Goal: Task Accomplishment & Management: Complete application form

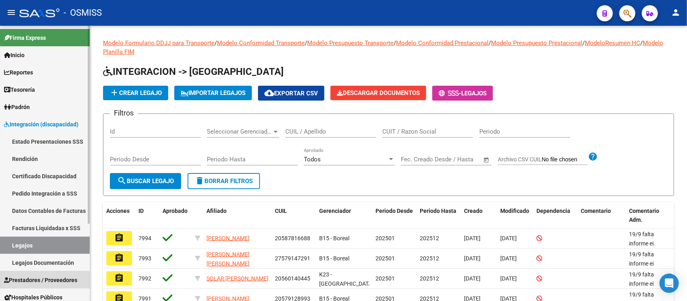
click at [37, 276] on span "Prestadores / Proveedores" at bounding box center [40, 280] width 73 height 9
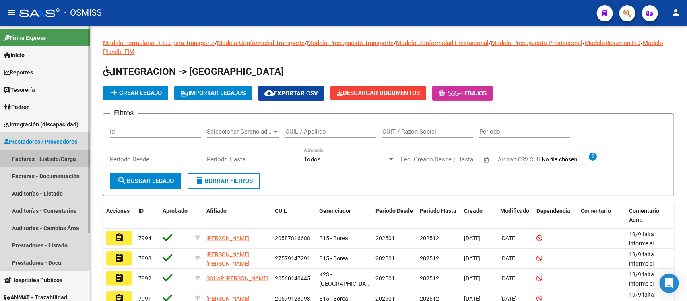
click at [46, 152] on link "Facturas - Listado/Carga" at bounding box center [45, 158] width 90 height 17
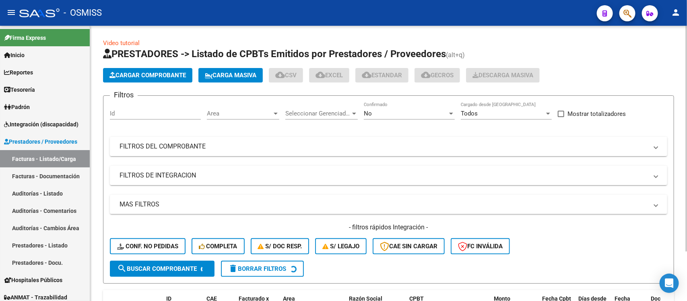
click at [258, 113] on span "Area" at bounding box center [239, 113] width 65 height 7
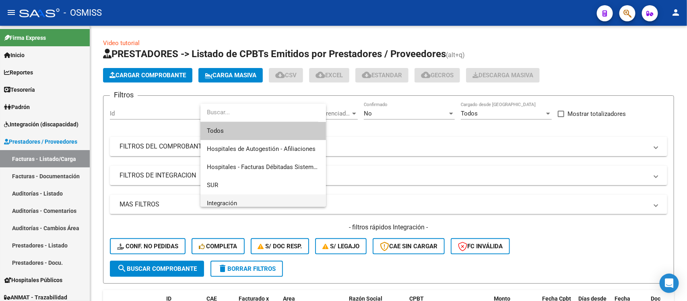
click at [248, 200] on span "Integración" at bounding box center [263, 204] width 113 height 18
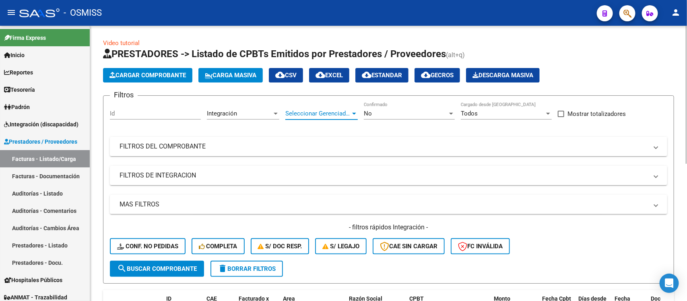
click at [319, 114] on span "Seleccionar Gerenciador" at bounding box center [318, 113] width 65 height 7
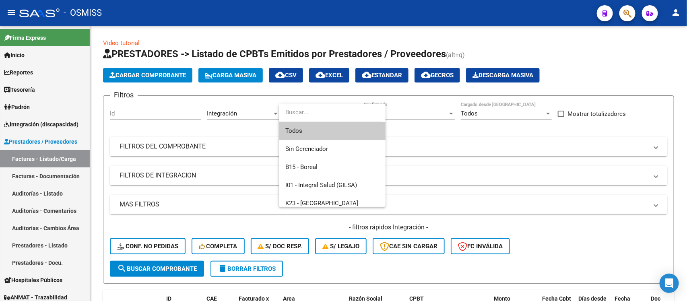
click at [321, 130] on span "Todos" at bounding box center [333, 131] width 94 height 18
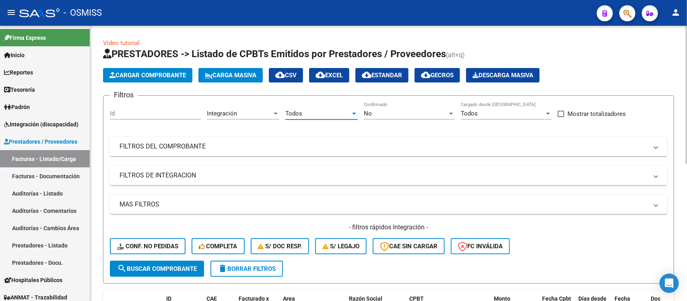
click at [304, 168] on mat-expansion-panel-header "FILTROS DE INTEGRACION" at bounding box center [389, 175] width 558 height 19
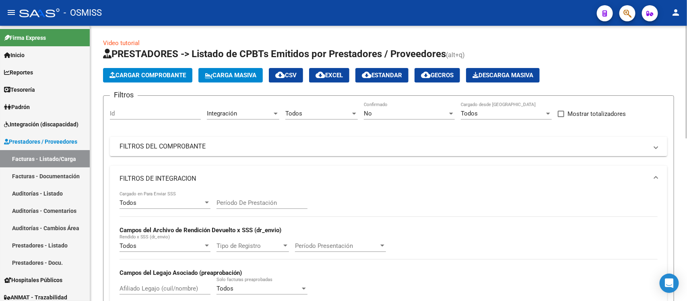
click at [268, 198] on div "Período De Prestación" at bounding box center [262, 200] width 91 height 17
type input "202508"
click at [446, 206] on div "Todos Cargado en Para Enviar SSS 202508 Período De Prestación Campos del Archiv…" at bounding box center [389, 247] width 538 height 111
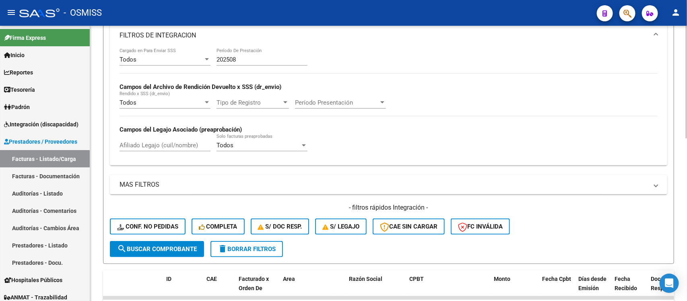
scroll to position [151, 0]
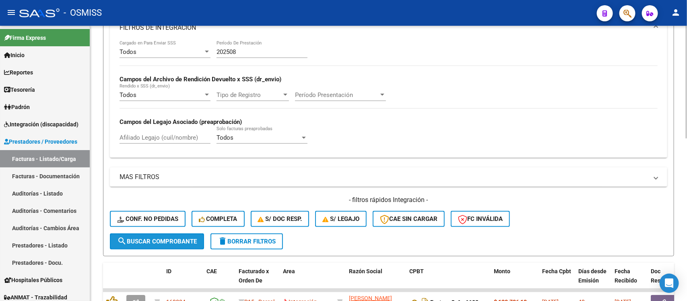
click at [163, 234] on button "search Buscar Comprobante" at bounding box center [157, 242] width 94 height 16
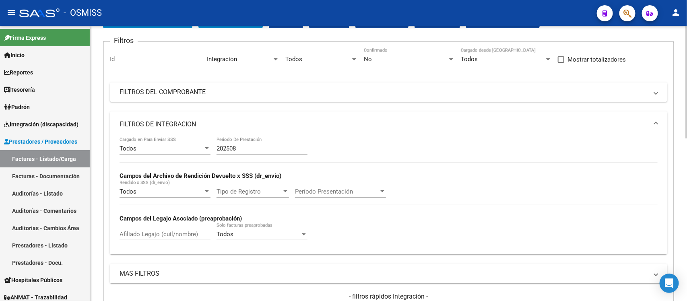
scroll to position [50, 0]
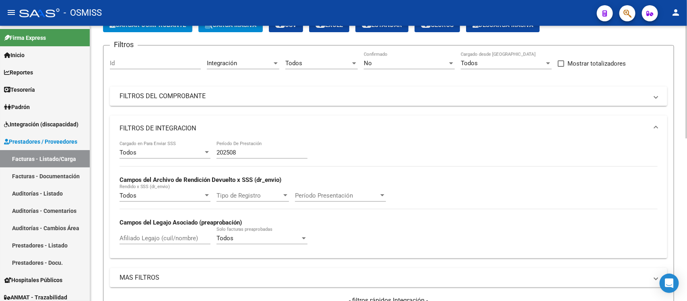
click at [468, 127] on mat-panel-title "FILTROS DE INTEGRACION" at bounding box center [384, 128] width 529 height 9
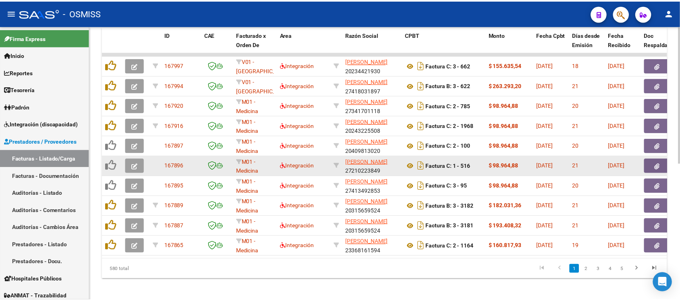
scroll to position [275, 0]
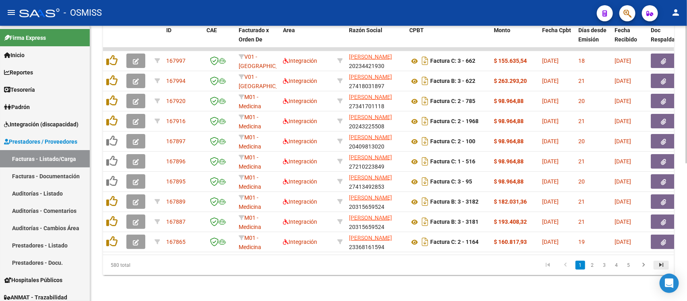
click at [661, 264] on icon "go to last page" at bounding box center [661, 266] width 10 height 10
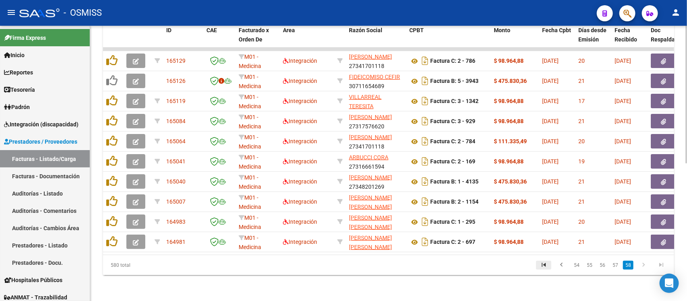
click at [546, 266] on icon "go to first page" at bounding box center [544, 266] width 10 height 10
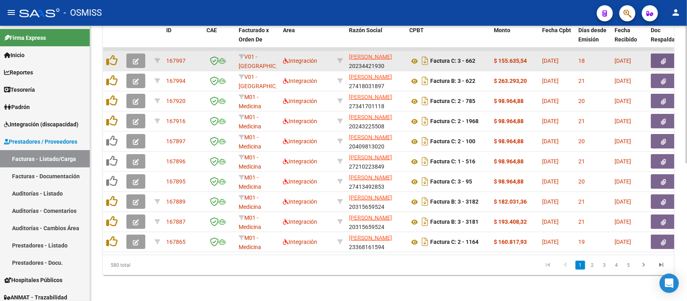
click at [132, 54] on button "button" at bounding box center [135, 61] width 19 height 14
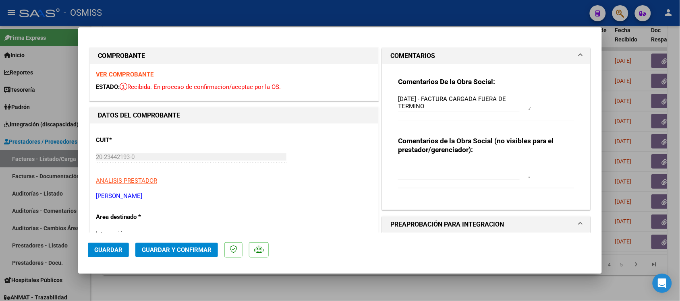
click at [362, 283] on div at bounding box center [340, 150] width 680 height 301
type input "$ 0,00"
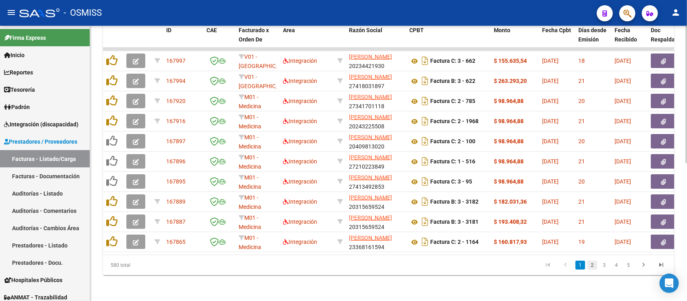
click at [594, 265] on link "2" at bounding box center [593, 265] width 10 height 9
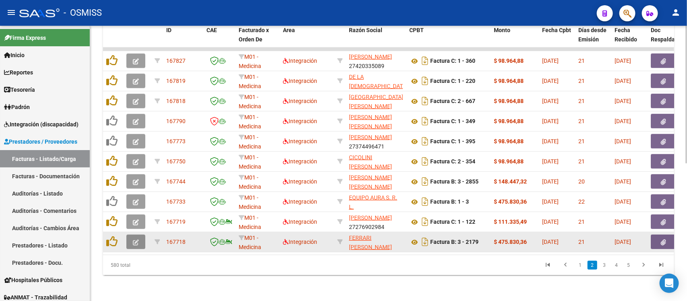
click at [132, 235] on button "button" at bounding box center [135, 242] width 19 height 14
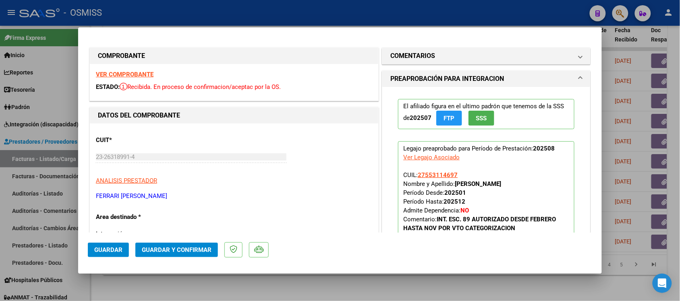
click at [134, 73] on strong "VER COMPROBANTE" at bounding box center [125, 74] width 58 height 7
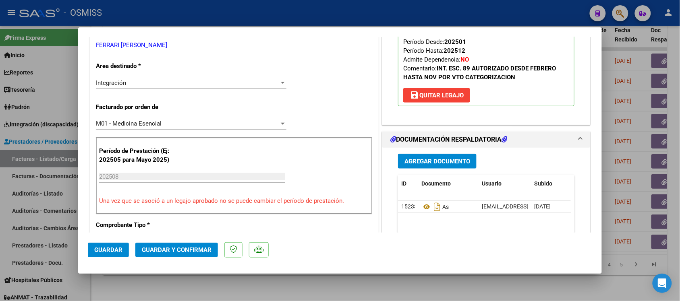
scroll to position [201, 0]
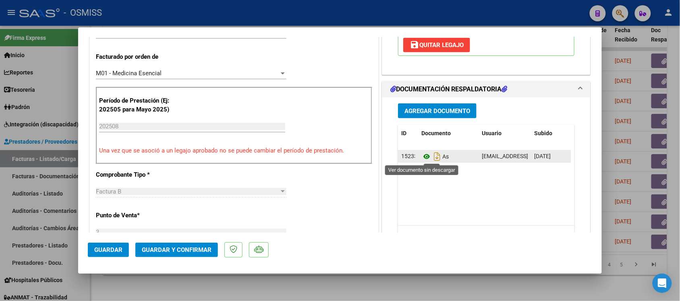
click at [423, 157] on icon at bounding box center [426, 157] width 10 height 10
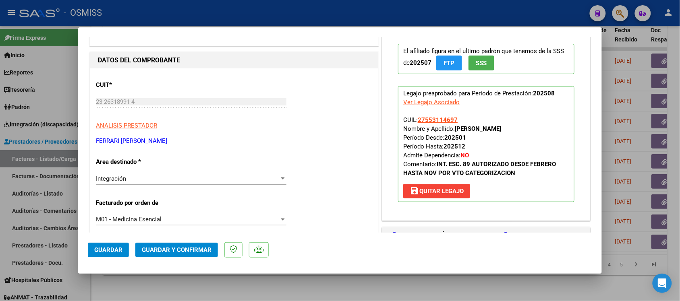
scroll to position [0, 0]
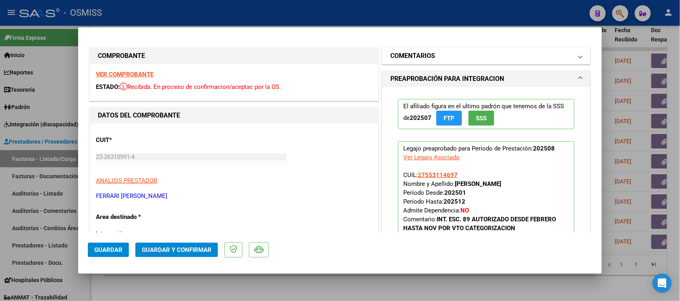
click at [398, 57] on h1 "COMENTARIOS" at bounding box center [412, 56] width 45 height 10
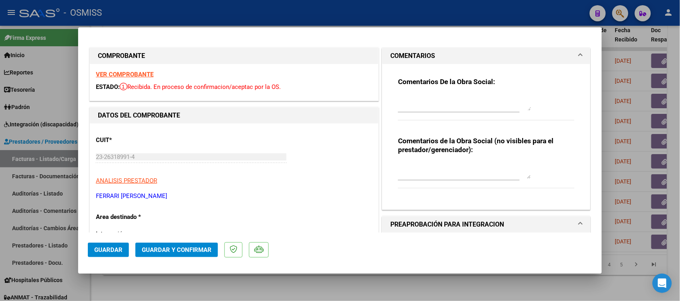
click at [403, 53] on h1 "COMENTARIOS" at bounding box center [412, 56] width 45 height 10
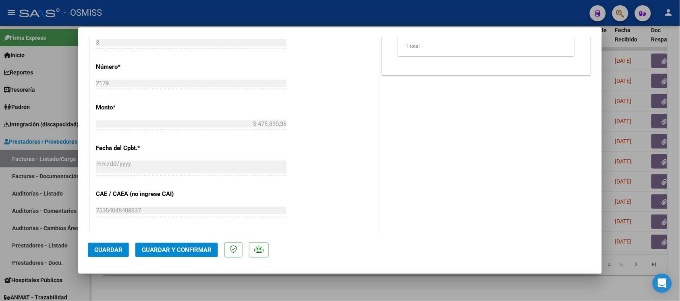
scroll to position [352, 0]
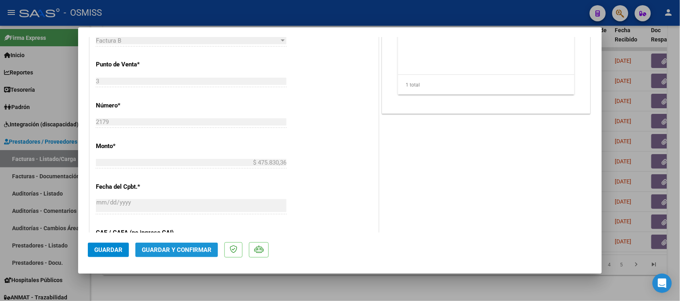
click at [188, 248] on span "Guardar y Confirmar" at bounding box center [177, 249] width 70 height 7
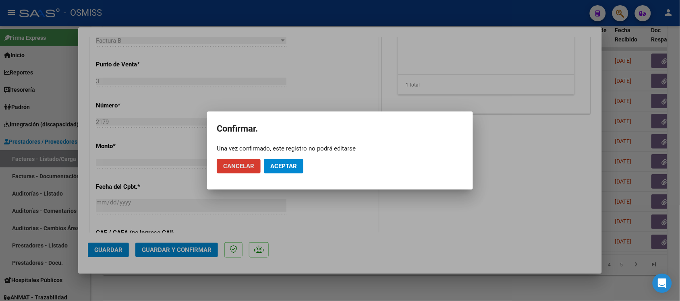
click at [285, 164] on span "Aceptar" at bounding box center [283, 166] width 27 height 7
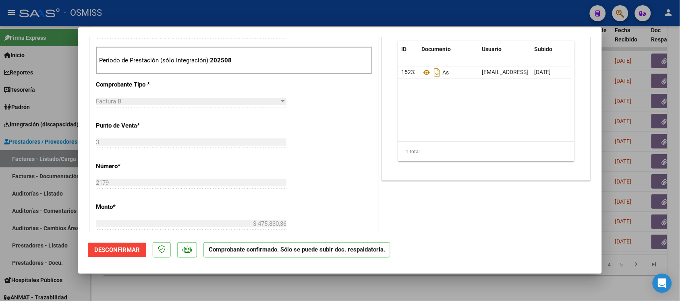
scroll to position [252, 0]
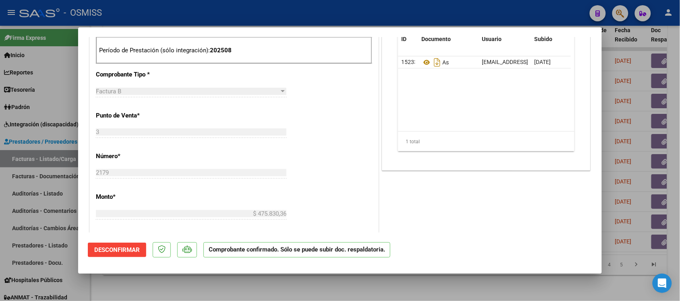
click at [475, 285] on div at bounding box center [340, 150] width 680 height 301
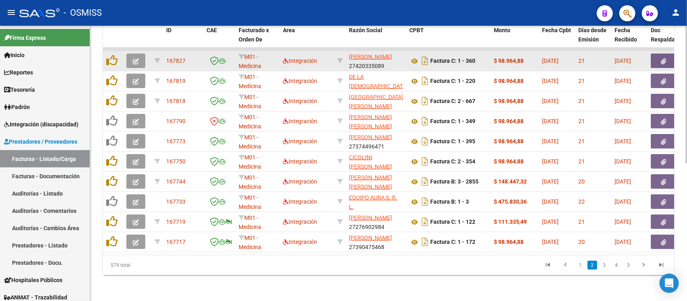
click at [133, 58] on icon "button" at bounding box center [136, 61] width 6 height 6
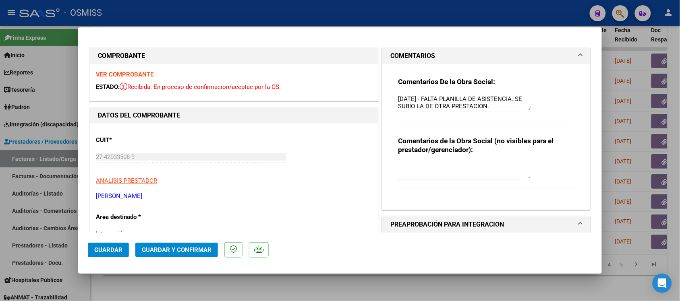
click at [418, 292] on div at bounding box center [340, 150] width 680 height 301
type input "$ 0,00"
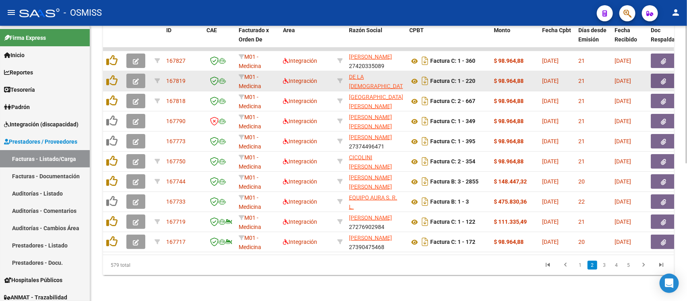
click at [136, 79] on icon "button" at bounding box center [136, 82] width 6 height 6
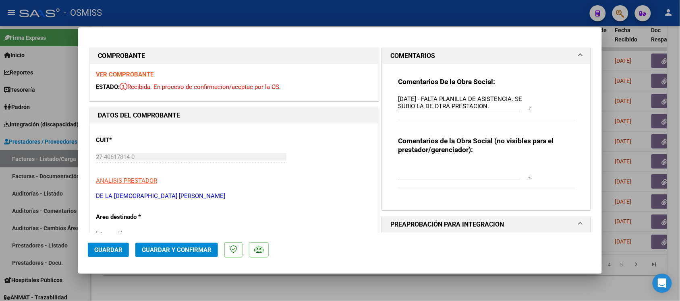
click at [364, 290] on div at bounding box center [340, 150] width 680 height 301
type input "$ 0,00"
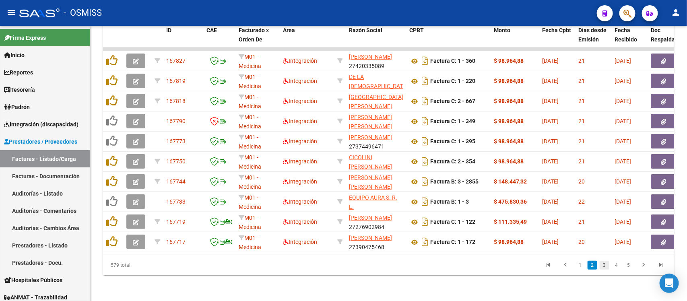
click at [603, 268] on link "3" at bounding box center [605, 265] width 10 height 9
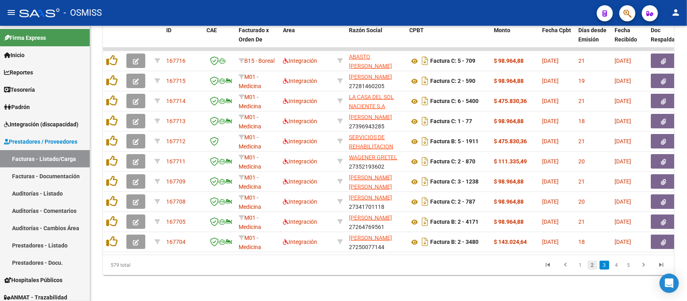
click at [593, 265] on link "2" at bounding box center [593, 265] width 10 height 9
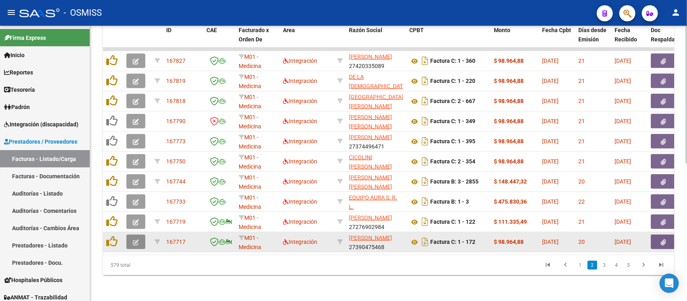
click at [139, 236] on button "button" at bounding box center [135, 242] width 19 height 14
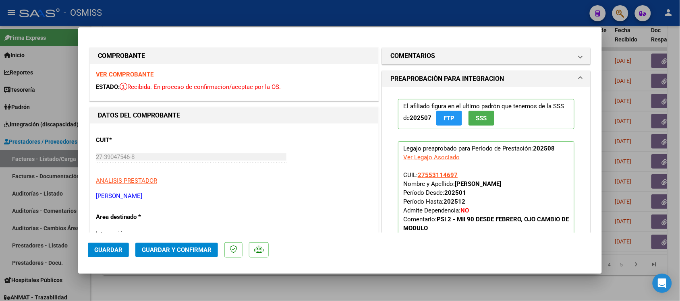
click at [134, 73] on strong "VER COMPROBANTE" at bounding box center [125, 74] width 58 height 7
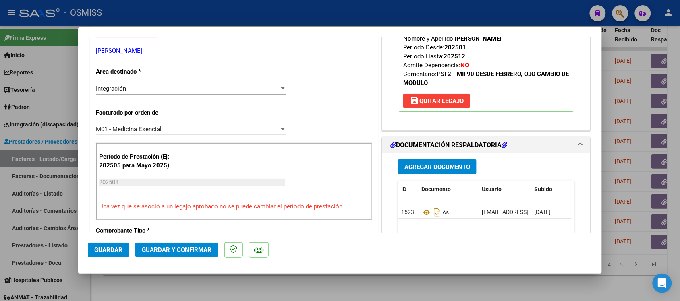
scroll to position [151, 0]
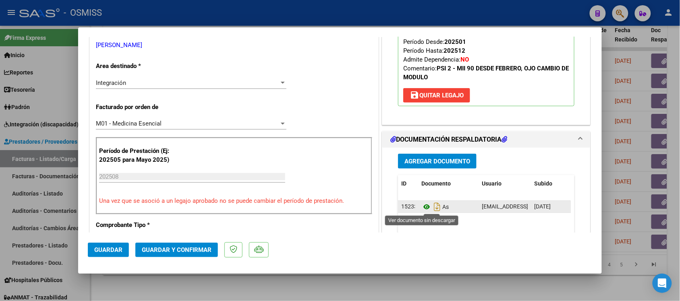
click at [421, 208] on icon at bounding box center [426, 207] width 10 height 10
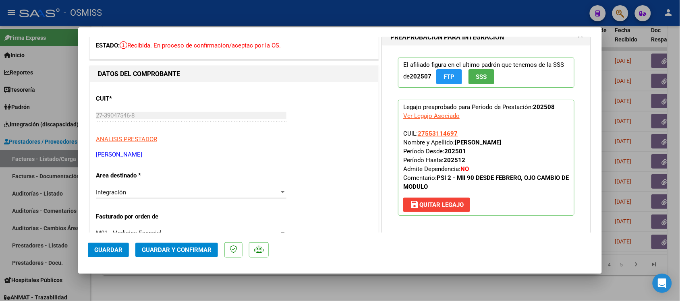
scroll to position [0, 0]
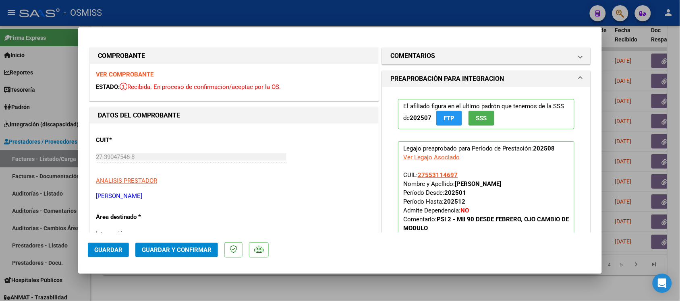
click at [133, 72] on strong "VER COMPROBANTE" at bounding box center [125, 74] width 58 height 7
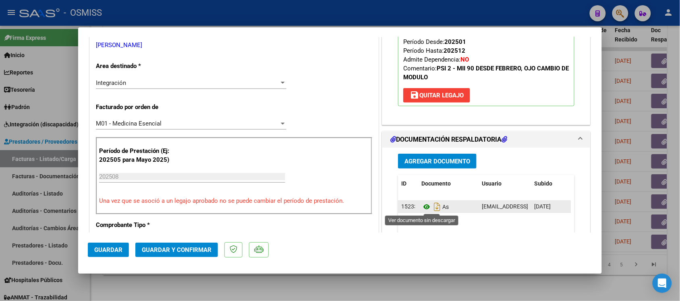
click at [421, 208] on icon at bounding box center [426, 207] width 10 height 10
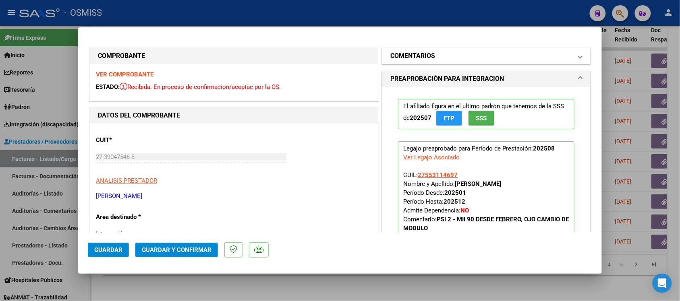
click at [419, 50] on mat-expansion-panel-header "COMENTARIOS" at bounding box center [486, 56] width 208 height 16
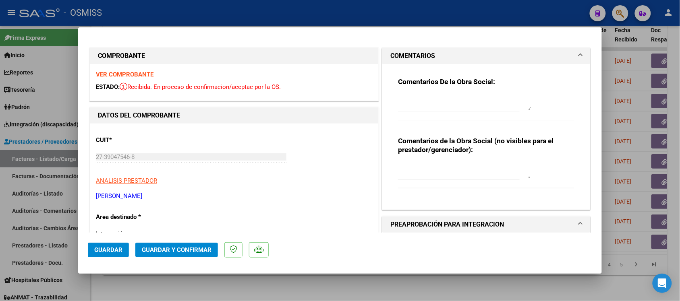
click at [414, 50] on mat-expansion-panel-header "COMENTARIOS" at bounding box center [486, 56] width 208 height 16
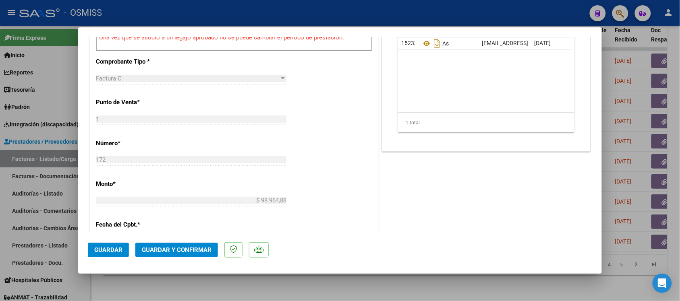
scroll to position [352, 0]
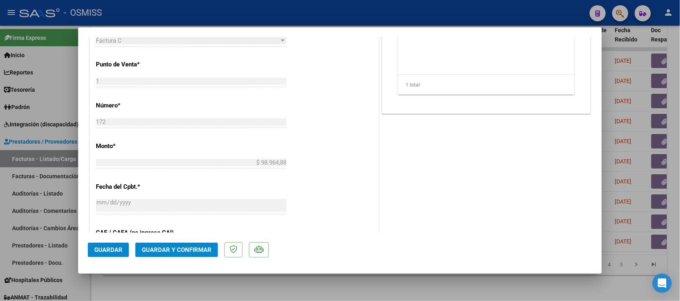
click at [192, 250] on span "Guardar y Confirmar" at bounding box center [177, 249] width 70 height 7
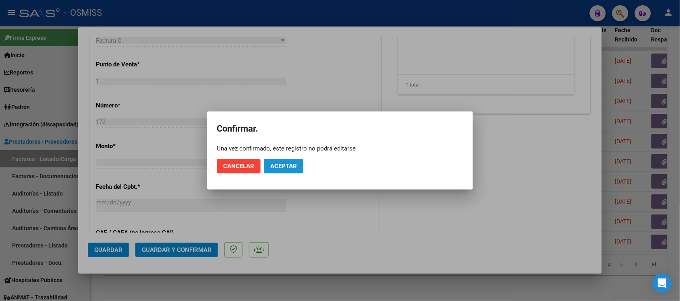
click at [283, 170] on button "Aceptar" at bounding box center [283, 166] width 39 height 14
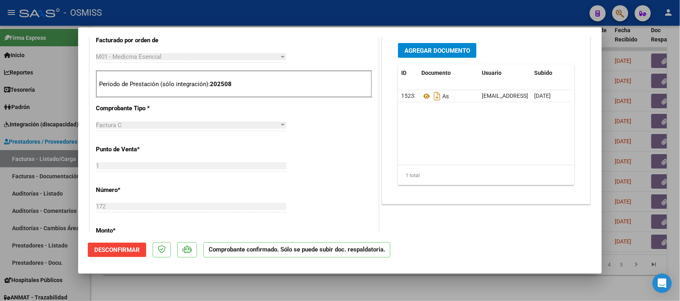
scroll to position [201, 0]
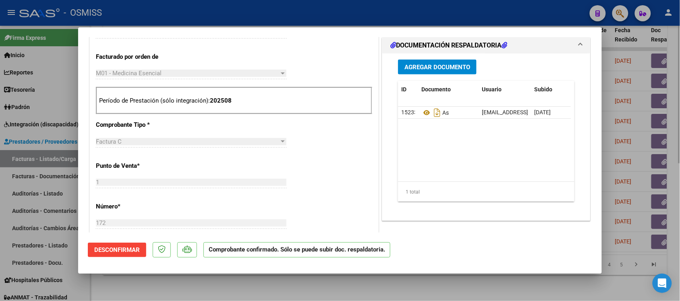
click at [458, 284] on div at bounding box center [340, 150] width 680 height 301
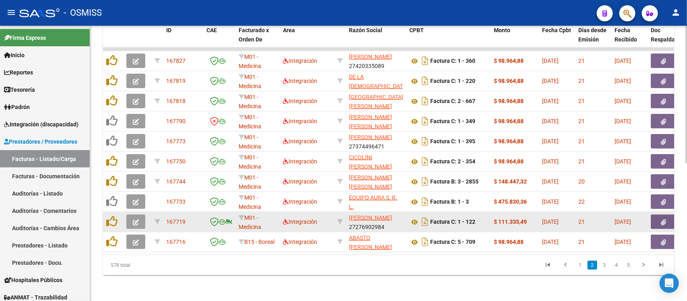
click at [134, 219] on icon "button" at bounding box center [136, 222] width 6 height 6
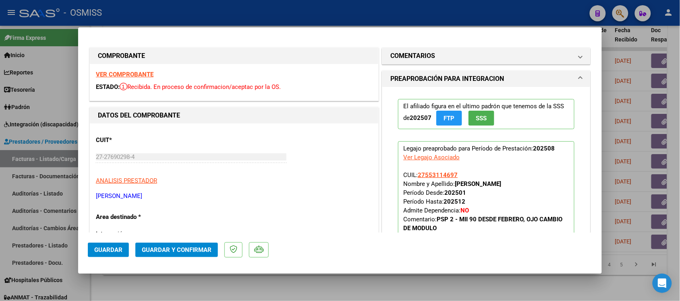
click at [140, 73] on strong "VER COMPROBANTE" at bounding box center [125, 74] width 58 height 7
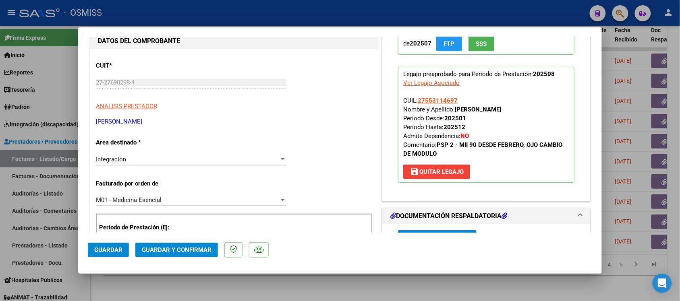
scroll to position [151, 0]
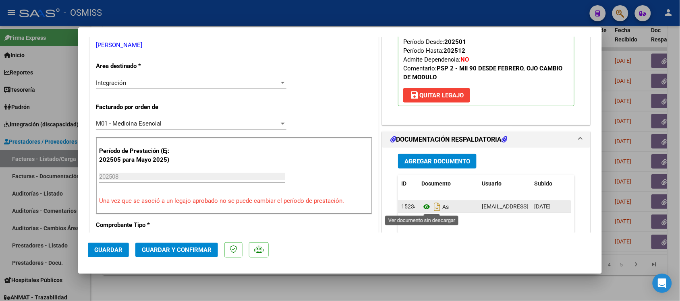
click at [421, 206] on icon at bounding box center [426, 207] width 10 height 10
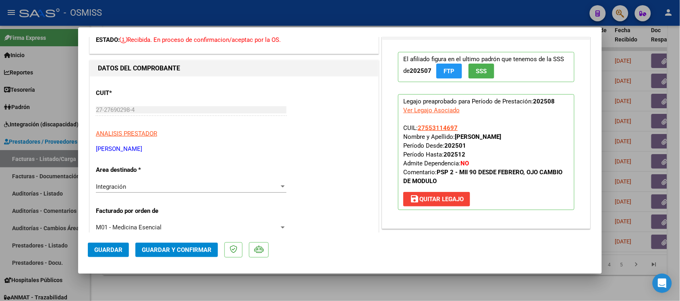
scroll to position [0, 0]
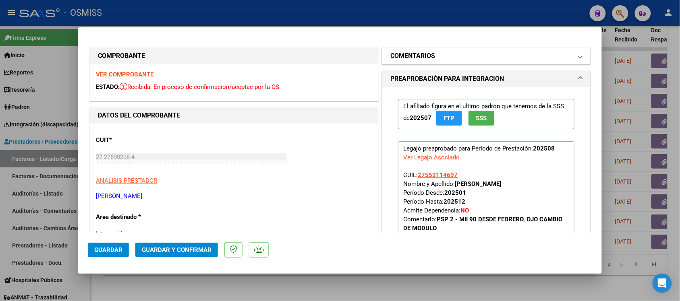
click at [409, 58] on h1 "COMENTARIOS" at bounding box center [412, 56] width 45 height 10
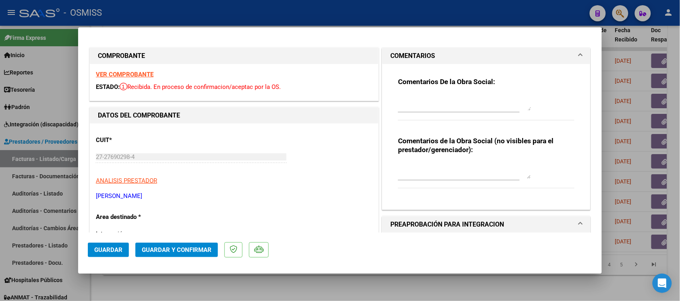
click at [410, 53] on h1 "COMENTARIOS" at bounding box center [412, 56] width 45 height 10
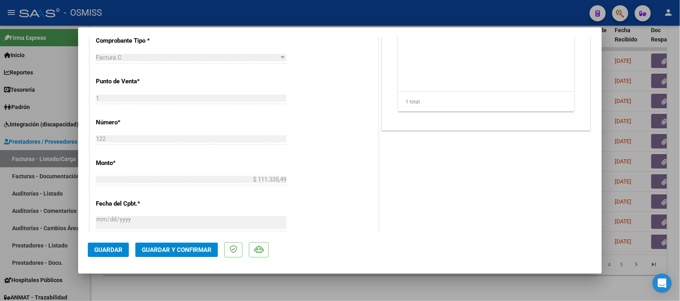
scroll to position [352, 0]
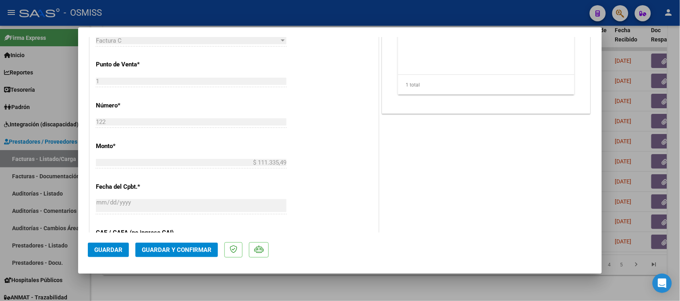
click at [188, 246] on span "Guardar y Confirmar" at bounding box center [177, 249] width 70 height 7
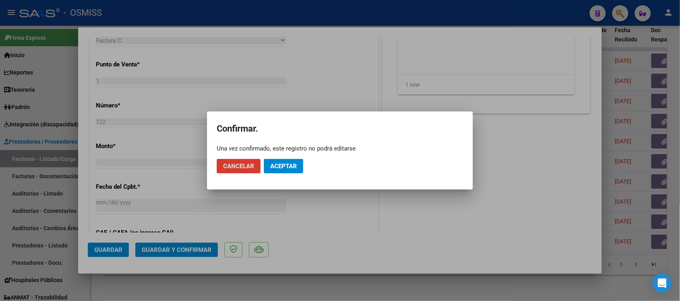
click at [295, 167] on span "Aceptar" at bounding box center [283, 166] width 27 height 7
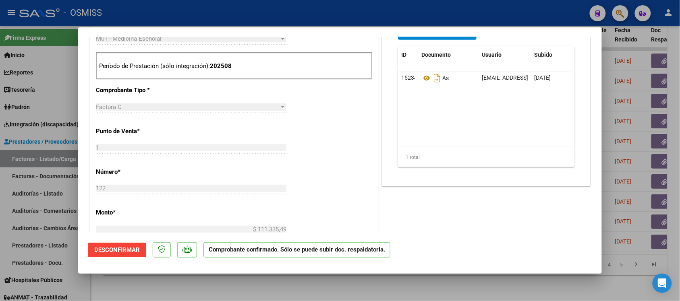
scroll to position [252, 0]
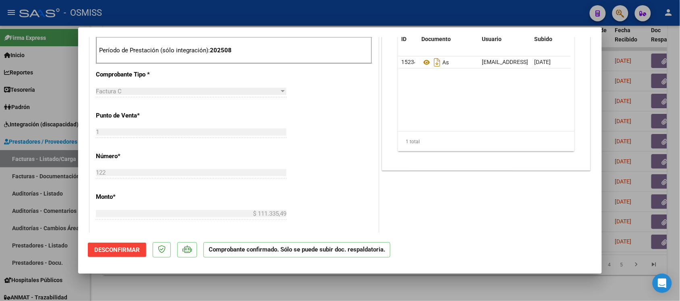
click at [440, 287] on div at bounding box center [340, 150] width 680 height 301
type input "$ 0,00"
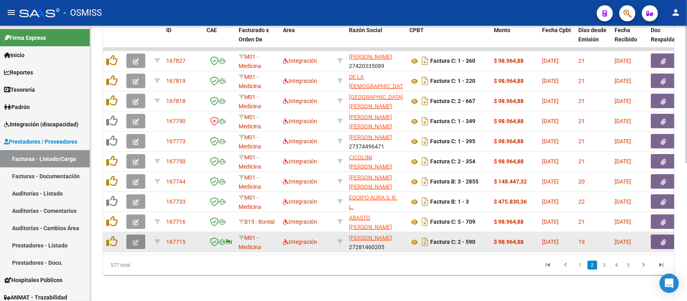
click at [135, 240] on icon "button" at bounding box center [136, 243] width 6 height 6
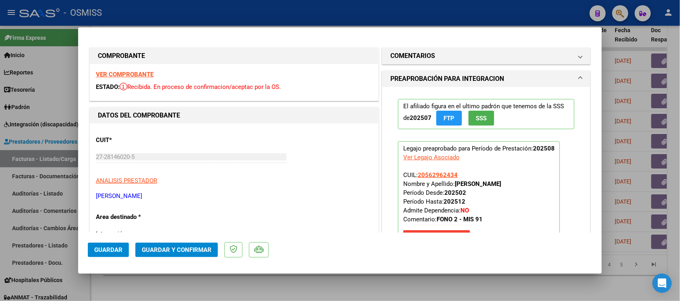
click at [135, 74] on strong "VER COMPROBANTE" at bounding box center [125, 74] width 58 height 7
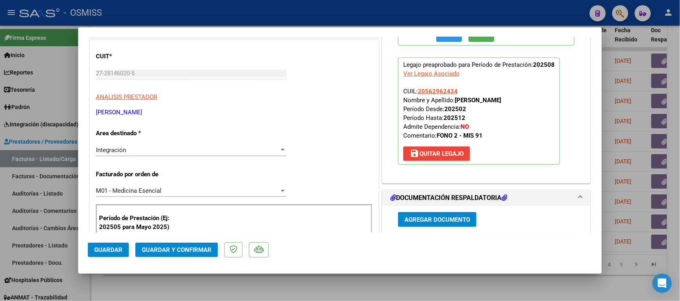
scroll to position [151, 0]
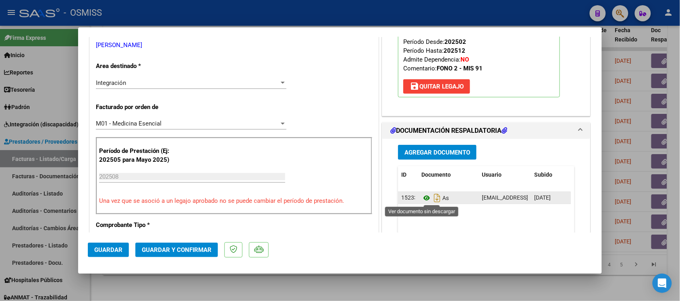
click at [421, 198] on icon at bounding box center [426, 198] width 10 height 10
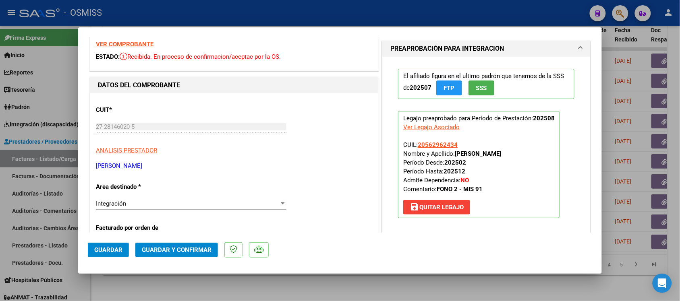
scroll to position [0, 0]
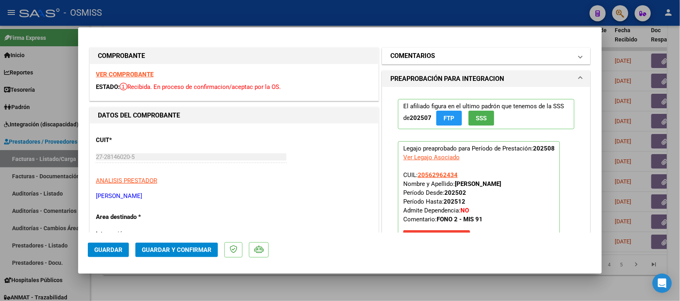
click at [412, 55] on h1 "COMENTARIOS" at bounding box center [412, 56] width 45 height 10
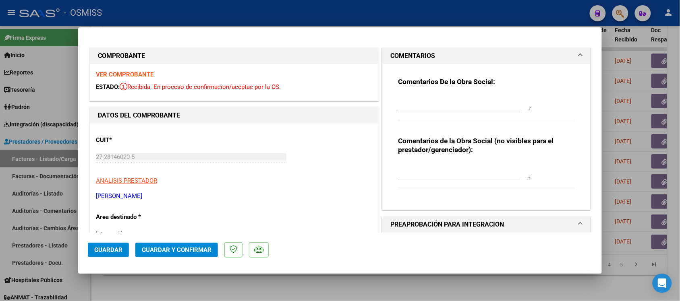
click at [405, 52] on h1 "COMENTARIOS" at bounding box center [412, 56] width 45 height 10
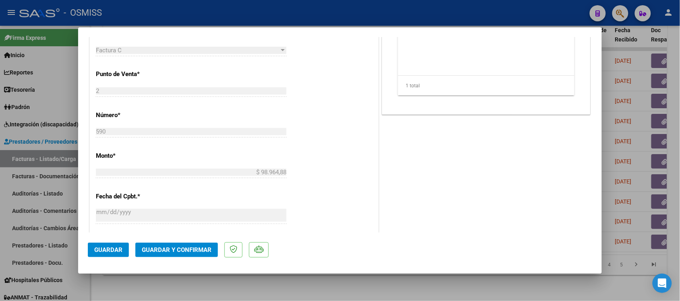
scroll to position [352, 0]
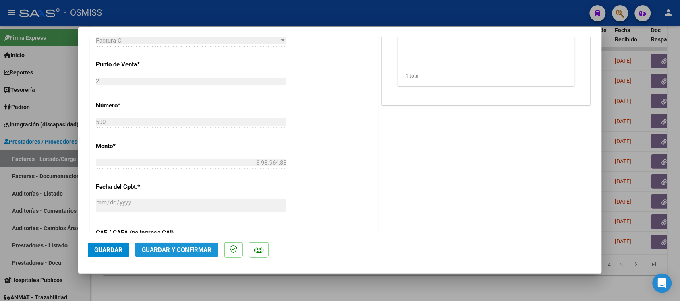
click at [196, 255] on button "Guardar y Confirmar" at bounding box center [176, 250] width 83 height 14
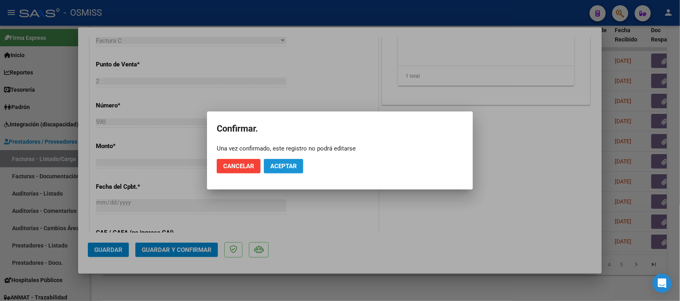
click at [287, 161] on button "Aceptar" at bounding box center [283, 166] width 39 height 14
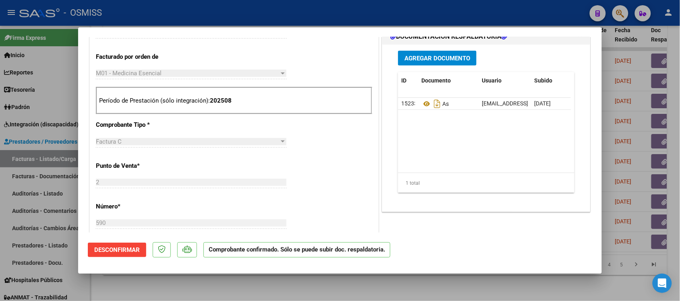
scroll to position [252, 0]
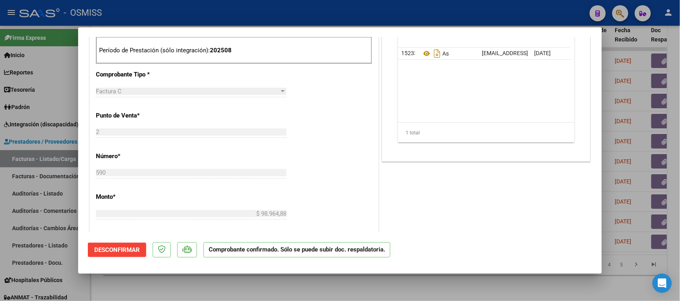
click at [450, 285] on div at bounding box center [340, 150] width 680 height 301
type input "$ 0,00"
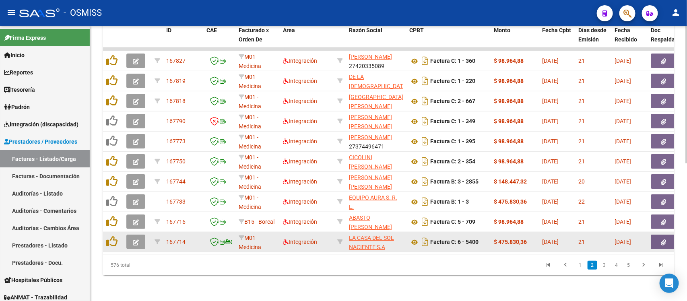
click at [141, 235] on button "button" at bounding box center [135, 242] width 19 height 14
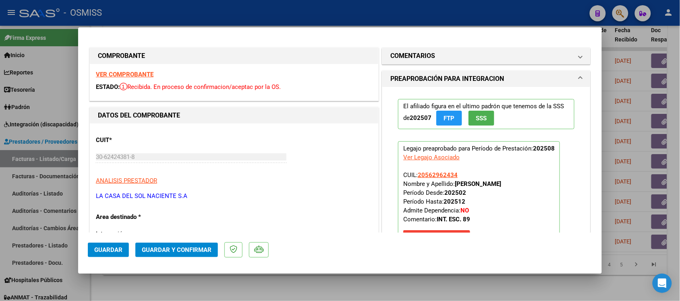
click at [147, 72] on strong "VER COMPROBANTE" at bounding box center [125, 74] width 58 height 7
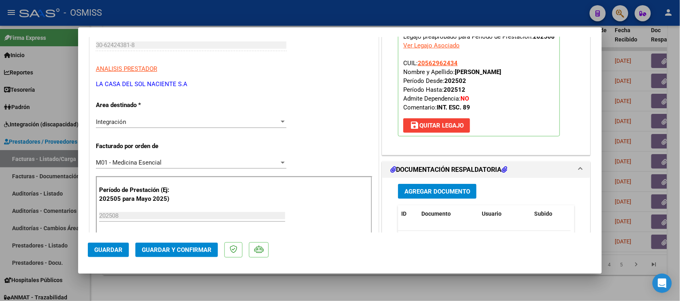
scroll to position [151, 0]
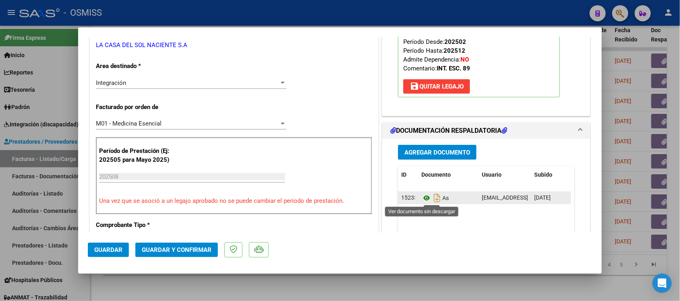
click at [422, 202] on icon at bounding box center [426, 198] width 10 height 10
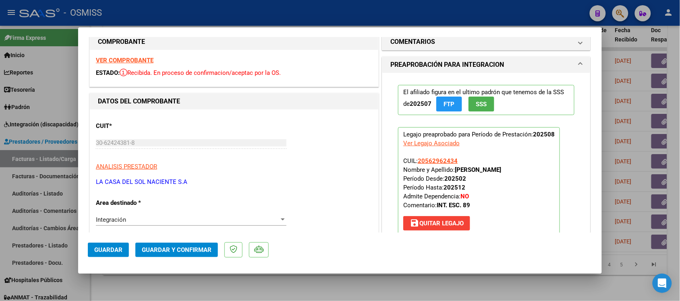
scroll to position [0, 0]
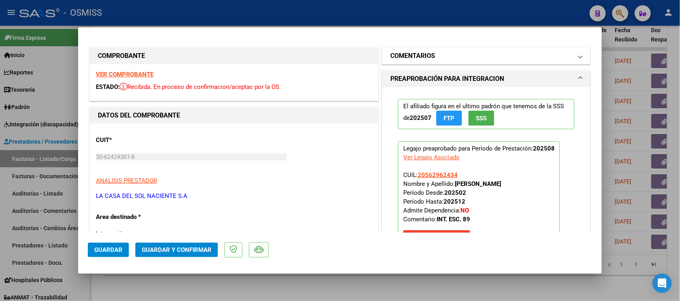
click at [390, 57] on h1 "COMENTARIOS" at bounding box center [412, 56] width 45 height 10
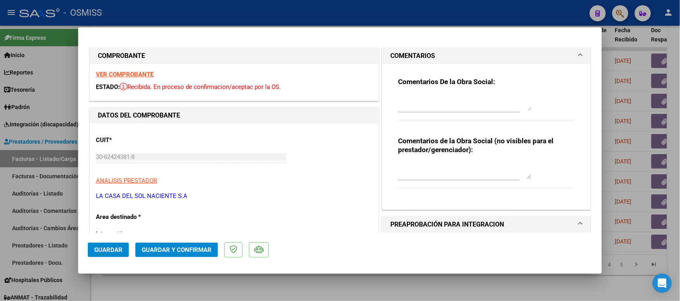
drag, startPoint x: 405, startPoint y: 52, endPoint x: 401, endPoint y: 56, distance: 4.6
click at [405, 52] on h1 "COMENTARIOS" at bounding box center [412, 56] width 45 height 10
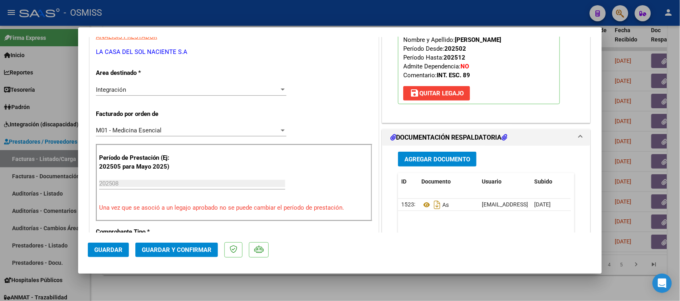
scroll to position [252, 0]
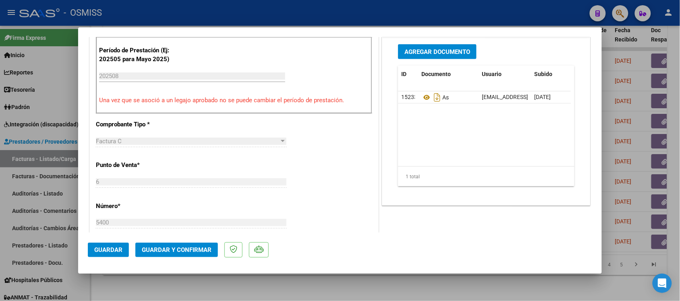
click at [446, 288] on div at bounding box center [340, 150] width 680 height 301
type input "$ 0,00"
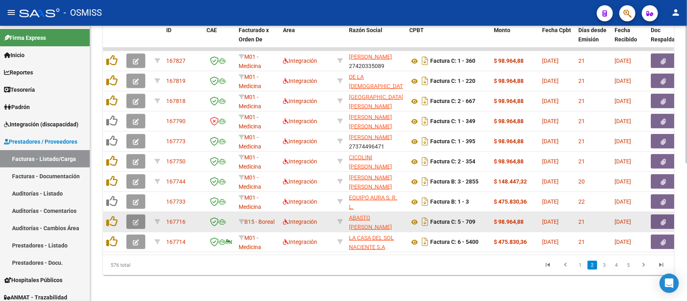
click at [141, 215] on button "button" at bounding box center [135, 222] width 19 height 14
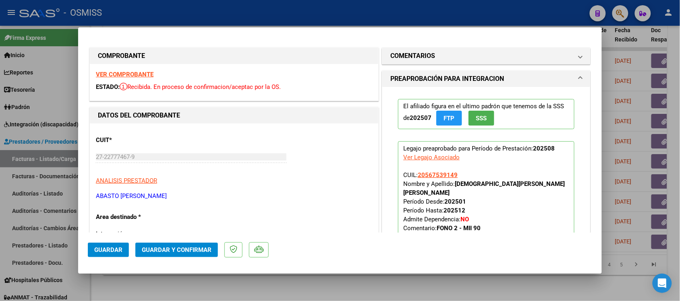
click at [142, 75] on strong "VER COMPROBANTE" at bounding box center [125, 74] width 58 height 7
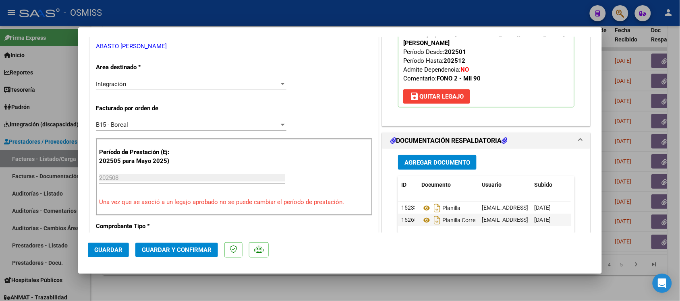
scroll to position [151, 0]
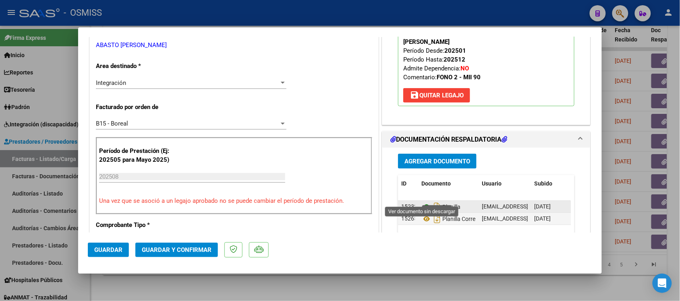
click at [422, 202] on icon at bounding box center [426, 207] width 10 height 10
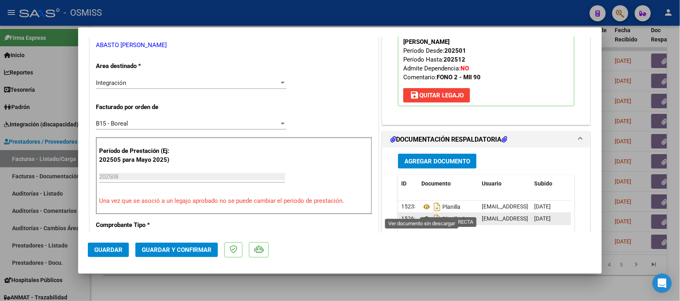
click at [421, 214] on icon at bounding box center [426, 219] width 10 height 10
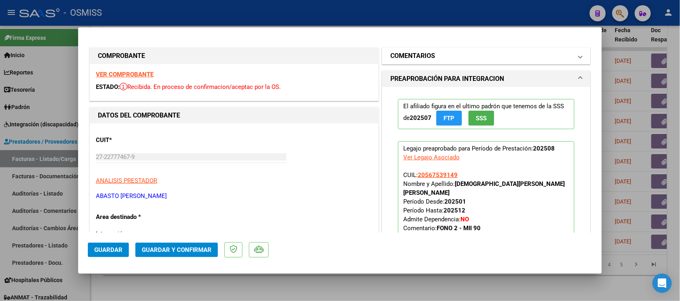
click at [419, 51] on h1 "COMENTARIOS" at bounding box center [412, 56] width 45 height 10
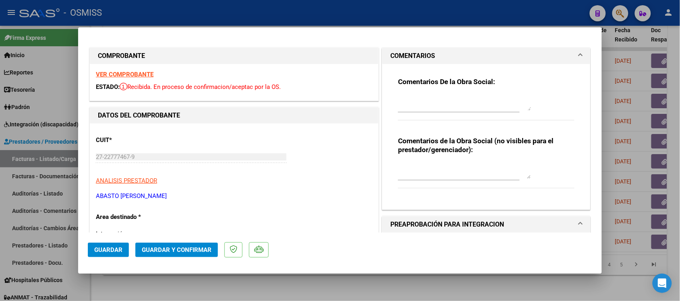
click at [422, 51] on h1 "COMENTARIOS" at bounding box center [412, 56] width 45 height 10
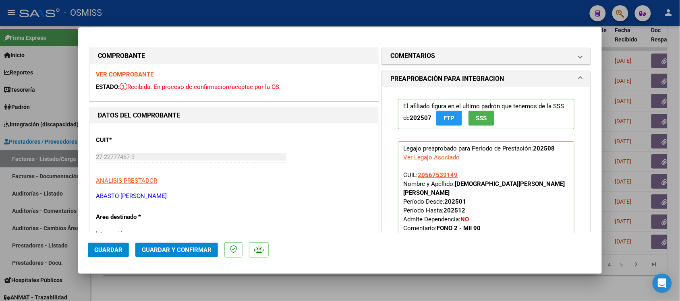
click at [139, 74] on strong "VER COMPROBANTE" at bounding box center [125, 74] width 58 height 7
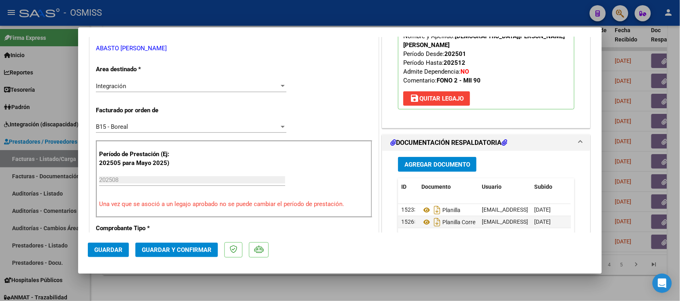
scroll to position [151, 0]
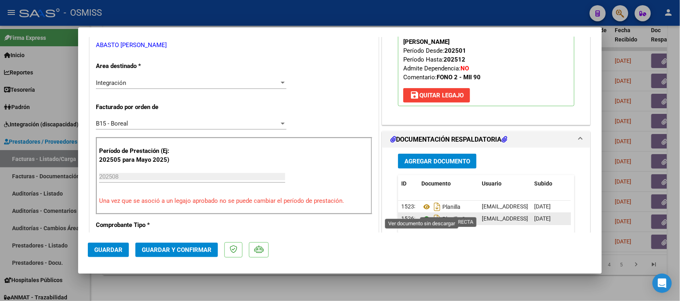
click at [421, 214] on icon at bounding box center [426, 219] width 10 height 10
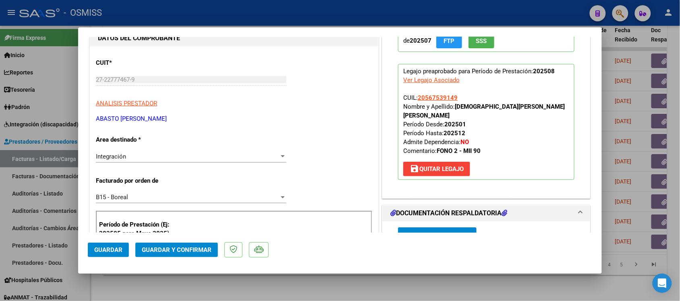
scroll to position [0, 0]
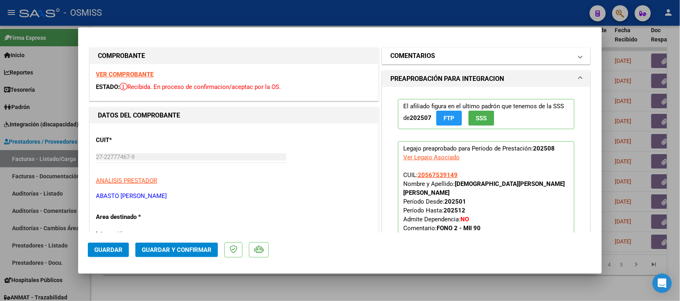
click at [395, 58] on h1 "COMENTARIOS" at bounding box center [412, 56] width 45 height 10
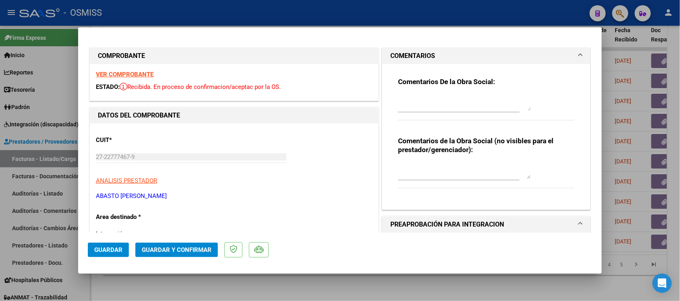
click at [395, 55] on h1 "COMENTARIOS" at bounding box center [412, 56] width 45 height 10
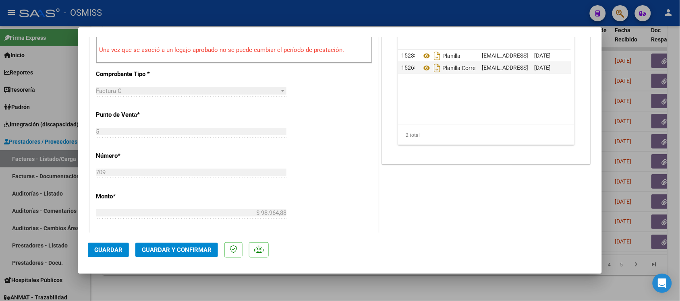
scroll to position [352, 0]
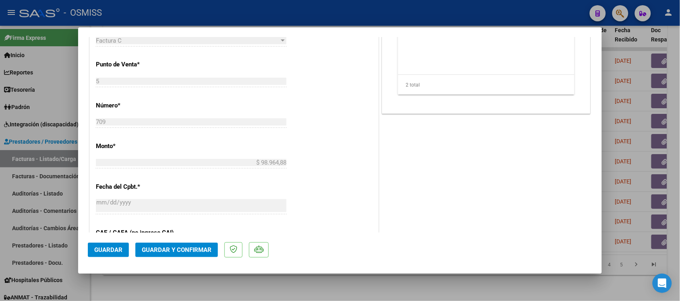
click at [205, 248] on span "Guardar y Confirmar" at bounding box center [177, 249] width 70 height 7
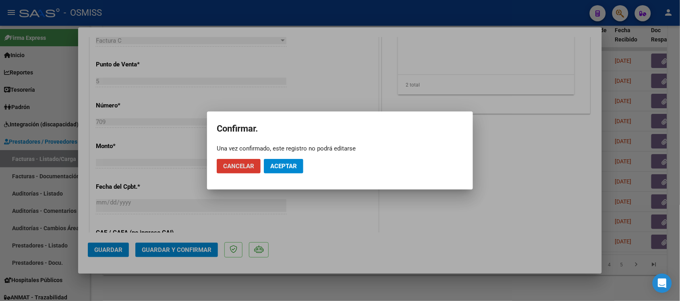
click at [285, 169] on span "Aceptar" at bounding box center [283, 166] width 27 height 7
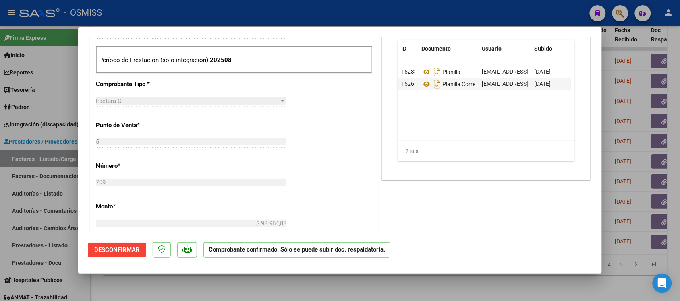
scroll to position [252, 0]
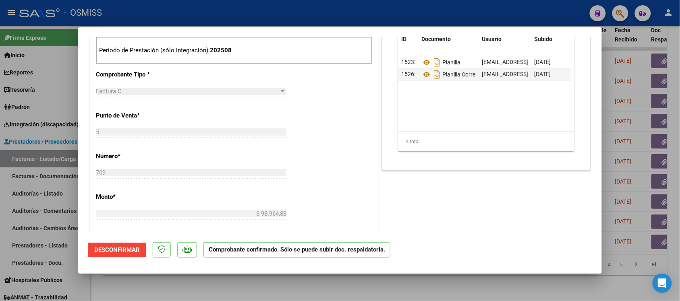
click at [451, 285] on div at bounding box center [340, 150] width 680 height 301
type input "$ 0,00"
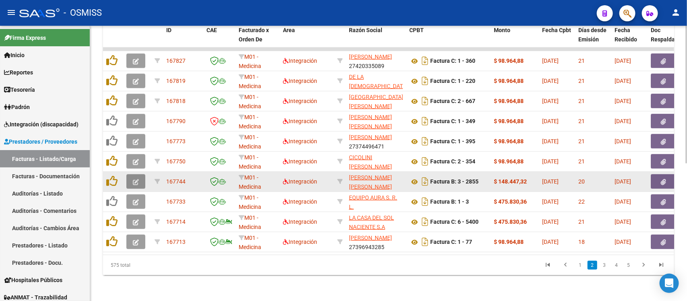
click at [137, 179] on icon "button" at bounding box center [136, 182] width 6 height 6
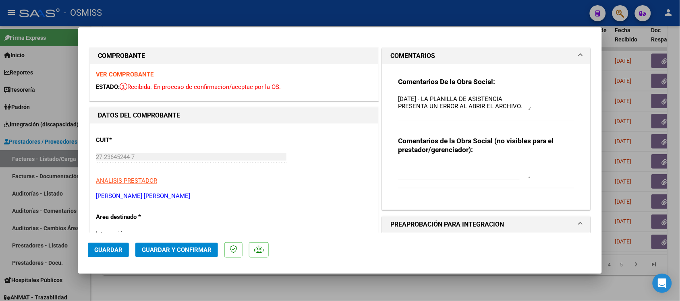
click at [424, 288] on div at bounding box center [340, 150] width 680 height 301
type input "$ 0,00"
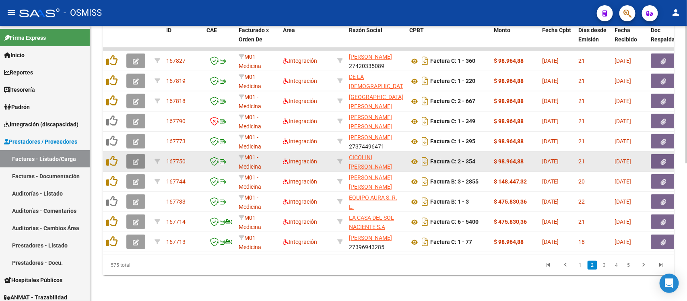
click at [140, 155] on button "button" at bounding box center [135, 161] width 19 height 14
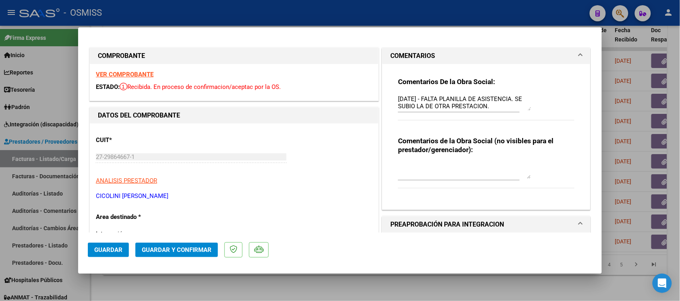
click at [424, 287] on div at bounding box center [340, 150] width 680 height 301
type input "$ 0,00"
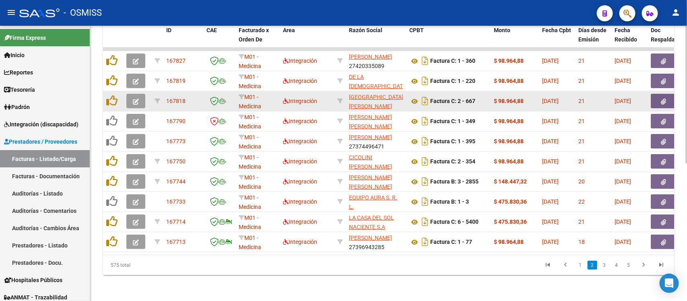
click at [141, 94] on button "button" at bounding box center [135, 101] width 19 height 14
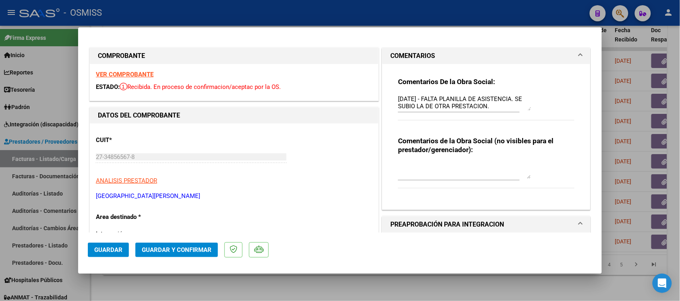
click at [403, 284] on div at bounding box center [340, 150] width 680 height 301
type input "$ 0,00"
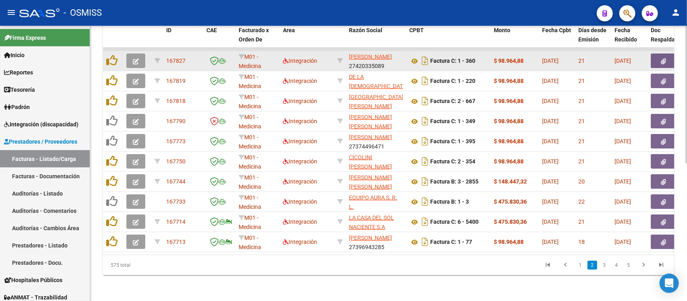
click at [135, 58] on icon "button" at bounding box center [136, 61] width 6 height 6
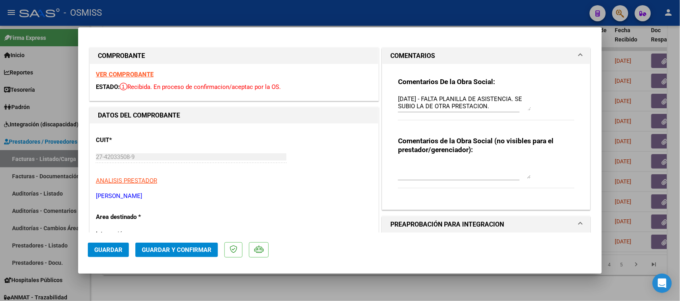
click at [389, 287] on div at bounding box center [340, 150] width 680 height 301
type input "$ 0,00"
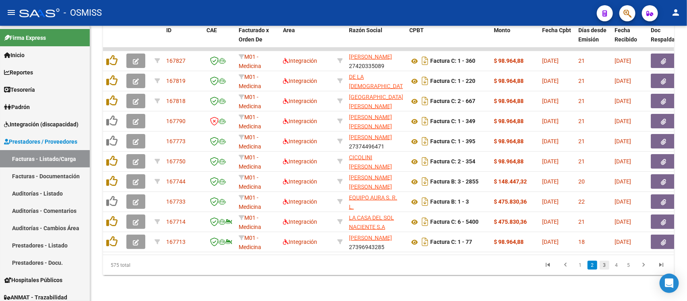
click at [607, 265] on link "3" at bounding box center [605, 265] width 10 height 9
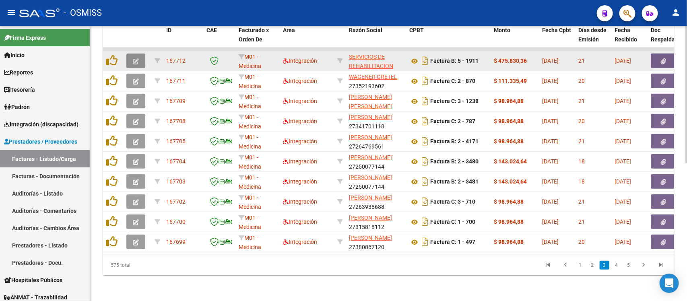
click at [139, 54] on button "button" at bounding box center [135, 61] width 19 height 14
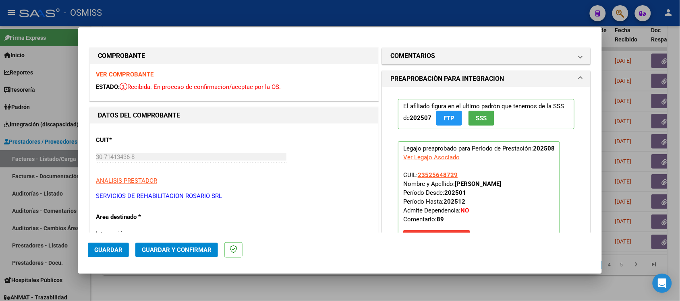
click at [145, 75] on strong "VER COMPROBANTE" at bounding box center [125, 74] width 58 height 7
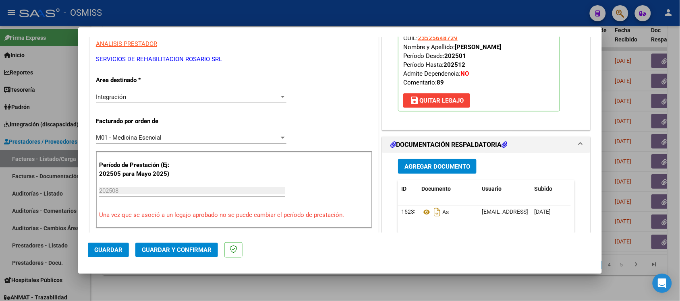
scroll to position [201, 0]
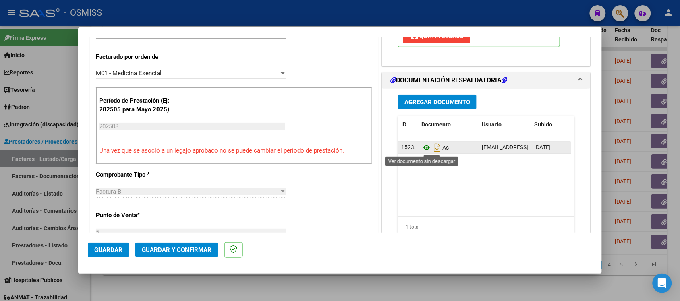
click at [421, 150] on icon at bounding box center [426, 148] width 10 height 10
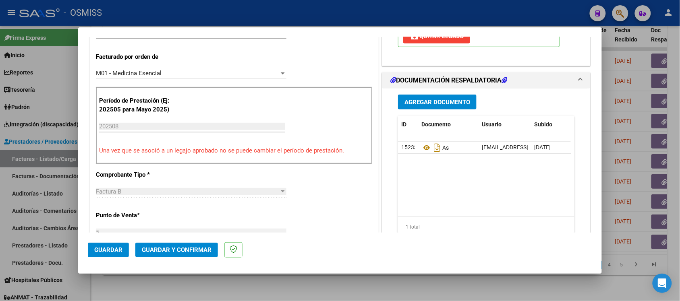
scroll to position [0, 0]
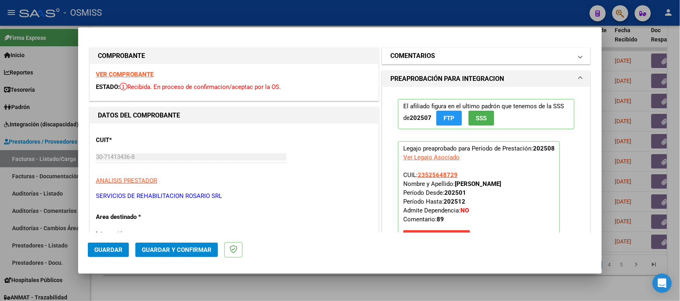
click at [397, 57] on h1 "COMENTARIOS" at bounding box center [412, 56] width 45 height 10
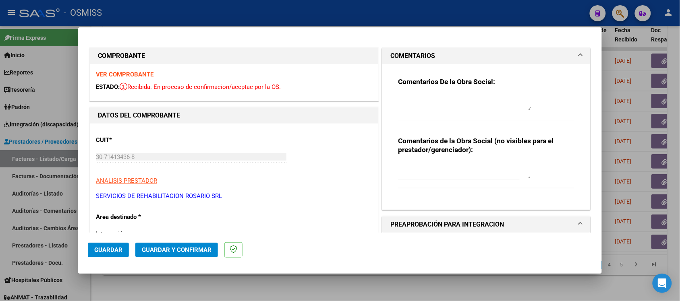
click at [397, 57] on h1 "COMENTARIOS" at bounding box center [412, 56] width 45 height 10
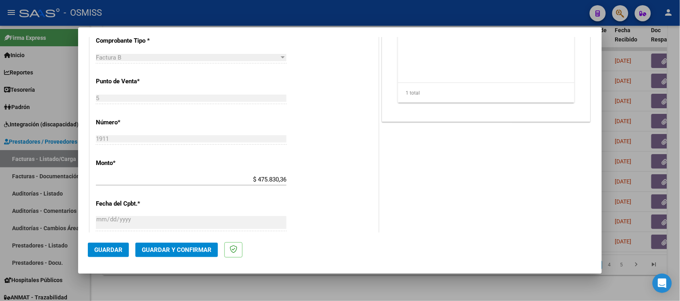
scroll to position [352, 0]
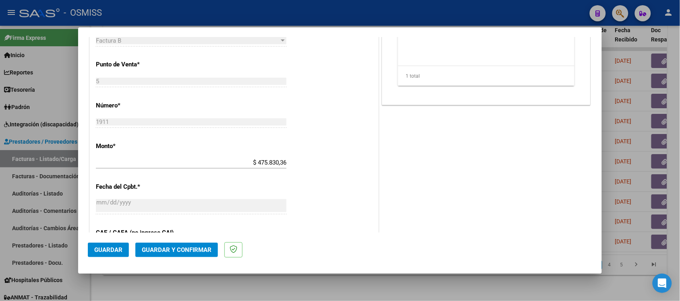
click at [415, 279] on div at bounding box center [340, 150] width 680 height 301
type input "$ 0,00"
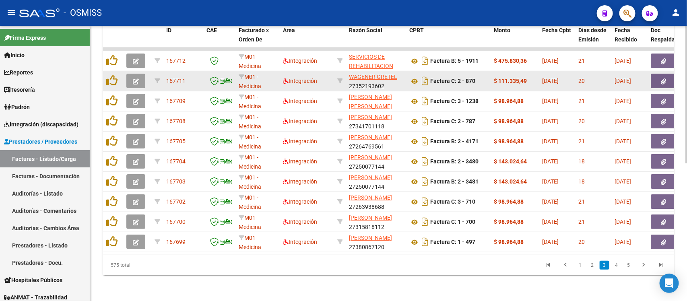
click at [144, 74] on button "button" at bounding box center [135, 81] width 19 height 14
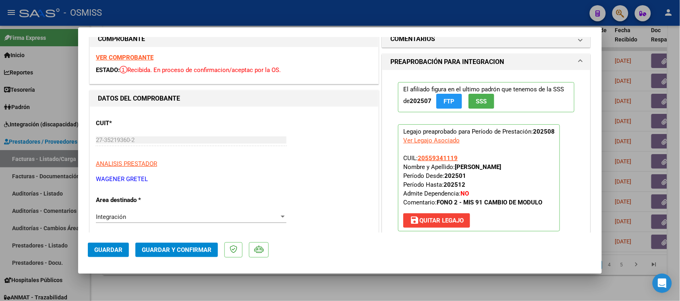
scroll to position [0, 0]
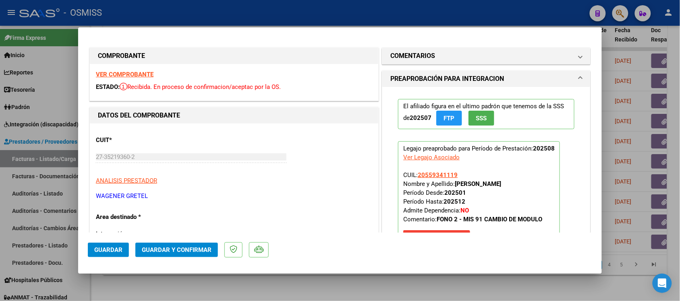
click at [146, 75] on strong "VER COMPROBANTE" at bounding box center [125, 74] width 58 height 7
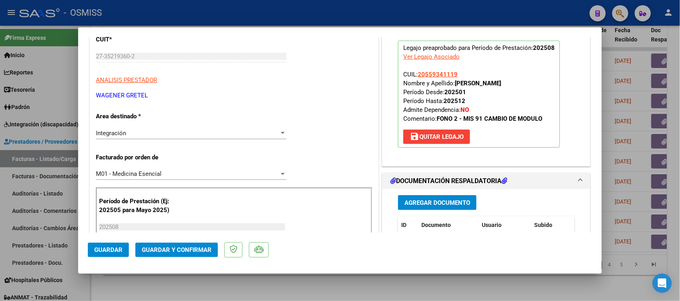
scroll to position [151, 0]
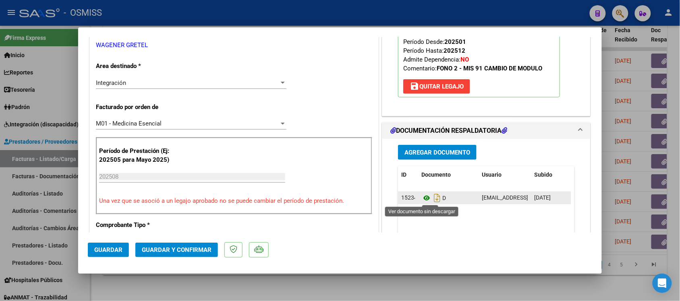
click at [421, 198] on icon at bounding box center [426, 198] width 10 height 10
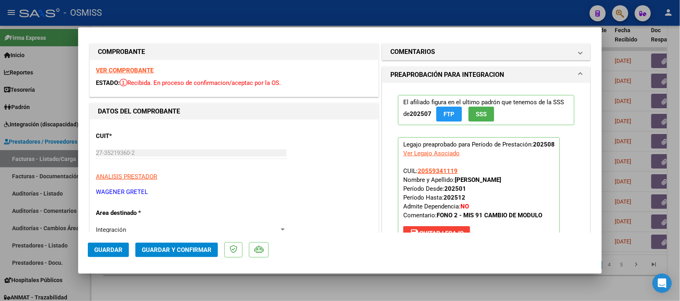
scroll to position [0, 0]
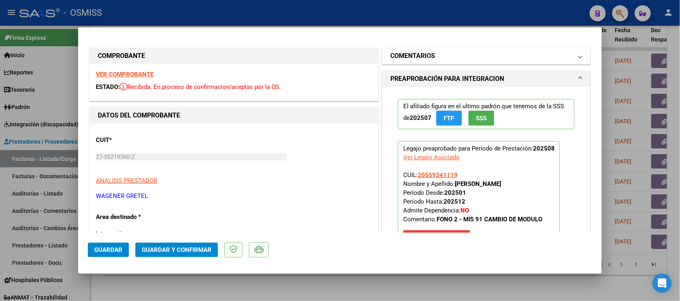
click at [410, 55] on h1 "COMENTARIOS" at bounding box center [412, 56] width 45 height 10
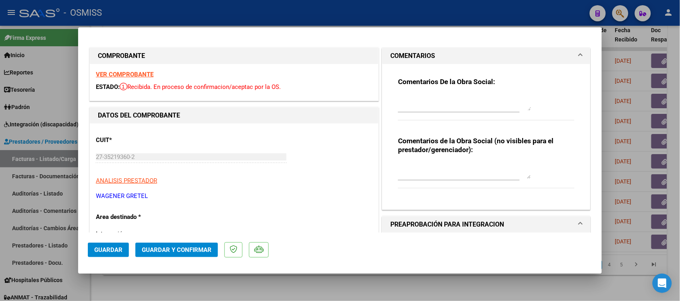
click at [408, 53] on h1 "COMENTARIOS" at bounding box center [412, 56] width 45 height 10
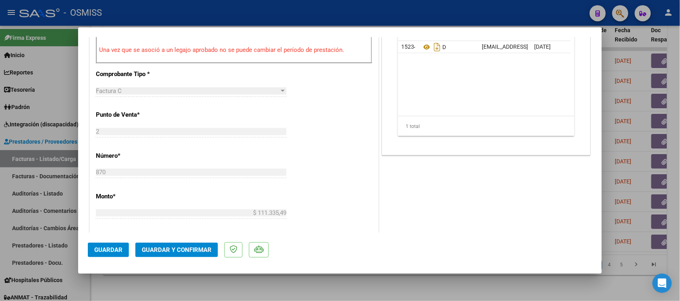
scroll to position [352, 0]
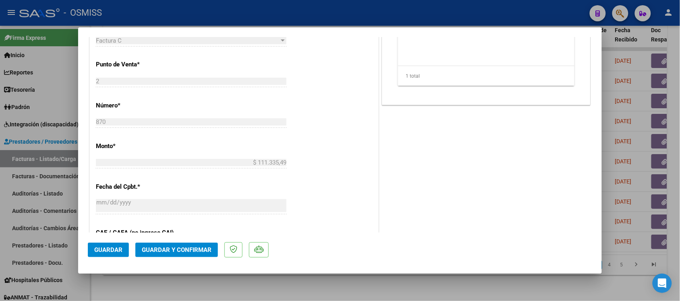
click at [194, 253] on span "Guardar y Confirmar" at bounding box center [177, 249] width 70 height 7
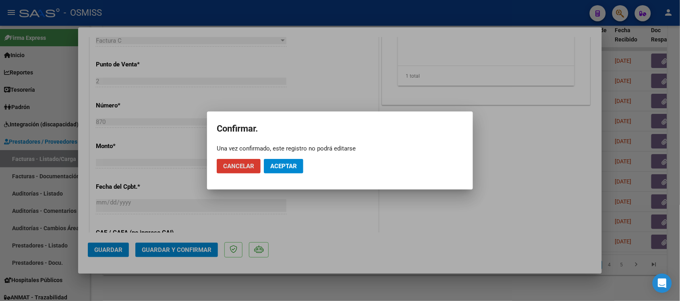
click at [289, 163] on span "Aceptar" at bounding box center [283, 166] width 27 height 7
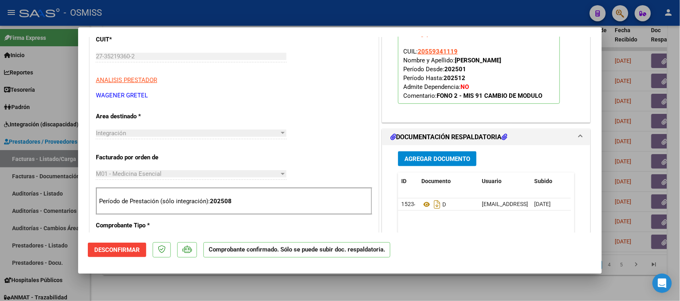
scroll to position [151, 0]
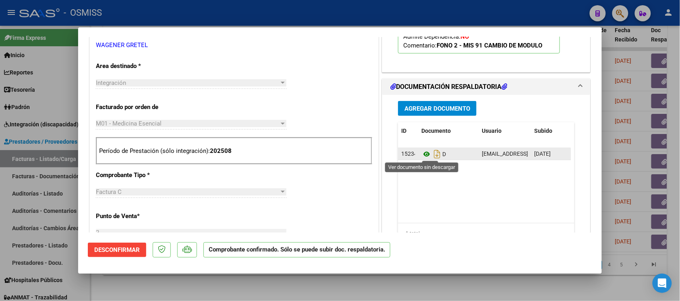
click at [422, 152] on icon at bounding box center [426, 154] width 10 height 10
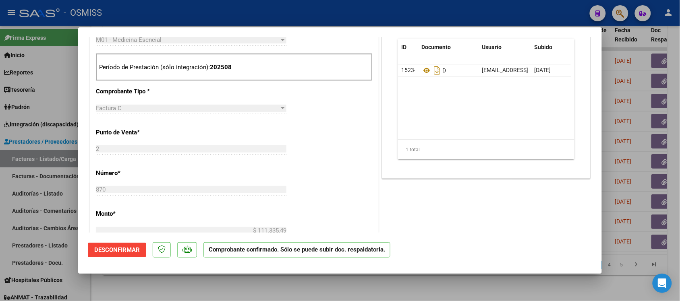
scroll to position [252, 0]
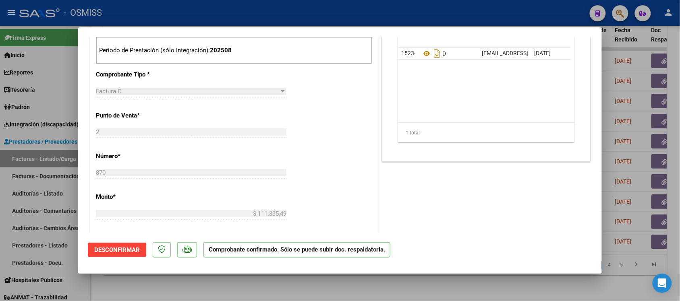
click at [430, 287] on div at bounding box center [340, 150] width 680 height 301
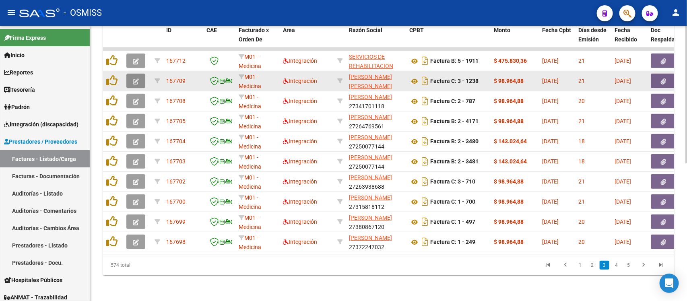
click at [134, 79] on icon "button" at bounding box center [136, 82] width 6 height 6
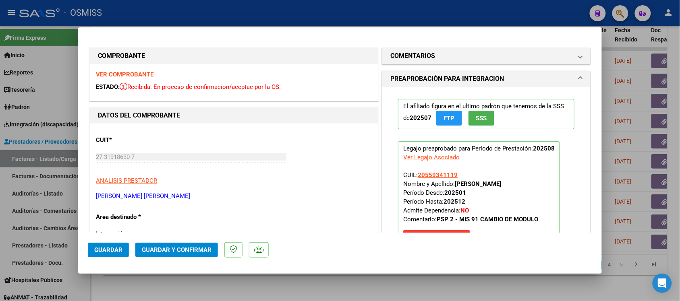
click at [143, 72] on strong "VER COMPROBANTE" at bounding box center [125, 74] width 58 height 7
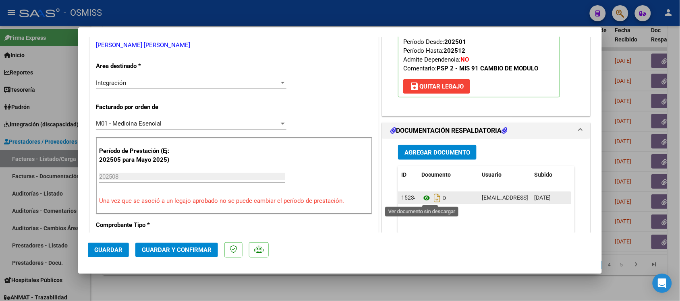
click at [421, 197] on icon at bounding box center [426, 198] width 10 height 10
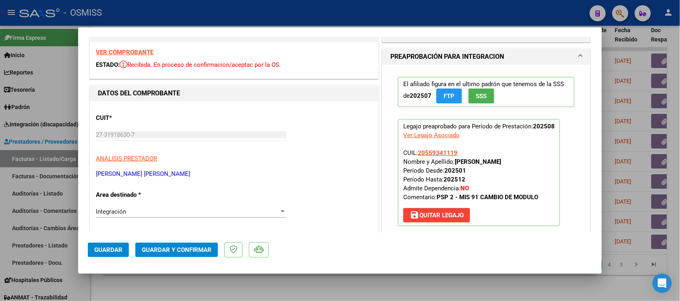
scroll to position [0, 0]
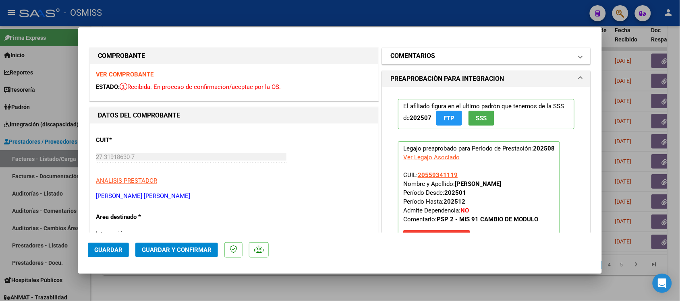
click at [398, 54] on h1 "COMENTARIOS" at bounding box center [412, 56] width 45 height 10
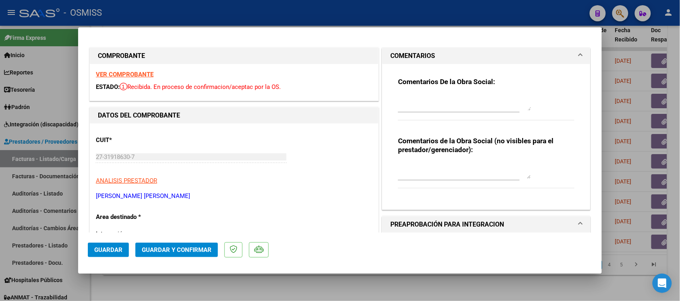
click at [401, 55] on h1 "COMENTARIOS" at bounding box center [412, 56] width 45 height 10
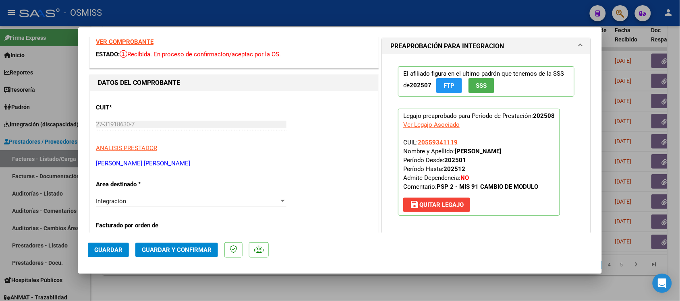
scroll to position [50, 0]
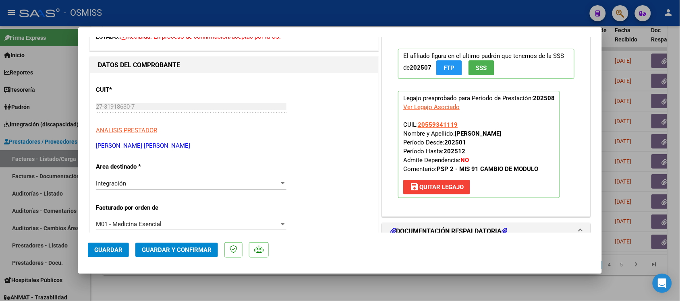
click at [384, 285] on div at bounding box center [340, 150] width 680 height 301
type input "$ 0,00"
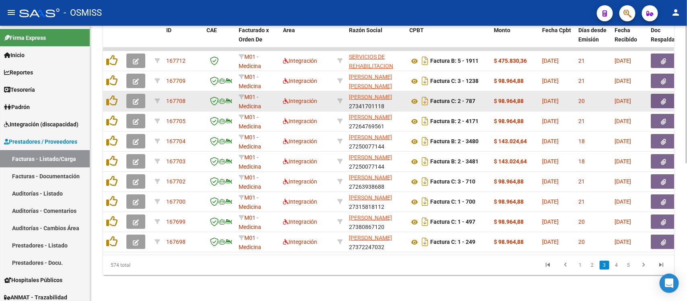
click at [138, 99] on icon "button" at bounding box center [136, 102] width 6 height 6
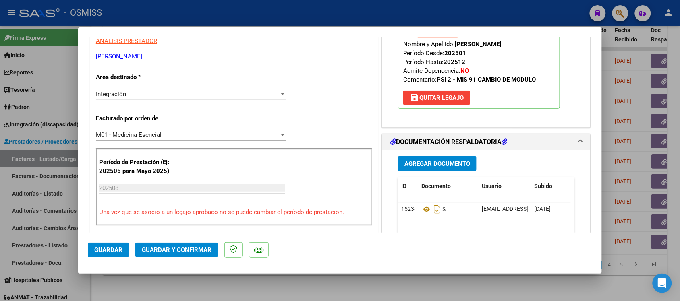
scroll to position [151, 0]
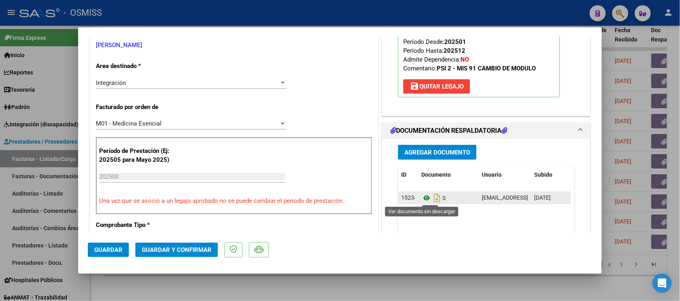
click at [423, 198] on icon at bounding box center [426, 198] width 10 height 10
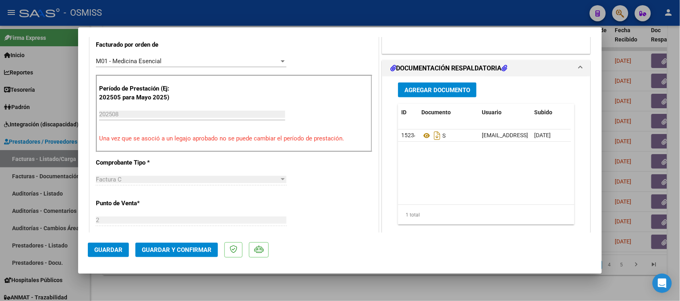
scroll to position [252, 0]
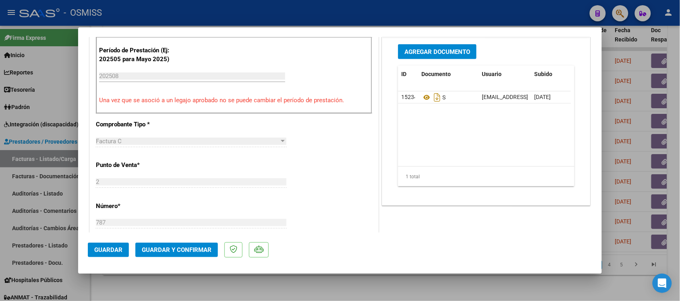
click at [364, 286] on div at bounding box center [340, 150] width 680 height 301
type input "$ 0,00"
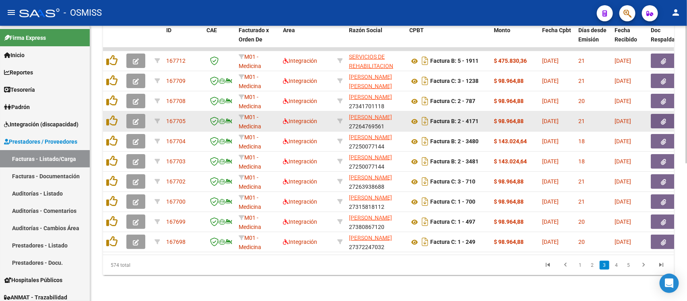
click at [138, 119] on icon "button" at bounding box center [136, 122] width 6 height 6
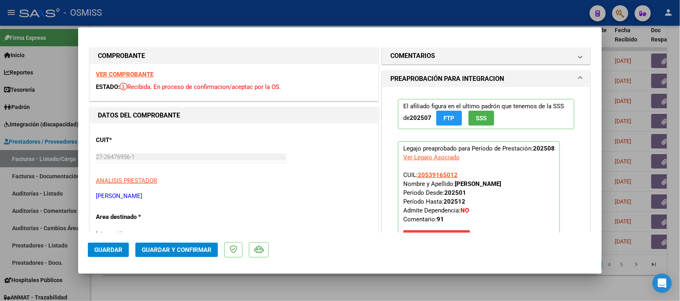
click at [134, 72] on strong "VER COMPROBANTE" at bounding box center [125, 74] width 58 height 7
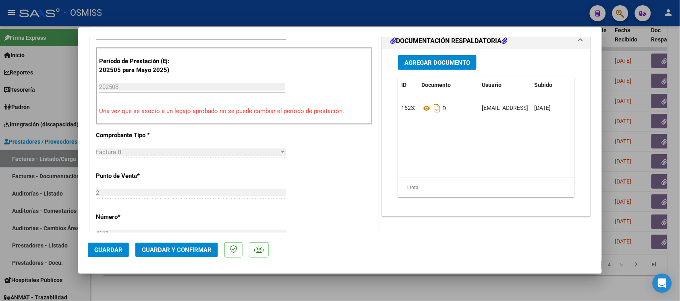
scroll to position [252, 0]
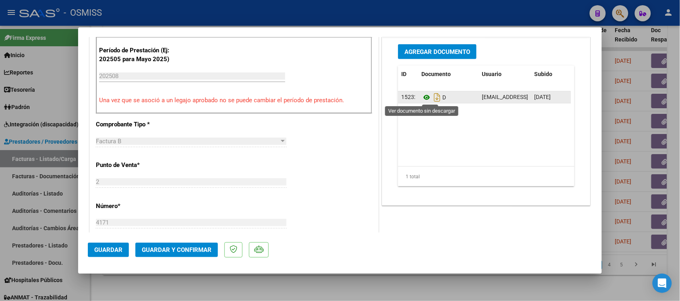
click at [423, 100] on icon at bounding box center [426, 98] width 10 height 10
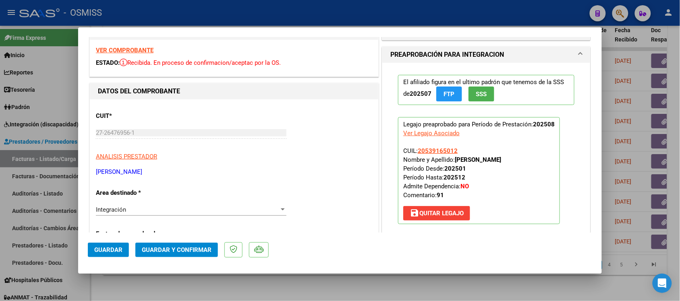
scroll to position [0, 0]
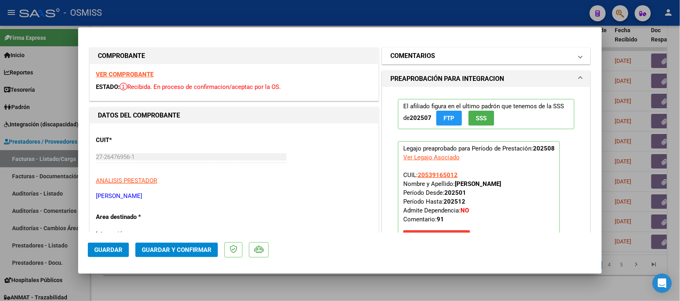
click at [406, 52] on h1 "COMENTARIOS" at bounding box center [412, 56] width 45 height 10
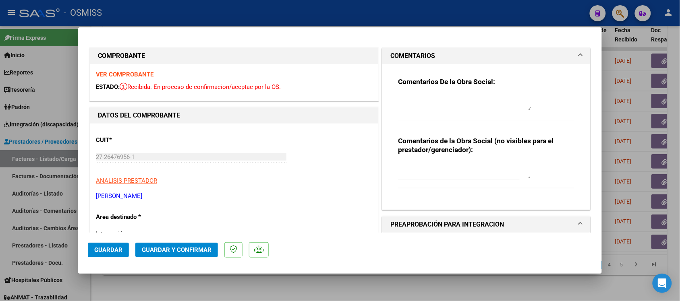
click at [406, 52] on h1 "COMENTARIOS" at bounding box center [412, 56] width 45 height 10
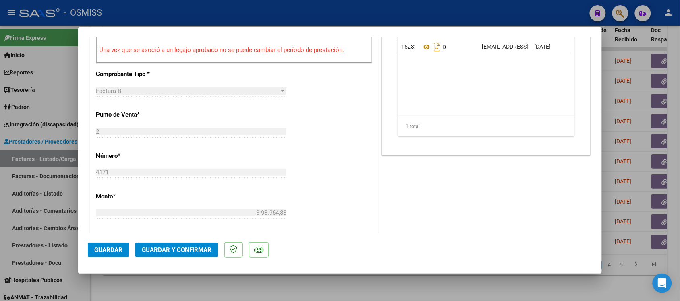
scroll to position [352, 0]
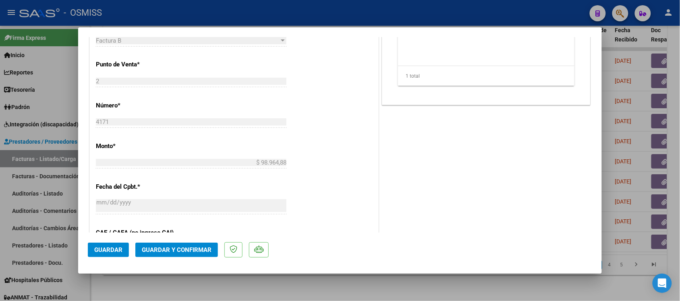
click at [177, 251] on span "Guardar y Confirmar" at bounding box center [177, 249] width 70 height 7
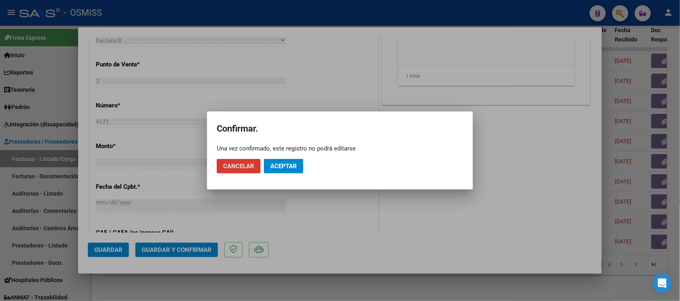
click at [297, 163] on button "Aceptar" at bounding box center [283, 166] width 39 height 14
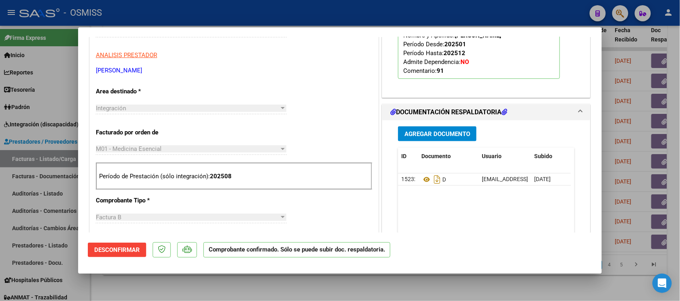
scroll to position [201, 0]
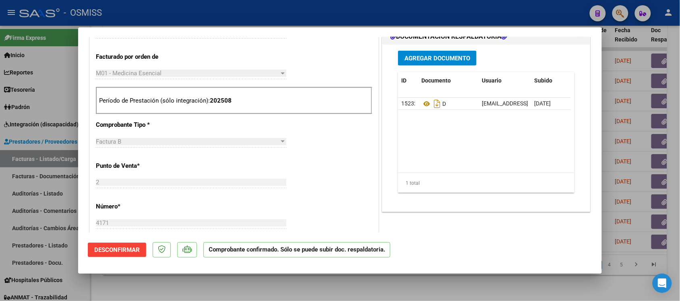
click at [448, 284] on div at bounding box center [340, 150] width 680 height 301
type input "$ 0,00"
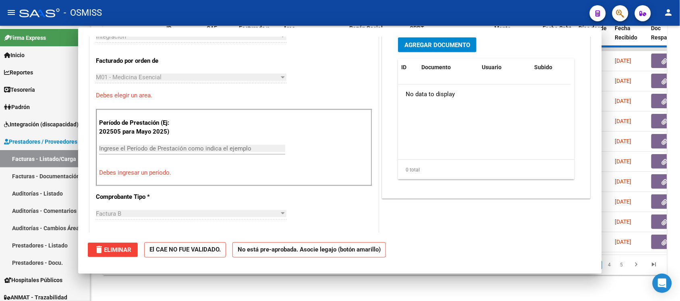
scroll to position [301, 0]
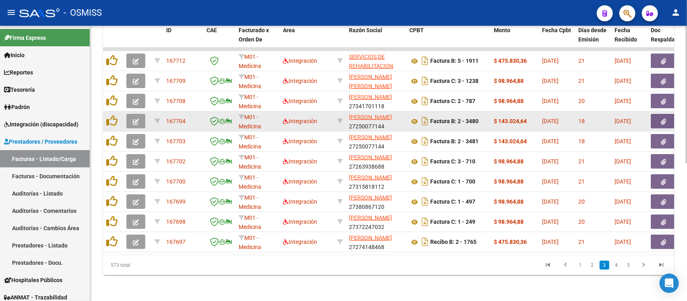
click at [140, 114] on button "button" at bounding box center [135, 121] width 19 height 14
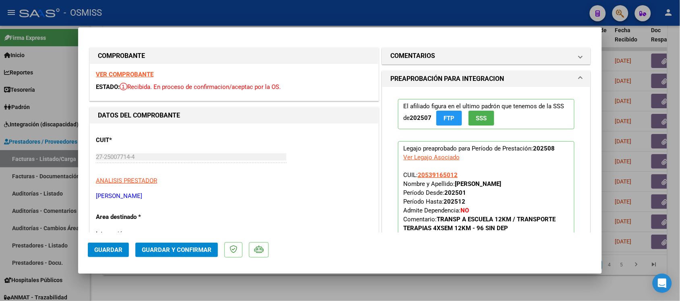
click at [361, 284] on div at bounding box center [340, 150] width 680 height 301
type input "$ 0,00"
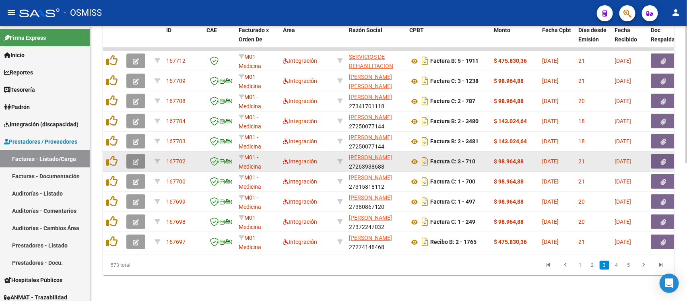
click at [134, 159] on icon "button" at bounding box center [136, 162] width 6 height 6
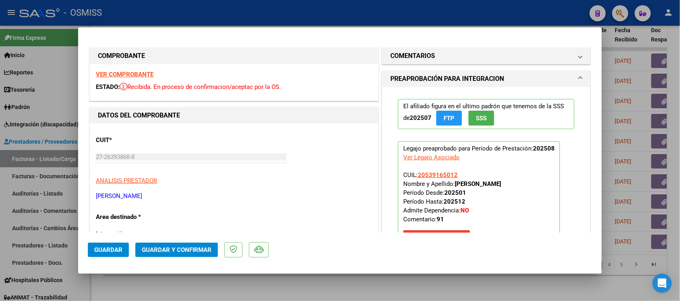
click at [140, 72] on strong "VER COMPROBANTE" at bounding box center [125, 74] width 58 height 7
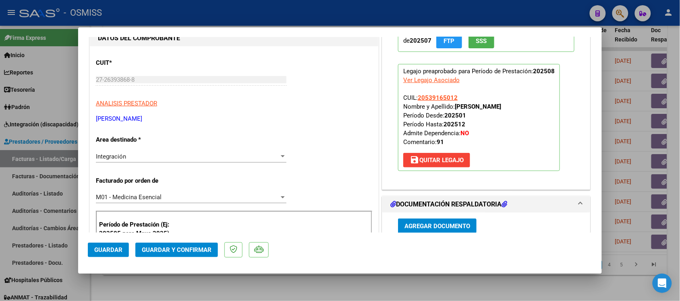
scroll to position [151, 0]
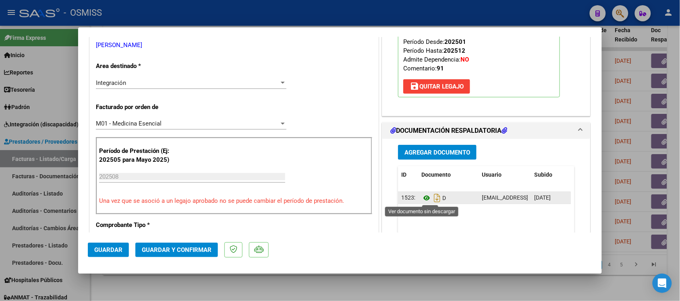
click at [424, 200] on icon at bounding box center [426, 198] width 10 height 10
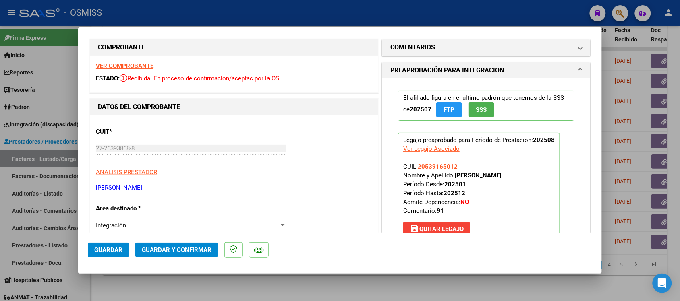
scroll to position [0, 0]
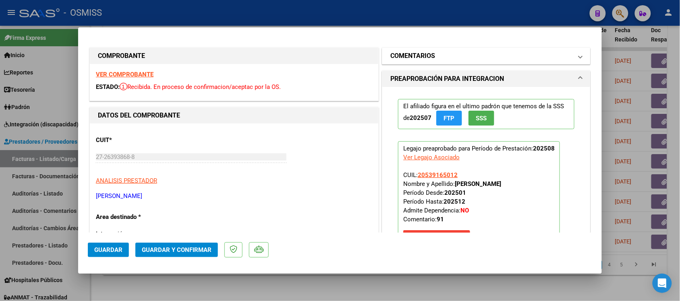
click at [419, 59] on h1 "COMENTARIOS" at bounding box center [412, 56] width 45 height 10
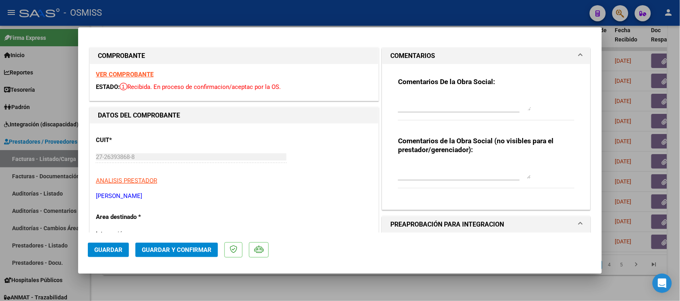
click at [417, 55] on h1 "COMENTARIOS" at bounding box center [412, 56] width 45 height 10
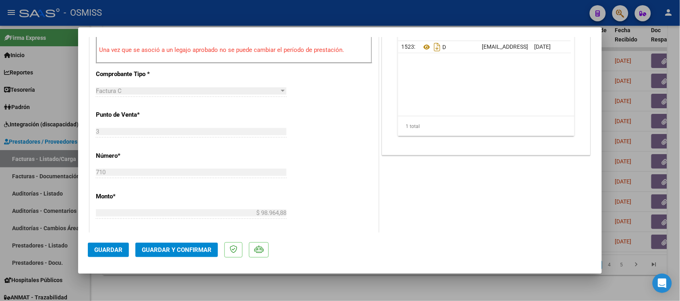
scroll to position [352, 0]
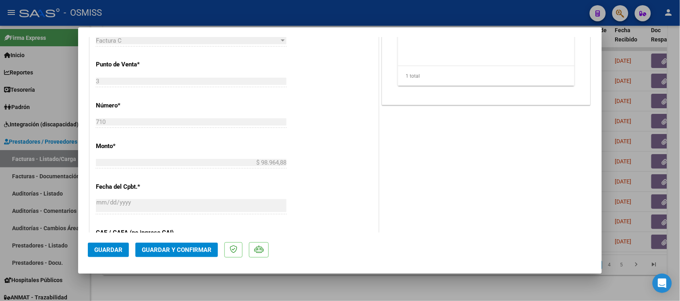
click at [182, 250] on span "Guardar y Confirmar" at bounding box center [177, 249] width 70 height 7
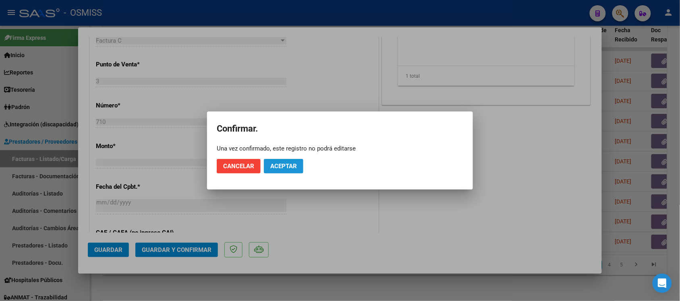
click at [280, 165] on span "Aceptar" at bounding box center [283, 166] width 27 height 7
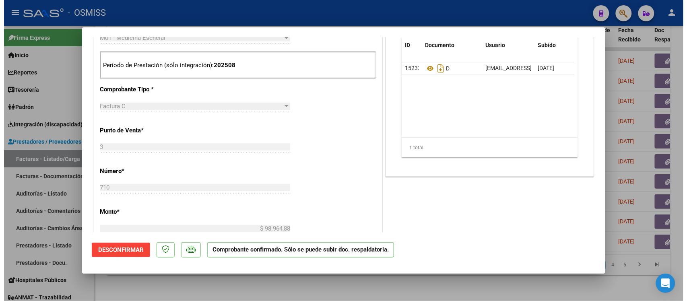
scroll to position [252, 0]
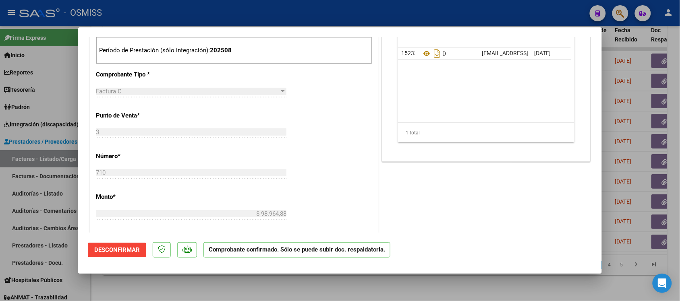
click at [453, 284] on div at bounding box center [340, 150] width 680 height 301
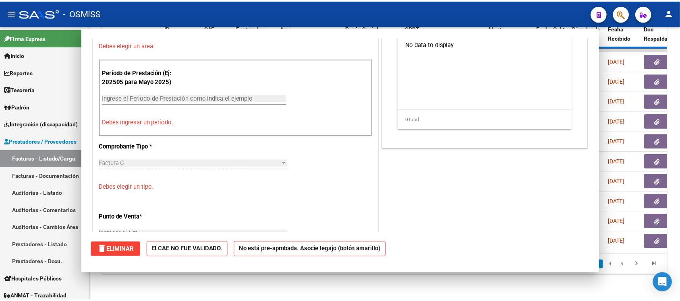
scroll to position [0, 0]
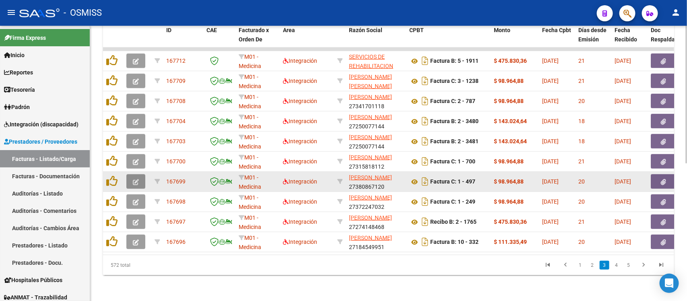
click at [138, 174] on button "button" at bounding box center [135, 181] width 19 height 14
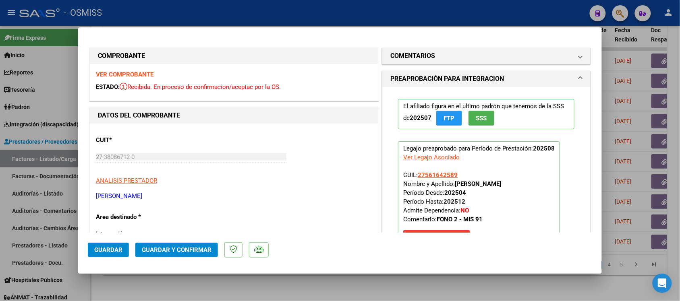
click at [128, 72] on strong "VER COMPROBANTE" at bounding box center [125, 74] width 58 height 7
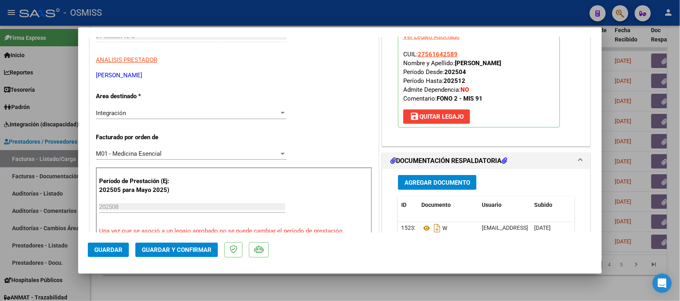
scroll to position [151, 0]
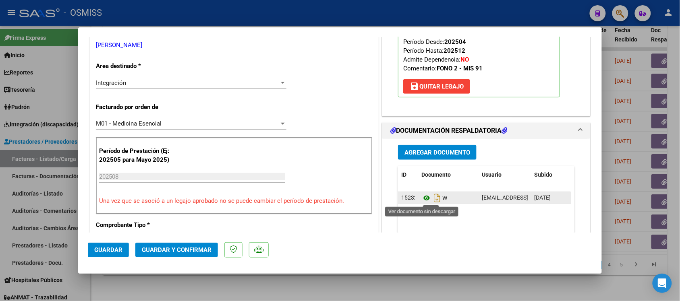
click at [421, 198] on icon at bounding box center [426, 198] width 10 height 10
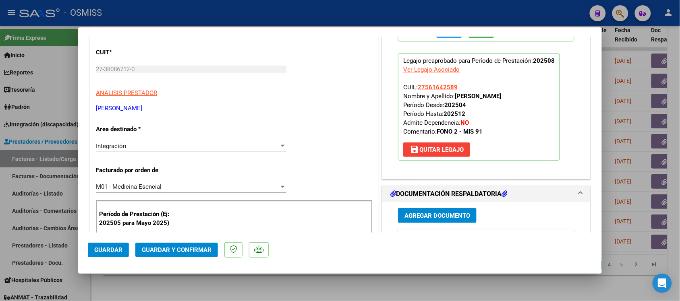
scroll to position [0, 0]
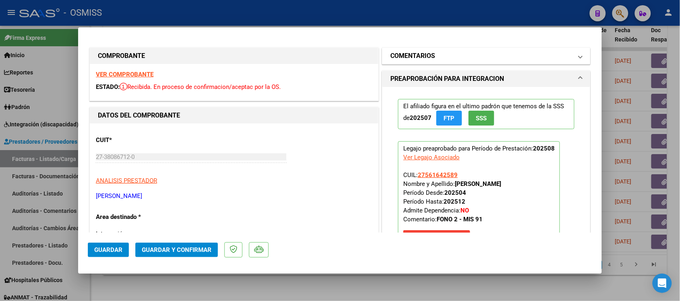
click at [407, 56] on h1 "COMENTARIOS" at bounding box center [412, 56] width 45 height 10
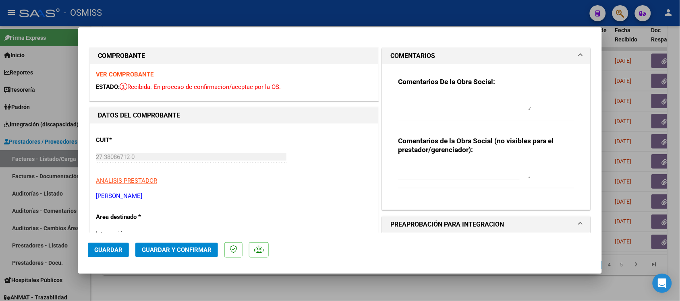
click at [407, 56] on h1 "COMENTARIOS" at bounding box center [412, 56] width 45 height 10
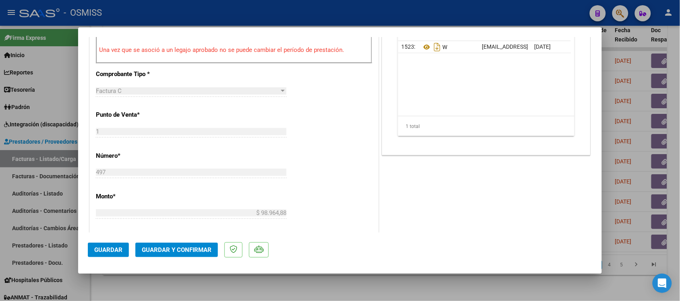
scroll to position [352, 0]
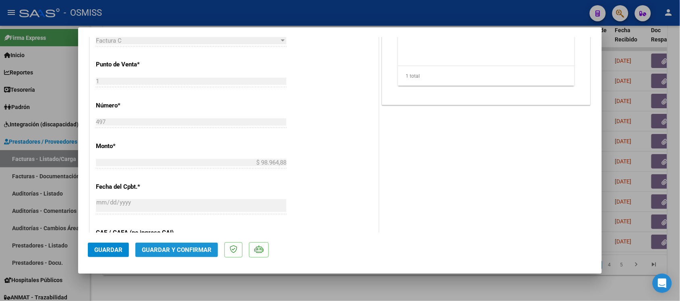
click at [198, 246] on span "Guardar y Confirmar" at bounding box center [177, 249] width 70 height 7
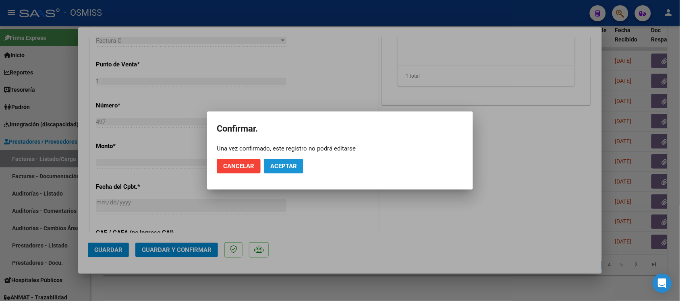
click at [285, 167] on span "Aceptar" at bounding box center [283, 166] width 27 height 7
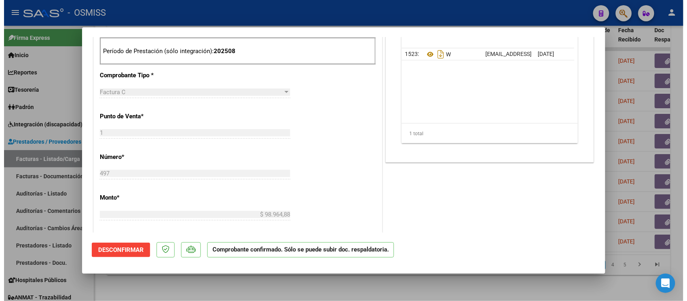
scroll to position [252, 0]
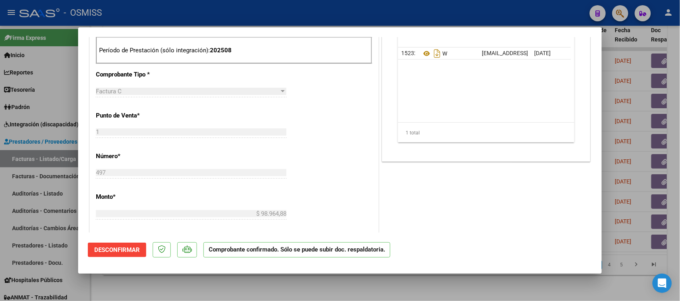
click at [424, 292] on div at bounding box center [340, 150] width 680 height 301
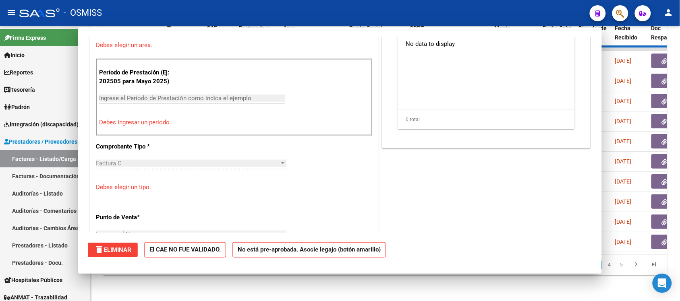
scroll to position [0, 0]
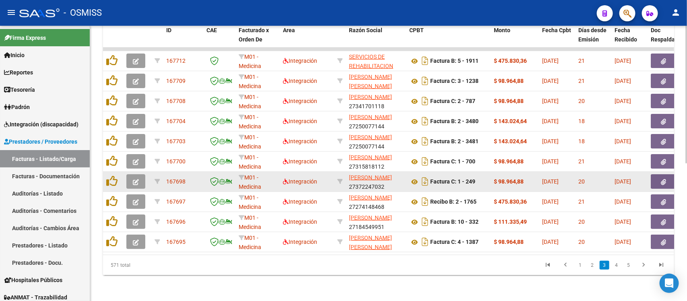
click at [140, 177] on button "button" at bounding box center [135, 181] width 19 height 14
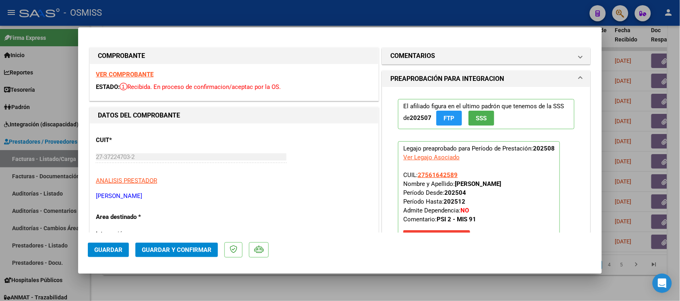
click at [132, 72] on strong "VER COMPROBANTE" at bounding box center [125, 74] width 58 height 7
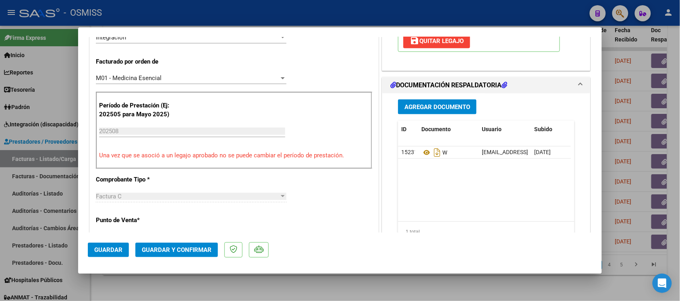
scroll to position [201, 0]
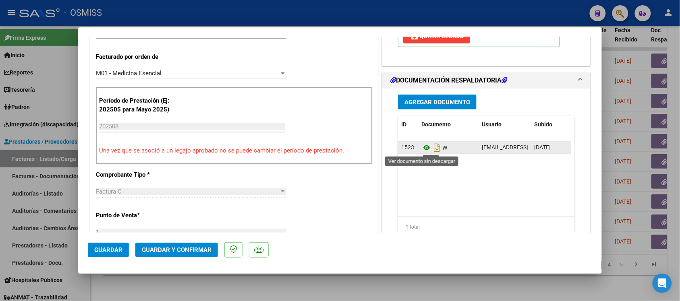
click at [422, 151] on icon at bounding box center [426, 148] width 10 height 10
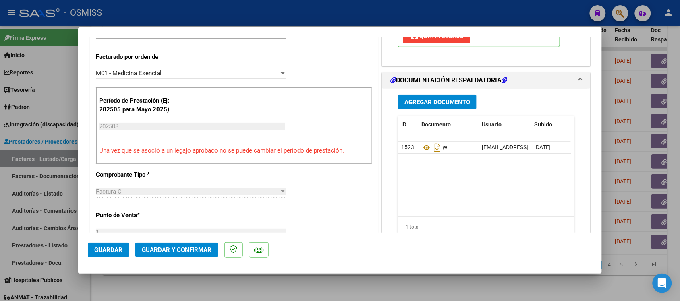
scroll to position [0, 0]
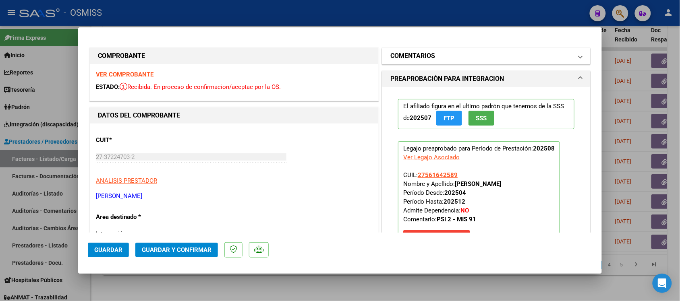
click at [401, 56] on h1 "COMENTARIOS" at bounding box center [412, 56] width 45 height 10
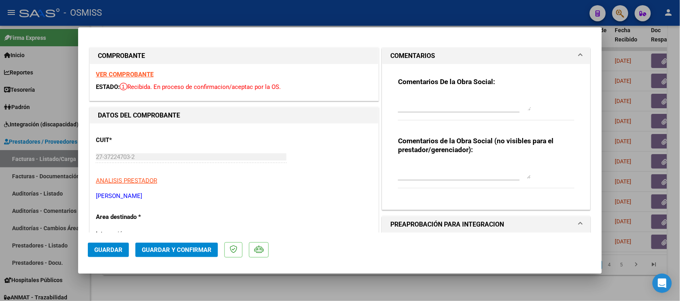
click at [404, 54] on h1 "COMENTARIOS" at bounding box center [412, 56] width 45 height 10
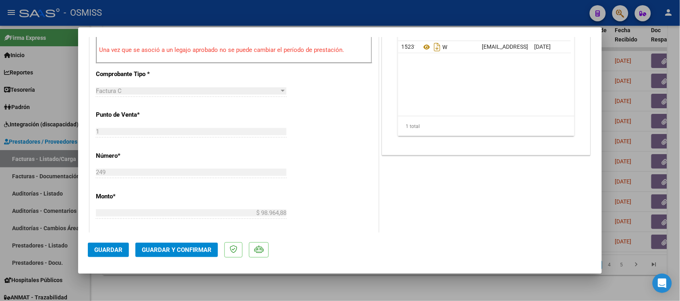
scroll to position [352, 0]
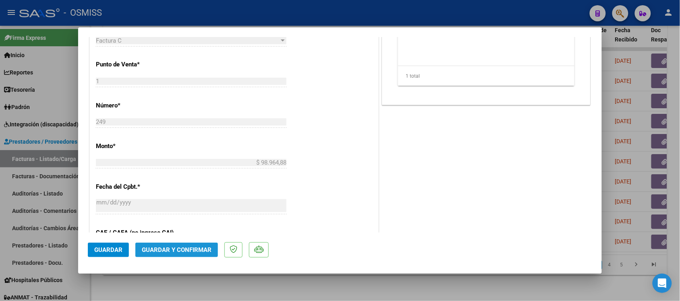
click at [198, 252] on span "Guardar y Confirmar" at bounding box center [177, 249] width 70 height 7
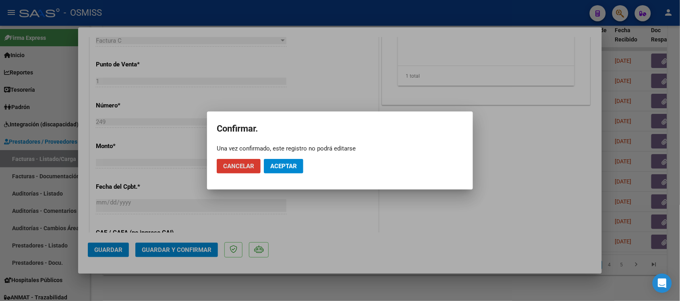
drag, startPoint x: 284, startPoint y: 170, endPoint x: 303, endPoint y: 162, distance: 20.6
click at [285, 170] on button "Aceptar" at bounding box center [283, 166] width 39 height 14
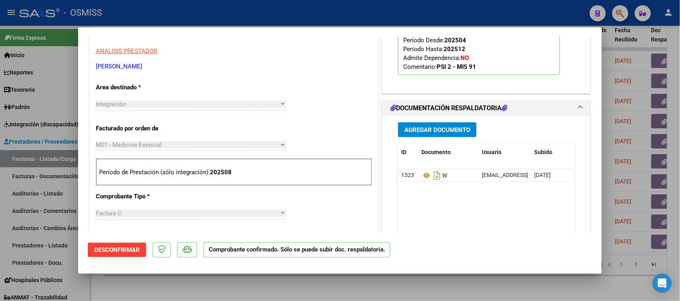
scroll to position [201, 0]
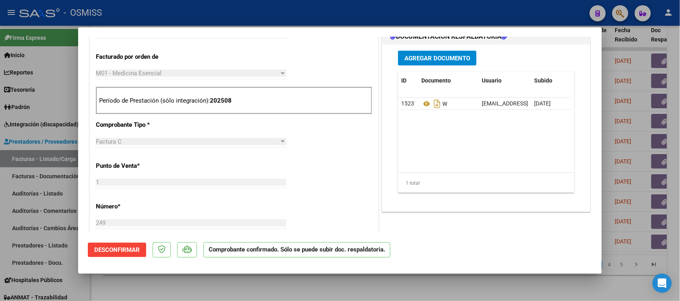
click at [446, 283] on div at bounding box center [340, 150] width 680 height 301
type input "$ 0,00"
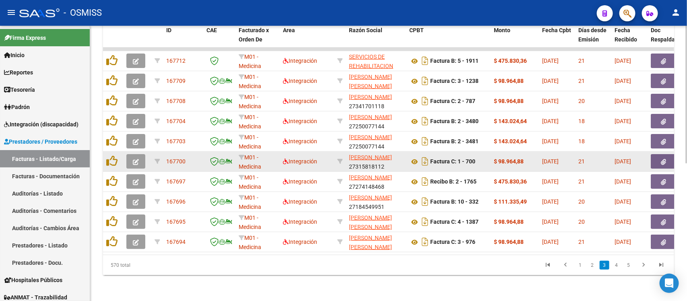
click at [140, 154] on button "button" at bounding box center [135, 161] width 19 height 14
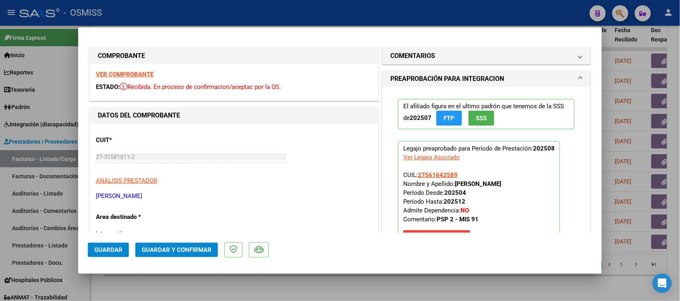
click at [138, 70] on div "VER COMPROBANTE ESTADO: Recibida. En proceso de confirmacion/aceptac por la OS." at bounding box center [234, 82] width 288 height 37
click at [140, 77] on strong "VER COMPROBANTE" at bounding box center [125, 74] width 58 height 7
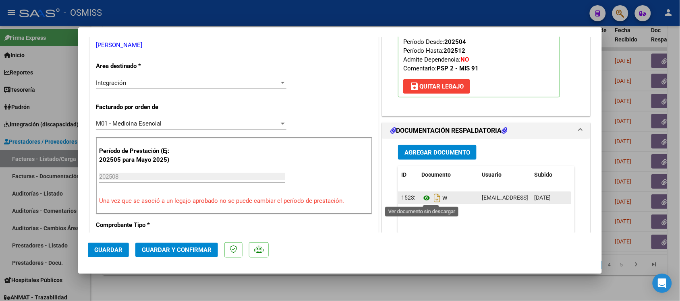
click at [422, 200] on icon at bounding box center [426, 198] width 10 height 10
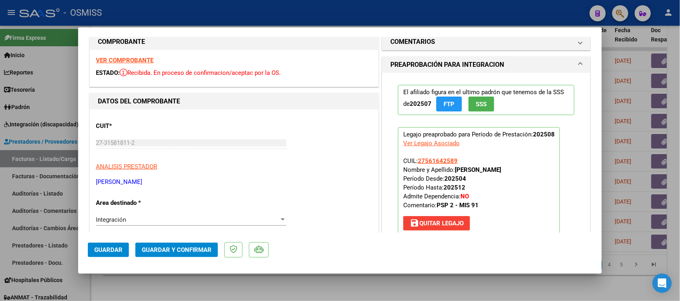
scroll to position [0, 0]
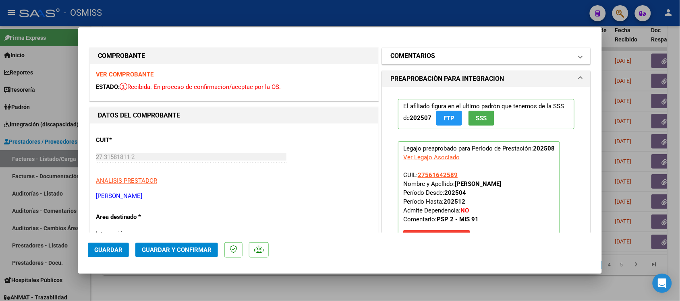
click at [391, 53] on h1 "COMENTARIOS" at bounding box center [412, 56] width 45 height 10
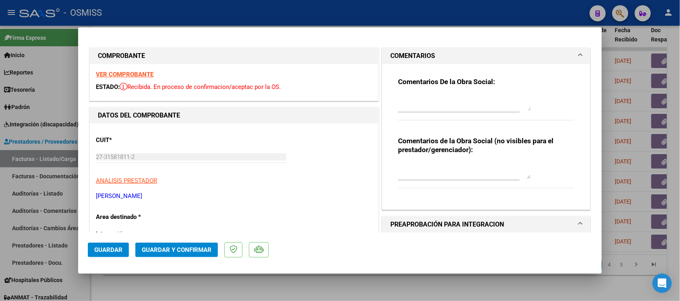
click at [391, 53] on h1 "COMENTARIOS" at bounding box center [412, 56] width 45 height 10
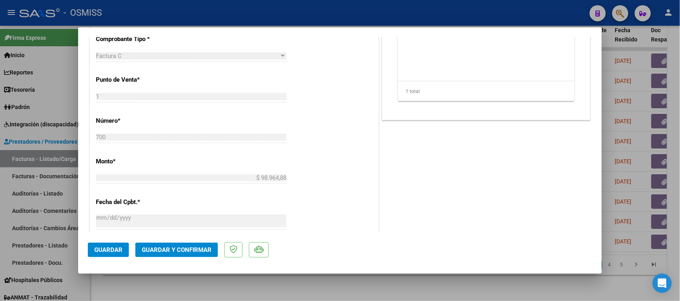
scroll to position [352, 0]
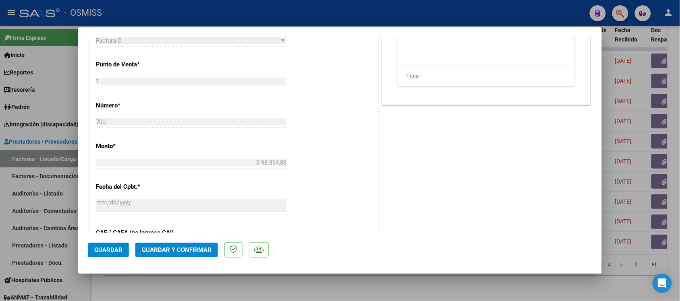
click at [195, 252] on span "Guardar y Confirmar" at bounding box center [177, 249] width 70 height 7
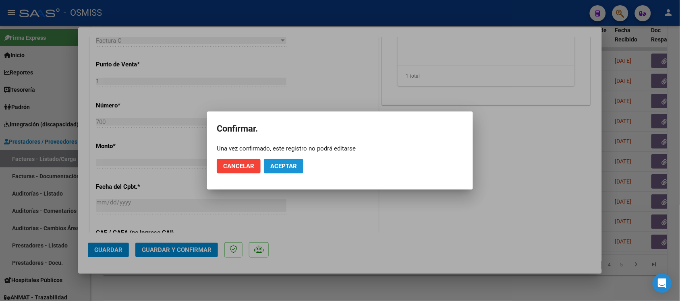
click at [292, 159] on button "Aceptar" at bounding box center [283, 166] width 39 height 14
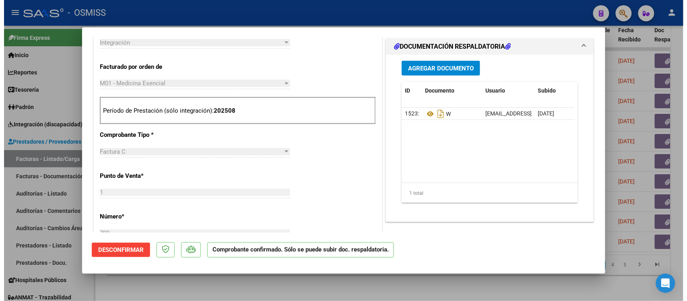
scroll to position [201, 0]
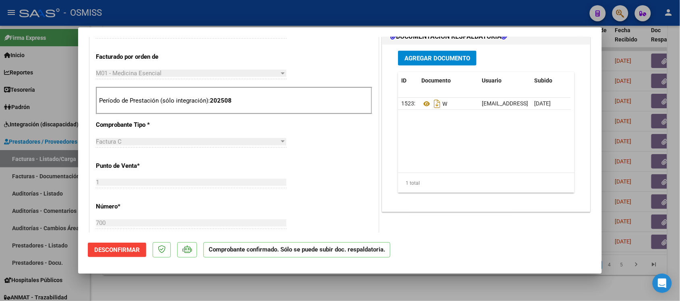
click at [441, 282] on div at bounding box center [340, 150] width 680 height 301
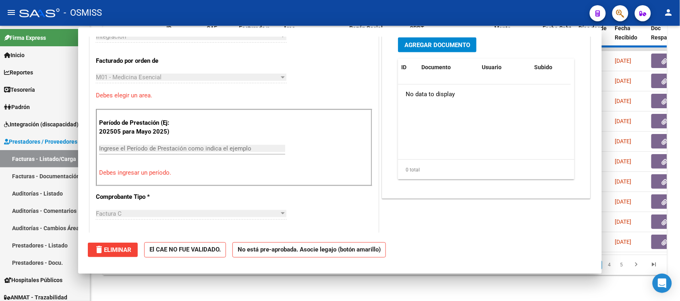
scroll to position [0, 0]
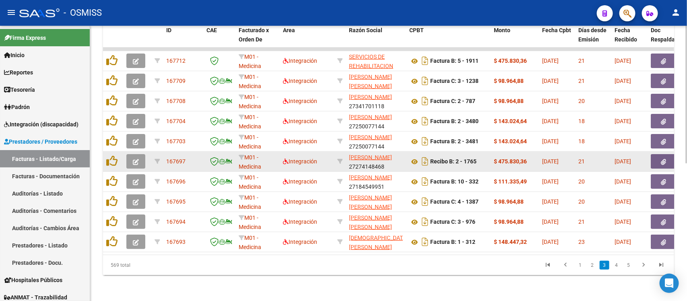
click at [135, 159] on icon "button" at bounding box center [136, 162] width 6 height 6
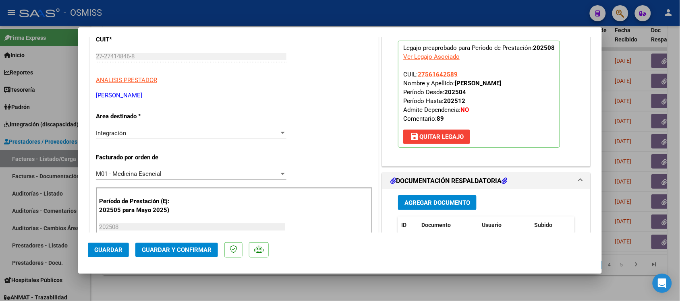
scroll to position [151, 0]
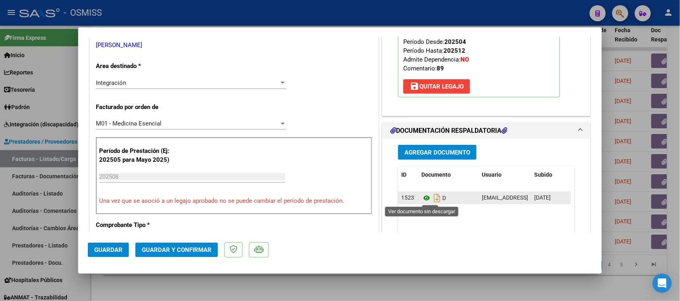
click at [421, 198] on icon at bounding box center [426, 198] width 10 height 10
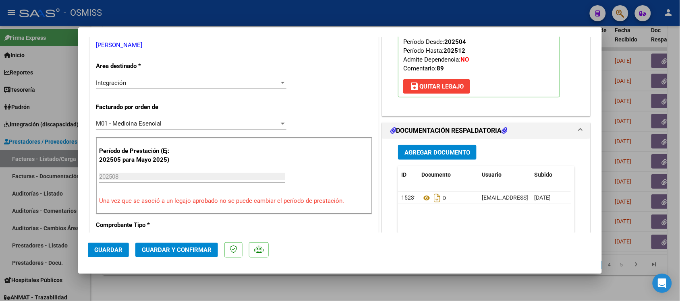
click at [385, 281] on div at bounding box center [340, 150] width 680 height 301
type input "$ 0,00"
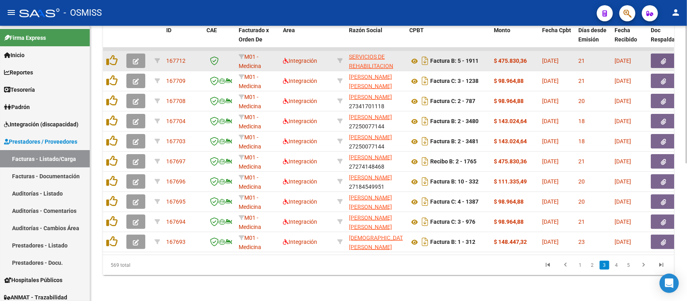
drag, startPoint x: 125, startPoint y: 51, endPoint x: 130, endPoint y: 52, distance: 5.4
click at [125, 52] on datatable-body-cell at bounding box center [137, 61] width 28 height 20
click at [132, 54] on button "button" at bounding box center [135, 61] width 19 height 14
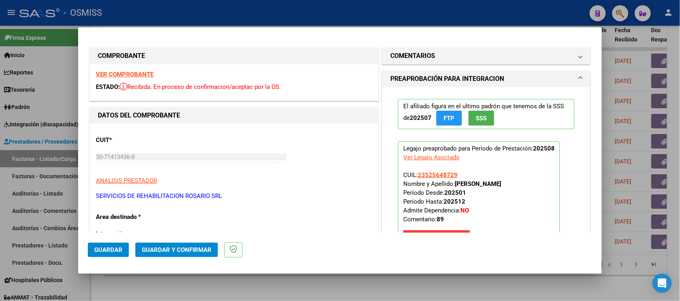
click at [147, 74] on strong "VER COMPROBANTE" at bounding box center [125, 74] width 58 height 7
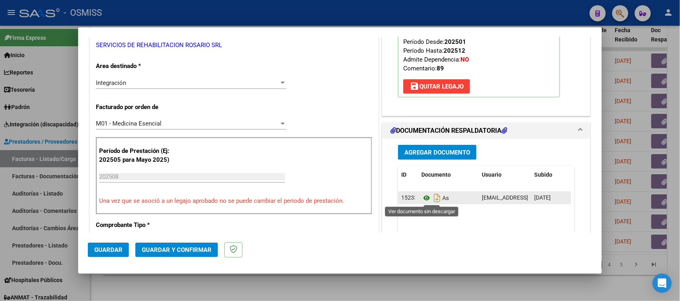
click at [421, 199] on icon at bounding box center [426, 198] width 10 height 10
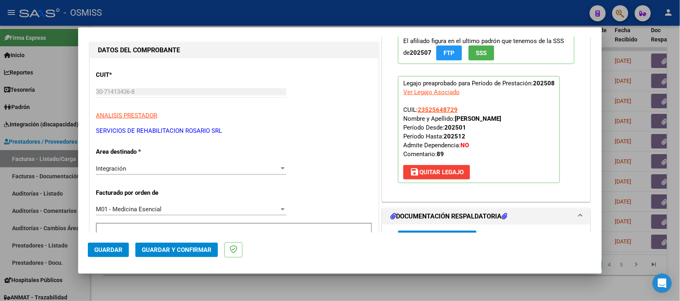
scroll to position [0, 0]
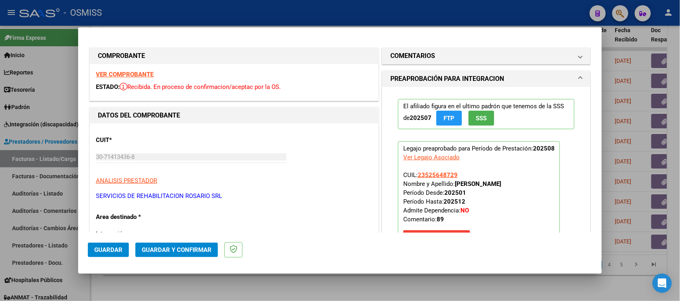
click at [133, 75] on strong "VER COMPROBANTE" at bounding box center [125, 74] width 58 height 7
click at [369, 283] on div at bounding box center [340, 150] width 680 height 301
type input "$ 0,00"
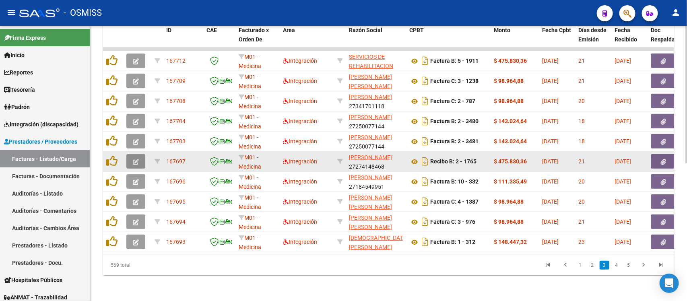
click at [139, 155] on button "button" at bounding box center [135, 161] width 19 height 14
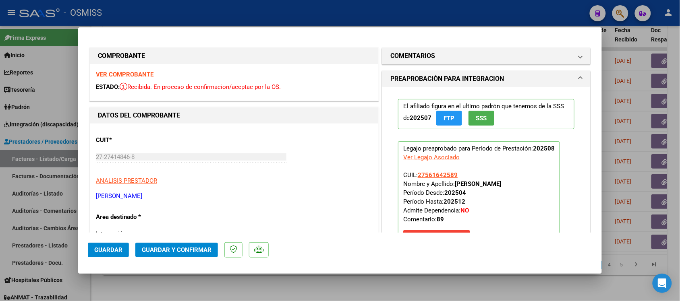
click at [112, 73] on strong "VER COMPROBANTE" at bounding box center [125, 74] width 58 height 7
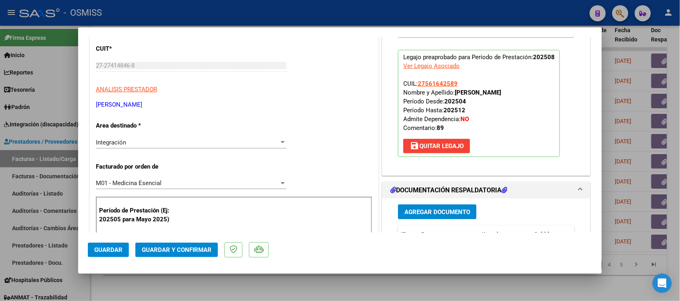
scroll to position [151, 0]
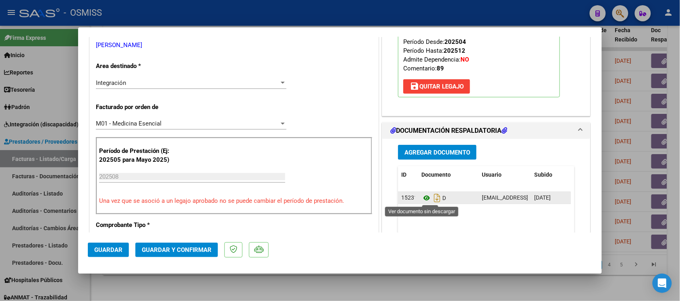
click at [423, 201] on icon at bounding box center [426, 198] width 10 height 10
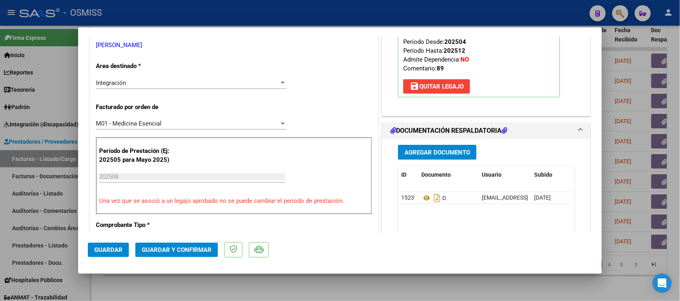
click at [389, 280] on div at bounding box center [340, 150] width 680 height 301
type input "$ 0,00"
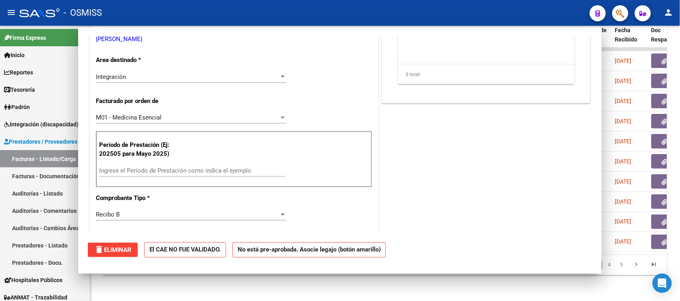
scroll to position [145, 0]
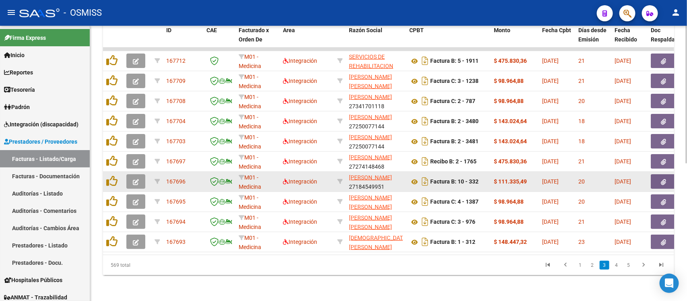
click at [131, 176] on button "button" at bounding box center [135, 181] width 19 height 14
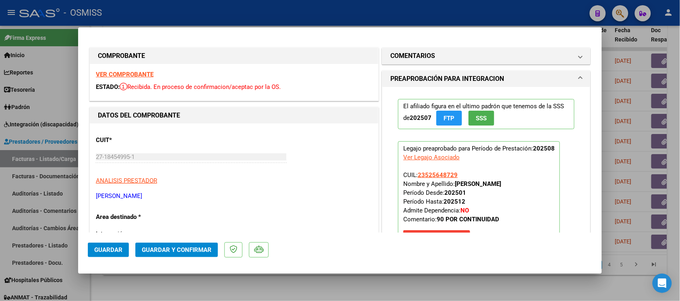
click at [140, 68] on div "VER COMPROBANTE ESTADO: Recibida. En proceso de confirmacion/aceptac por la OS." at bounding box center [234, 82] width 288 height 37
click at [140, 75] on strong "VER COMPROBANTE" at bounding box center [125, 74] width 58 height 7
click at [370, 280] on div at bounding box center [340, 150] width 680 height 301
type input "$ 0,00"
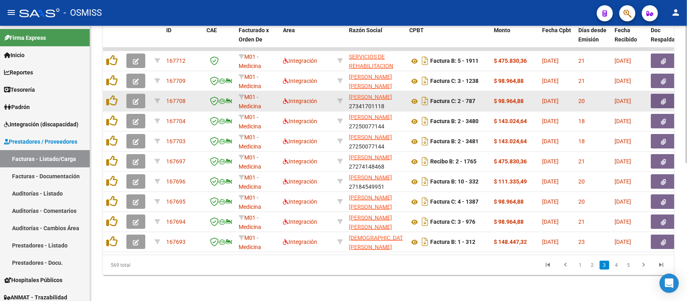
click at [133, 99] on icon "button" at bounding box center [136, 102] width 6 height 6
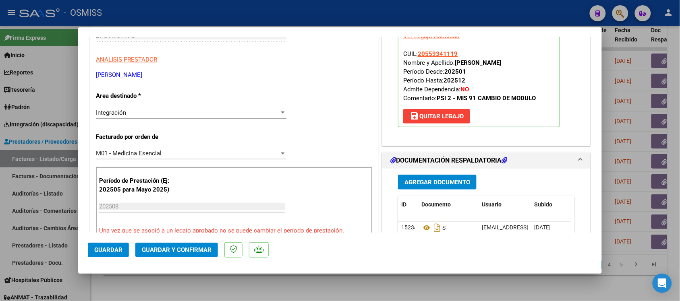
scroll to position [151, 0]
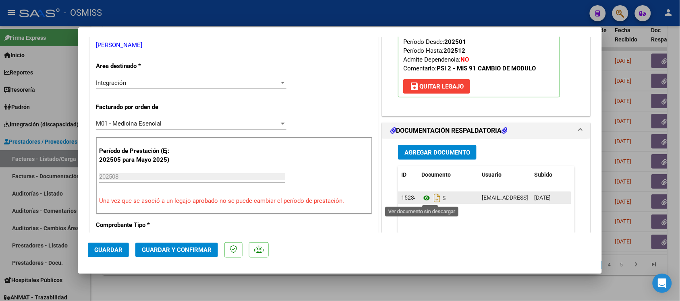
click at [425, 199] on icon at bounding box center [426, 198] width 10 height 10
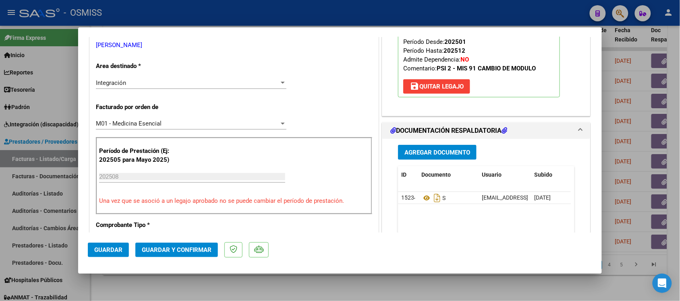
click at [412, 276] on div at bounding box center [340, 150] width 680 height 301
type input "$ 0,00"
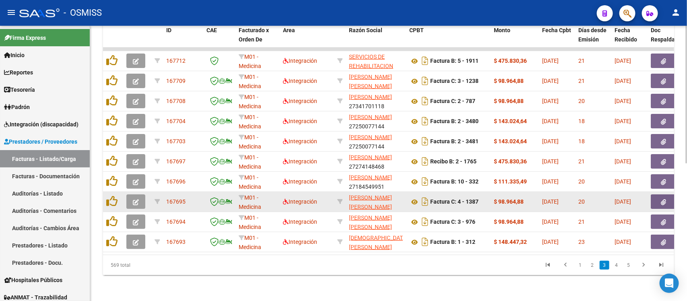
click at [135, 199] on icon "button" at bounding box center [136, 202] width 6 height 6
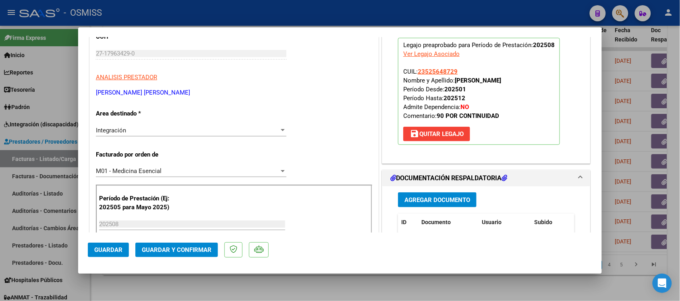
scroll to position [252, 0]
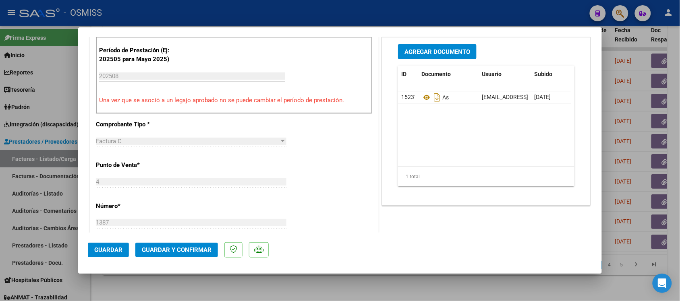
click at [358, 279] on div at bounding box center [340, 150] width 680 height 301
type input "$ 0,00"
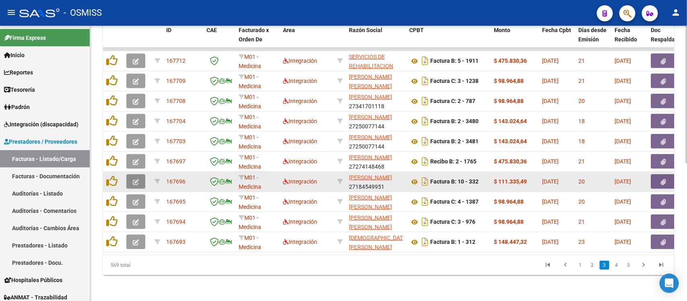
click at [139, 174] on button "button" at bounding box center [135, 181] width 19 height 14
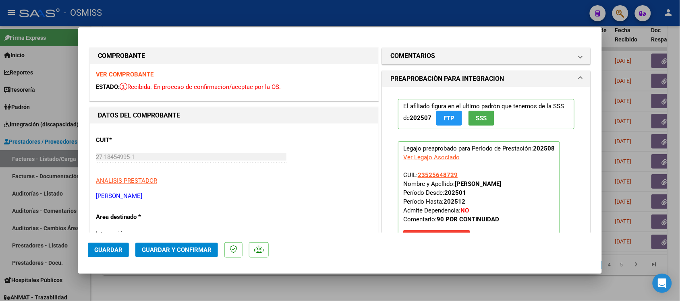
click at [125, 76] on strong "VER COMPROBANTE" at bounding box center [125, 74] width 58 height 7
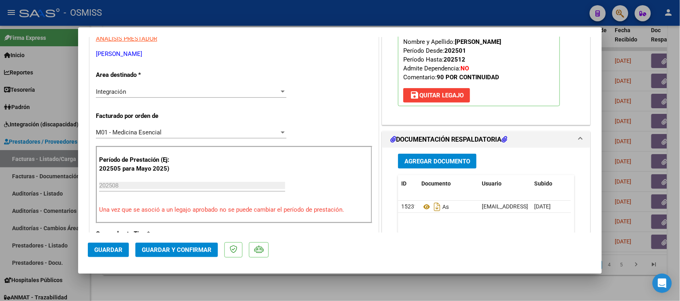
scroll to position [201, 0]
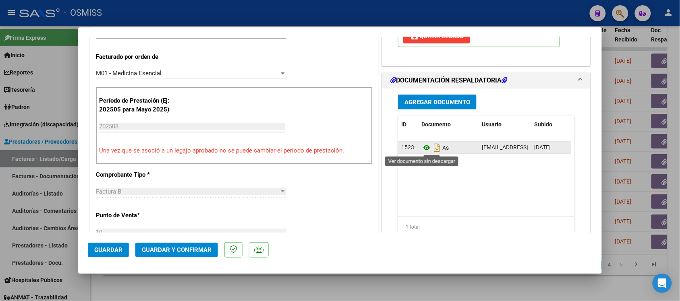
click at [421, 151] on icon at bounding box center [426, 148] width 10 height 10
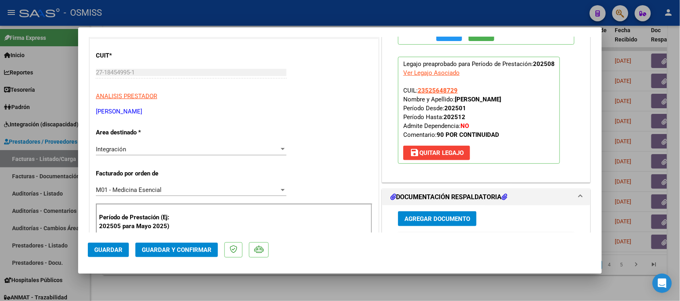
scroll to position [0, 0]
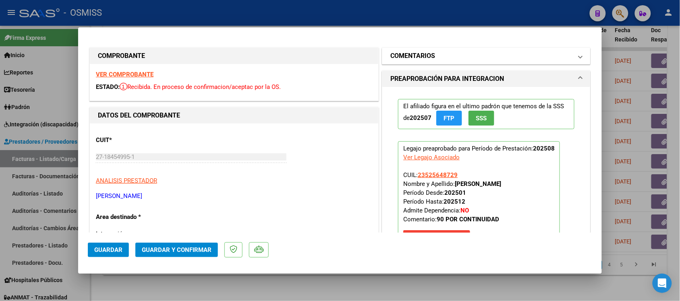
click at [395, 58] on h1 "COMENTARIOS" at bounding box center [412, 56] width 45 height 10
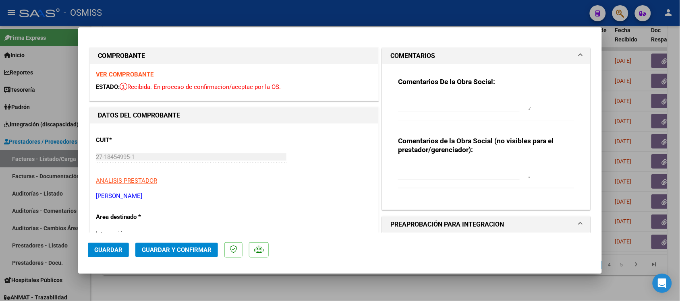
click at [396, 55] on h1 "COMENTARIOS" at bounding box center [412, 56] width 45 height 10
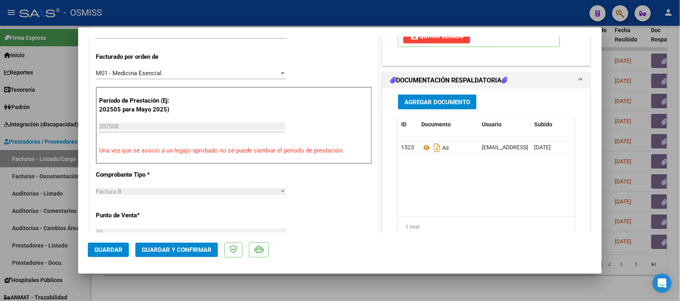
scroll to position [252, 0]
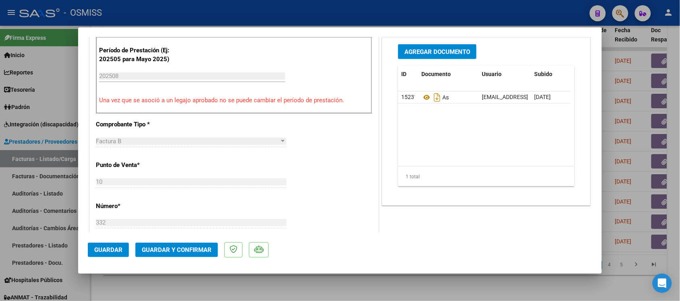
click at [350, 290] on div at bounding box center [340, 150] width 680 height 301
type input "$ 0,00"
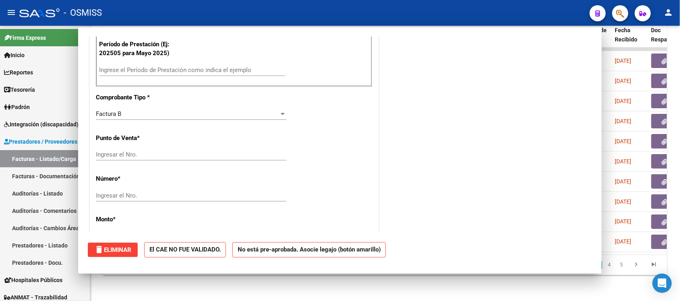
scroll to position [246, 0]
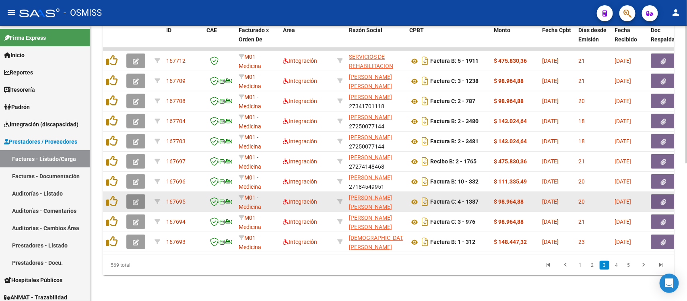
click at [142, 195] on button "button" at bounding box center [135, 202] width 19 height 14
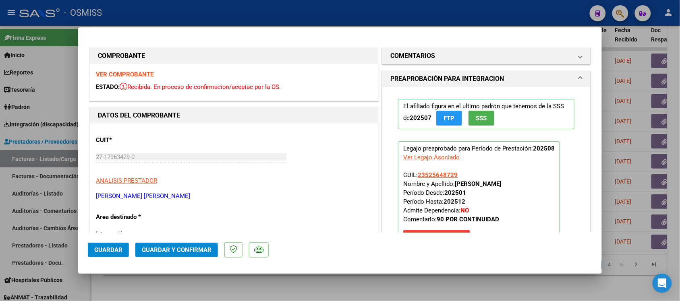
click at [137, 69] on div "VER COMPROBANTE ESTADO: Recibida. En proceso de confirmacion/aceptac por la OS." at bounding box center [234, 82] width 288 height 37
click at [137, 70] on div "VER COMPROBANTE ESTADO: Recibida. En proceso de confirmacion/aceptac por la OS." at bounding box center [234, 82] width 288 height 37
click at [192, 67] on div "VER COMPROBANTE ESTADO: Recibida. En proceso de confirmacion/aceptac por la OS." at bounding box center [234, 82] width 288 height 37
click at [199, 66] on div "VER COMPROBANTE ESTADO: Recibida. En proceso de confirmacion/aceptac por la OS." at bounding box center [234, 82] width 288 height 37
click at [145, 75] on strong "VER COMPROBANTE" at bounding box center [125, 74] width 58 height 7
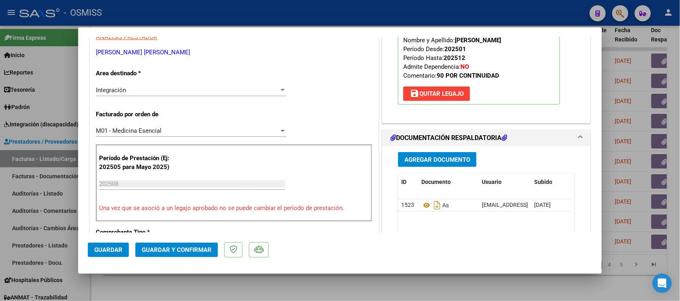
scroll to position [151, 0]
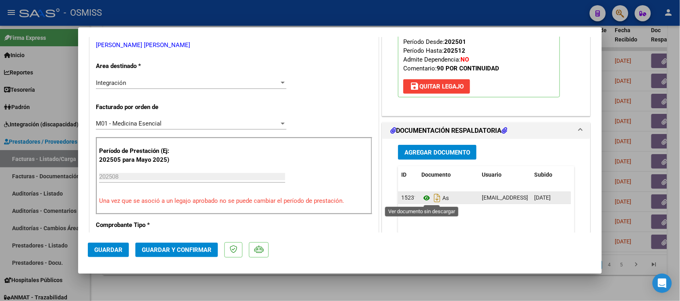
click at [421, 200] on icon at bounding box center [426, 198] width 10 height 10
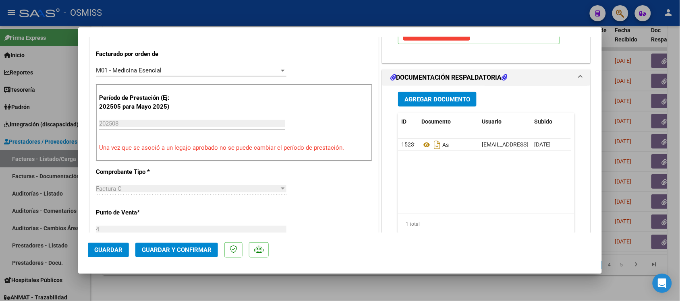
scroll to position [252, 0]
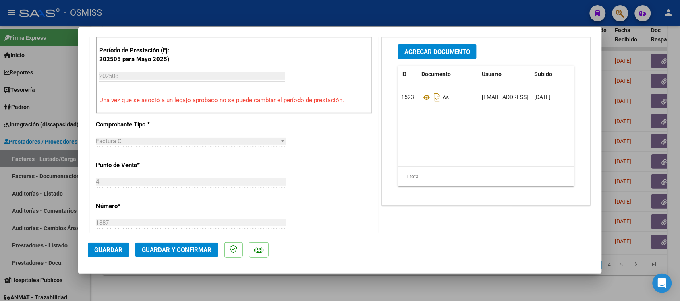
click at [378, 277] on div at bounding box center [340, 150] width 680 height 301
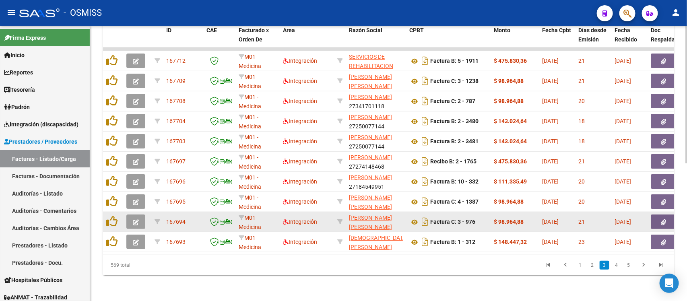
click at [137, 219] on icon "button" at bounding box center [136, 222] width 6 height 6
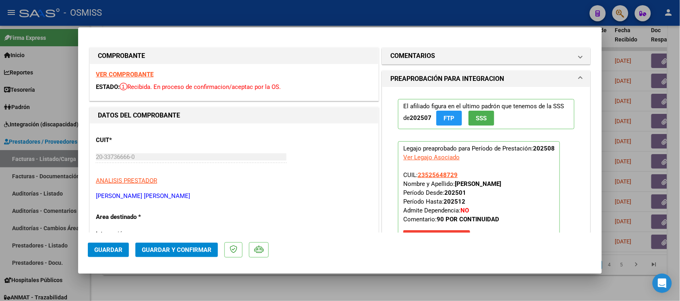
click at [143, 73] on strong "VER COMPROBANTE" at bounding box center [125, 74] width 58 height 7
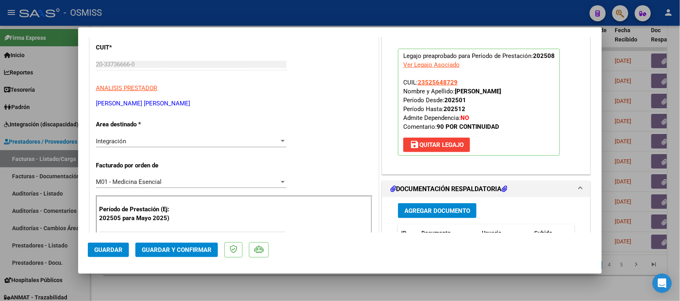
scroll to position [201, 0]
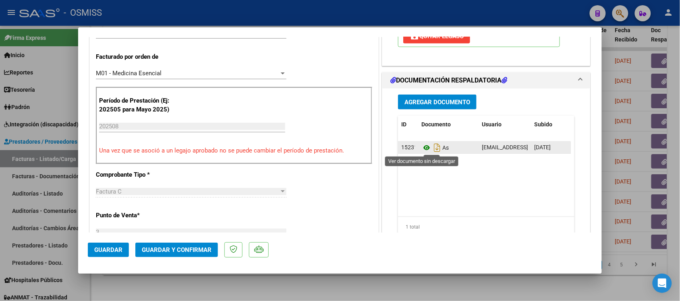
click at [422, 149] on icon at bounding box center [426, 148] width 10 height 10
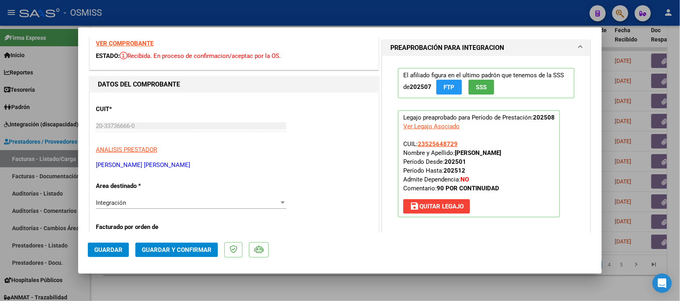
scroll to position [0, 0]
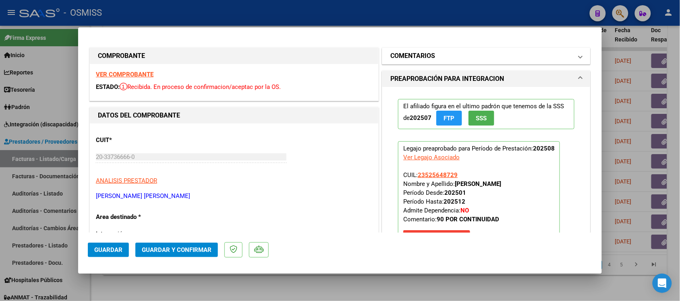
click at [397, 51] on h1 "COMENTARIOS" at bounding box center [412, 56] width 45 height 10
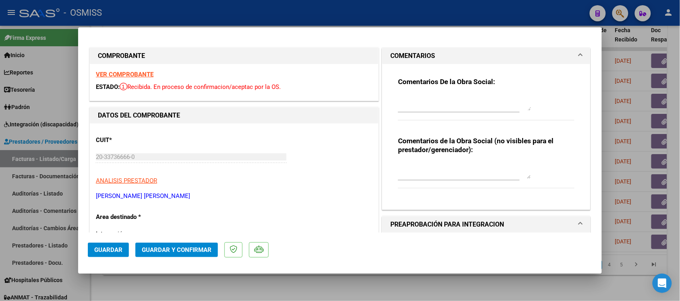
click at [397, 51] on h1 "COMENTARIOS" at bounding box center [412, 56] width 45 height 10
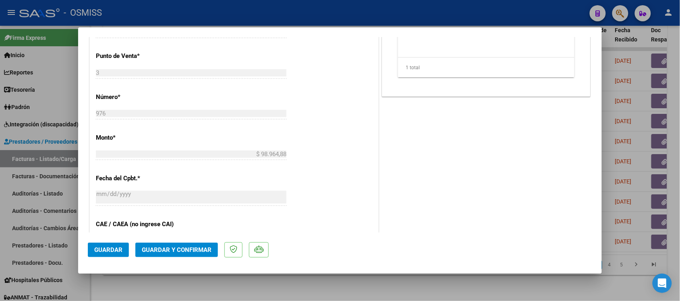
scroll to position [352, 0]
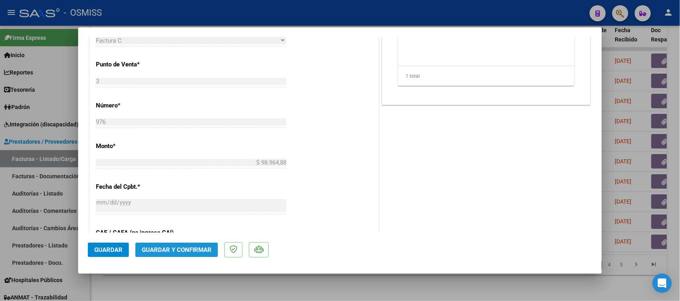
click at [192, 250] on span "Guardar y Confirmar" at bounding box center [177, 249] width 70 height 7
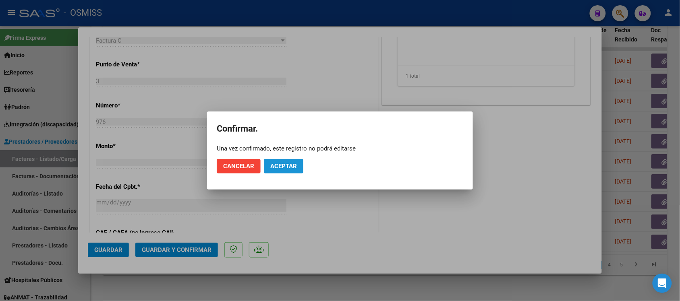
click at [283, 170] on button "Aceptar" at bounding box center [283, 166] width 39 height 14
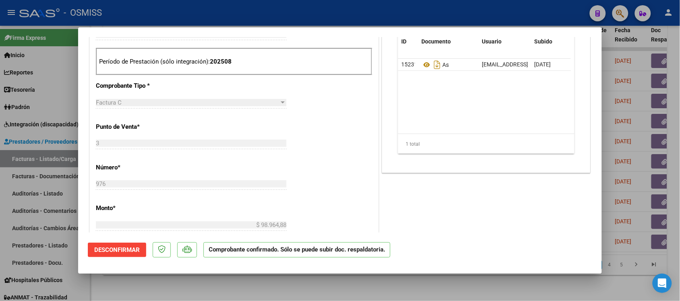
scroll to position [252, 0]
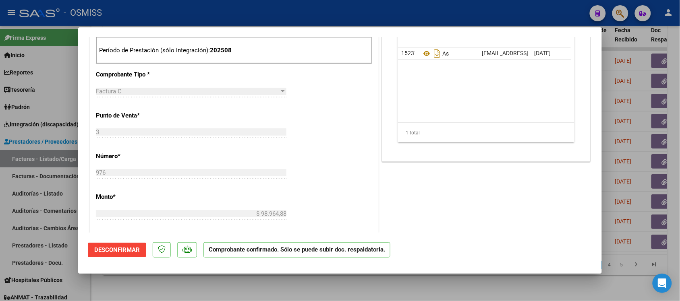
click at [451, 283] on div at bounding box center [340, 150] width 680 height 301
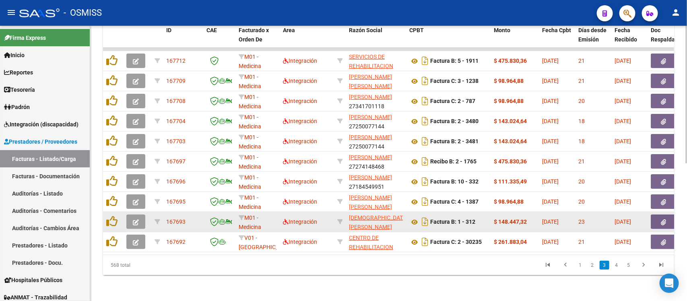
click at [129, 216] on button "button" at bounding box center [135, 222] width 19 height 14
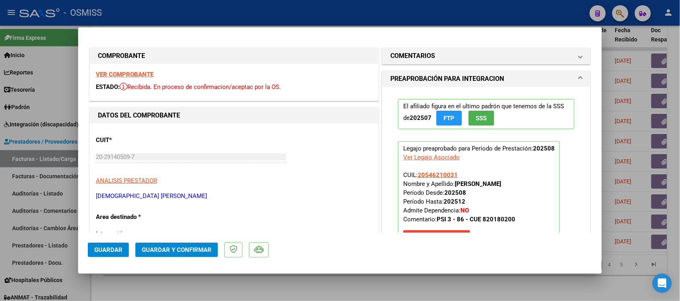
click at [381, 283] on div at bounding box center [340, 150] width 680 height 301
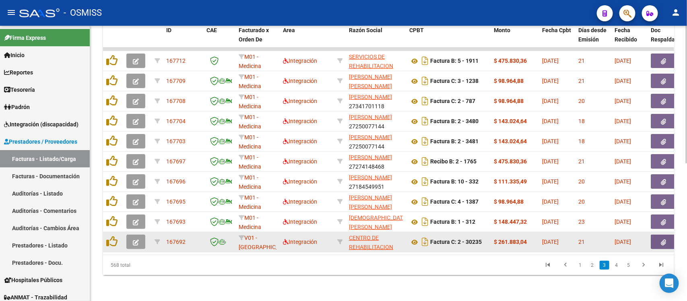
click at [140, 236] on button "button" at bounding box center [135, 242] width 19 height 14
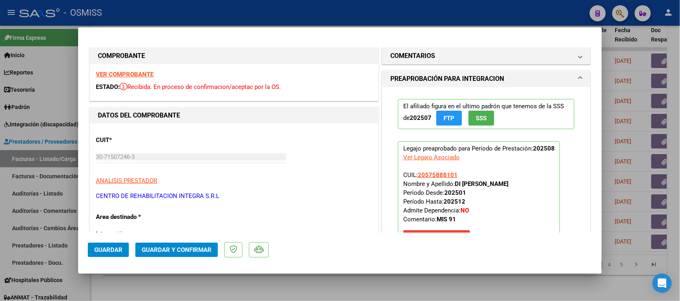
click at [345, 286] on div at bounding box center [340, 150] width 680 height 301
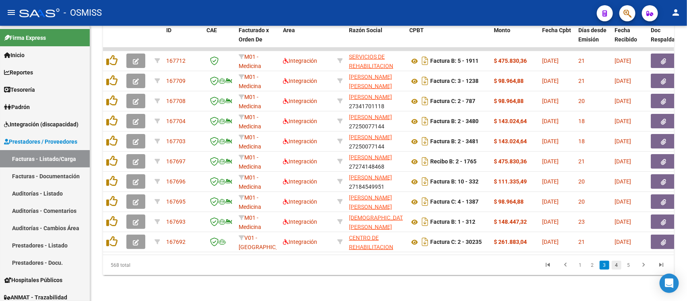
click at [618, 266] on link "4" at bounding box center [617, 265] width 10 height 9
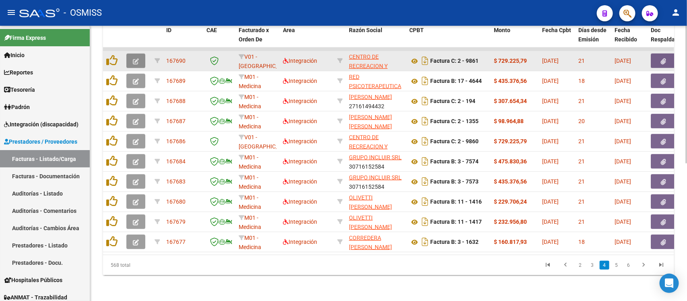
click at [139, 54] on button "button" at bounding box center [135, 61] width 19 height 14
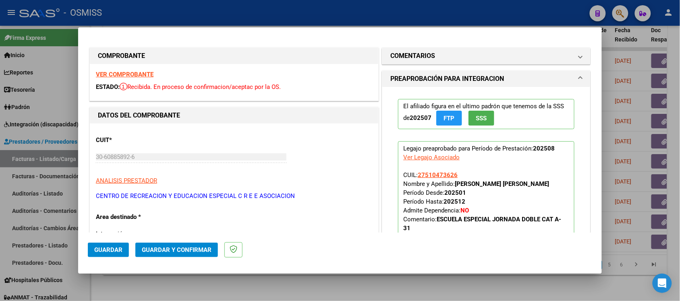
click at [126, 75] on strong "VER COMPROBANTE" at bounding box center [125, 74] width 58 height 7
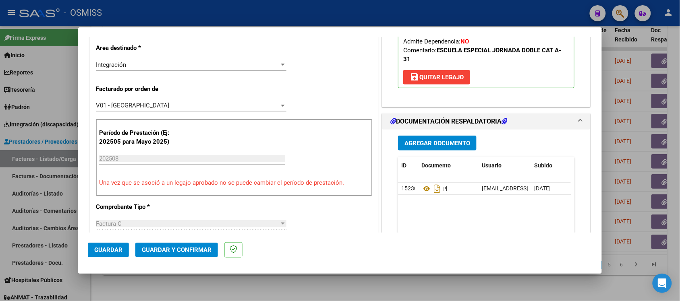
scroll to position [201, 0]
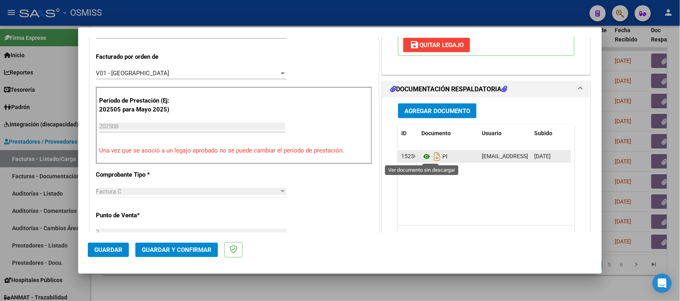
click at [422, 156] on icon at bounding box center [426, 157] width 10 height 10
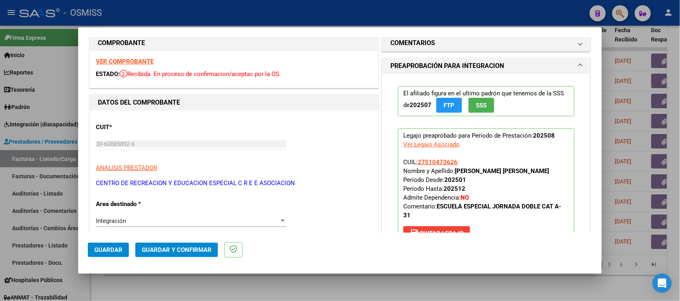
scroll to position [0, 0]
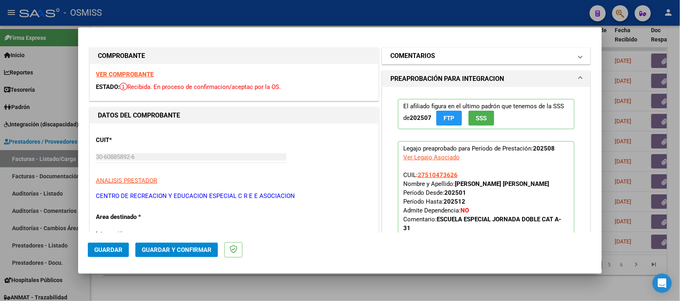
click at [437, 54] on mat-panel-title "COMENTARIOS" at bounding box center [481, 56] width 182 height 10
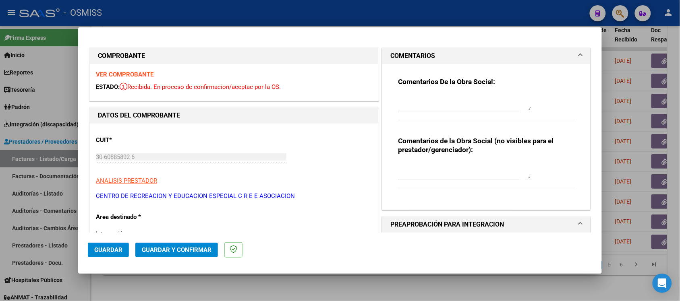
click at [437, 52] on mat-panel-title "COMENTARIOS" at bounding box center [481, 56] width 182 height 10
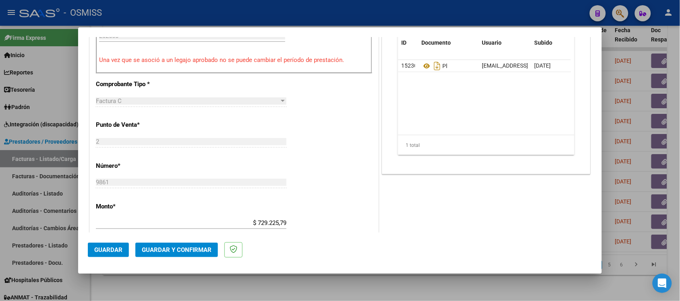
scroll to position [302, 0]
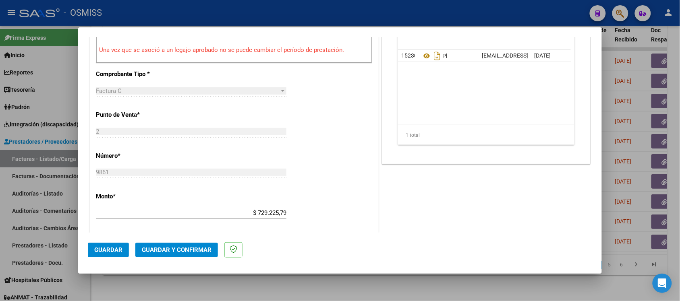
click at [366, 281] on div at bounding box center [340, 150] width 680 height 301
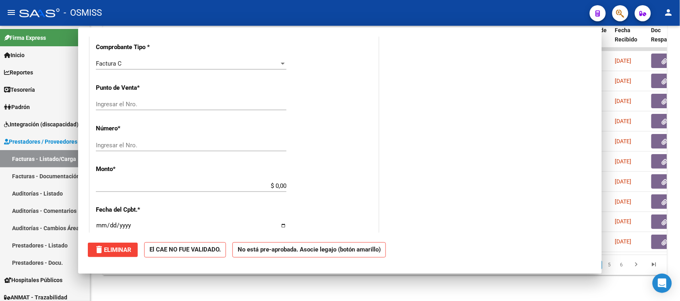
scroll to position [296, 0]
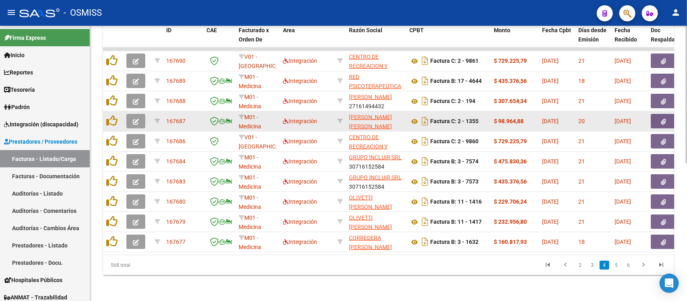
click at [135, 119] on icon "button" at bounding box center [136, 122] width 6 height 6
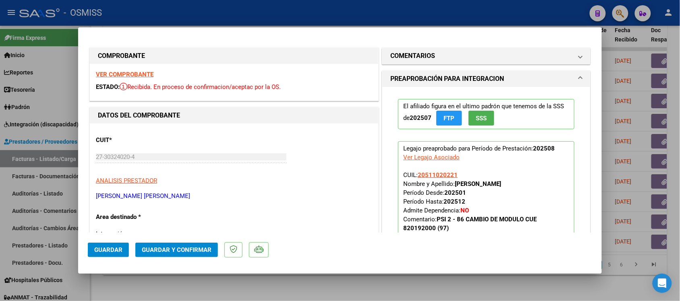
click at [145, 75] on strong "VER COMPROBANTE" at bounding box center [125, 74] width 58 height 7
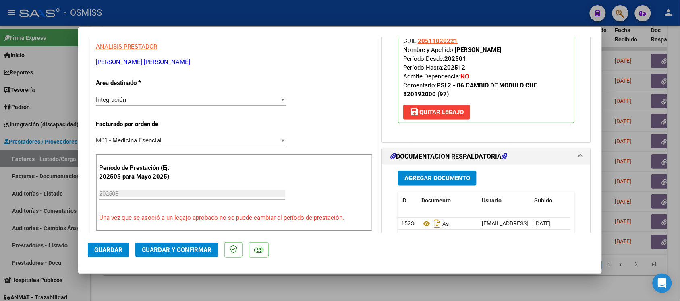
scroll to position [151, 0]
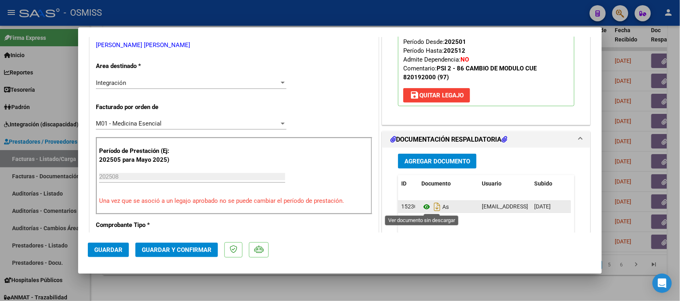
click at [421, 208] on icon at bounding box center [426, 207] width 10 height 10
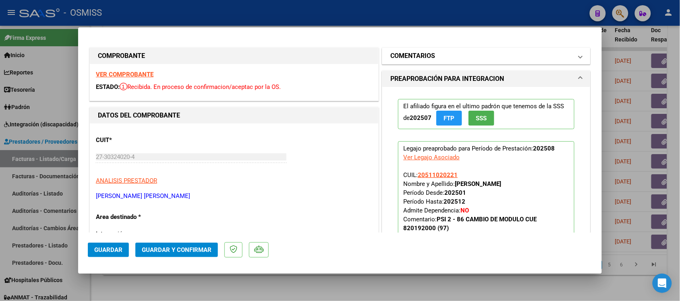
click at [406, 51] on h1 "COMENTARIOS" at bounding box center [412, 56] width 45 height 10
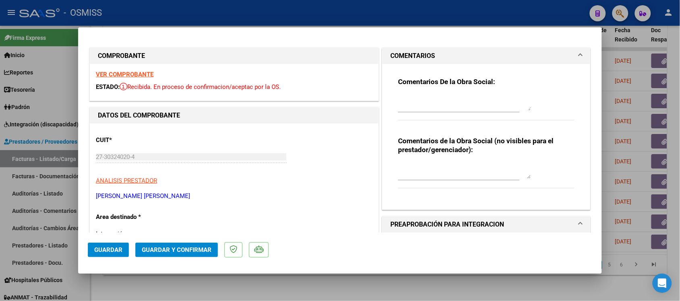
click at [406, 52] on h1 "COMENTARIOS" at bounding box center [412, 56] width 45 height 10
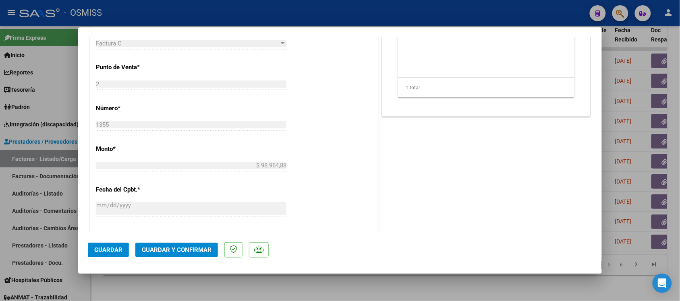
scroll to position [352, 0]
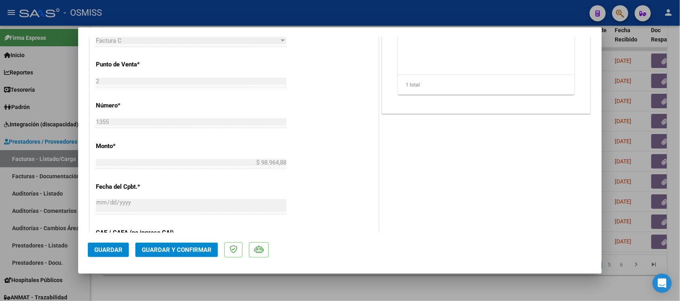
click at [188, 248] on span "Guardar y Confirmar" at bounding box center [177, 249] width 70 height 7
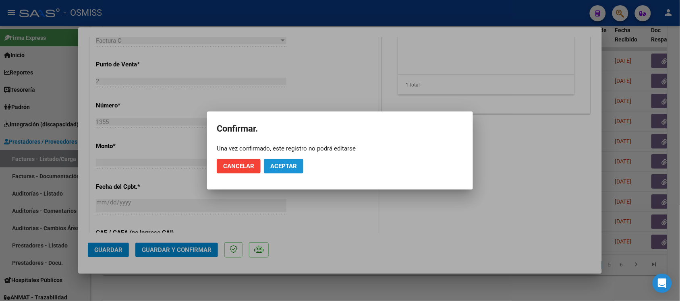
click at [279, 166] on span "Aceptar" at bounding box center [283, 166] width 27 height 7
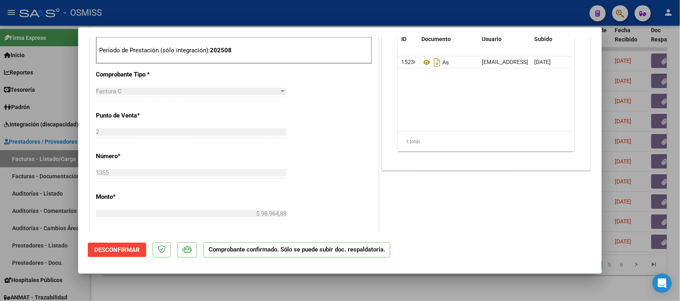
scroll to position [201, 0]
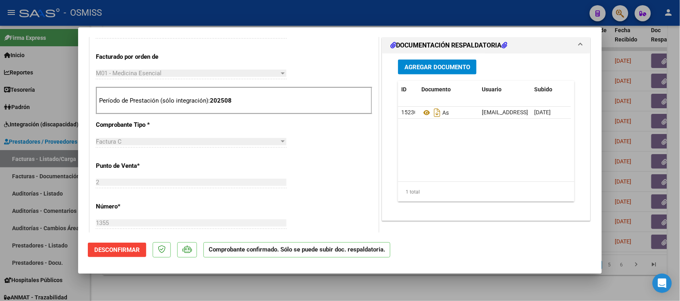
click at [431, 286] on div at bounding box center [340, 150] width 680 height 301
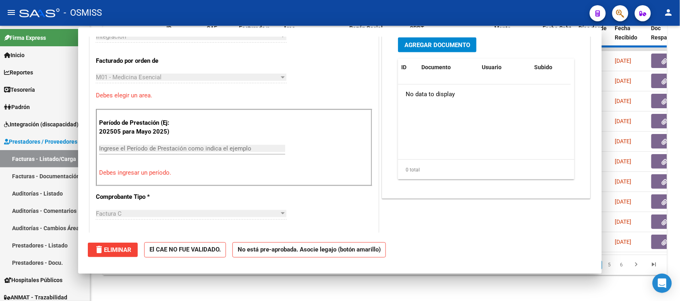
scroll to position [301, 0]
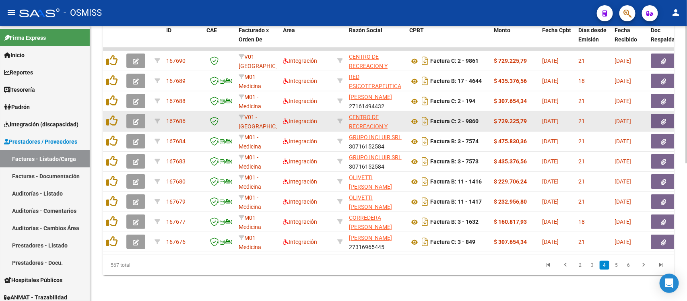
click at [139, 114] on button "button" at bounding box center [135, 121] width 19 height 14
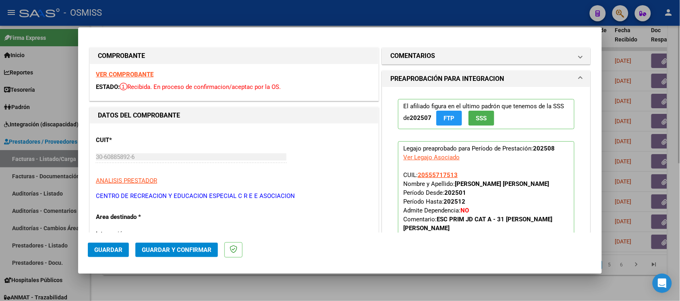
click at [391, 278] on div at bounding box center [340, 150] width 680 height 301
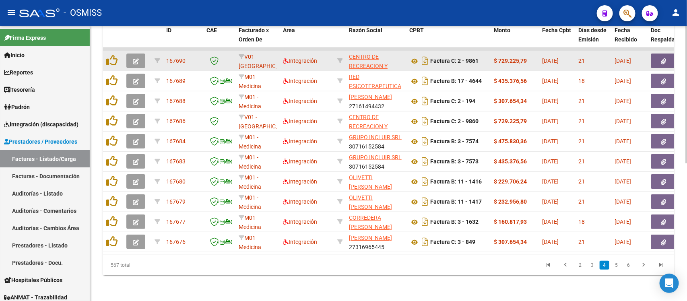
click at [138, 58] on icon "button" at bounding box center [136, 61] width 6 height 6
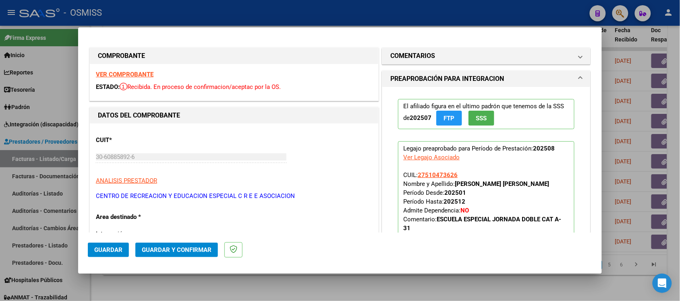
click at [135, 75] on strong "VER COMPROBANTE" at bounding box center [125, 74] width 58 height 7
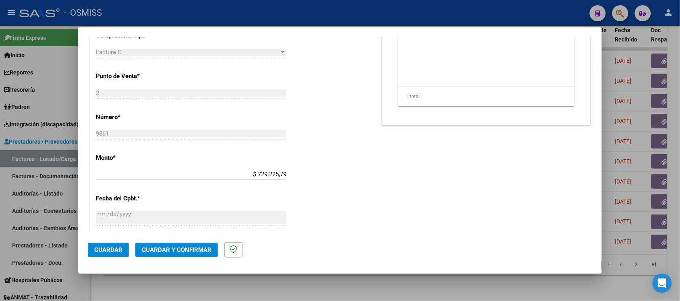
scroll to position [352, 0]
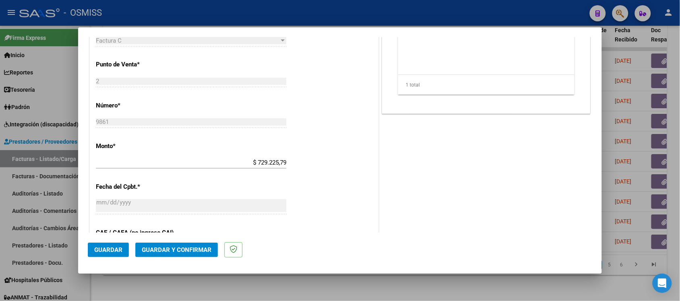
click at [336, 280] on div at bounding box center [340, 150] width 680 height 301
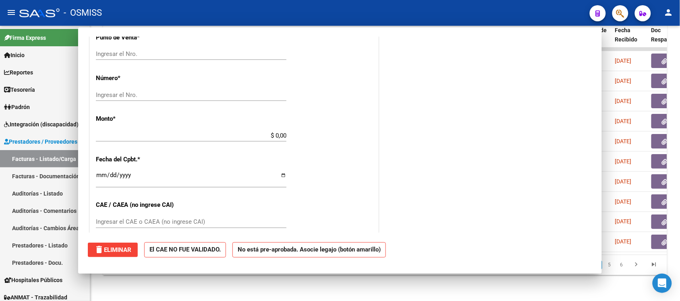
scroll to position [325, 0]
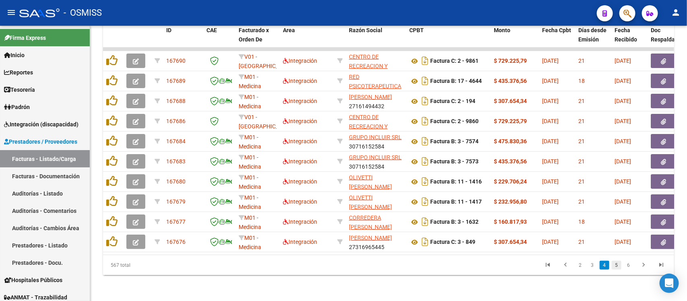
click at [617, 266] on link "5" at bounding box center [617, 265] width 10 height 9
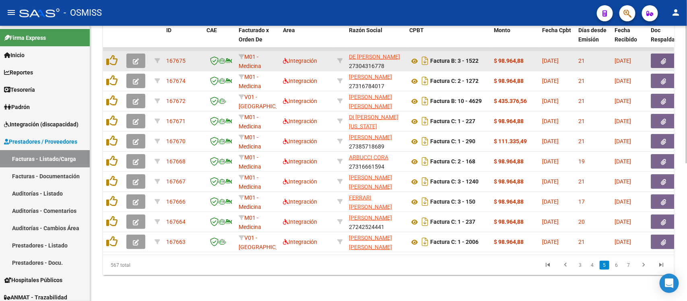
click at [134, 58] on icon "button" at bounding box center [136, 61] width 6 height 6
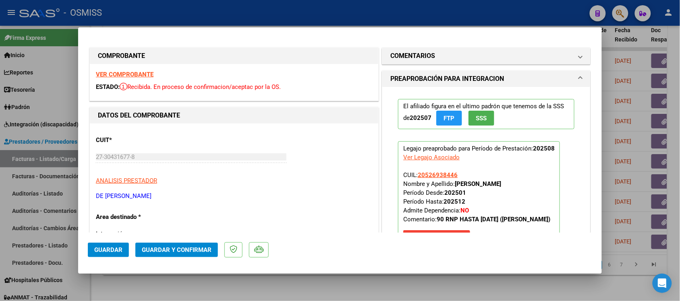
click at [138, 74] on strong "VER COMPROBANTE" at bounding box center [125, 74] width 58 height 7
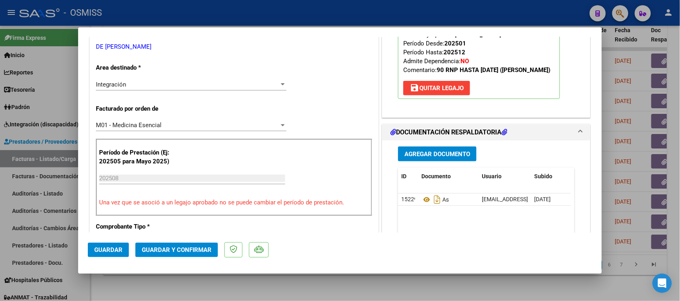
scroll to position [151, 0]
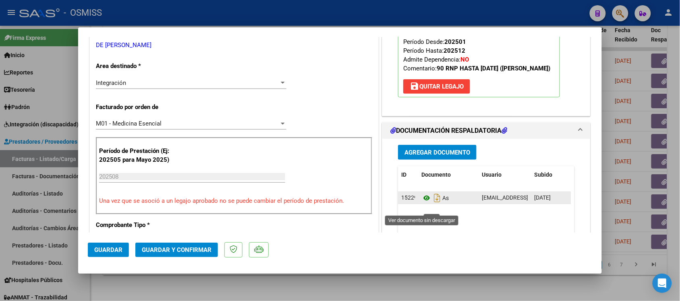
click at [424, 203] on icon at bounding box center [426, 198] width 10 height 10
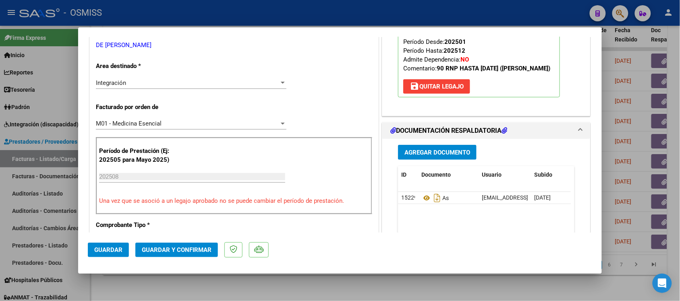
scroll to position [0, 0]
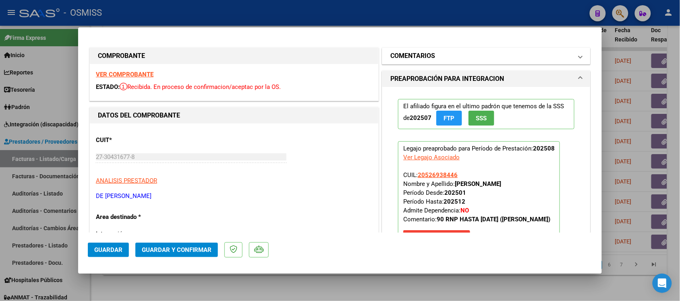
click at [405, 53] on h1 "COMENTARIOS" at bounding box center [412, 56] width 45 height 10
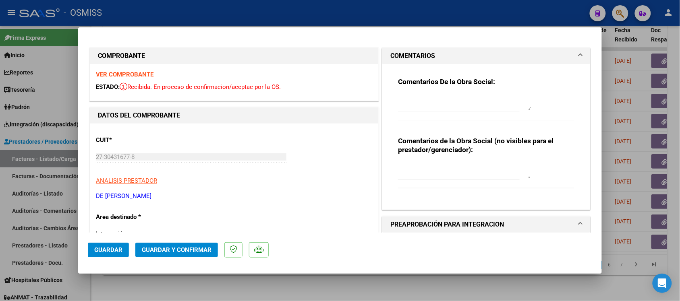
click at [397, 33] on mat-dialog-container "COMPROBANTE VER COMPROBANTE ESTADO: Recibida. En proceso de confirmacion/acepta…" at bounding box center [340, 150] width 524 height 247
click at [405, 54] on h1 "COMENTARIOS" at bounding box center [412, 56] width 45 height 10
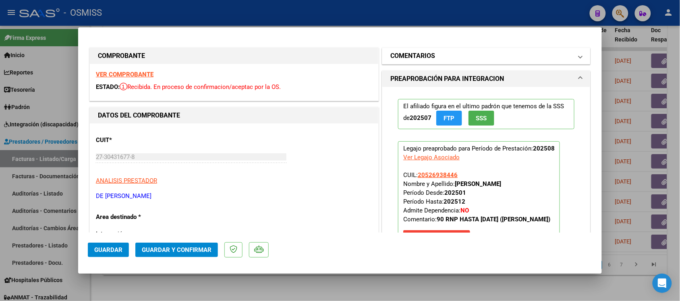
click at [444, 51] on mat-panel-title "COMENTARIOS" at bounding box center [481, 56] width 182 height 10
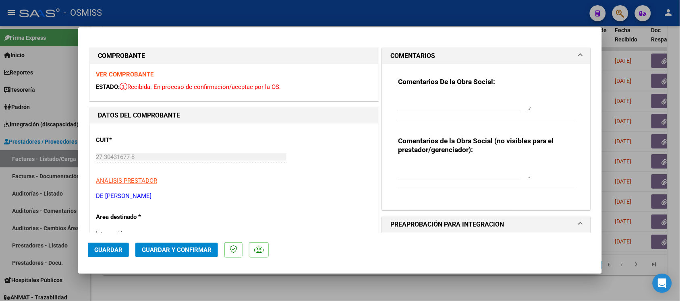
click at [444, 51] on mat-panel-title "COMENTARIOS" at bounding box center [481, 56] width 182 height 10
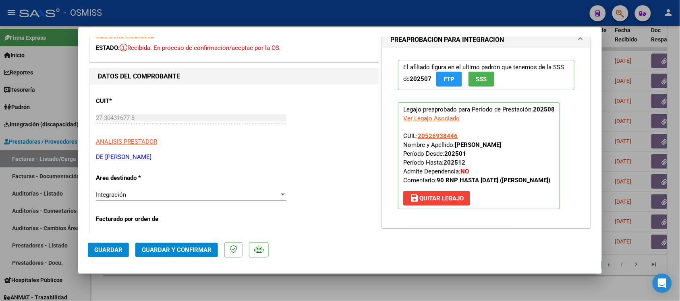
scroll to position [50, 0]
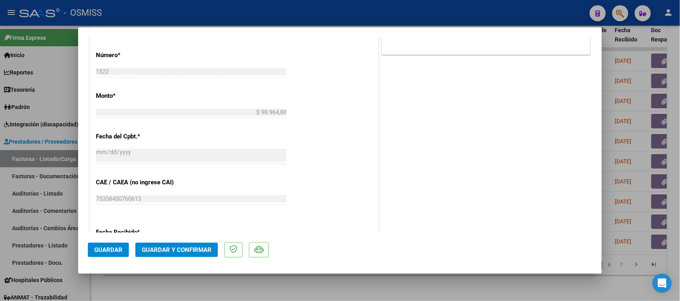
scroll to position [352, 0]
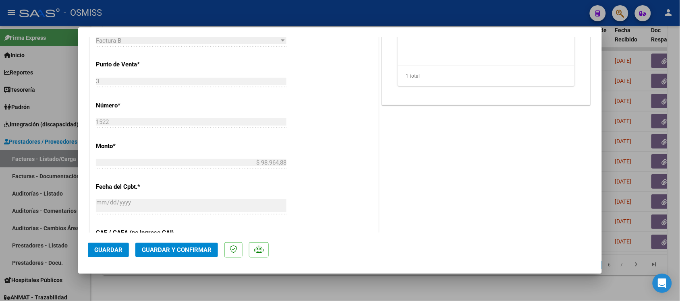
click at [201, 256] on button "Guardar y Confirmar" at bounding box center [176, 250] width 83 height 14
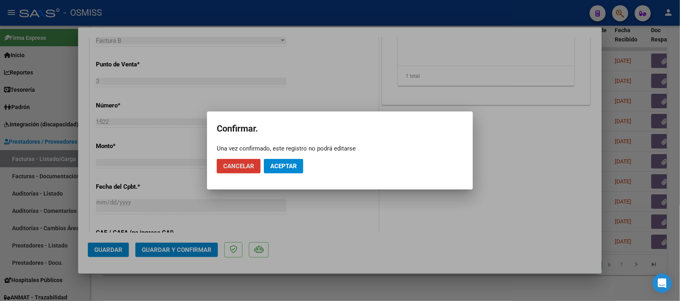
click at [286, 164] on span "Aceptar" at bounding box center [283, 166] width 27 height 7
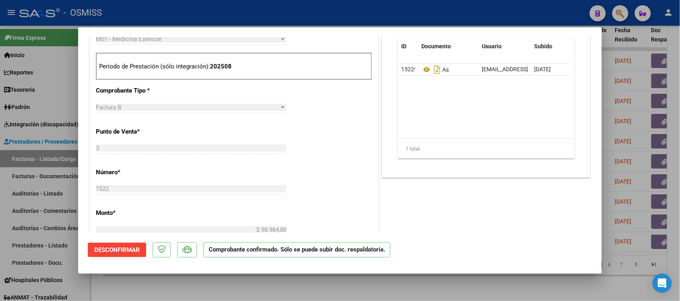
scroll to position [252, 0]
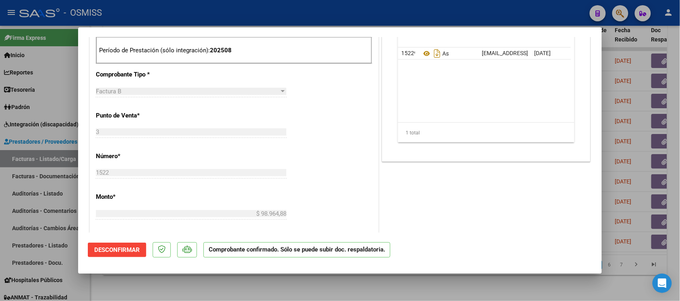
click at [428, 284] on div at bounding box center [340, 150] width 680 height 301
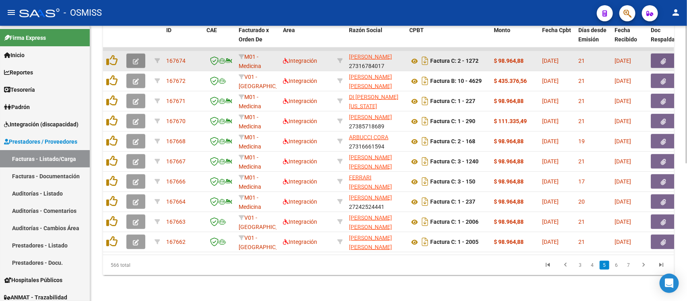
click at [138, 58] on icon "button" at bounding box center [136, 61] width 6 height 6
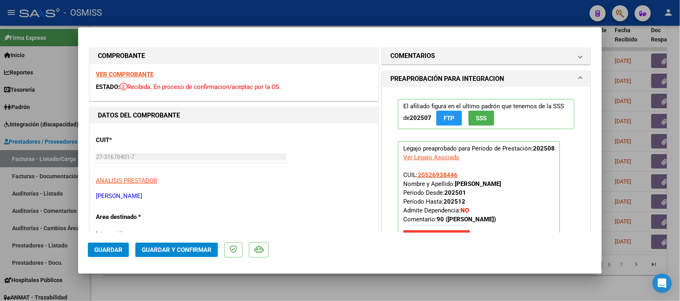
click at [123, 72] on strong "VER COMPROBANTE" at bounding box center [125, 74] width 58 height 7
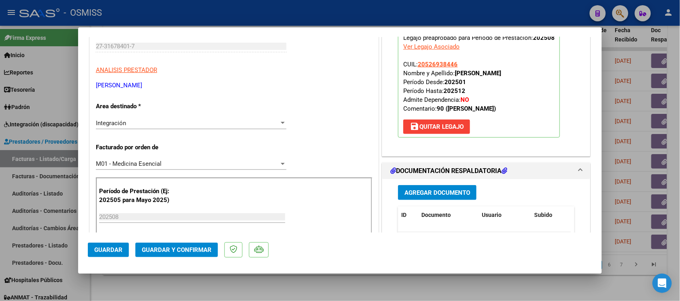
scroll to position [151, 0]
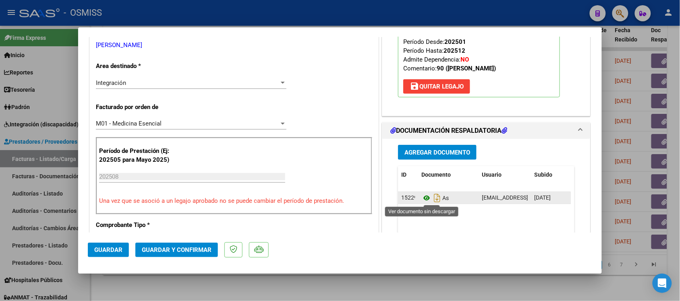
click at [422, 200] on icon at bounding box center [426, 198] width 10 height 10
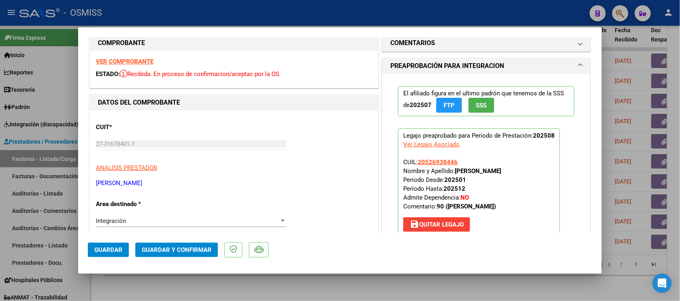
scroll to position [0, 0]
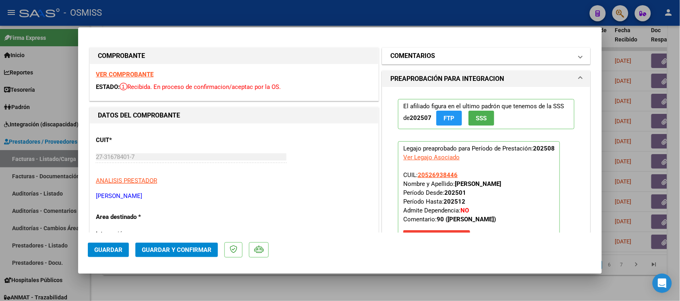
click at [396, 51] on h1 "COMENTARIOS" at bounding box center [412, 56] width 45 height 10
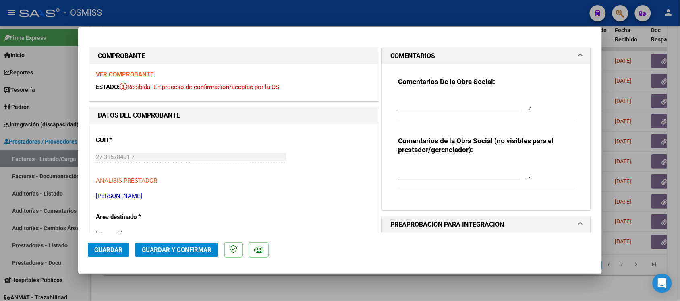
click at [396, 51] on h1 "COMENTARIOS" at bounding box center [412, 56] width 45 height 10
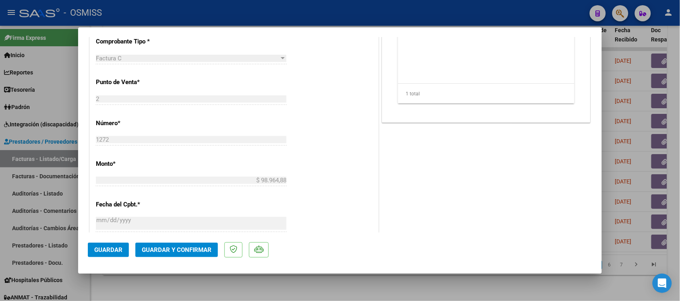
scroll to position [352, 0]
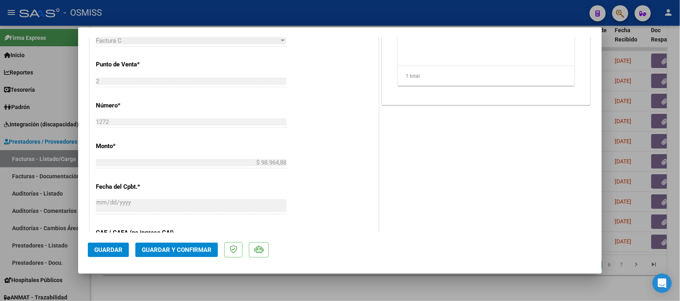
drag, startPoint x: 181, startPoint y: 209, endPoint x: 183, endPoint y: 228, distance: 19.4
drag, startPoint x: 183, startPoint y: 228, endPoint x: 293, endPoint y: 241, distance: 110.7
click at [323, 238] on mat-dialog-actions "Guardar Guardar y Confirmar" at bounding box center [340, 249] width 504 height 32
click at [207, 248] on span "Guardar y Confirmar" at bounding box center [177, 249] width 70 height 7
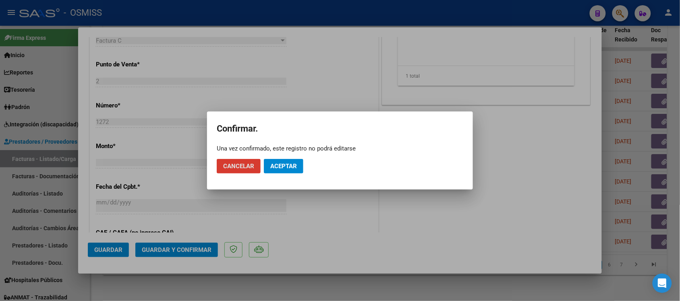
click at [292, 165] on span "Aceptar" at bounding box center [283, 166] width 27 height 7
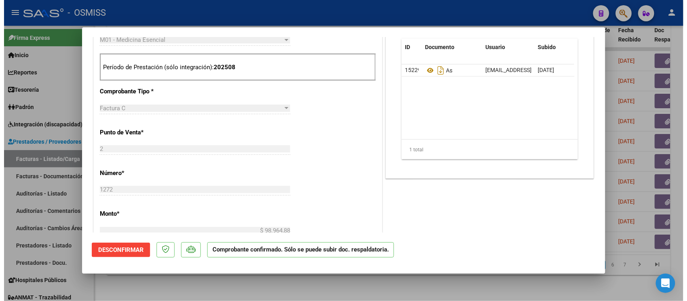
scroll to position [252, 0]
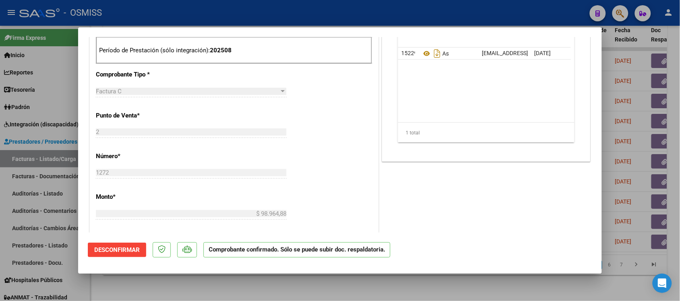
click at [482, 288] on div at bounding box center [340, 150] width 680 height 301
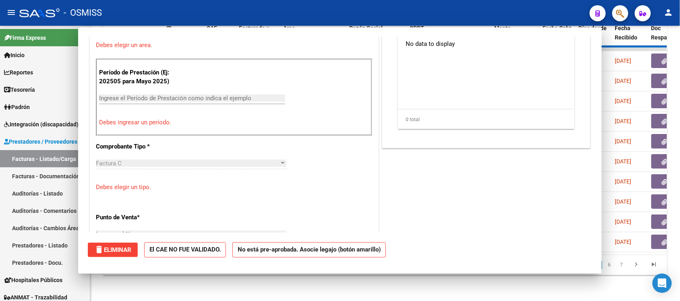
scroll to position [0, 0]
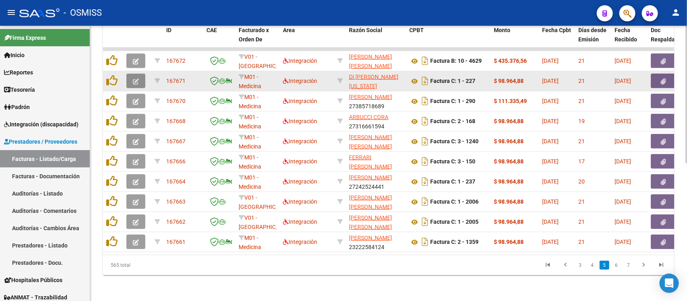
click at [133, 79] on icon "button" at bounding box center [136, 82] width 6 height 6
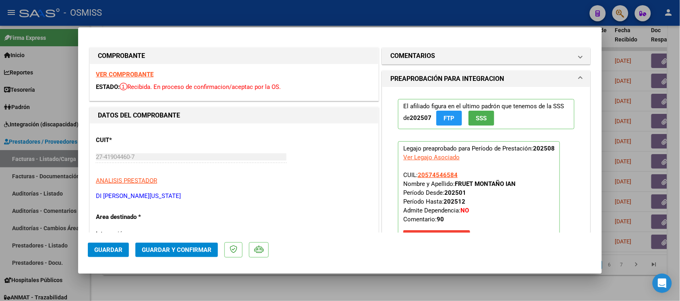
click at [121, 71] on strong "VER COMPROBANTE" at bounding box center [125, 74] width 58 height 7
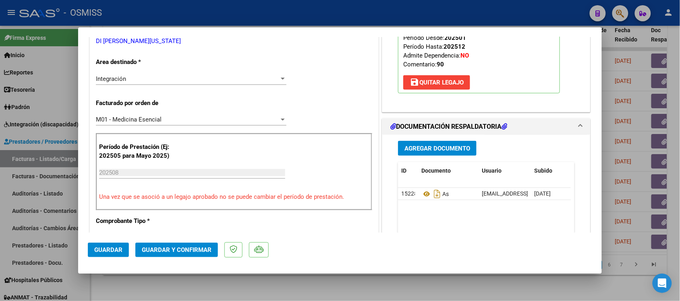
scroll to position [201, 0]
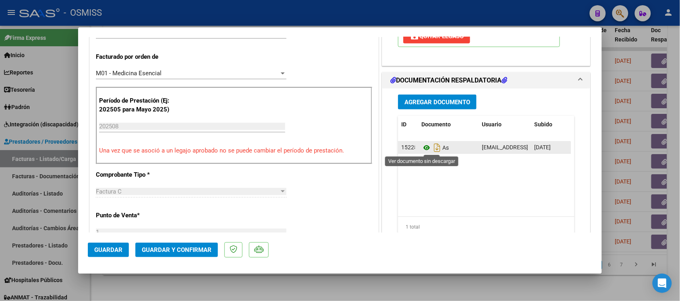
click at [421, 150] on icon at bounding box center [426, 148] width 10 height 10
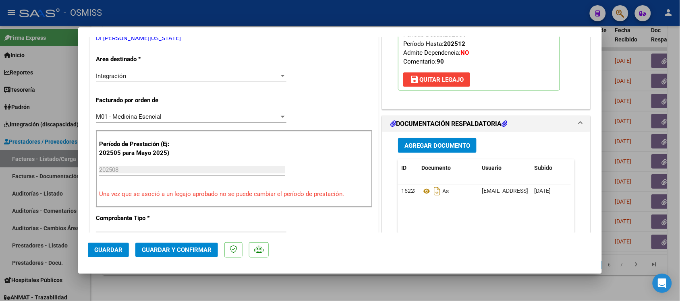
scroll to position [0, 0]
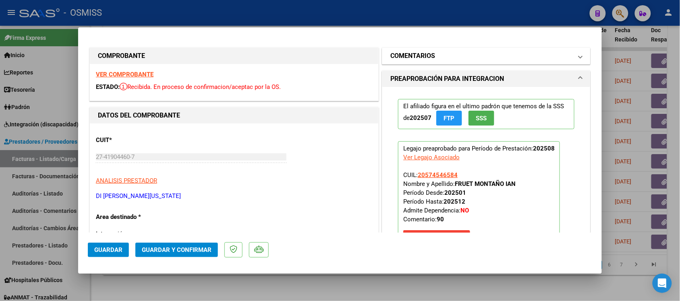
click at [408, 54] on h1 "COMENTARIOS" at bounding box center [412, 56] width 45 height 10
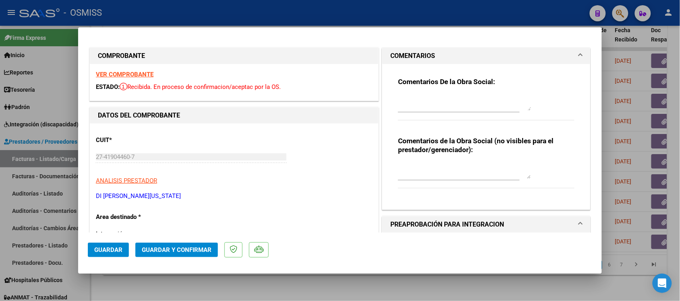
click at [399, 54] on h1 "COMENTARIOS" at bounding box center [412, 56] width 45 height 10
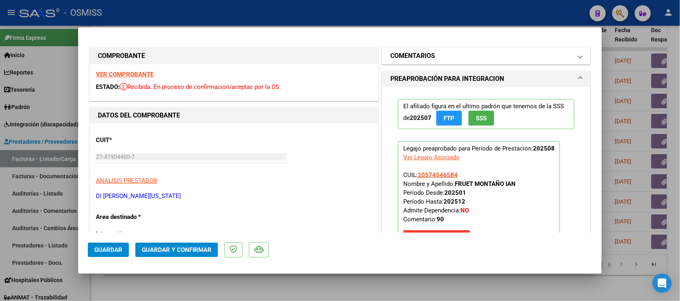
click at [399, 58] on h1 "COMENTARIOS" at bounding box center [412, 56] width 45 height 10
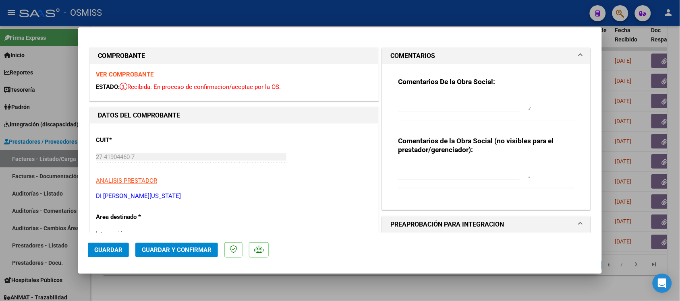
click at [399, 58] on h1 "COMENTARIOS" at bounding box center [412, 56] width 45 height 10
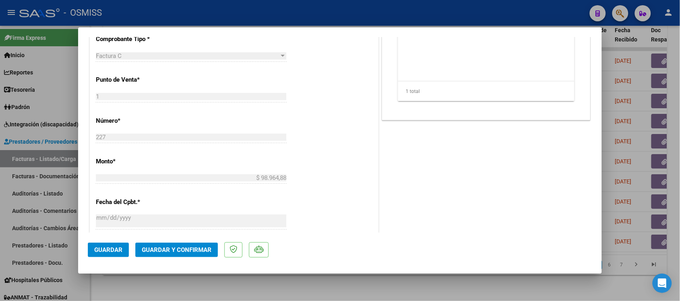
scroll to position [352, 0]
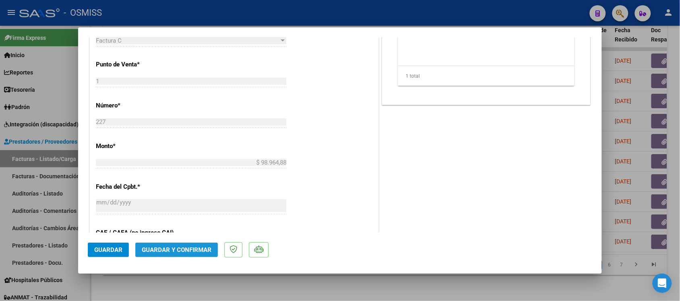
click at [202, 246] on span "Guardar y Confirmar" at bounding box center [177, 249] width 70 height 7
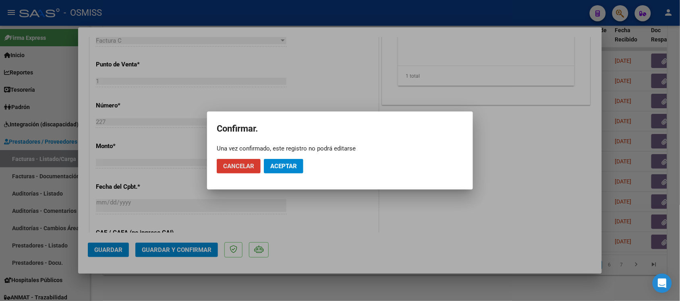
click at [287, 171] on button "Aceptar" at bounding box center [283, 166] width 39 height 14
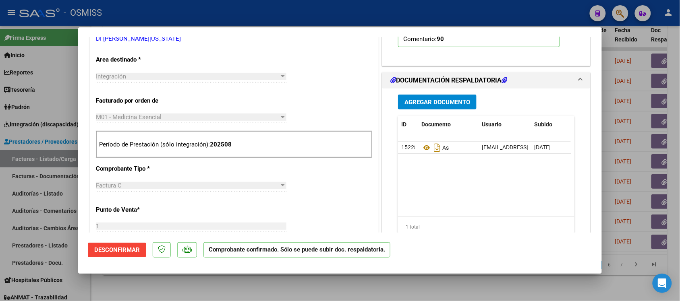
scroll to position [201, 0]
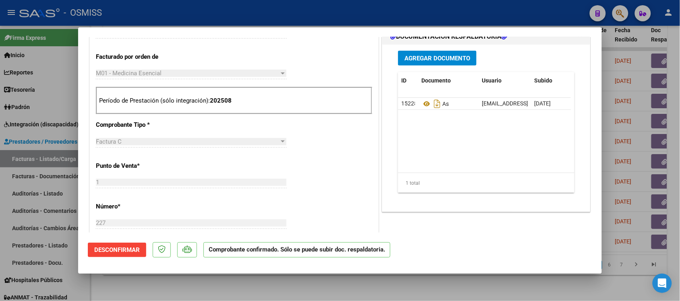
click at [451, 287] on div at bounding box center [340, 150] width 680 height 301
type input "$ 0,00"
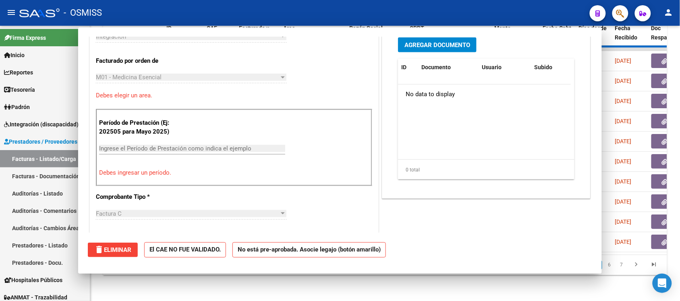
scroll to position [301, 0]
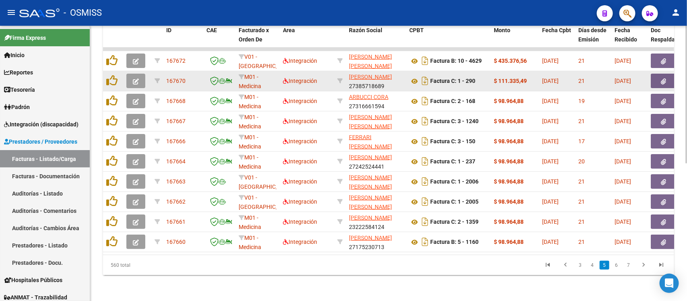
click at [141, 74] on button "button" at bounding box center [135, 81] width 19 height 14
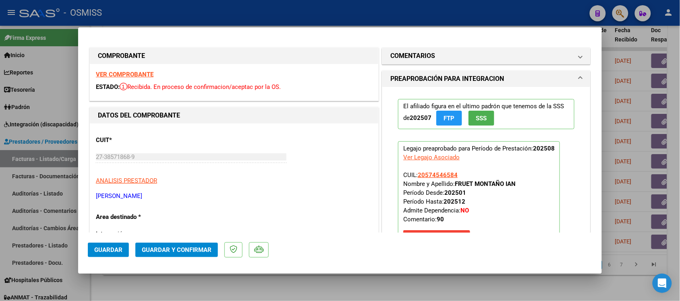
click at [146, 73] on strong "VER COMPROBANTE" at bounding box center [125, 74] width 58 height 7
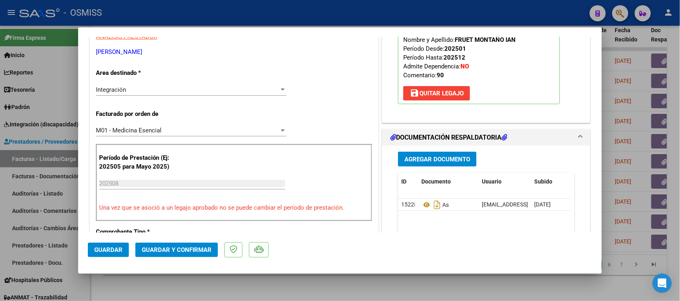
scroll to position [201, 0]
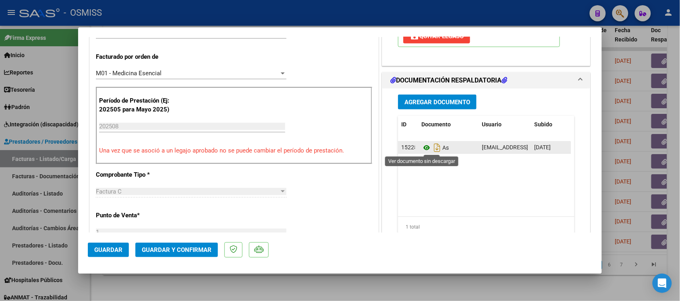
click at [421, 150] on icon at bounding box center [426, 148] width 10 height 10
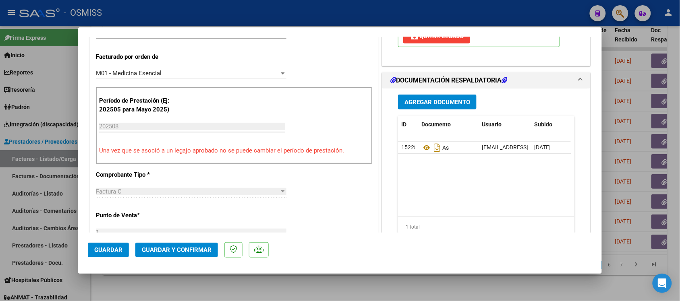
click at [366, 280] on div at bounding box center [340, 150] width 680 height 301
type input "$ 0,00"
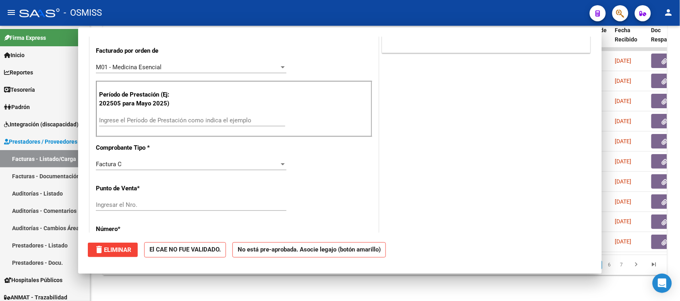
scroll to position [195, 0]
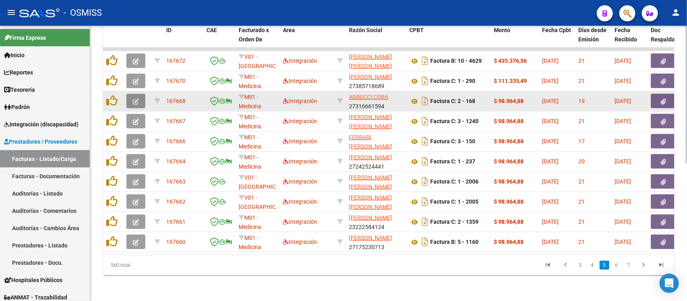
click at [140, 94] on button "button" at bounding box center [135, 101] width 19 height 14
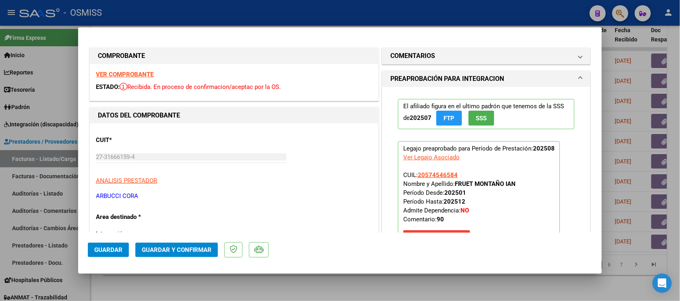
click at [133, 73] on strong "VER COMPROBANTE" at bounding box center [125, 74] width 58 height 7
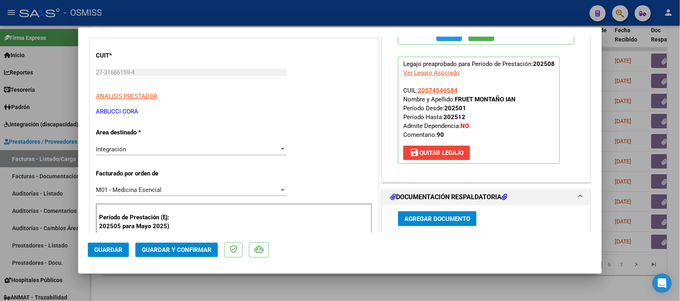
scroll to position [151, 0]
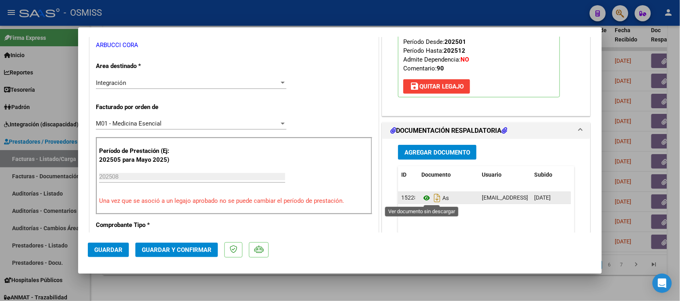
click at [421, 202] on icon at bounding box center [426, 198] width 10 height 10
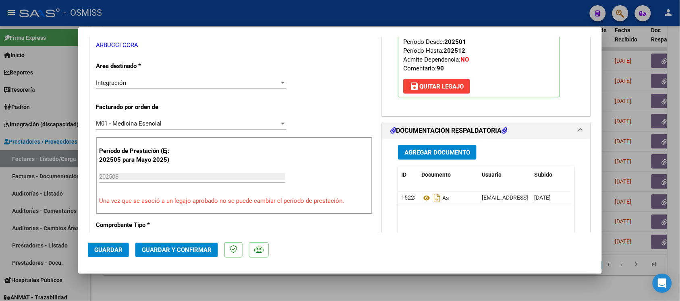
scroll to position [0, 0]
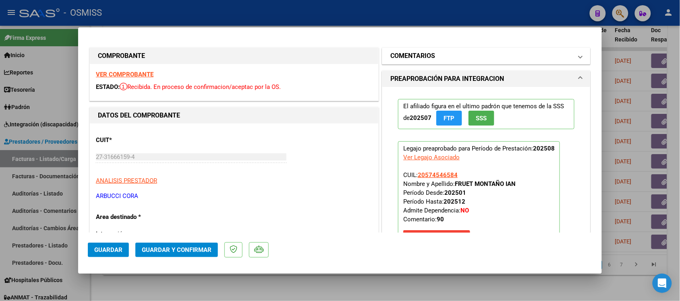
click at [412, 53] on h1 "COMENTARIOS" at bounding box center [412, 56] width 45 height 10
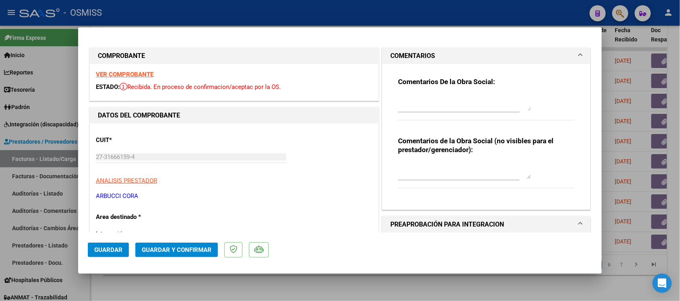
click at [416, 54] on h1 "COMENTARIOS" at bounding box center [412, 56] width 45 height 10
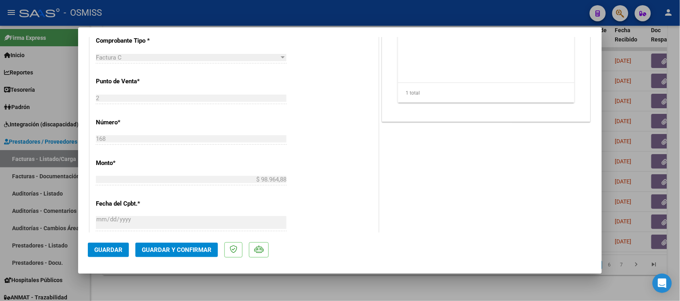
scroll to position [352, 0]
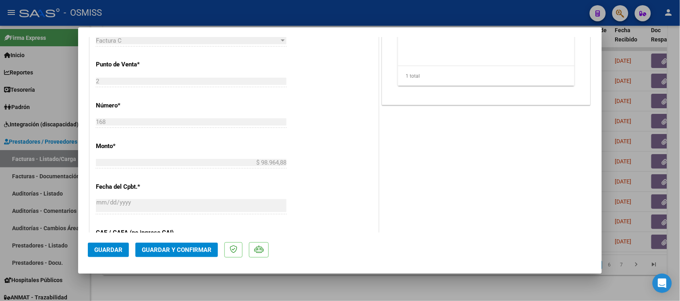
click at [175, 246] on button "Guardar y Confirmar" at bounding box center [176, 250] width 83 height 14
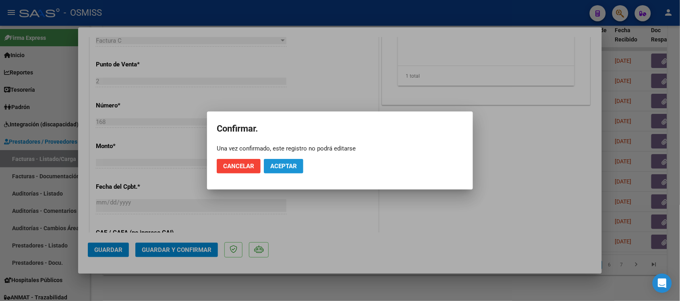
click at [298, 163] on button "Aceptar" at bounding box center [283, 166] width 39 height 14
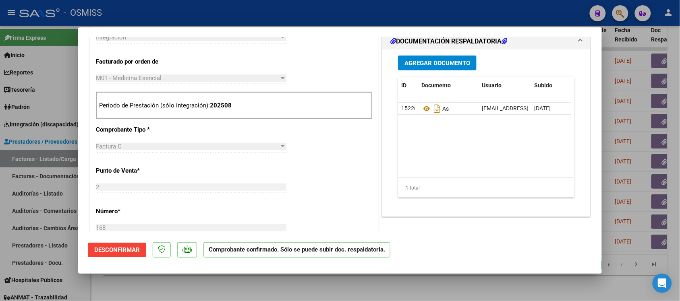
scroll to position [201, 0]
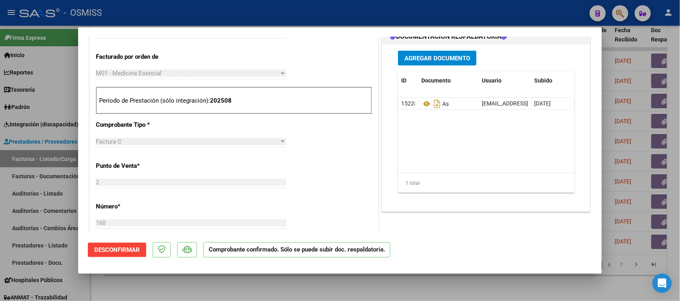
click at [451, 288] on div at bounding box center [340, 150] width 680 height 301
type input "$ 0,00"
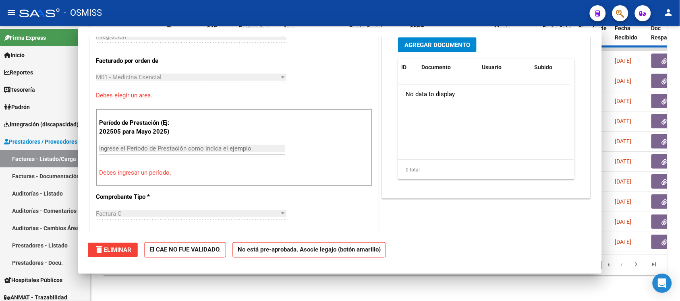
scroll to position [301, 0]
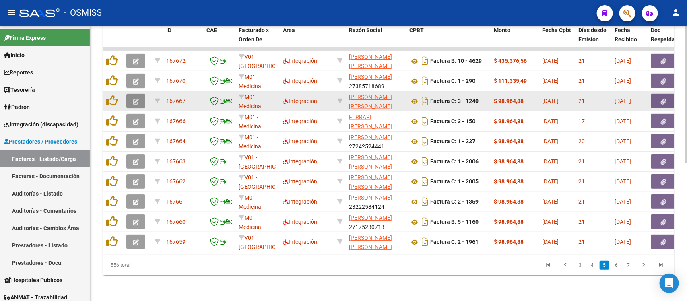
click at [134, 99] on icon "button" at bounding box center [136, 102] width 6 height 6
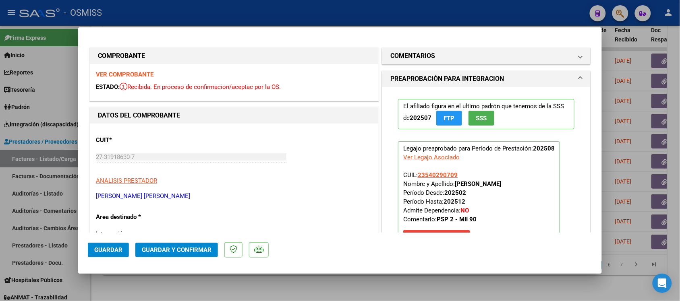
click at [144, 72] on strong "VER COMPROBANTE" at bounding box center [125, 74] width 58 height 7
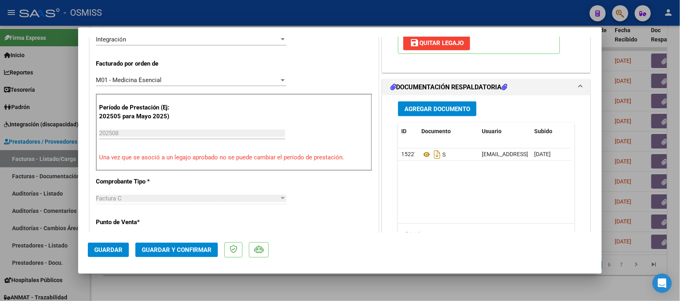
scroll to position [201, 0]
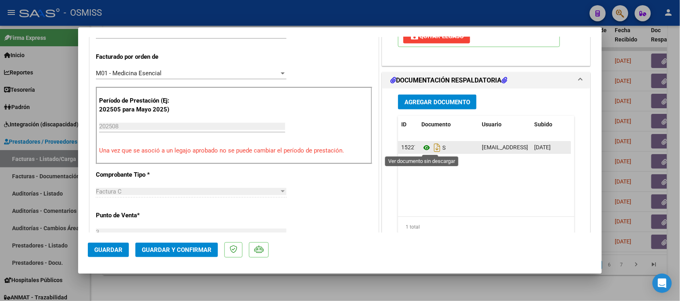
click at [421, 148] on icon at bounding box center [426, 148] width 10 height 10
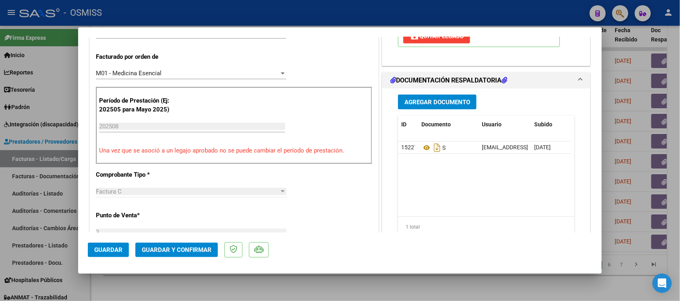
scroll to position [0, 0]
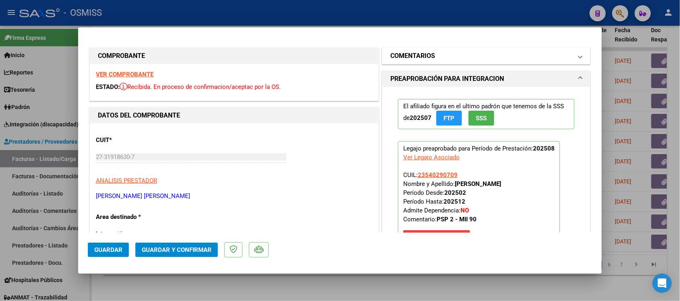
click at [393, 53] on h1 "COMENTARIOS" at bounding box center [412, 56] width 45 height 10
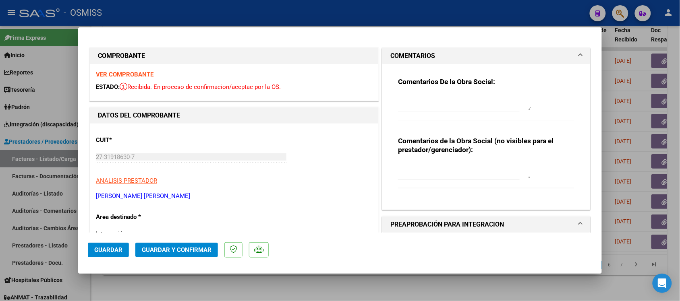
click at [395, 51] on h1 "COMENTARIOS" at bounding box center [412, 56] width 45 height 10
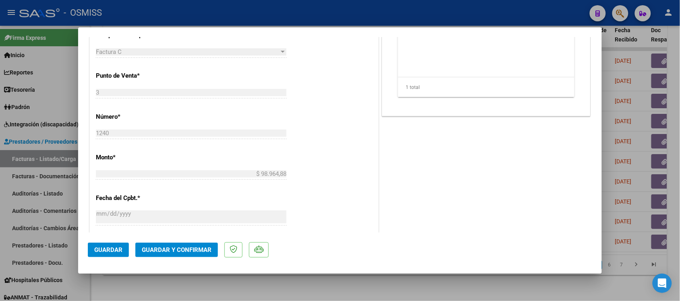
scroll to position [352, 0]
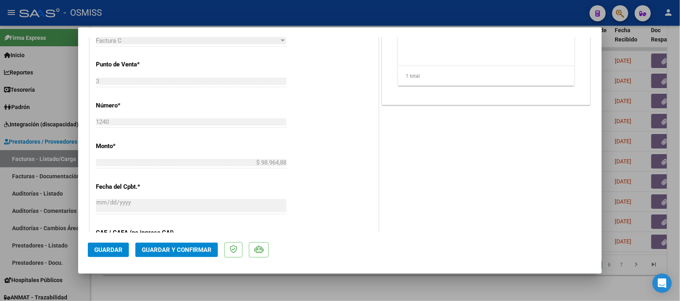
click at [180, 256] on button "Guardar y Confirmar" at bounding box center [176, 250] width 83 height 14
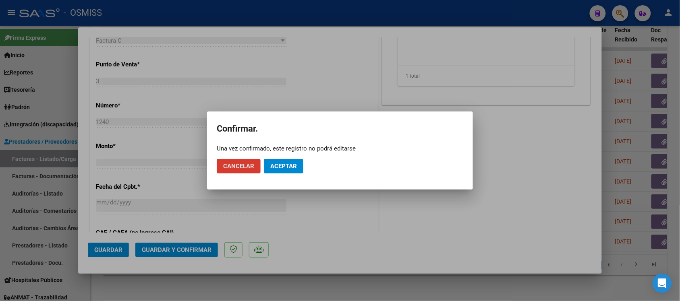
click at [296, 166] on span "Aceptar" at bounding box center [283, 166] width 27 height 7
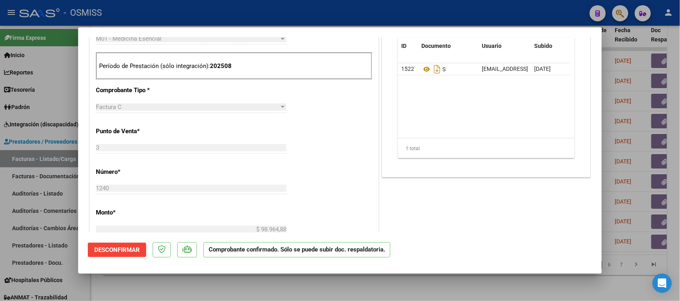
scroll to position [252, 0]
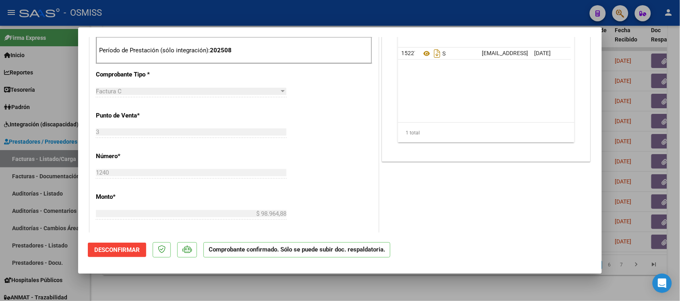
click at [455, 287] on div at bounding box center [340, 150] width 680 height 301
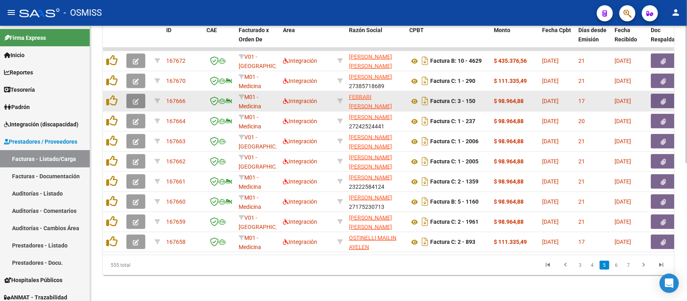
click at [141, 94] on button "button" at bounding box center [135, 101] width 19 height 14
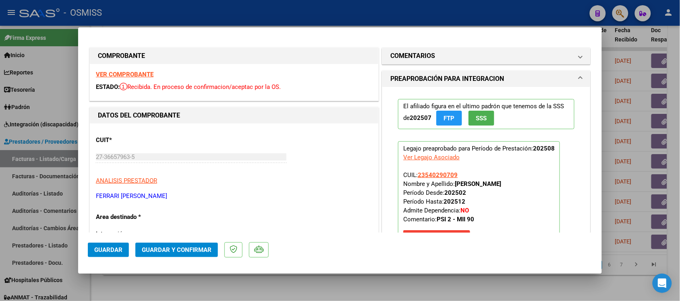
click at [130, 71] on strong "VER COMPROBANTE" at bounding box center [125, 74] width 58 height 7
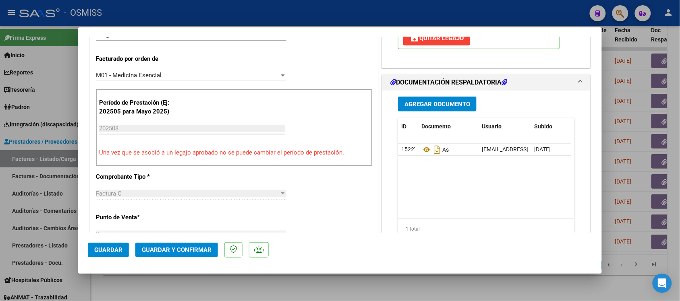
scroll to position [201, 0]
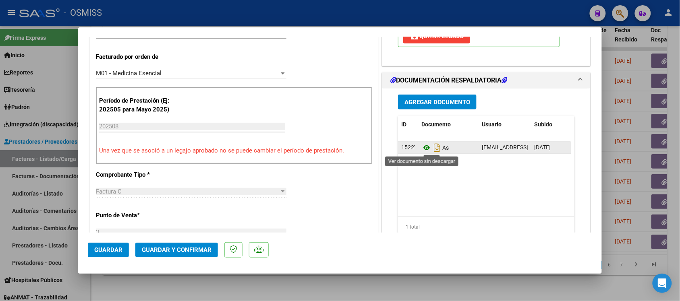
click at [424, 148] on icon at bounding box center [426, 148] width 10 height 10
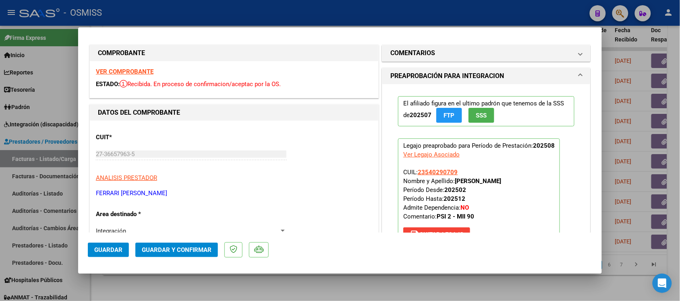
scroll to position [0, 0]
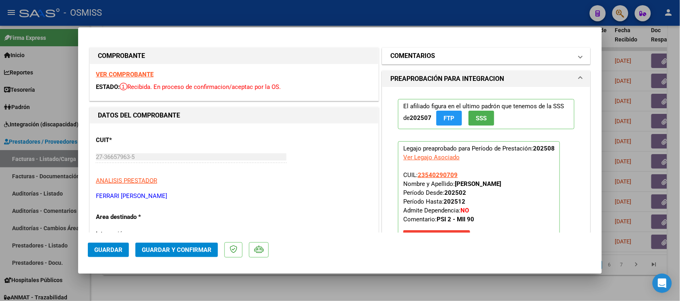
click at [406, 52] on h1 "COMENTARIOS" at bounding box center [412, 56] width 45 height 10
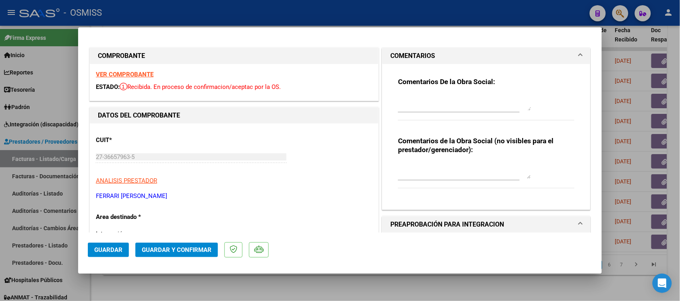
click at [405, 55] on h1 "COMENTARIOS" at bounding box center [412, 56] width 45 height 10
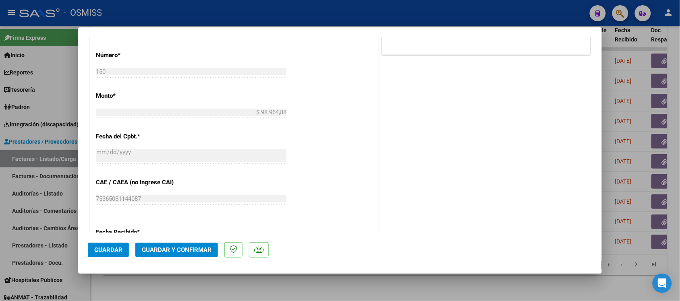
scroll to position [352, 0]
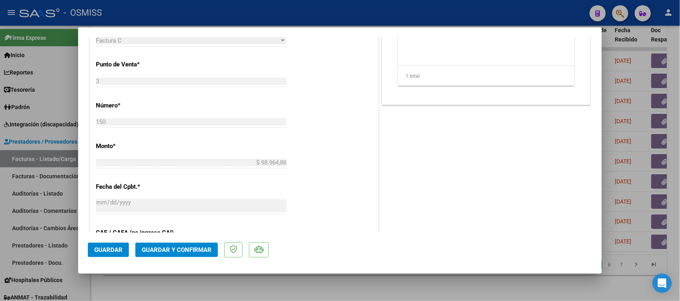
click at [199, 248] on span "Guardar y Confirmar" at bounding box center [177, 249] width 70 height 7
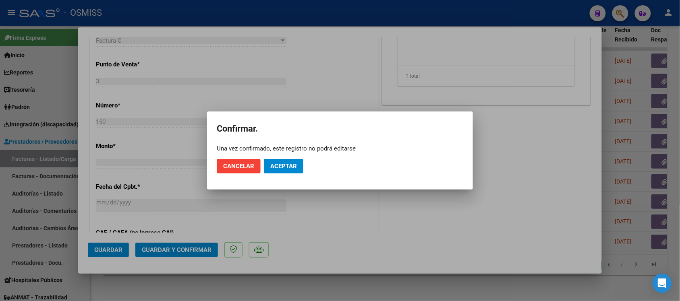
click at [288, 158] on mat-dialog-actions "Cancelar Aceptar" at bounding box center [340, 166] width 246 height 27
drag, startPoint x: 289, startPoint y: 158, endPoint x: 289, endPoint y: 164, distance: 5.6
click at [289, 159] on mat-dialog-actions "Cancelar Aceptar" at bounding box center [340, 166] width 246 height 27
click at [289, 169] on span "Aceptar" at bounding box center [283, 166] width 27 height 7
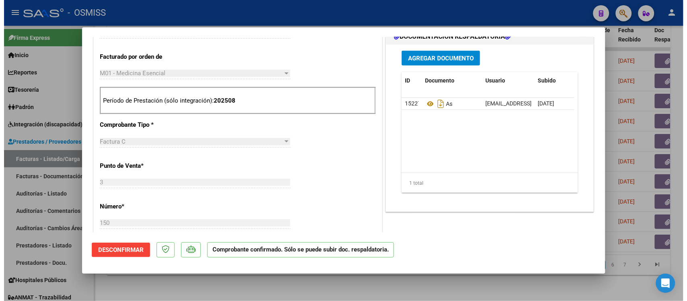
scroll to position [252, 0]
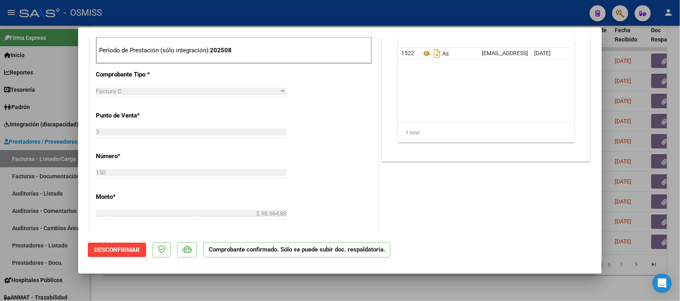
click at [466, 284] on div at bounding box center [340, 150] width 680 height 301
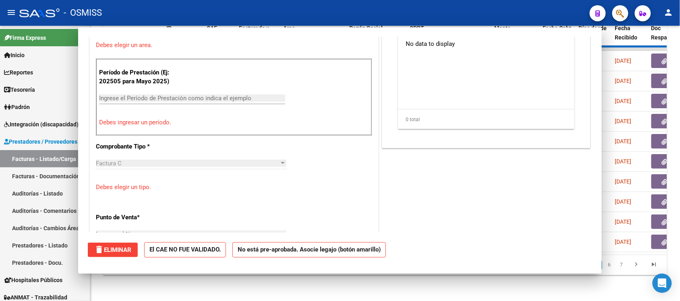
scroll to position [0, 0]
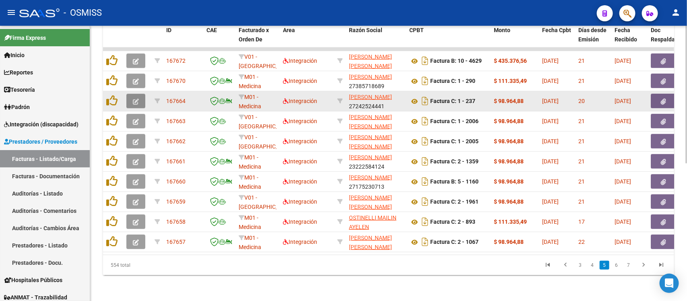
click at [135, 99] on icon "button" at bounding box center [136, 102] width 6 height 6
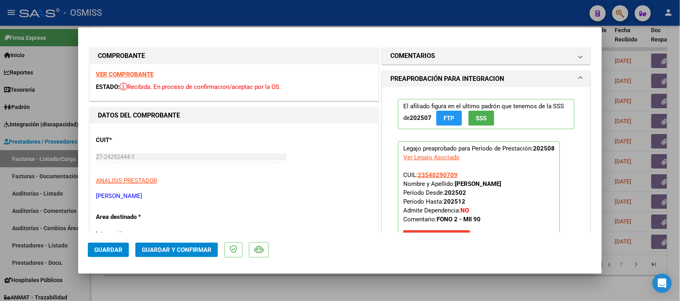
click at [143, 73] on strong "VER COMPROBANTE" at bounding box center [125, 74] width 58 height 7
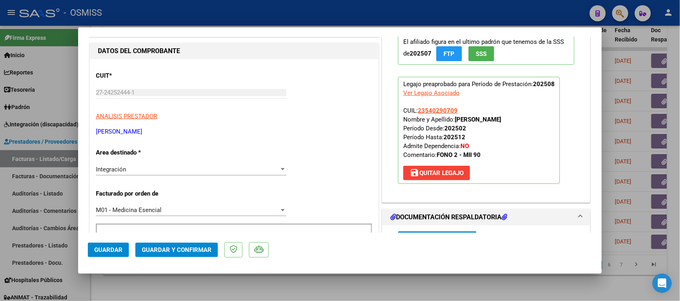
scroll to position [151, 0]
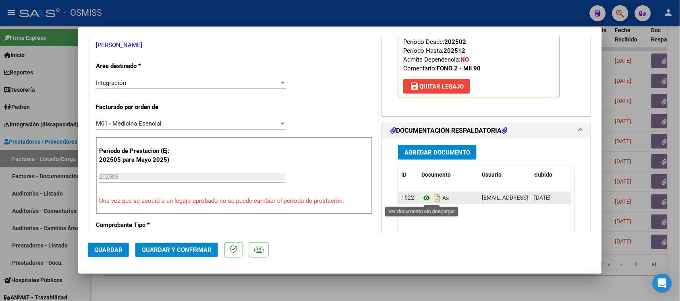
click at [421, 201] on icon at bounding box center [426, 198] width 10 height 10
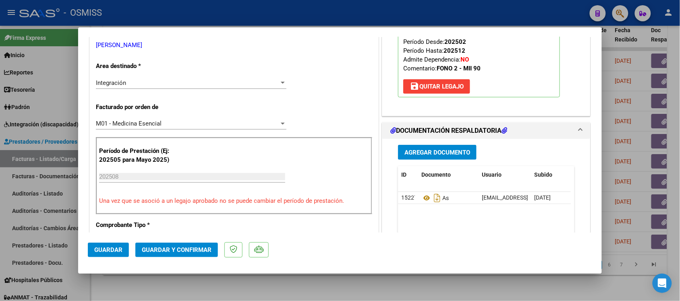
scroll to position [0, 0]
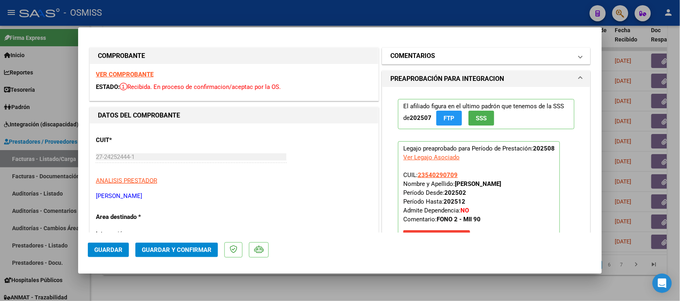
click at [416, 53] on h1 "COMENTARIOS" at bounding box center [412, 56] width 45 height 10
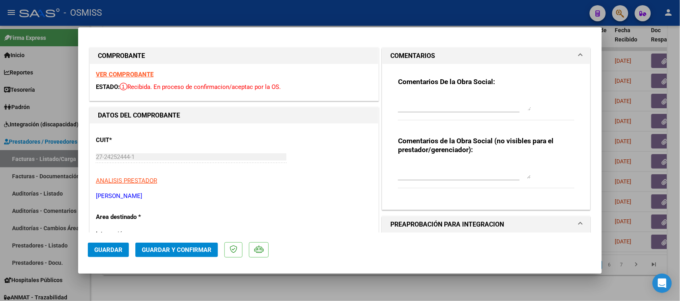
click at [416, 53] on h1 "COMENTARIOS" at bounding box center [412, 56] width 45 height 10
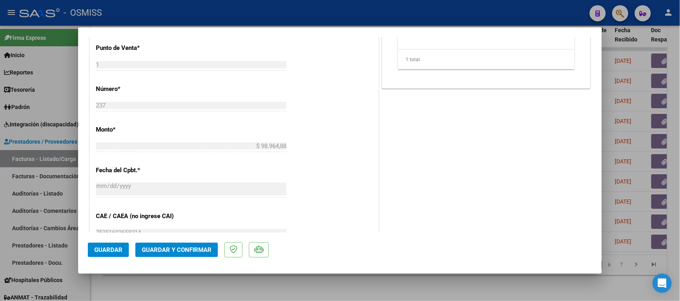
scroll to position [352, 0]
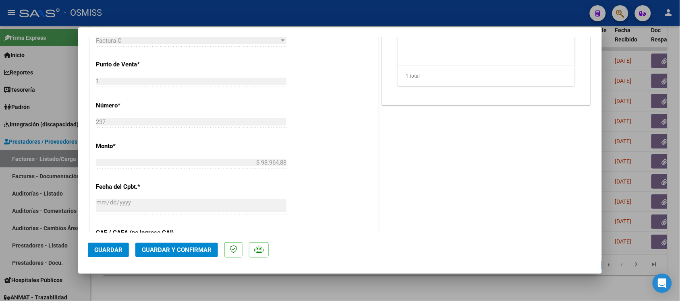
click at [174, 248] on span "Guardar y Confirmar" at bounding box center [177, 249] width 70 height 7
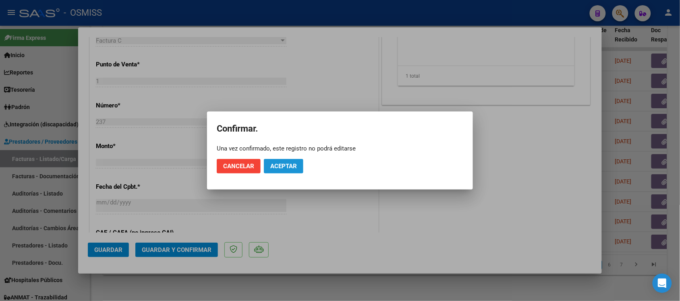
click at [287, 166] on span "Aceptar" at bounding box center [283, 166] width 27 height 7
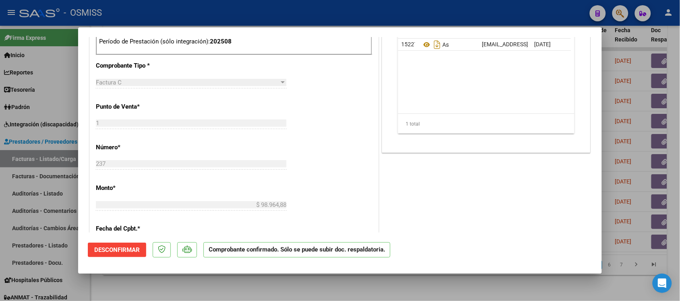
scroll to position [252, 0]
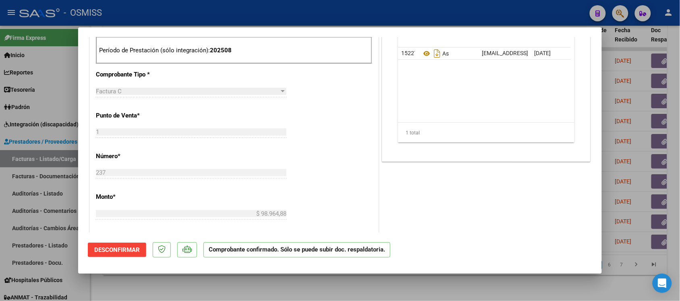
click at [434, 289] on div at bounding box center [340, 150] width 680 height 301
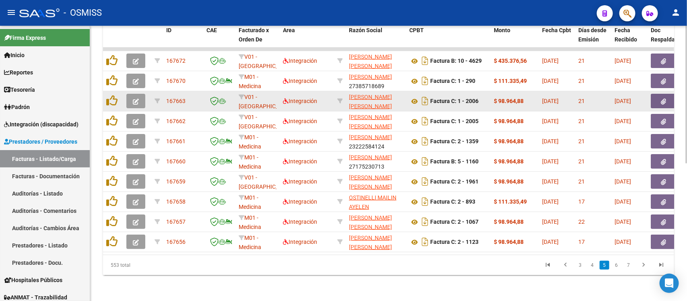
click at [134, 99] on icon "button" at bounding box center [136, 102] width 6 height 6
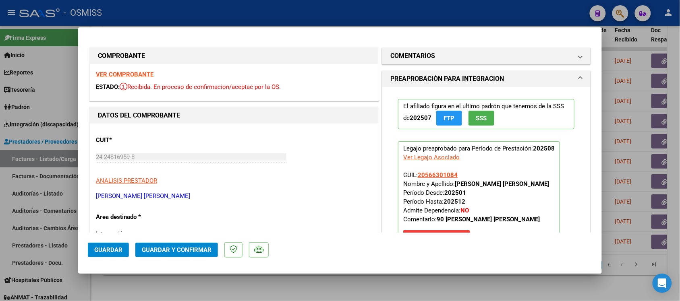
click at [119, 73] on strong "VER COMPROBANTE" at bounding box center [125, 74] width 58 height 7
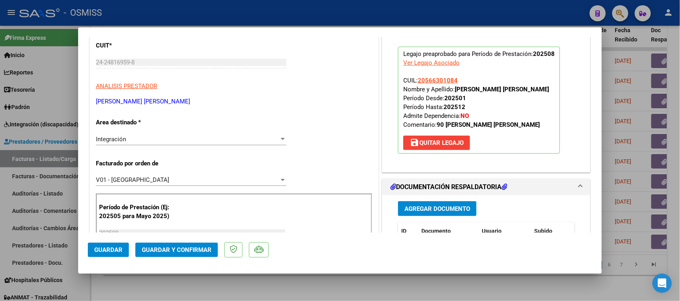
scroll to position [151, 0]
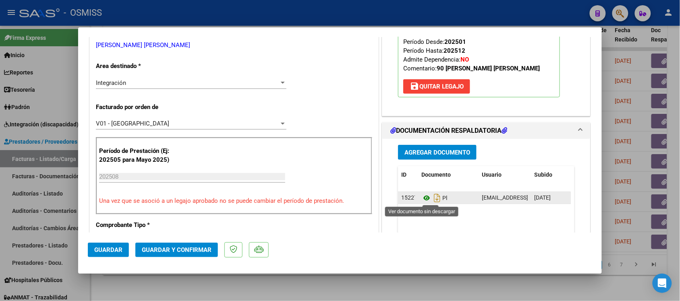
click at [421, 199] on icon at bounding box center [426, 198] width 10 height 10
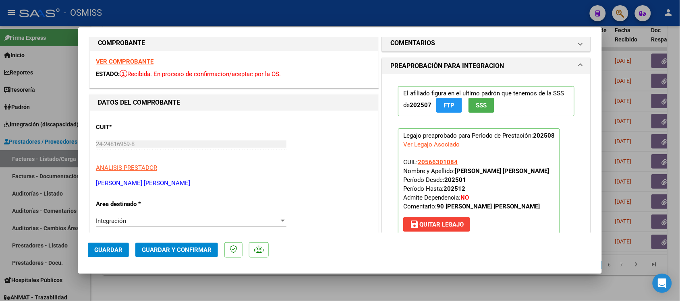
scroll to position [0, 0]
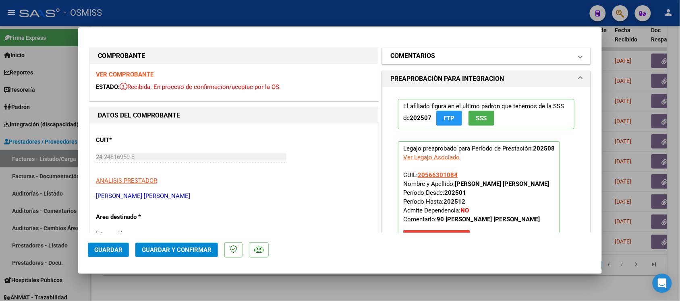
click at [410, 54] on h1 "COMENTARIOS" at bounding box center [412, 56] width 45 height 10
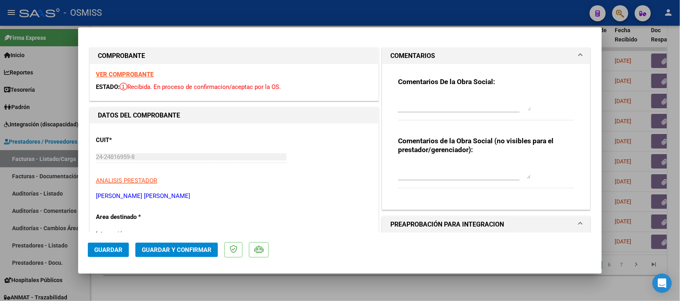
click at [410, 54] on h1 "COMENTARIOS" at bounding box center [412, 56] width 45 height 10
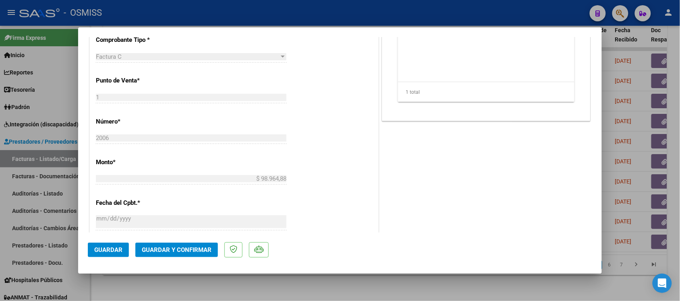
scroll to position [352, 0]
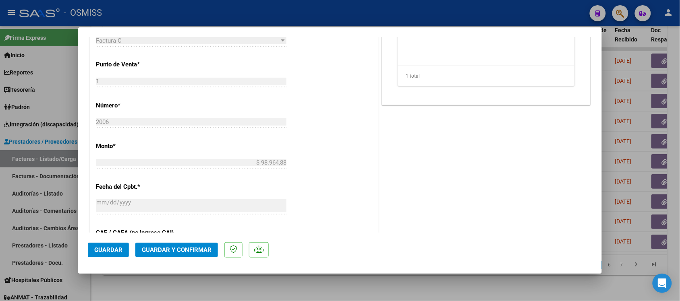
click at [188, 247] on span "Guardar y Confirmar" at bounding box center [177, 249] width 70 height 7
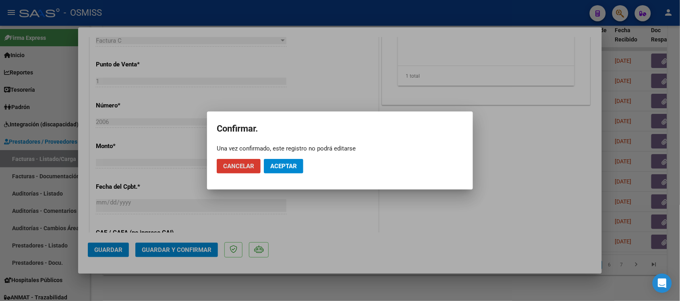
click at [283, 163] on span "Aceptar" at bounding box center [283, 166] width 27 height 7
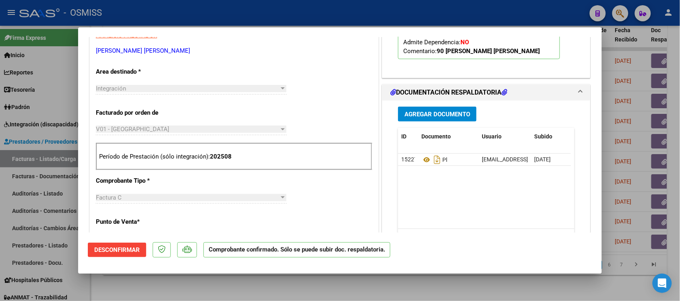
scroll to position [201, 0]
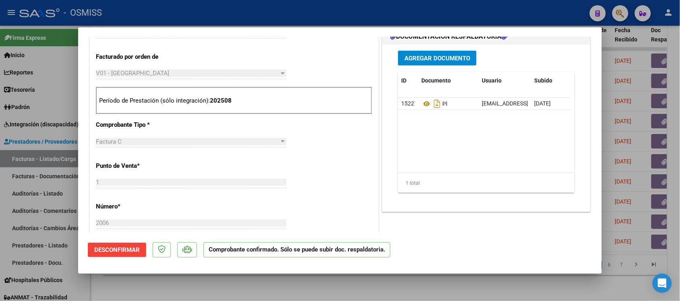
click at [474, 288] on div at bounding box center [340, 150] width 680 height 301
type input "$ 0,00"
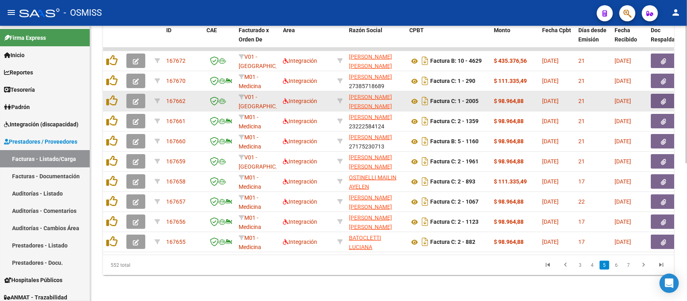
click at [135, 99] on icon "button" at bounding box center [136, 102] width 6 height 6
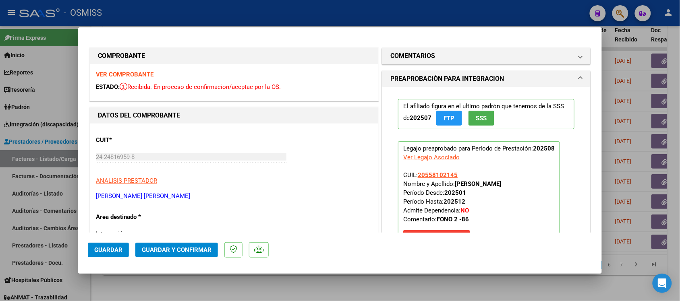
click at [141, 73] on strong "VER COMPROBANTE" at bounding box center [125, 74] width 58 height 7
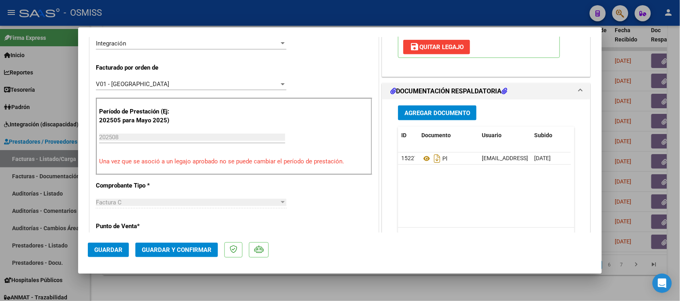
scroll to position [201, 0]
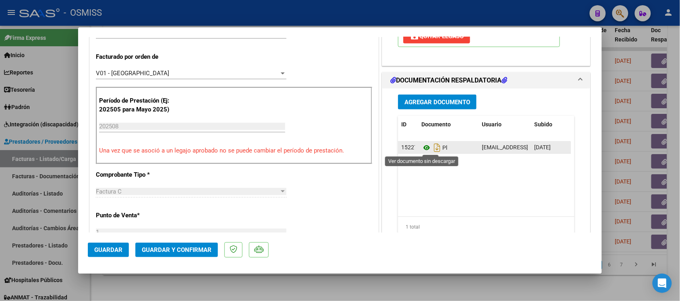
click at [421, 149] on icon at bounding box center [426, 148] width 10 height 10
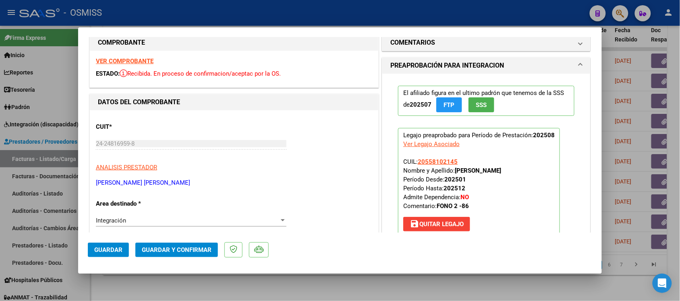
scroll to position [0, 0]
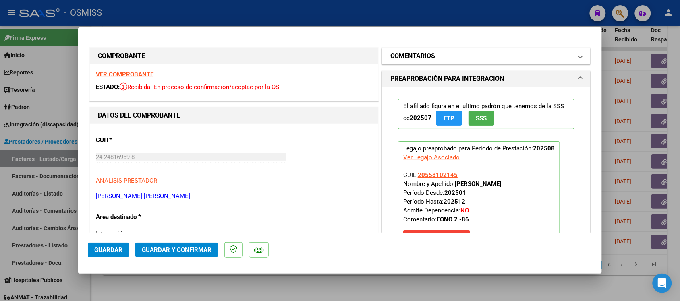
click at [401, 52] on h1 "COMENTARIOS" at bounding box center [412, 56] width 45 height 10
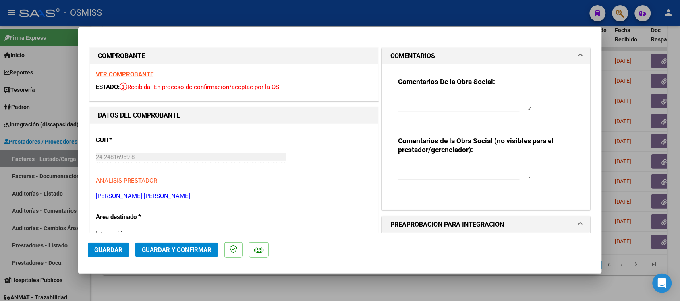
click at [401, 52] on h1 "COMENTARIOS" at bounding box center [412, 56] width 45 height 10
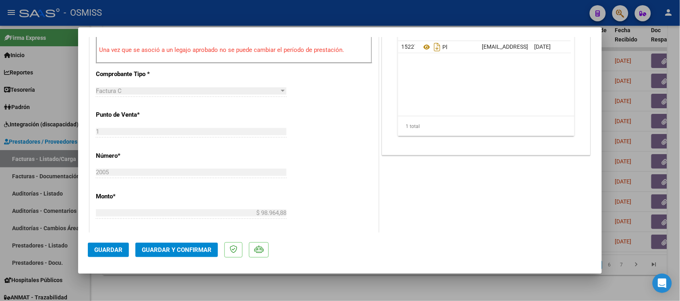
scroll to position [352, 0]
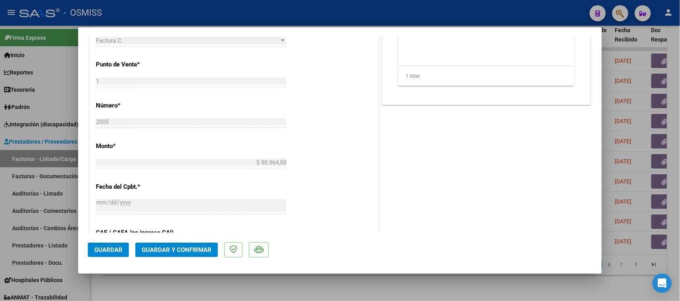
click at [205, 255] on button "Guardar y Confirmar" at bounding box center [176, 250] width 83 height 14
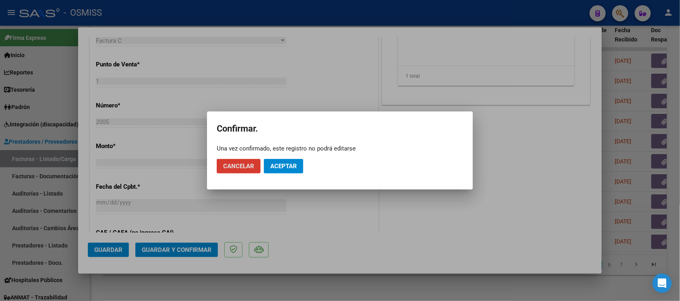
click at [292, 172] on button "Aceptar" at bounding box center [283, 166] width 39 height 14
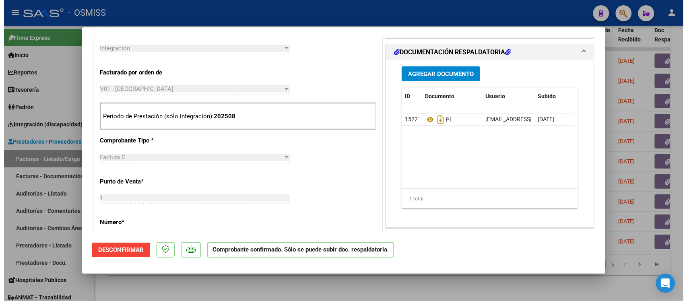
scroll to position [201, 0]
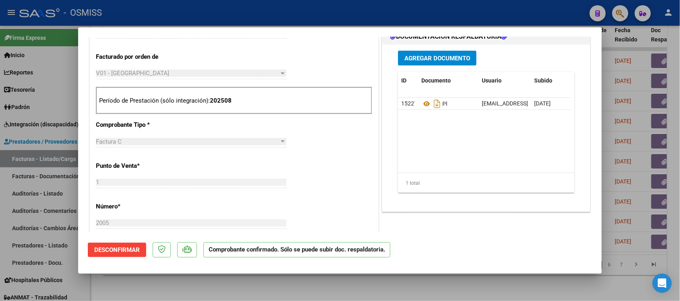
click at [438, 285] on div at bounding box center [340, 150] width 680 height 301
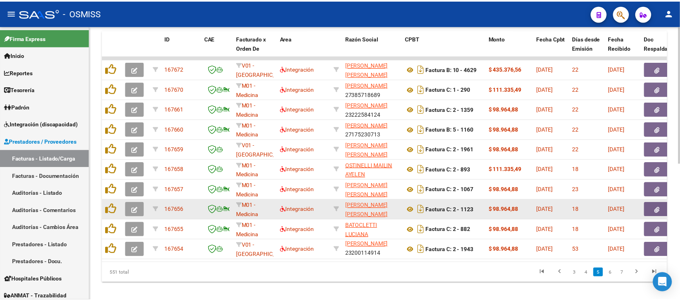
scroll to position [275, 0]
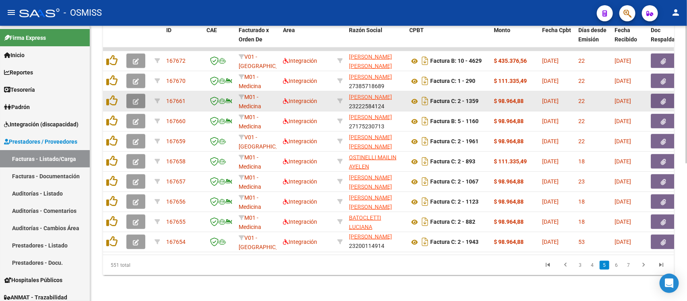
click at [134, 99] on icon "button" at bounding box center [136, 102] width 6 height 6
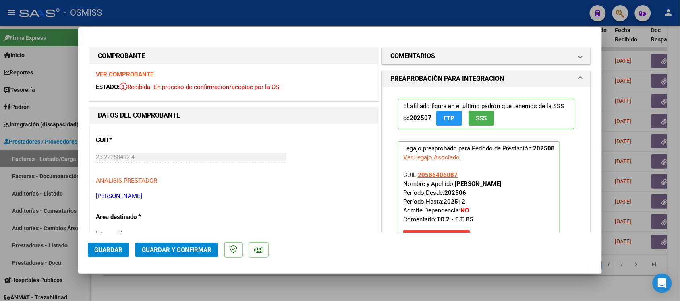
click at [351, 281] on div at bounding box center [340, 150] width 680 height 301
type input "$ 0,00"
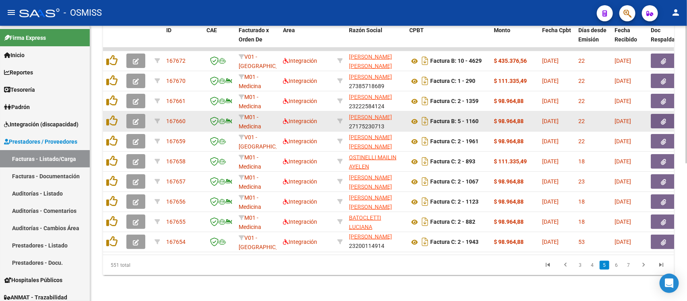
click at [141, 114] on button "button" at bounding box center [135, 121] width 19 height 14
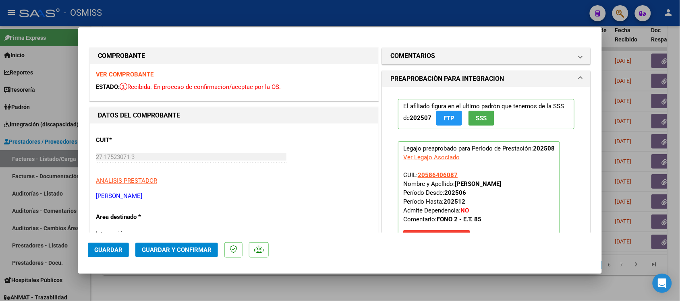
click at [347, 288] on div at bounding box center [340, 150] width 680 height 301
type input "$ 0,00"
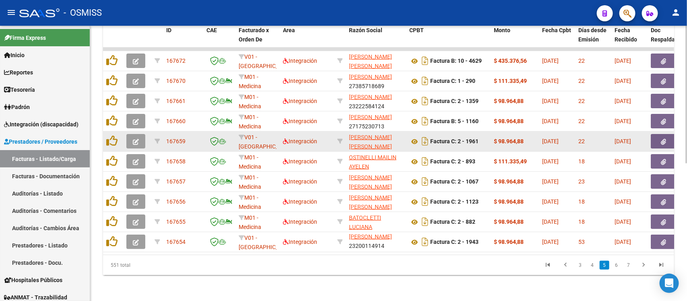
click at [137, 139] on icon "button" at bounding box center [136, 142] width 6 height 6
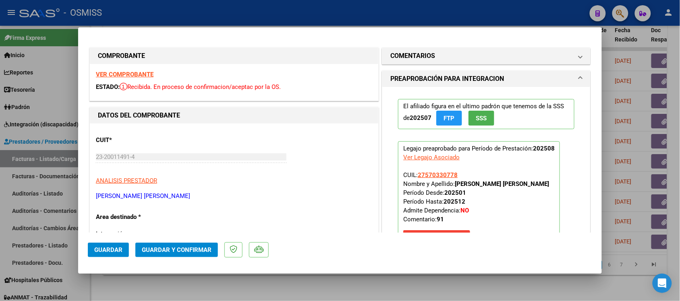
click at [121, 72] on strong "VER COMPROBANTE" at bounding box center [125, 74] width 58 height 7
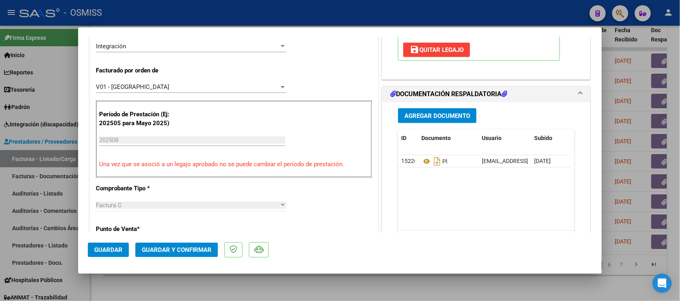
scroll to position [201, 0]
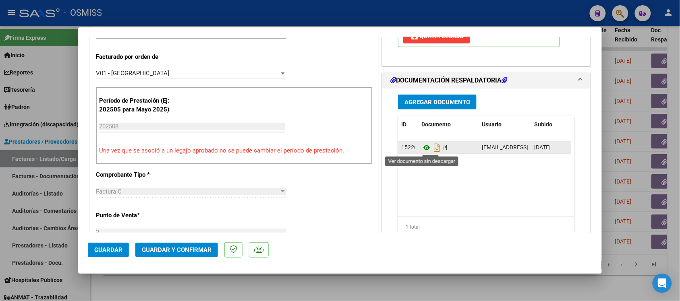
click at [421, 150] on icon at bounding box center [426, 148] width 10 height 10
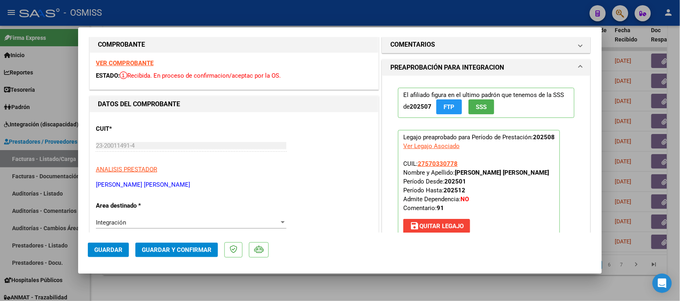
scroll to position [0, 0]
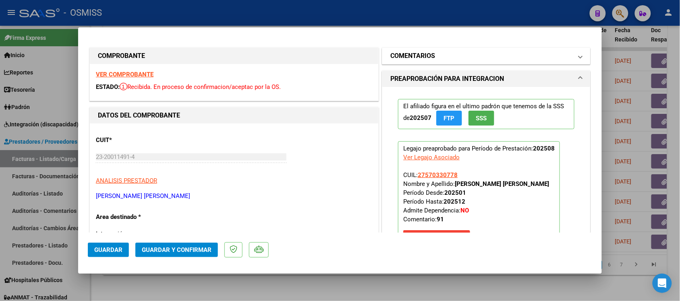
click at [391, 49] on mat-expansion-panel-header "COMENTARIOS" at bounding box center [486, 56] width 208 height 16
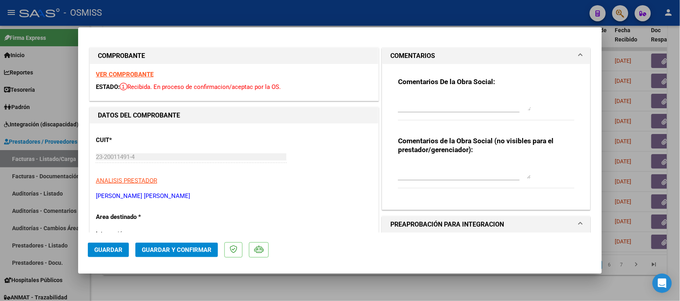
click at [407, 54] on h1 "COMENTARIOS" at bounding box center [412, 56] width 45 height 10
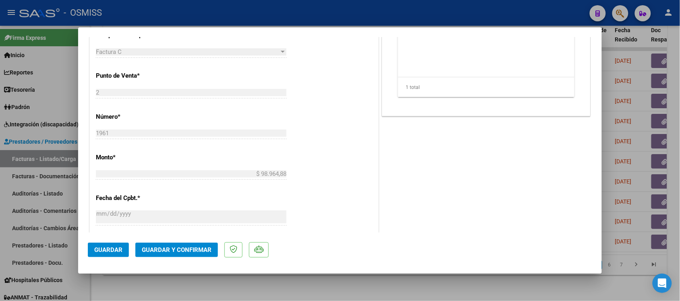
scroll to position [352, 0]
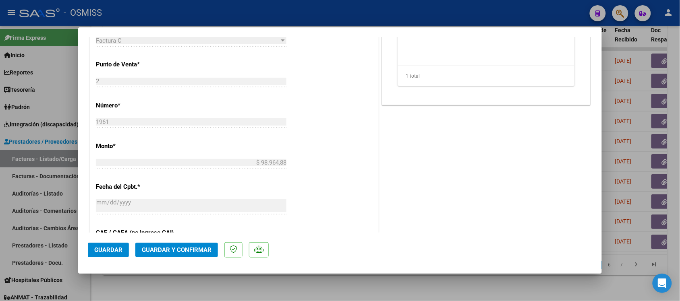
click at [188, 251] on span "Guardar y Confirmar" at bounding box center [177, 249] width 70 height 7
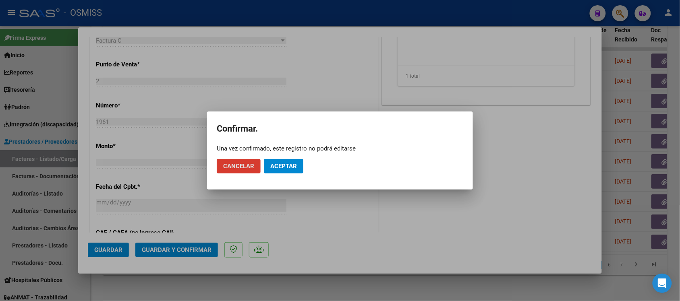
click at [292, 168] on span "Aceptar" at bounding box center [283, 166] width 27 height 7
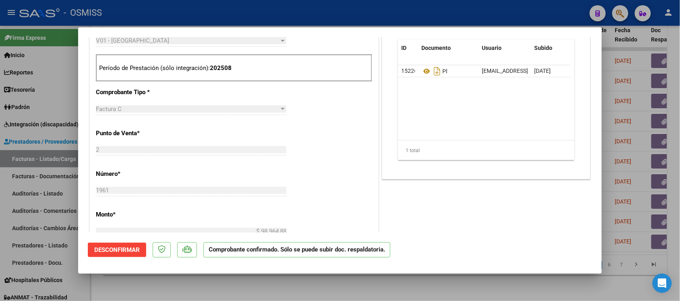
scroll to position [252, 0]
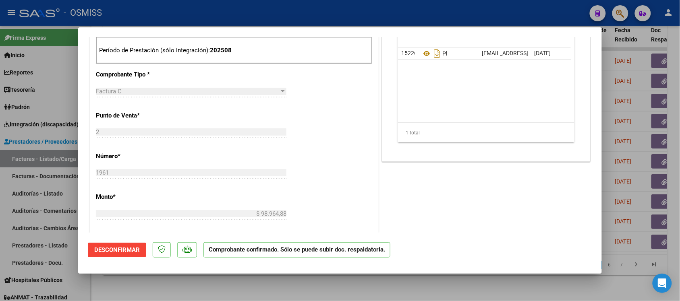
click at [455, 289] on div at bounding box center [340, 150] width 680 height 301
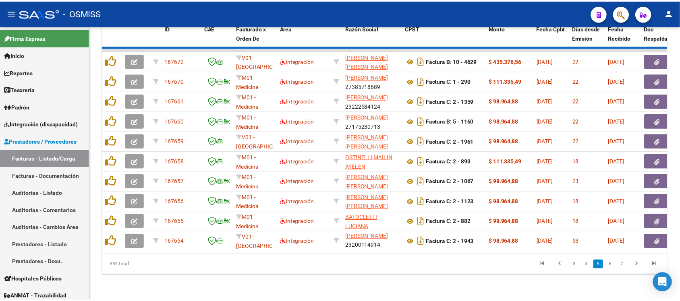
scroll to position [10, 0]
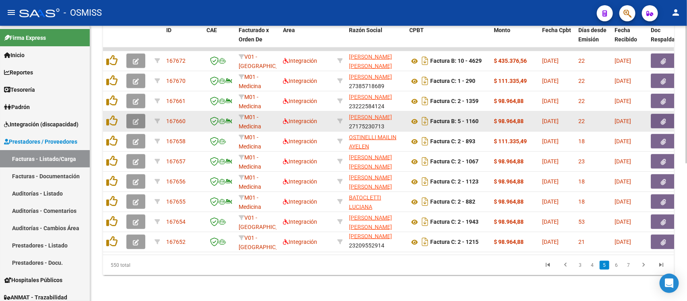
click at [138, 119] on icon "button" at bounding box center [136, 122] width 6 height 6
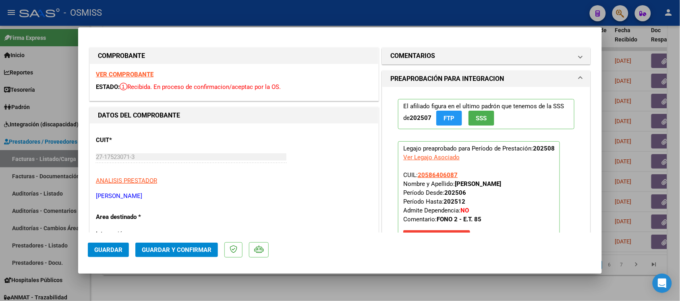
click at [385, 283] on div at bounding box center [340, 150] width 680 height 301
type input "$ 0,00"
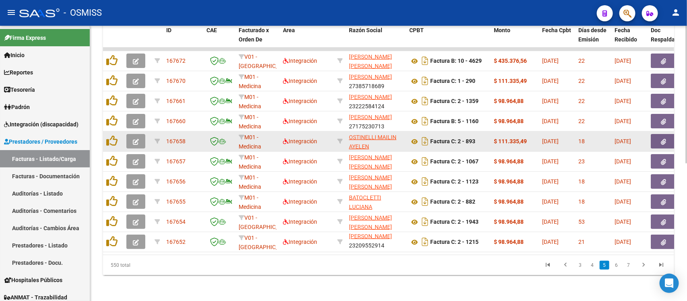
click at [144, 134] on button "button" at bounding box center [135, 141] width 19 height 14
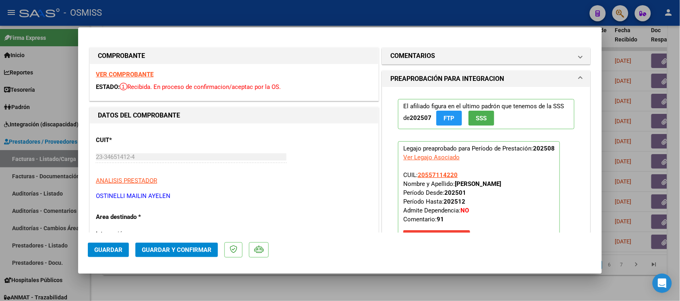
click at [131, 72] on strong "VER COMPROBANTE" at bounding box center [125, 74] width 58 height 7
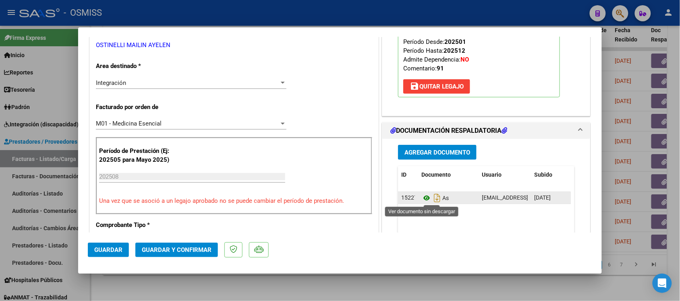
click at [421, 198] on icon at bounding box center [426, 198] width 10 height 10
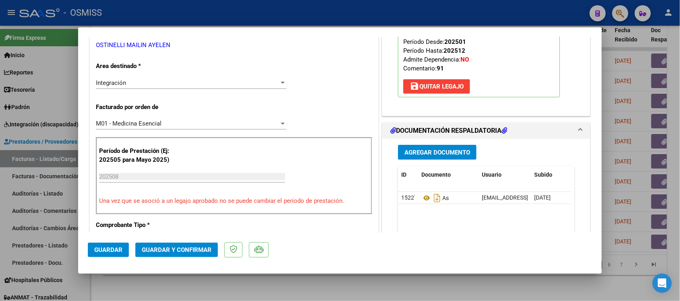
scroll to position [0, 0]
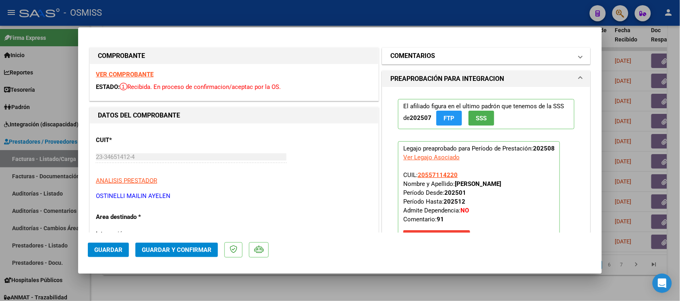
click at [423, 57] on h1 "COMENTARIOS" at bounding box center [412, 56] width 45 height 10
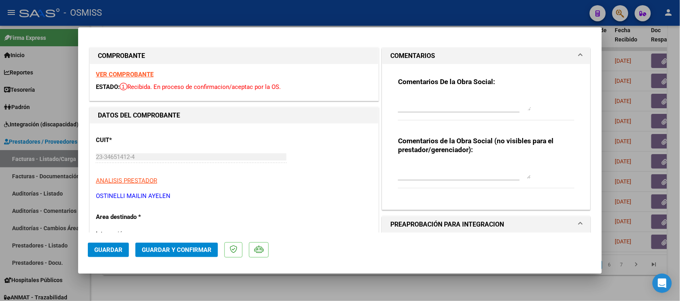
click at [404, 52] on h1 "COMENTARIOS" at bounding box center [412, 56] width 45 height 10
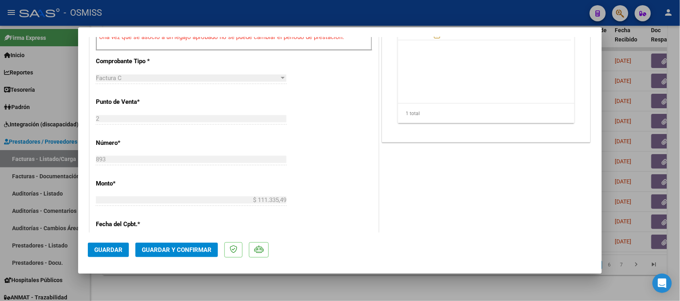
scroll to position [352, 0]
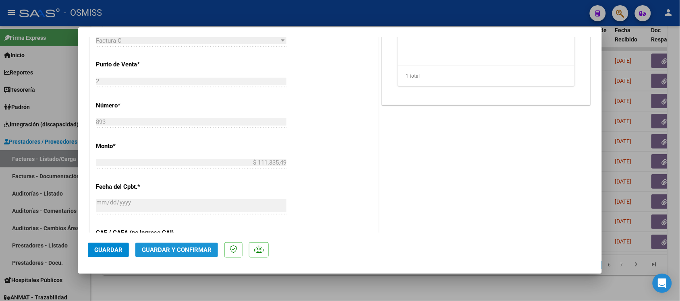
click at [174, 254] on button "Guardar y Confirmar" at bounding box center [176, 250] width 83 height 14
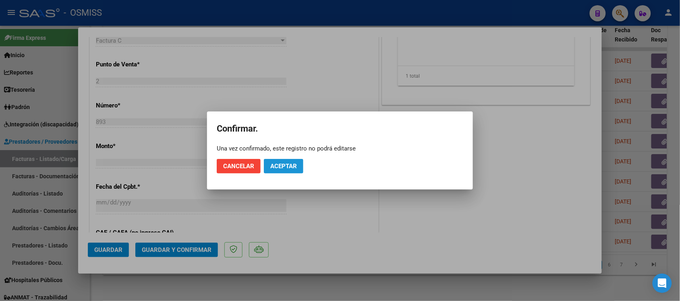
click at [292, 166] on span "Aceptar" at bounding box center [283, 166] width 27 height 7
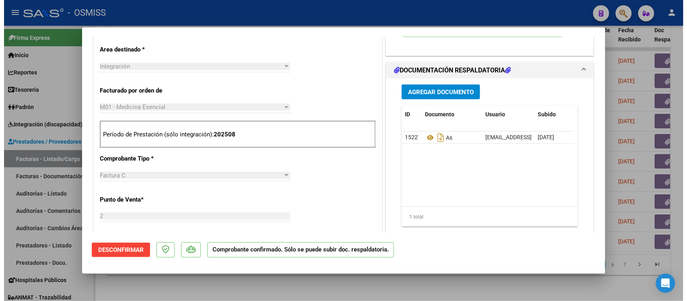
scroll to position [201, 0]
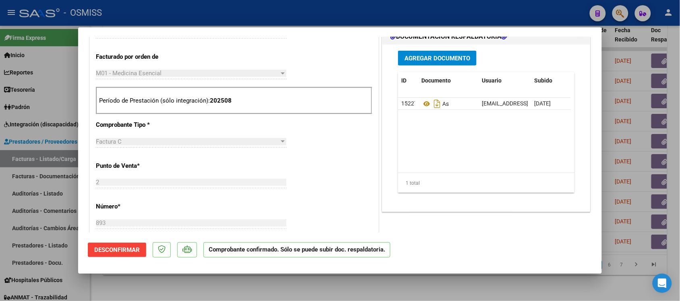
click at [447, 278] on div at bounding box center [340, 150] width 680 height 301
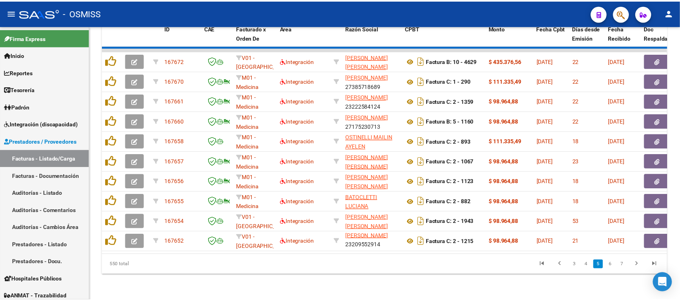
scroll to position [1, 0]
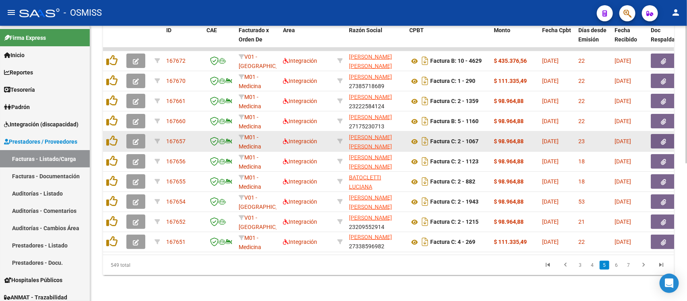
click at [135, 139] on icon "button" at bounding box center [136, 142] width 6 height 6
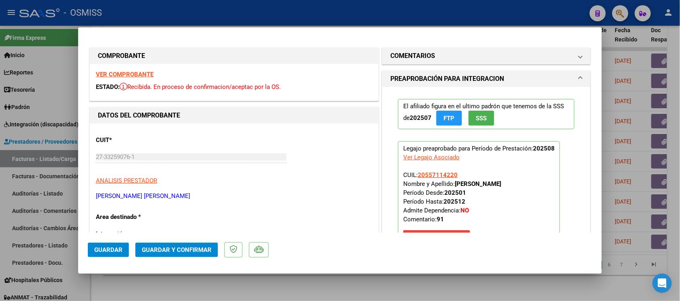
click at [364, 295] on div at bounding box center [340, 150] width 680 height 301
type input "$ 0,00"
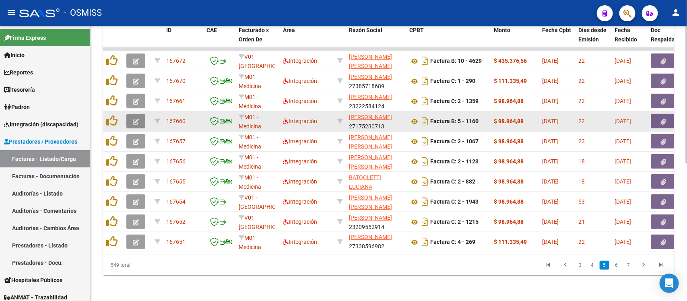
click at [136, 119] on icon "button" at bounding box center [136, 122] width 6 height 6
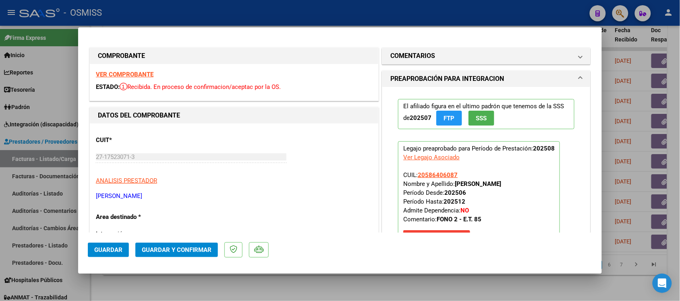
click at [350, 283] on div at bounding box center [340, 150] width 680 height 301
type input "$ 0,00"
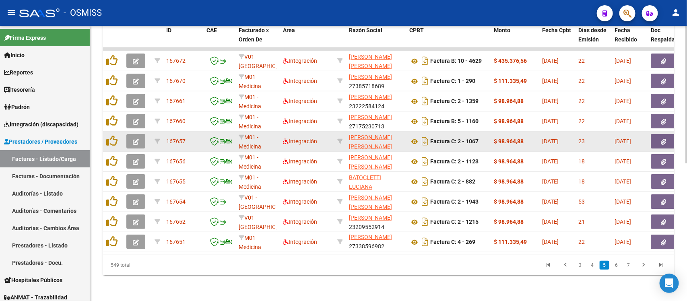
click at [136, 139] on icon "button" at bounding box center [136, 142] width 6 height 6
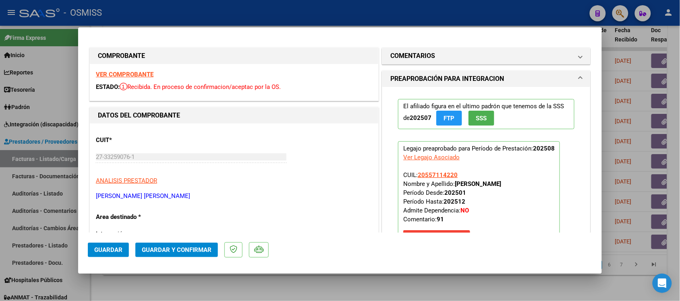
click at [346, 286] on div at bounding box center [340, 150] width 680 height 301
type input "$ 0,00"
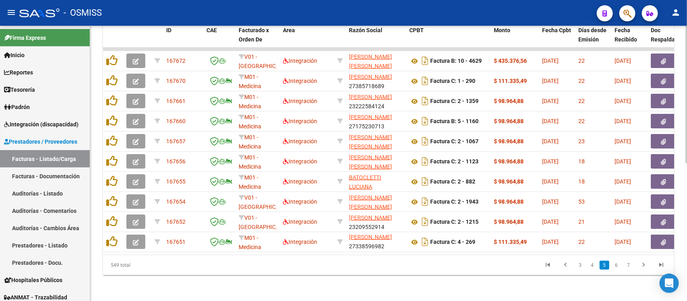
click at [160, 283] on div "Video tutorial PRESTADORES -> Listado de CPBTs Emitidos por Prestadores / Prove…" at bounding box center [388, 29] width 597 height 544
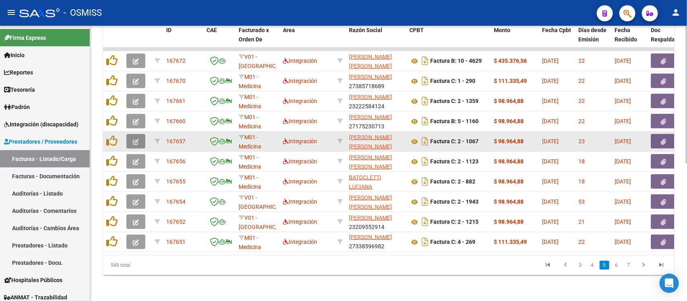
click at [136, 139] on icon "button" at bounding box center [136, 142] width 6 height 6
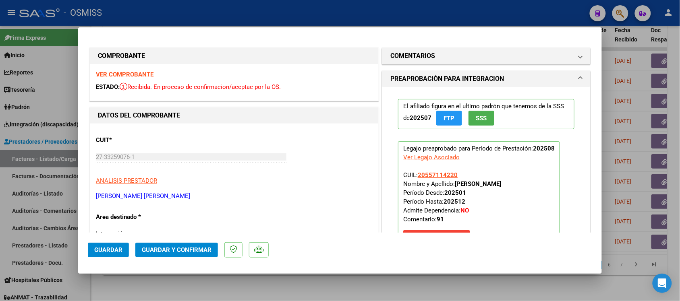
click at [133, 72] on strong "VER COMPROBANTE" at bounding box center [125, 74] width 58 height 7
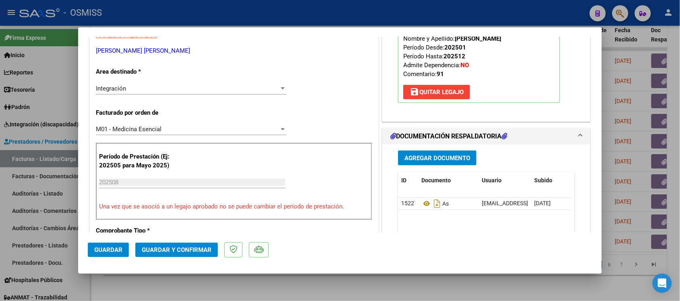
scroll to position [151, 0]
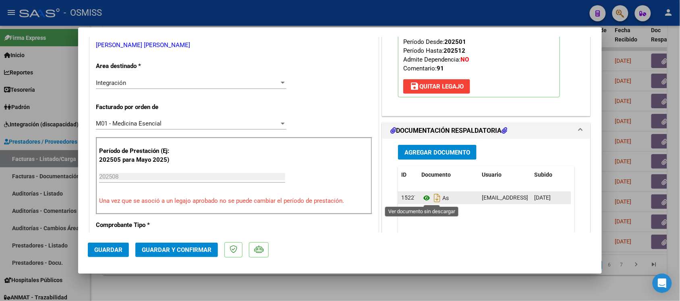
click at [421, 201] on icon at bounding box center [426, 198] width 10 height 10
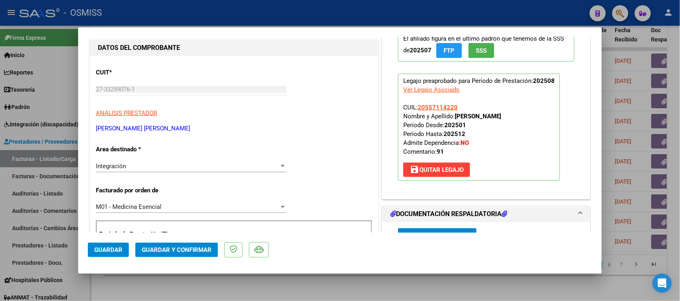
scroll to position [0, 0]
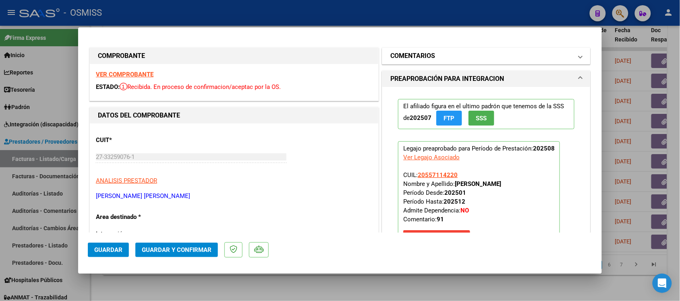
drag, startPoint x: 415, startPoint y: 48, endPoint x: 418, endPoint y: 55, distance: 7.0
click at [416, 52] on mat-expansion-panel-header "COMENTARIOS" at bounding box center [486, 56] width 208 height 16
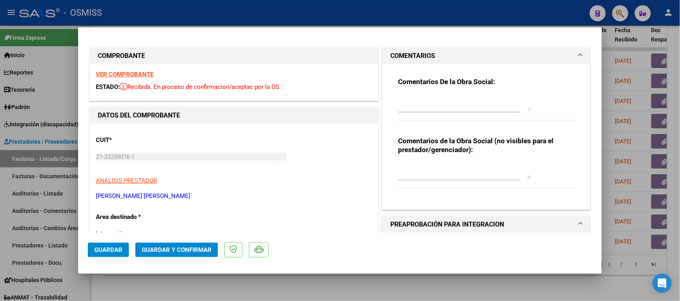
click at [412, 54] on h1 "COMENTARIOS" at bounding box center [412, 56] width 45 height 10
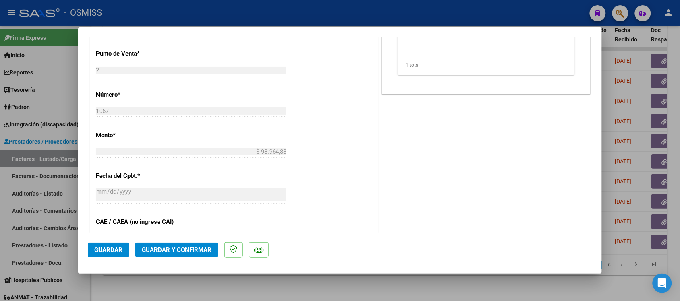
scroll to position [352, 0]
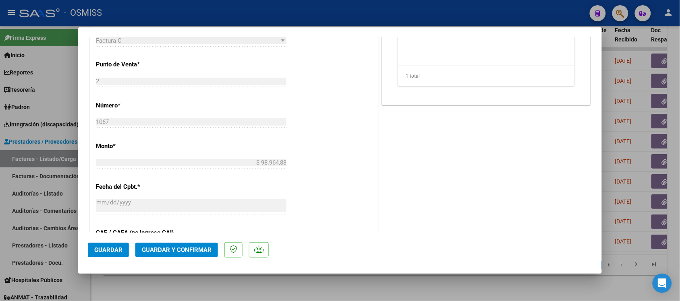
click at [185, 254] on button "Guardar y Confirmar" at bounding box center [176, 250] width 83 height 14
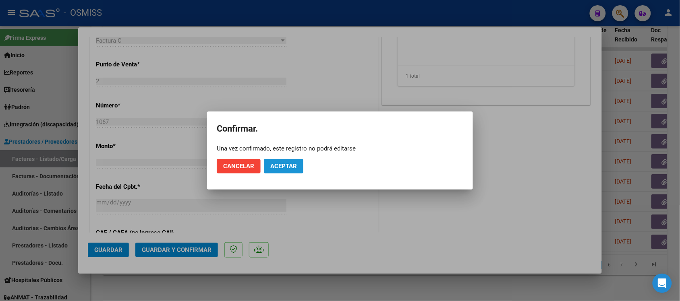
click at [281, 159] on button "Aceptar" at bounding box center [283, 166] width 39 height 14
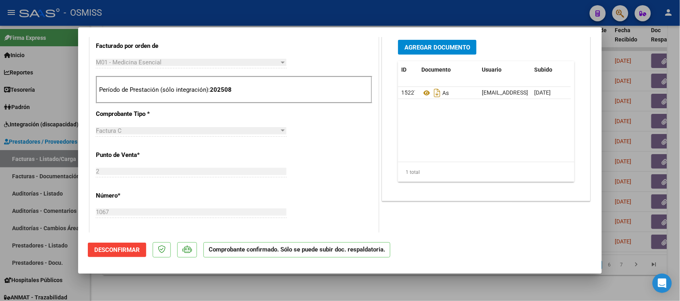
scroll to position [201, 0]
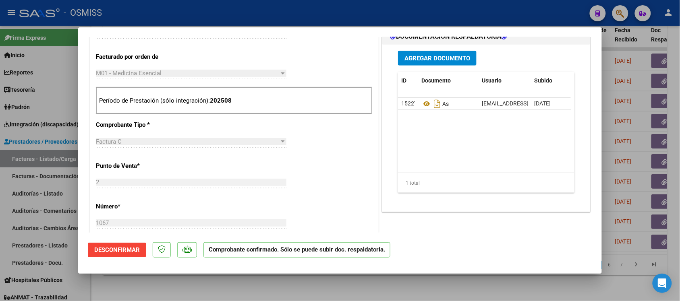
click at [468, 289] on div at bounding box center [340, 150] width 680 height 301
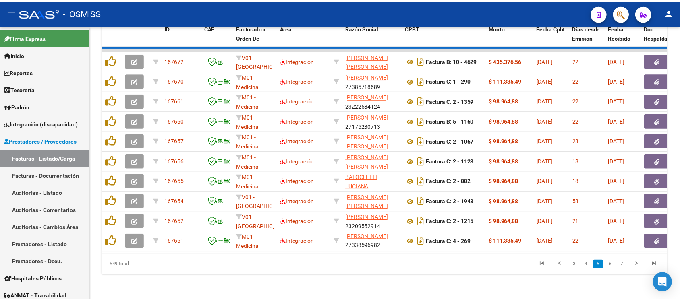
scroll to position [10, 0]
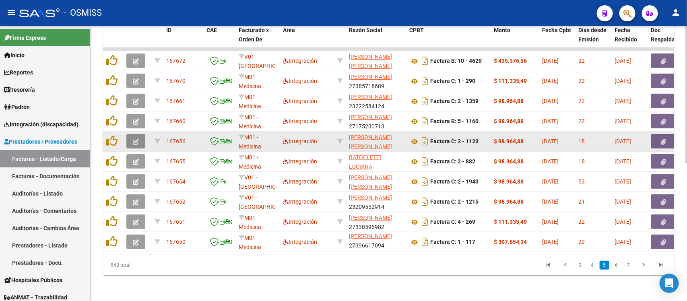
click at [133, 139] on icon "button" at bounding box center [136, 142] width 6 height 6
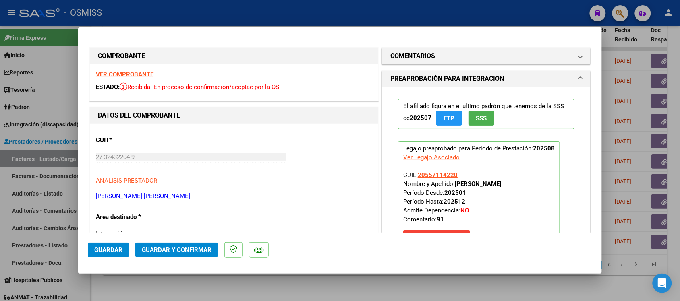
click at [134, 72] on strong "VER COMPROBANTE" at bounding box center [125, 74] width 58 height 7
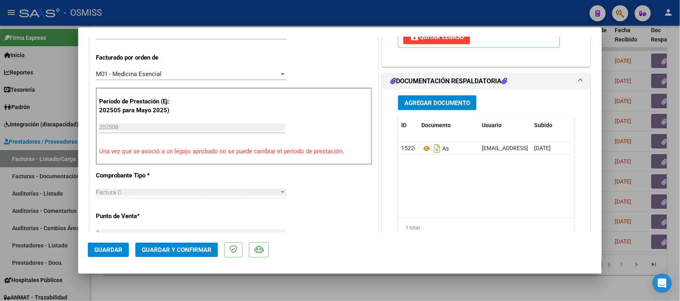
scroll to position [201, 0]
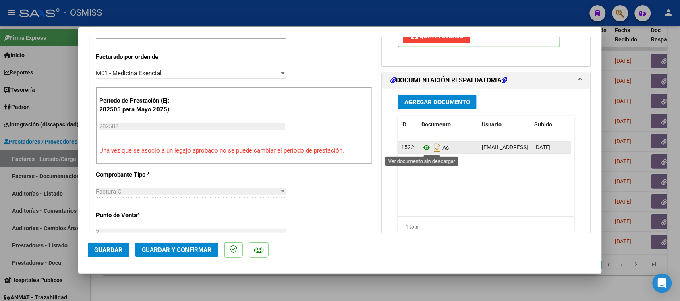
click at [421, 149] on icon at bounding box center [426, 148] width 10 height 10
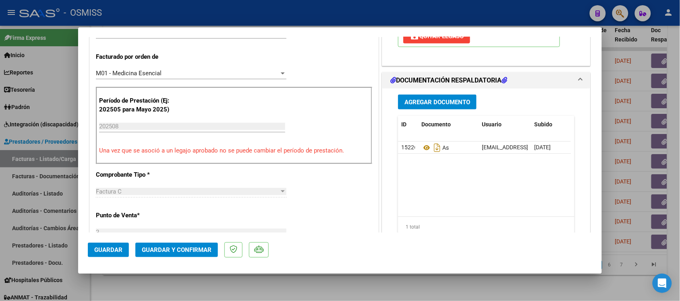
scroll to position [0, 0]
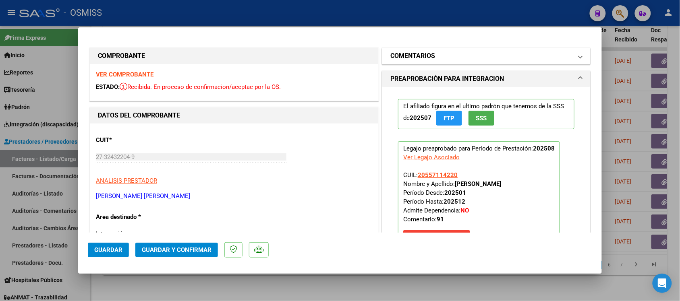
click at [411, 55] on h1 "COMENTARIOS" at bounding box center [412, 56] width 45 height 10
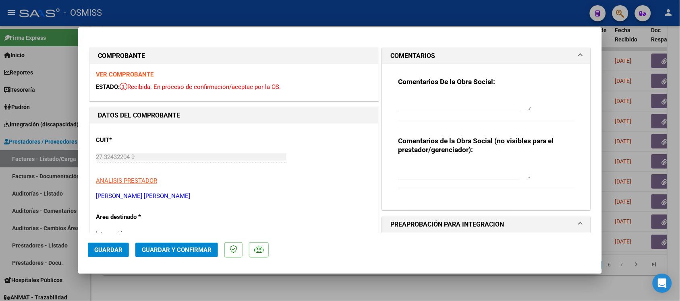
click at [411, 55] on h1 "COMENTARIOS" at bounding box center [412, 56] width 45 height 10
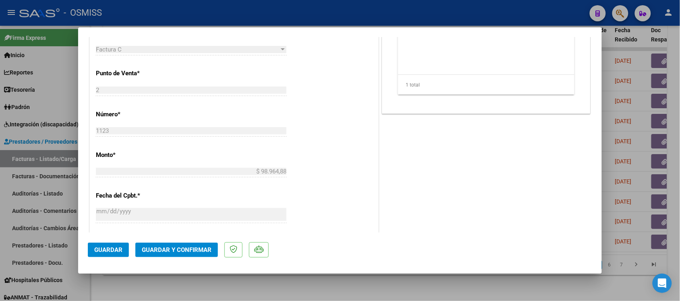
scroll to position [352, 0]
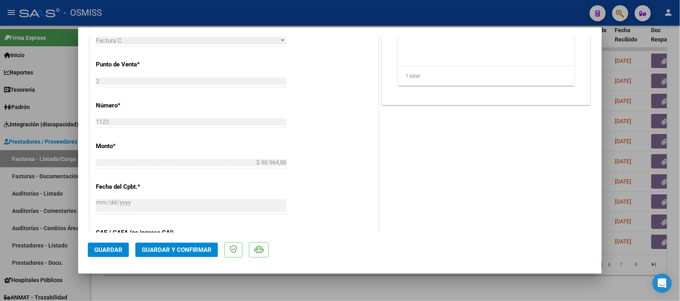
click at [190, 256] on button "Guardar y Confirmar" at bounding box center [176, 250] width 83 height 14
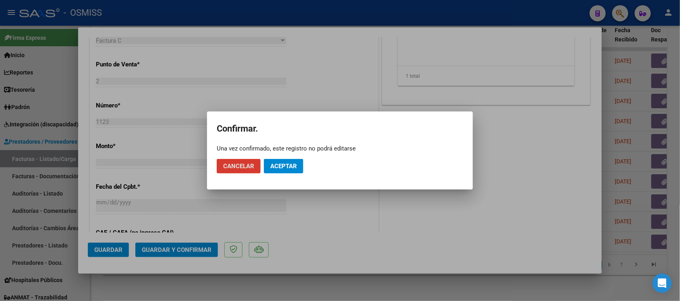
click at [293, 166] on span "Aceptar" at bounding box center [283, 166] width 27 height 7
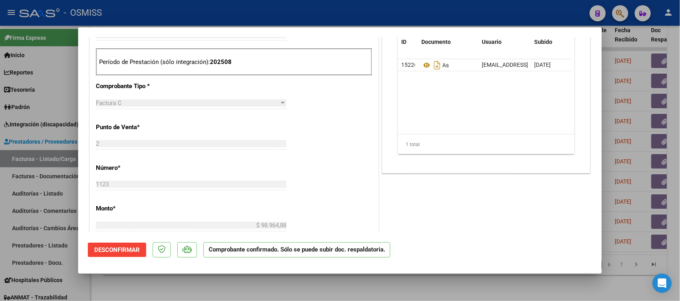
scroll to position [252, 0]
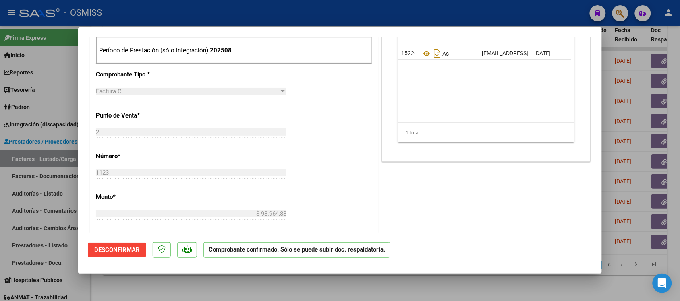
click at [448, 284] on div at bounding box center [340, 150] width 680 height 301
type input "$ 0,00"
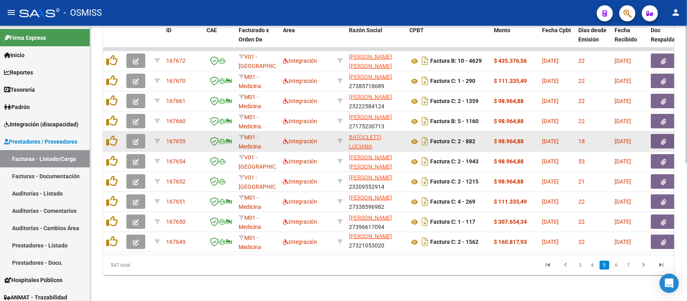
click at [130, 134] on button "button" at bounding box center [135, 141] width 19 height 14
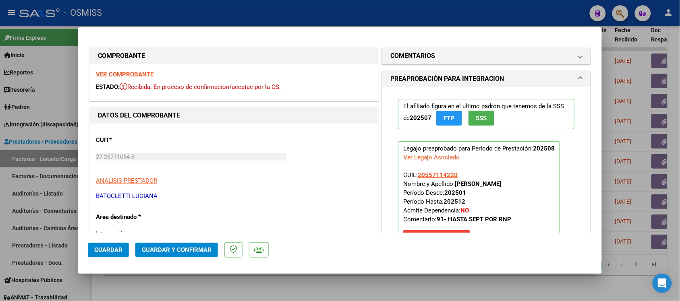
click at [129, 75] on strong "VER COMPROBANTE" at bounding box center [125, 74] width 58 height 7
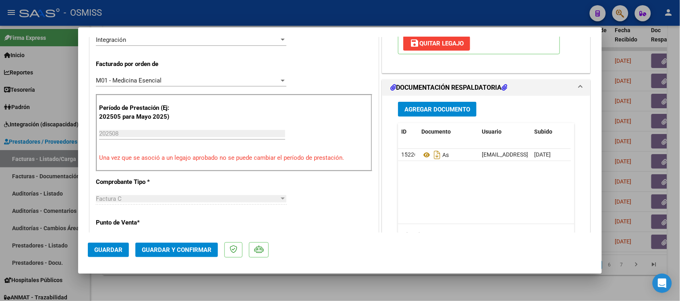
scroll to position [201, 0]
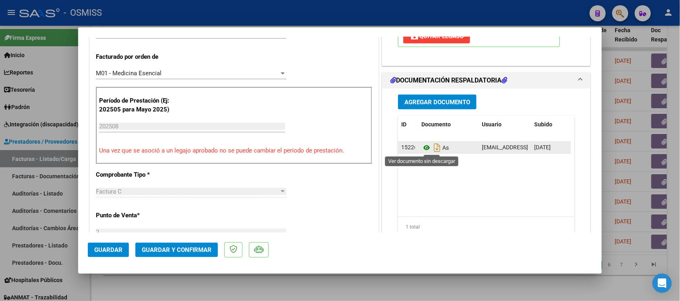
click at [421, 148] on icon at bounding box center [426, 148] width 10 height 10
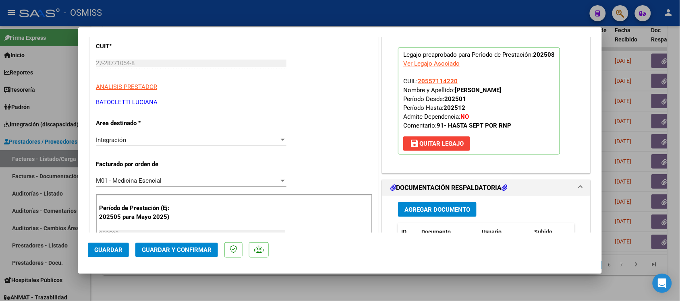
scroll to position [0, 0]
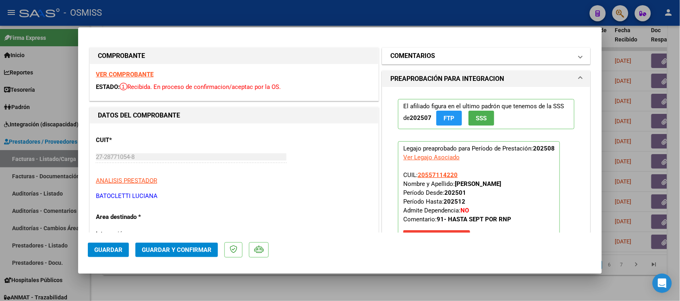
click at [396, 48] on mat-expansion-panel-header "COMENTARIOS" at bounding box center [486, 56] width 208 height 16
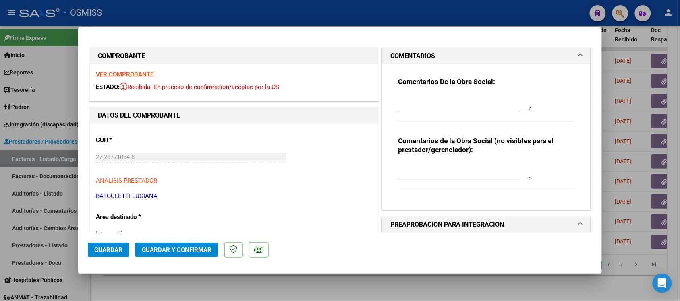
click at [404, 54] on h1 "COMENTARIOS" at bounding box center [412, 56] width 45 height 10
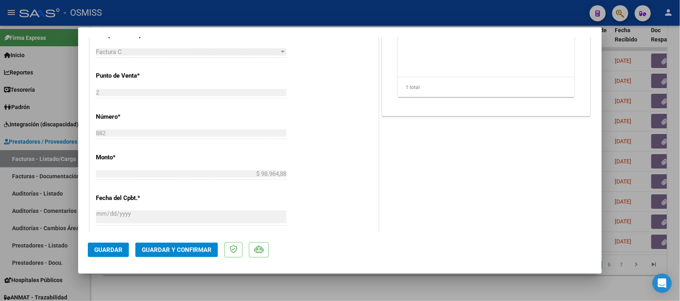
scroll to position [352, 0]
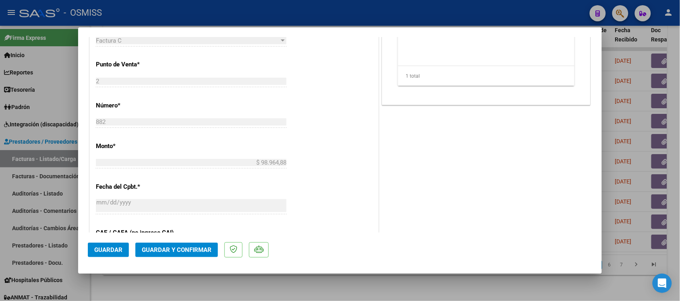
click at [172, 250] on span "Guardar y Confirmar" at bounding box center [177, 249] width 70 height 7
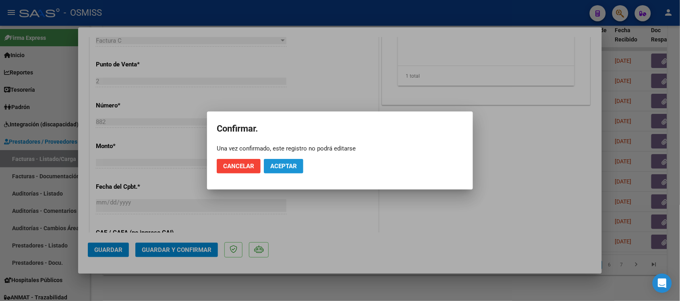
click at [295, 168] on span "Aceptar" at bounding box center [283, 166] width 27 height 7
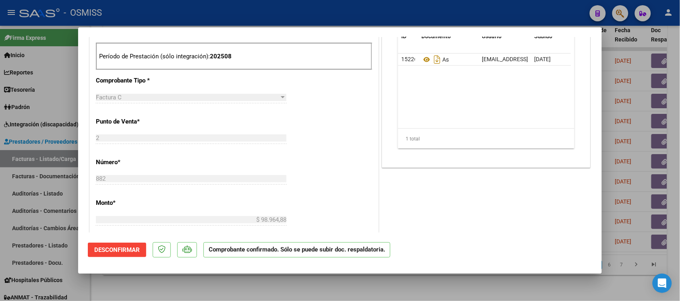
scroll to position [252, 0]
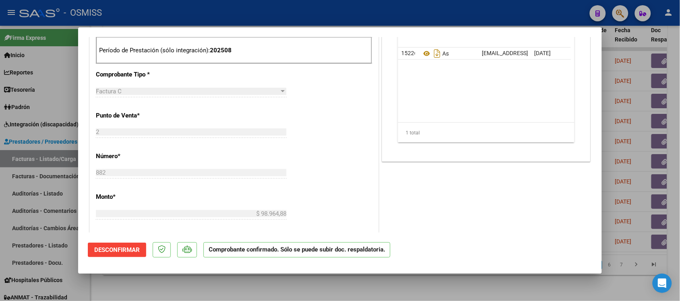
click at [428, 285] on div at bounding box center [340, 150] width 680 height 301
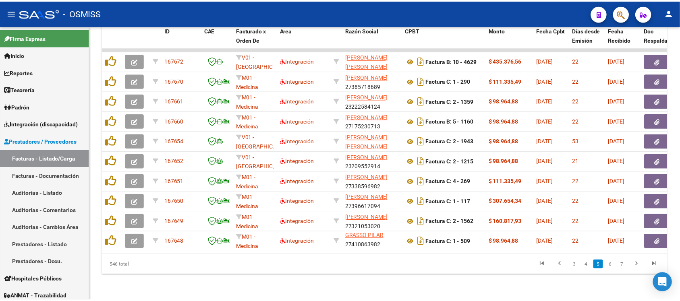
scroll to position [1, 0]
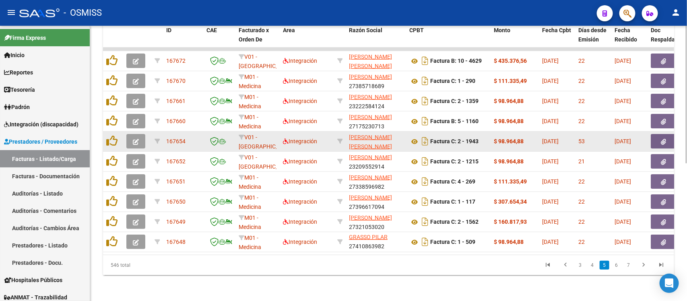
click at [138, 139] on icon "button" at bounding box center [136, 142] width 6 height 6
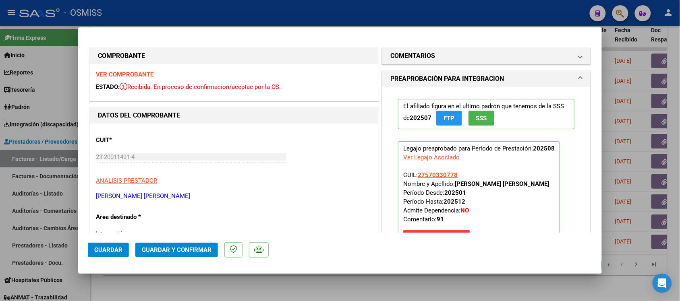
click at [137, 71] on strong "VER COMPROBANTE" at bounding box center [125, 74] width 58 height 7
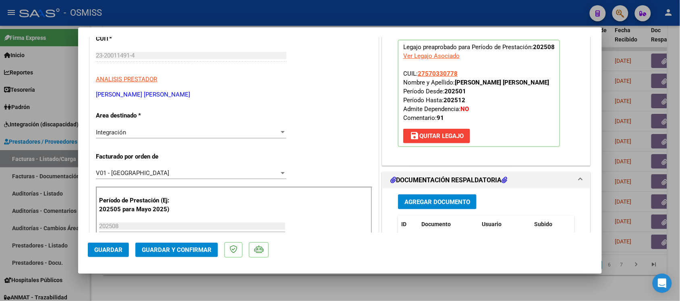
scroll to position [151, 0]
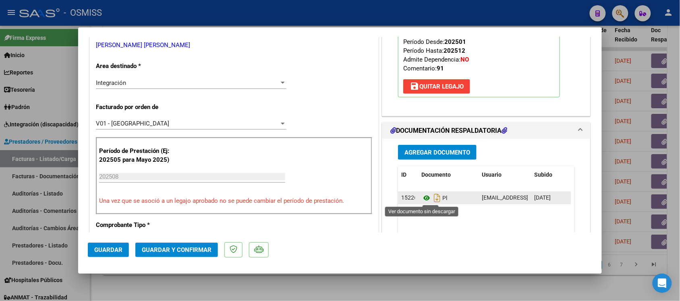
click at [421, 201] on icon at bounding box center [426, 198] width 10 height 10
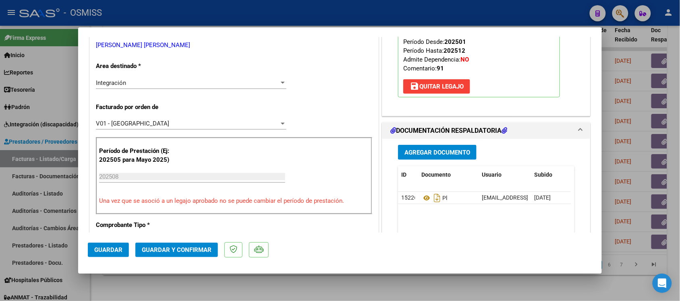
scroll to position [0, 0]
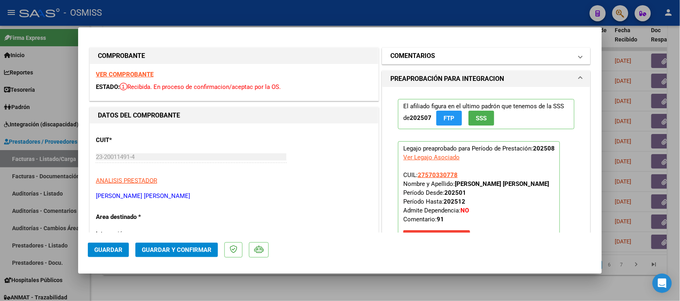
click at [404, 57] on h1 "COMENTARIOS" at bounding box center [412, 56] width 45 height 10
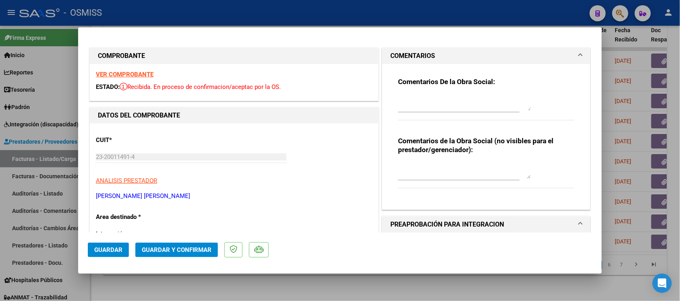
click at [405, 57] on h1 "COMENTARIOS" at bounding box center [412, 56] width 45 height 10
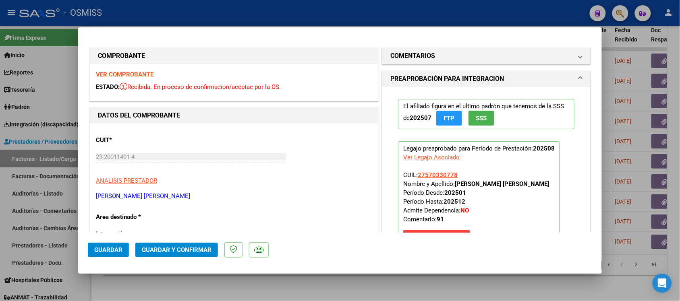
click at [141, 72] on strong "VER COMPROBANTE" at bounding box center [125, 74] width 58 height 7
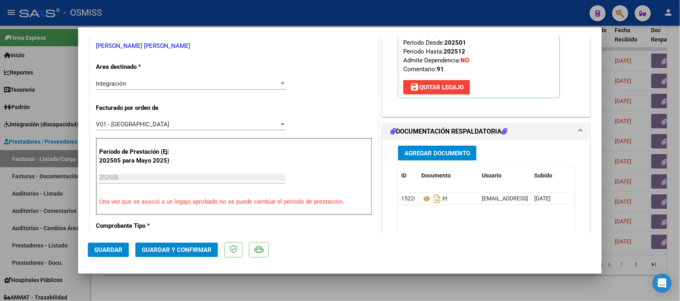
scroll to position [151, 0]
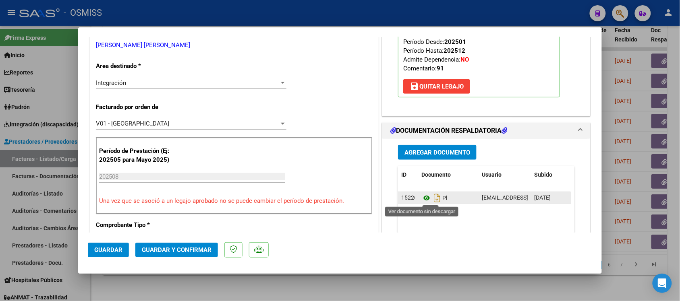
click at [423, 200] on icon at bounding box center [426, 198] width 10 height 10
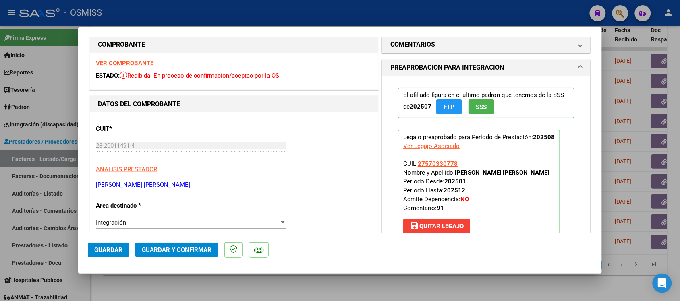
scroll to position [0, 0]
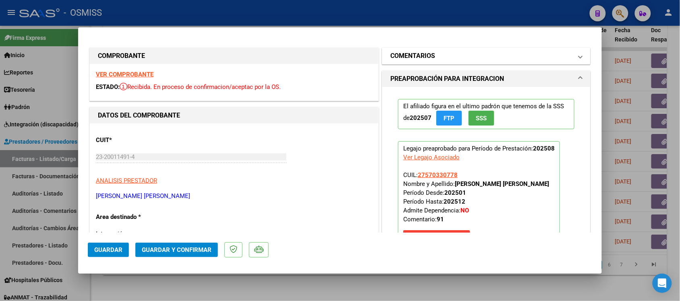
click at [415, 57] on h1 "COMENTARIOS" at bounding box center [412, 56] width 45 height 10
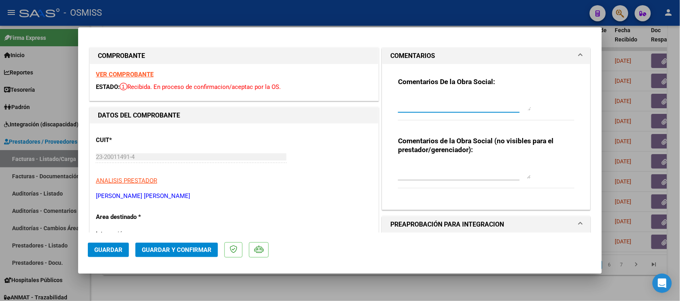
click at [410, 95] on textarea at bounding box center [464, 103] width 133 height 16
type textarea "FACTURA Y PLANILLA CARGADAS CORRESPONDEN AL PERIODO JULIO 2025"
click at [358, 60] on h1 "COMPROBANTE" at bounding box center [234, 56] width 272 height 10
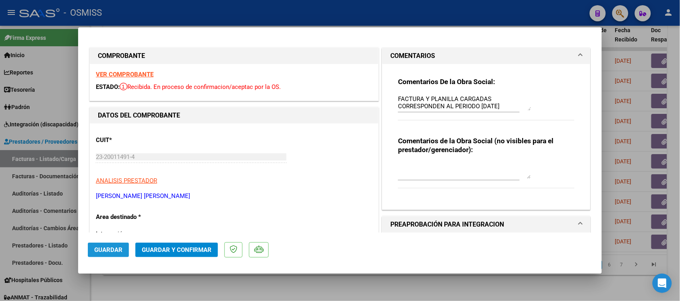
click at [91, 250] on button "Guardar" at bounding box center [108, 250] width 41 height 14
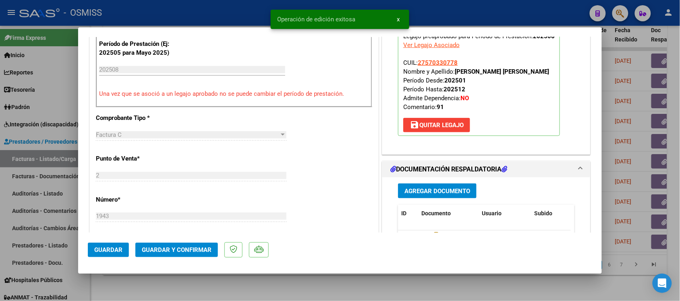
scroll to position [302, 0]
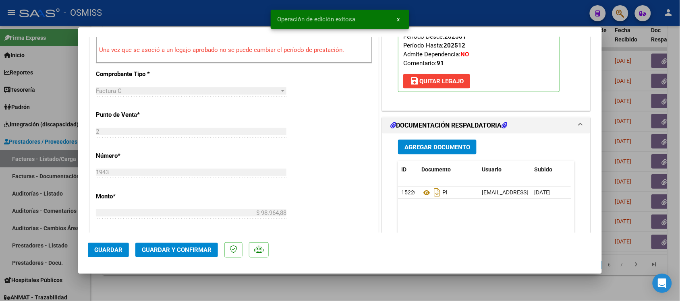
click at [362, 283] on div at bounding box center [340, 150] width 680 height 301
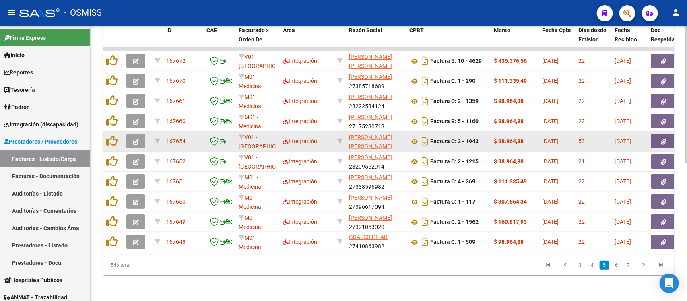
click at [134, 139] on icon "button" at bounding box center [136, 142] width 6 height 6
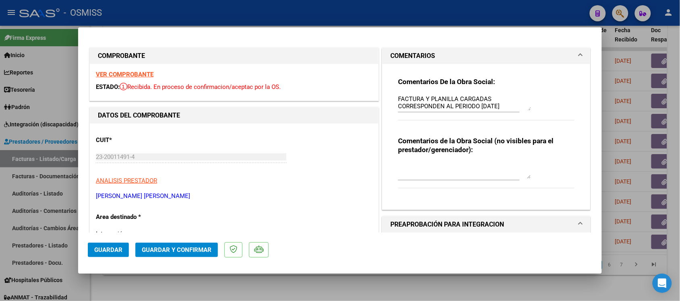
click at [343, 286] on div at bounding box center [340, 150] width 680 height 301
type input "$ 0,00"
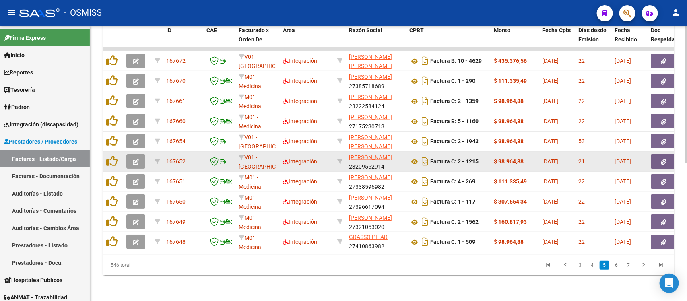
click at [139, 154] on button "button" at bounding box center [135, 161] width 19 height 14
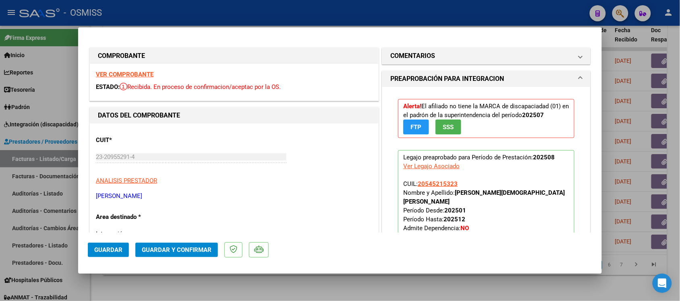
click at [347, 290] on div at bounding box center [340, 150] width 680 height 301
type input "$ 0,00"
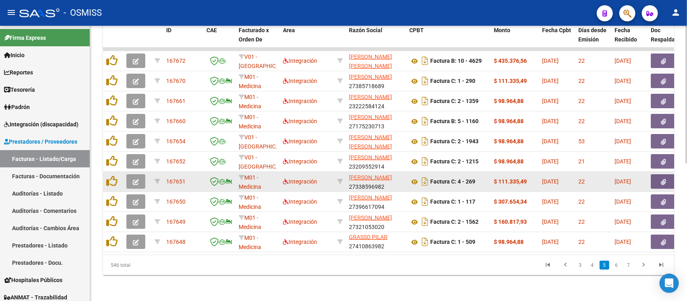
click at [136, 179] on icon "button" at bounding box center [136, 182] width 6 height 6
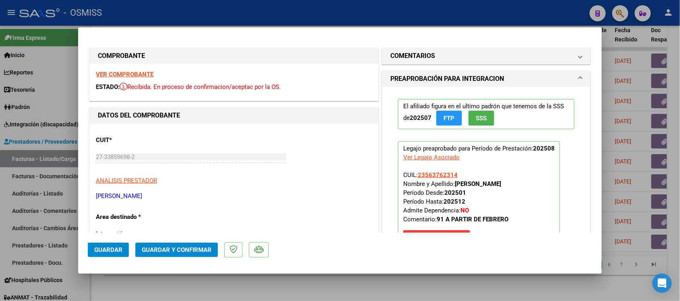
click at [139, 77] on strong "VER COMPROBANTE" at bounding box center [125, 74] width 58 height 7
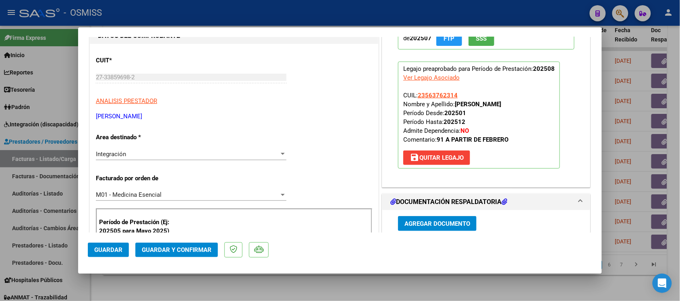
scroll to position [151, 0]
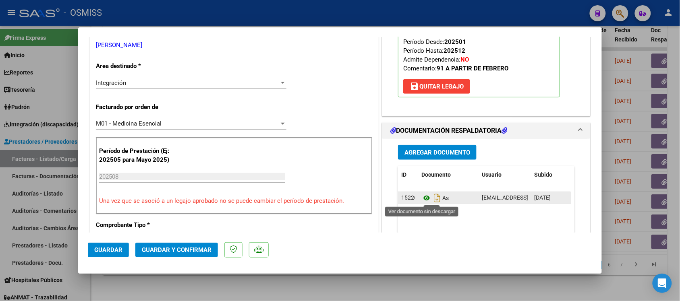
click at [421, 201] on icon at bounding box center [426, 198] width 10 height 10
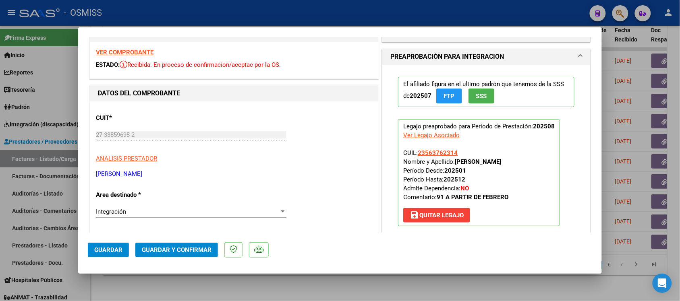
scroll to position [0, 0]
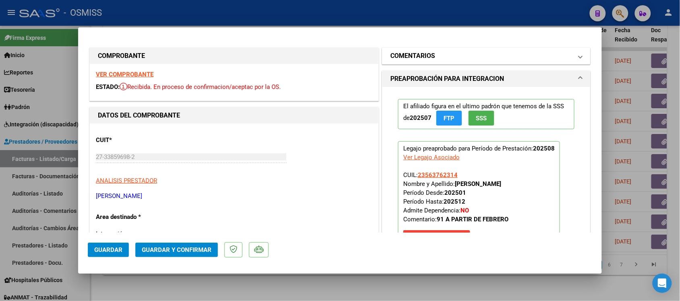
click at [394, 56] on h1 "COMENTARIOS" at bounding box center [412, 56] width 45 height 10
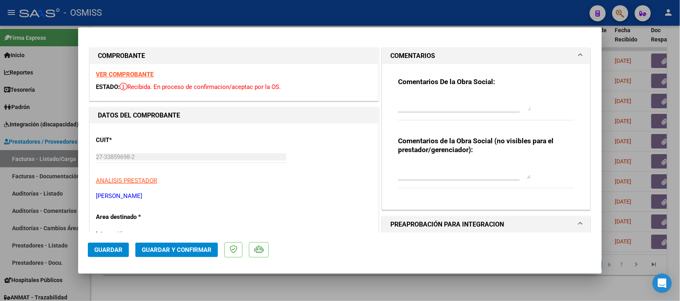
click at [393, 55] on h1 "COMENTARIOS" at bounding box center [412, 56] width 45 height 10
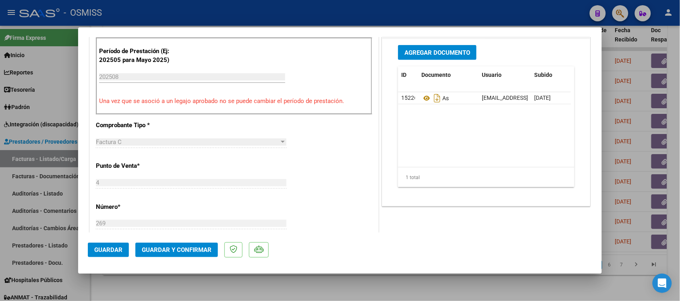
scroll to position [252, 0]
click at [374, 286] on div at bounding box center [340, 150] width 680 height 301
type input "$ 0,00"
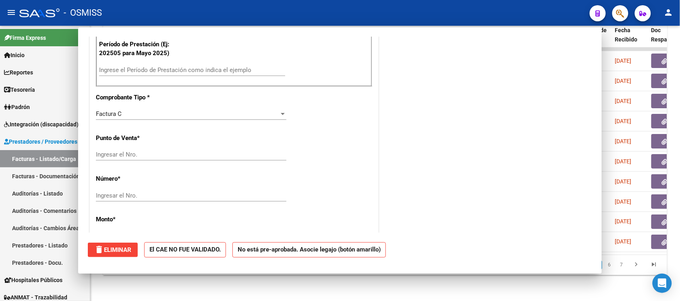
scroll to position [246, 0]
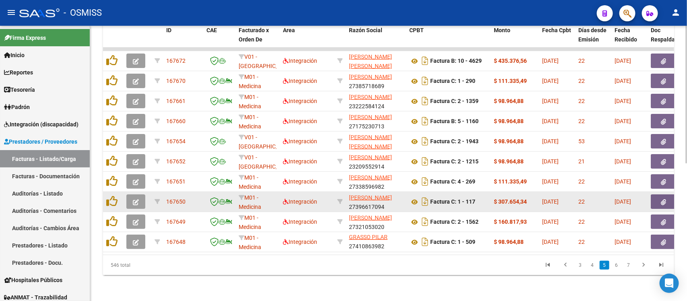
click at [135, 199] on icon "button" at bounding box center [136, 202] width 6 height 6
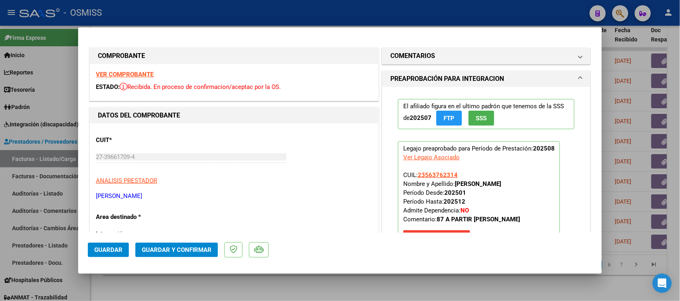
click at [135, 75] on strong "VER COMPROBANTE" at bounding box center [125, 74] width 58 height 7
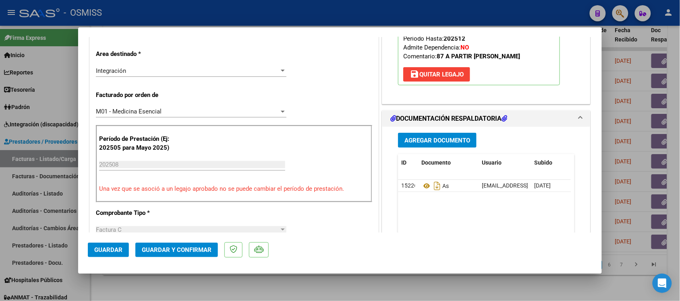
scroll to position [201, 0]
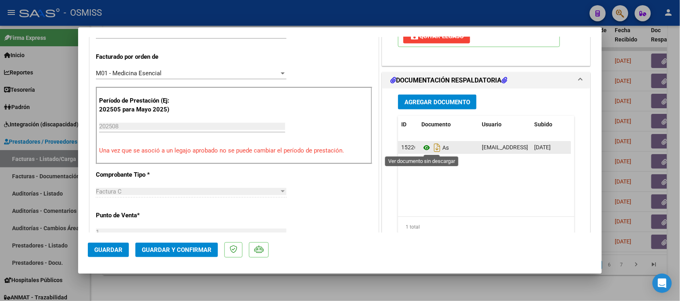
click at [421, 148] on icon at bounding box center [426, 148] width 10 height 10
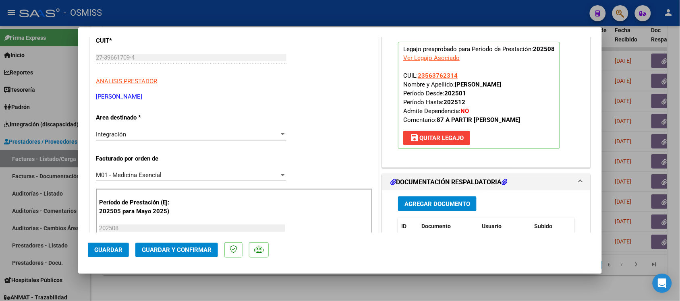
scroll to position [0, 0]
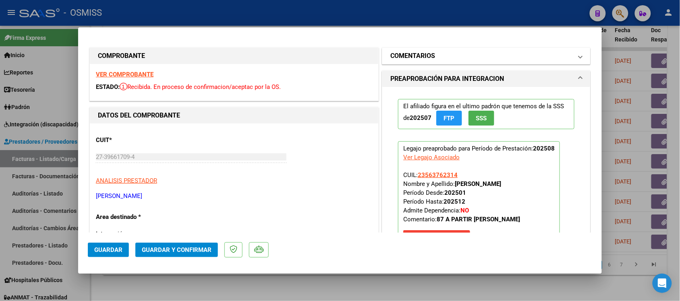
click at [408, 52] on h1 "COMENTARIOS" at bounding box center [412, 56] width 45 height 10
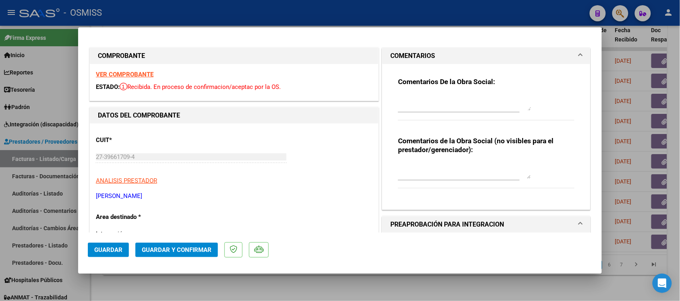
click at [401, 54] on h1 "COMENTARIOS" at bounding box center [412, 56] width 45 height 10
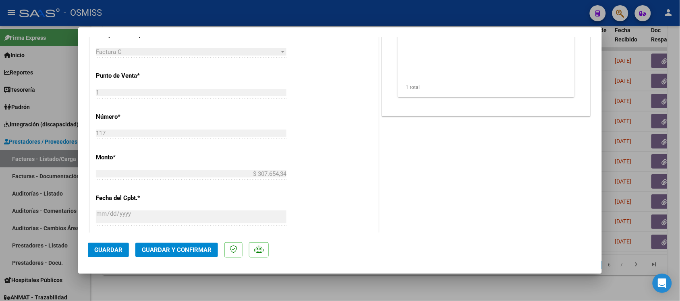
scroll to position [352, 0]
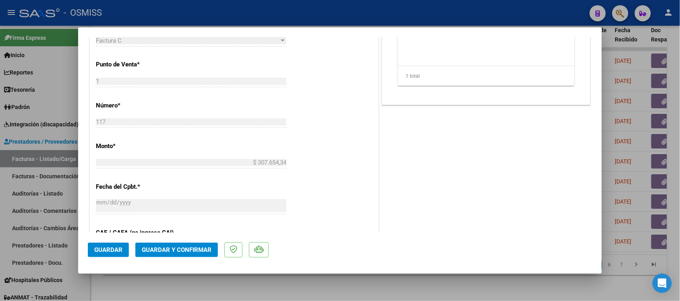
click at [179, 246] on span "Guardar y Confirmar" at bounding box center [177, 249] width 70 height 7
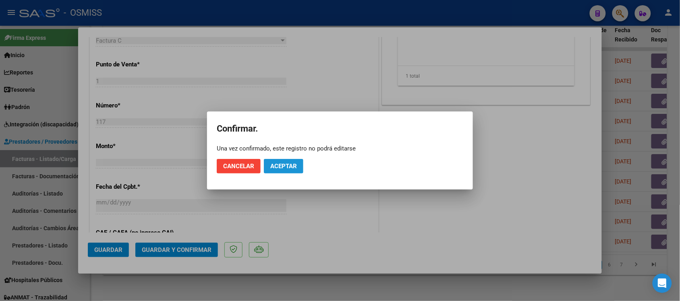
click at [278, 171] on button "Aceptar" at bounding box center [283, 166] width 39 height 14
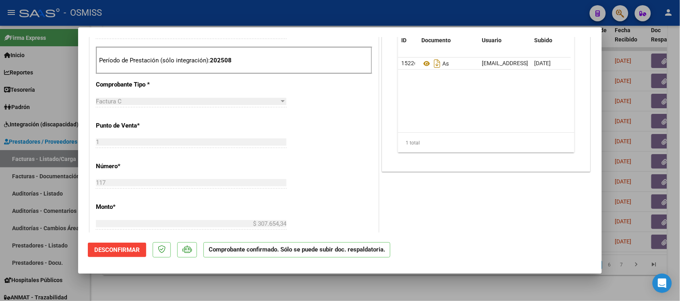
scroll to position [252, 0]
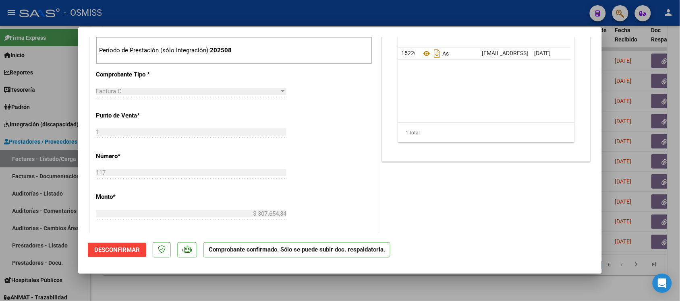
click at [424, 290] on div at bounding box center [340, 150] width 680 height 301
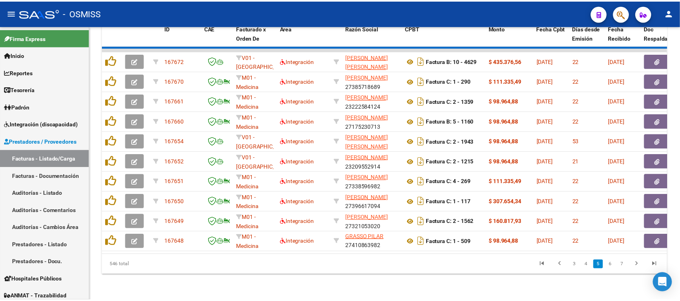
scroll to position [10, 0]
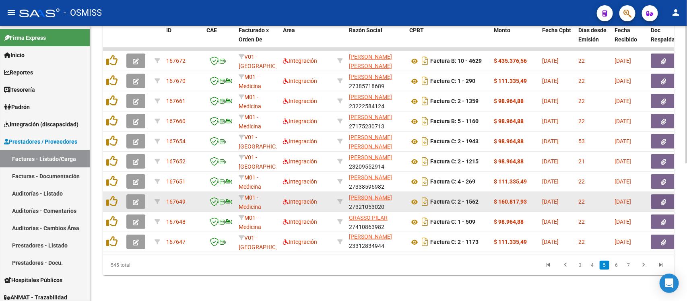
click at [132, 195] on button "button" at bounding box center [135, 202] width 19 height 14
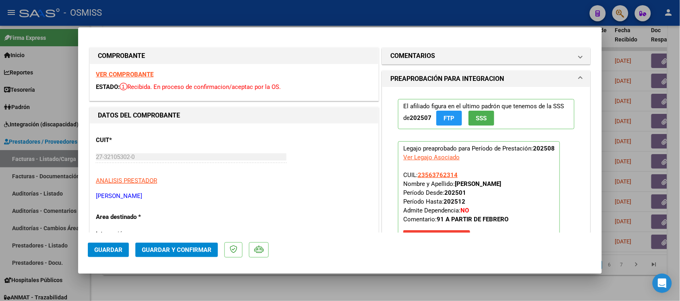
click at [114, 72] on strong "VER COMPROBANTE" at bounding box center [125, 74] width 58 height 7
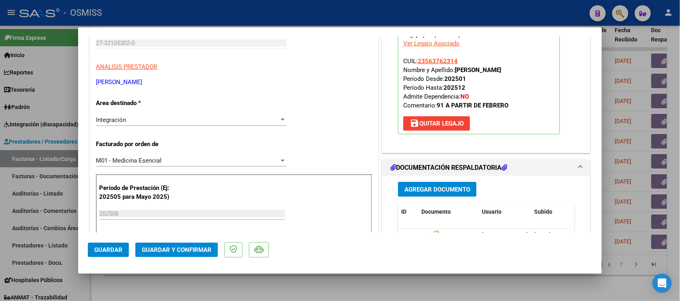
scroll to position [151, 0]
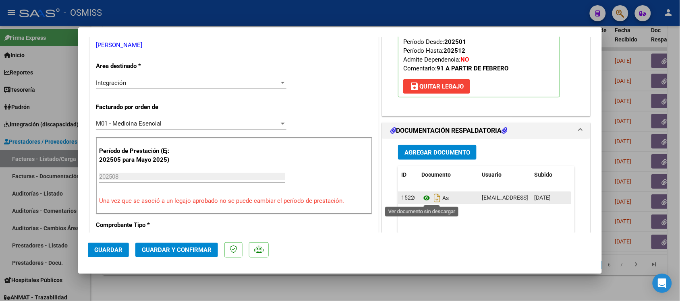
click at [421, 201] on icon at bounding box center [426, 198] width 10 height 10
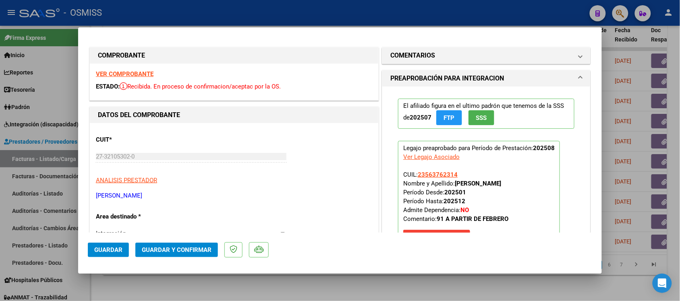
scroll to position [0, 0]
click at [408, 54] on h1 "COMENTARIOS" at bounding box center [412, 56] width 45 height 10
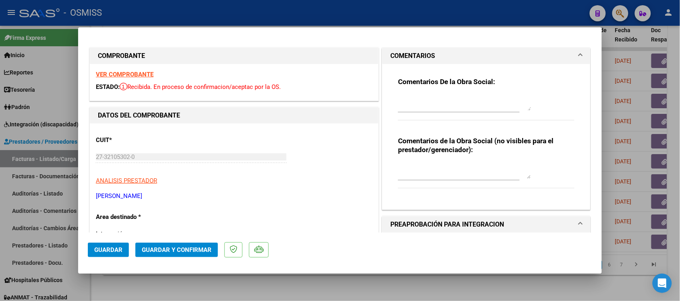
click at [407, 53] on h1 "COMENTARIOS" at bounding box center [412, 56] width 45 height 10
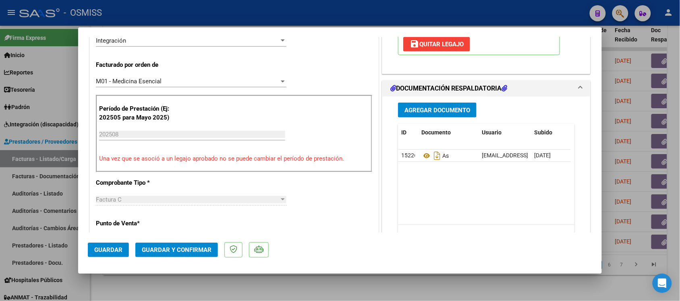
scroll to position [252, 0]
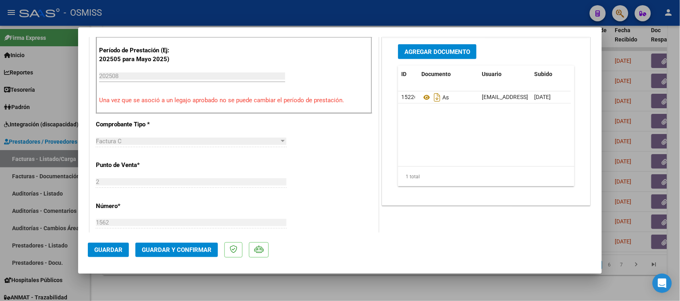
click at [379, 288] on div at bounding box center [340, 150] width 680 height 301
type input "$ 0,00"
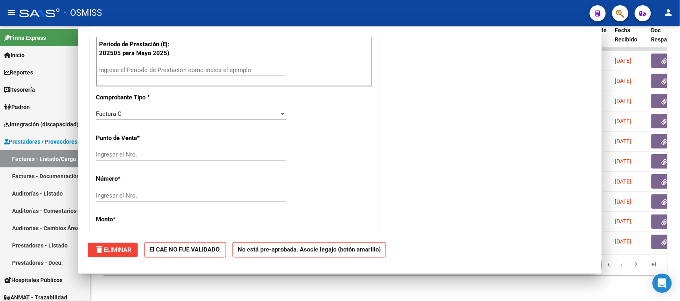
scroll to position [246, 0]
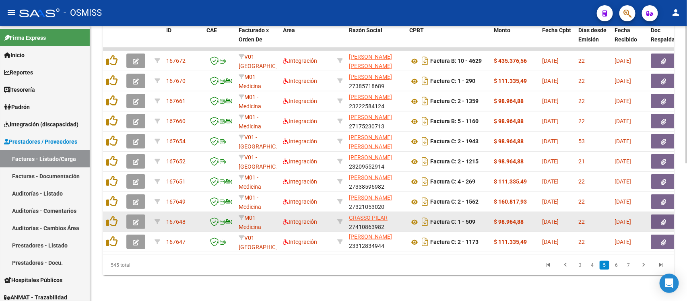
click at [138, 219] on icon "button" at bounding box center [136, 222] width 6 height 6
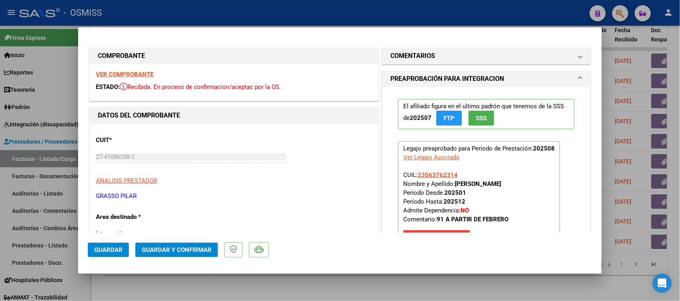
click at [119, 71] on strong "VER COMPROBANTE" at bounding box center [125, 74] width 58 height 7
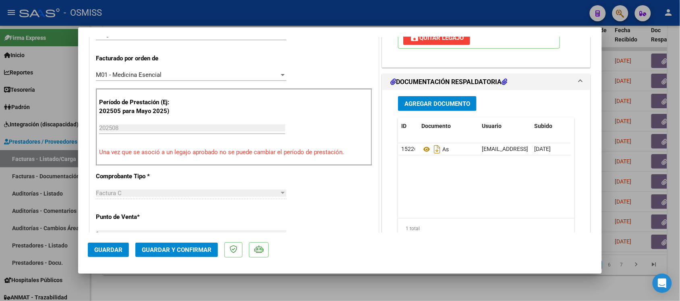
scroll to position [201, 0]
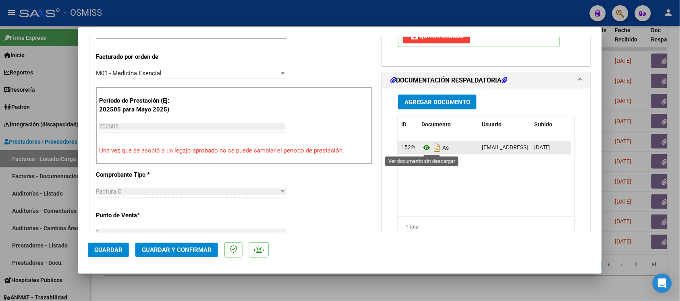
click at [421, 147] on icon at bounding box center [426, 148] width 10 height 10
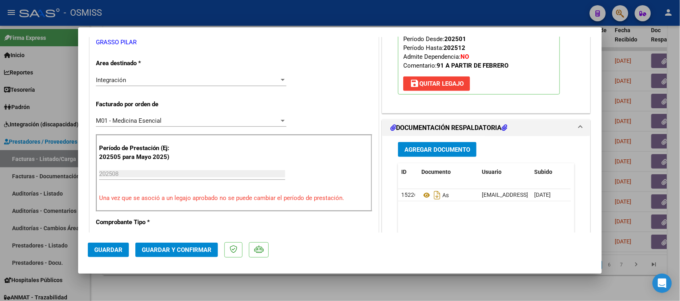
scroll to position [0, 0]
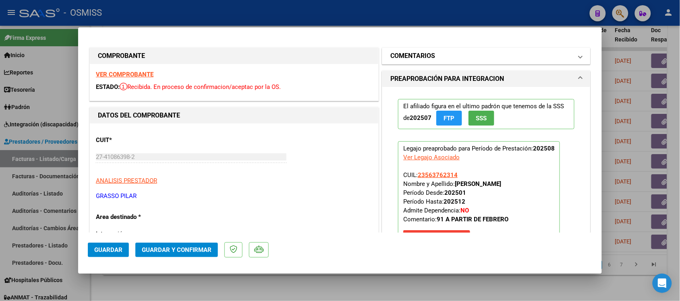
click at [412, 56] on h1 "COMENTARIOS" at bounding box center [412, 56] width 45 height 10
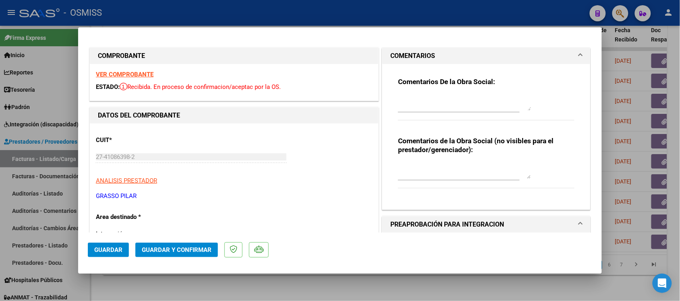
click at [412, 56] on h1 "COMENTARIOS" at bounding box center [412, 56] width 45 height 10
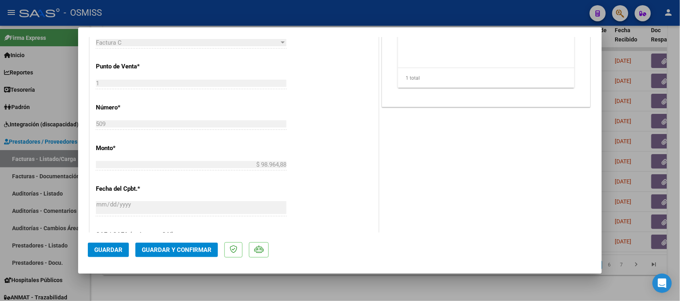
scroll to position [352, 0]
click at [199, 246] on span "Guardar y Confirmar" at bounding box center [177, 249] width 70 height 7
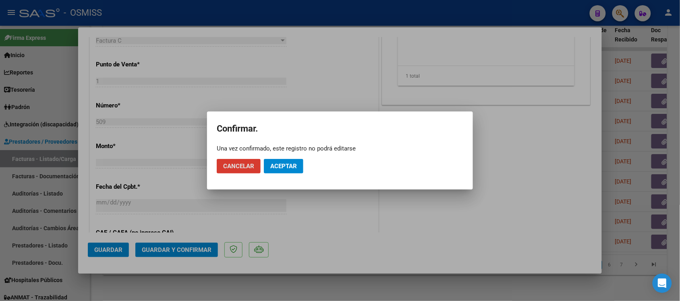
click at [294, 163] on span "Aceptar" at bounding box center [283, 166] width 27 height 7
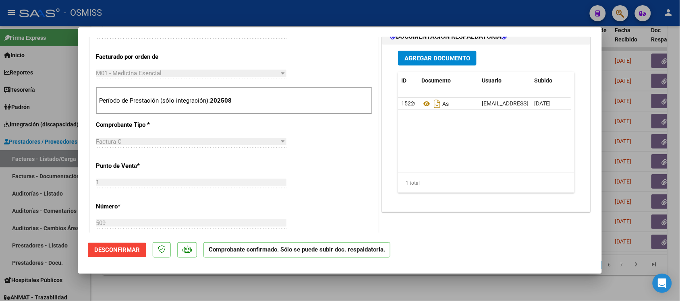
scroll to position [252, 0]
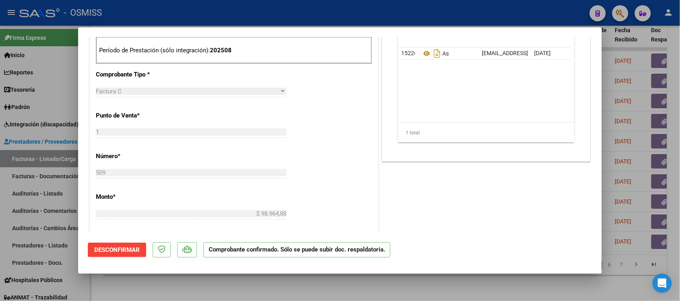
click at [447, 287] on div at bounding box center [340, 150] width 680 height 301
type input "$ 0,00"
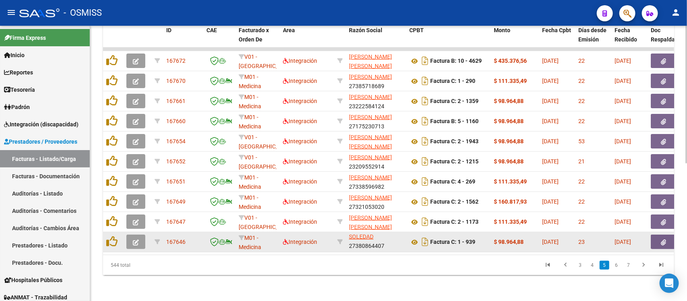
click at [140, 235] on button "button" at bounding box center [135, 242] width 19 height 14
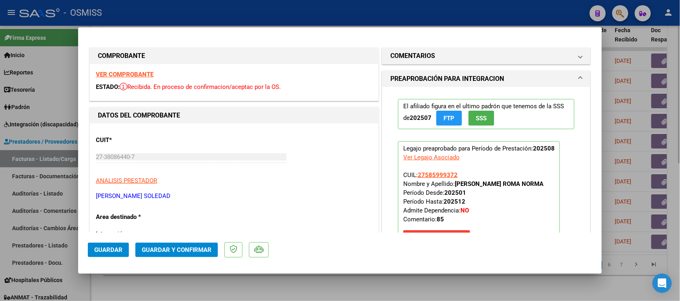
drag, startPoint x: 352, startPoint y: 286, endPoint x: 362, endPoint y: 278, distance: 12.6
click at [352, 286] on div at bounding box center [340, 150] width 680 height 301
type input "$ 0,00"
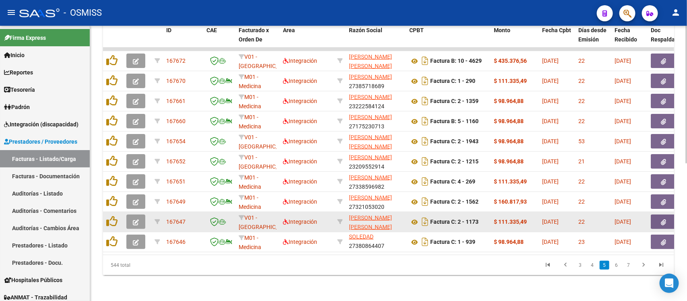
click at [141, 215] on button "button" at bounding box center [135, 222] width 19 height 14
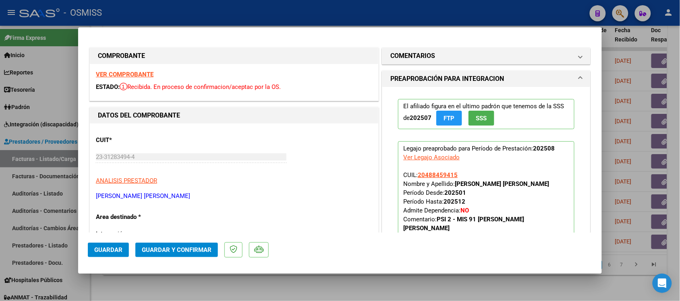
click at [114, 71] on strong "VER COMPROBANTE" at bounding box center [125, 74] width 58 height 7
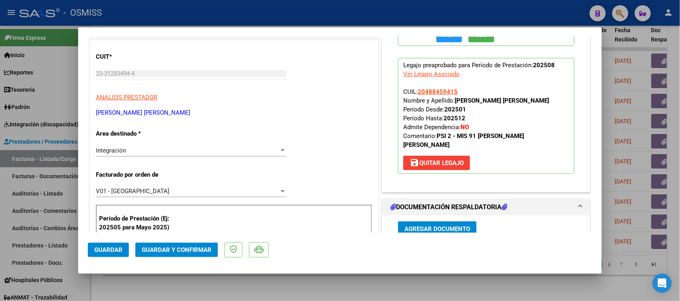
scroll to position [151, 0]
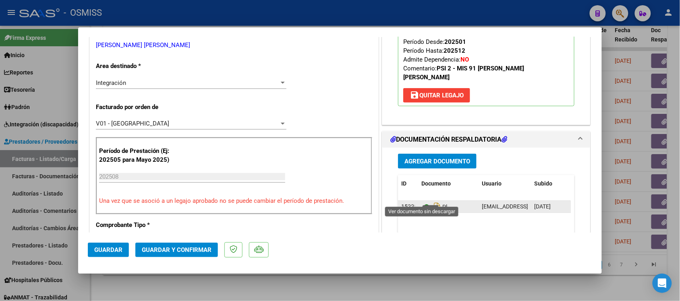
click at [422, 202] on icon at bounding box center [426, 207] width 10 height 10
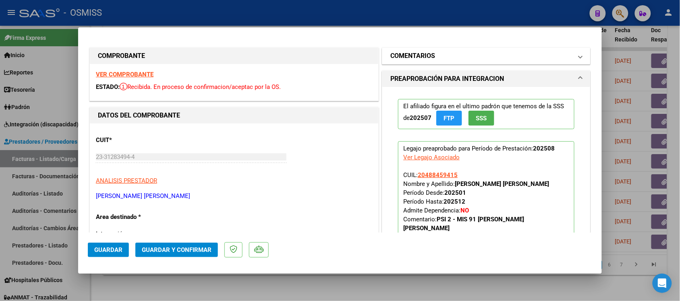
click at [423, 52] on mat-expansion-panel-header "COMENTARIOS" at bounding box center [486, 56] width 208 height 16
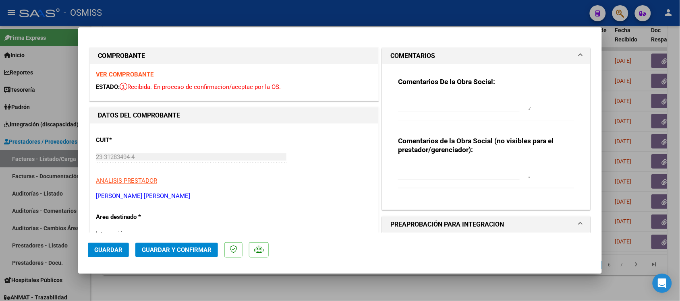
click at [423, 52] on h1 "COMENTARIOS" at bounding box center [412, 56] width 45 height 10
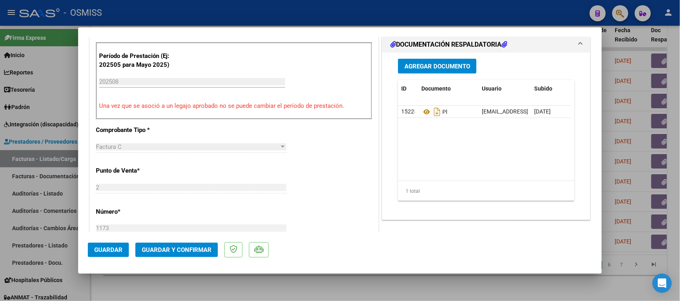
scroll to position [302, 0]
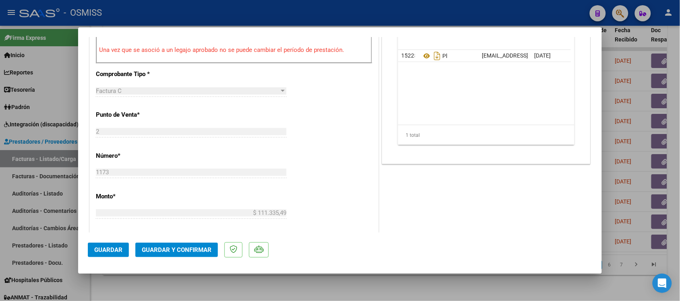
click at [345, 280] on div at bounding box center [340, 150] width 680 height 301
type input "$ 0,00"
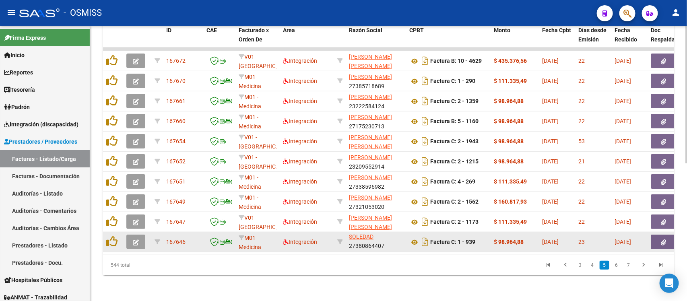
click at [133, 240] on icon "button" at bounding box center [136, 243] width 6 height 6
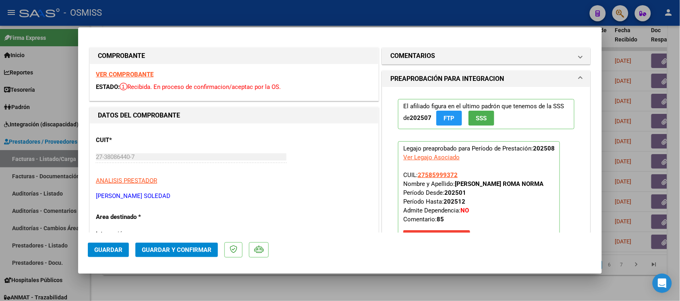
click at [130, 70] on div "VER COMPROBANTE ESTADO: Recibida. En proceso de confirmacion/aceptac por la OS." at bounding box center [234, 82] width 288 height 37
click at [130, 74] on strong "VER COMPROBANTE" at bounding box center [125, 74] width 58 height 7
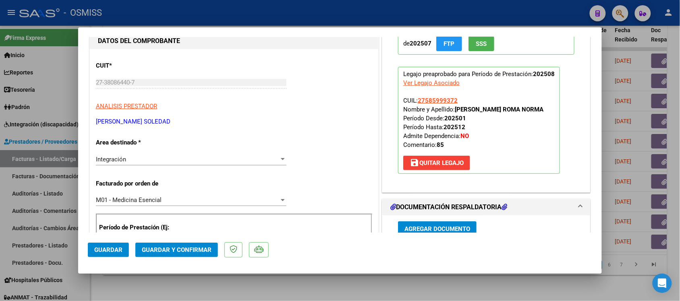
scroll to position [201, 0]
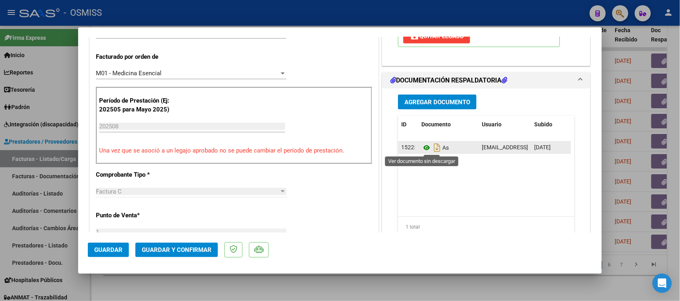
click at [422, 149] on icon at bounding box center [426, 148] width 10 height 10
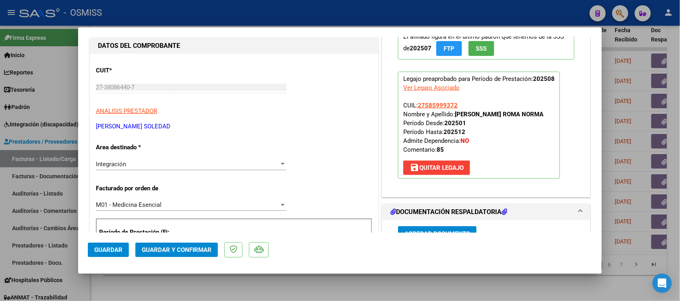
scroll to position [0, 0]
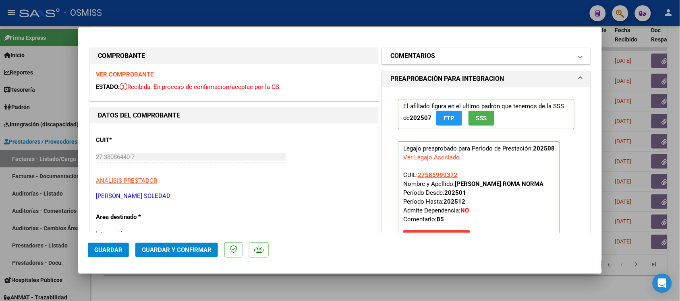
click at [420, 53] on h1 "COMENTARIOS" at bounding box center [412, 56] width 45 height 10
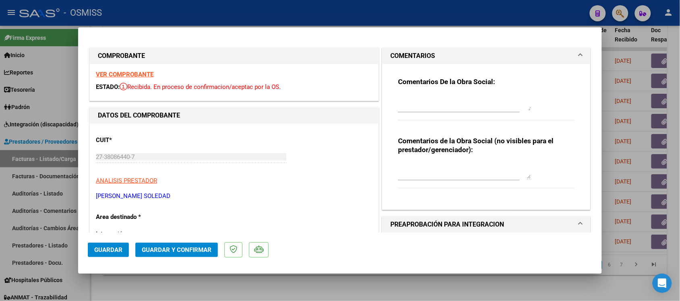
click at [420, 53] on h1 "COMENTARIOS" at bounding box center [412, 56] width 45 height 10
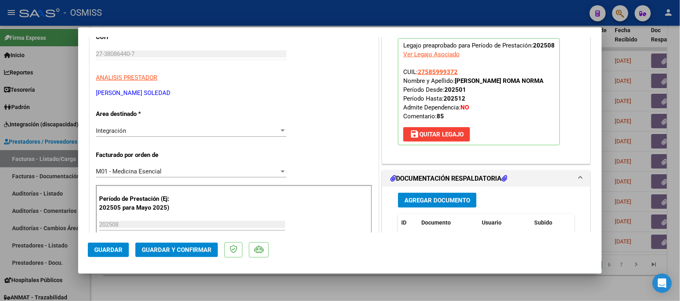
scroll to position [252, 0]
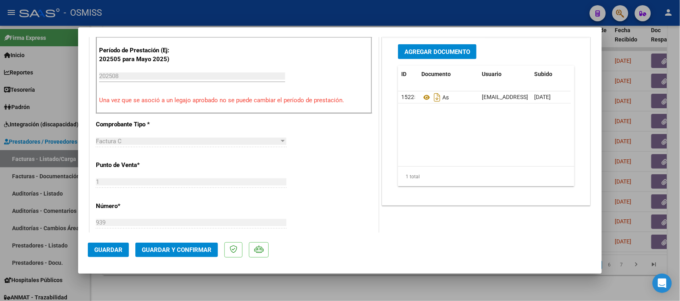
click at [373, 278] on div at bounding box center [340, 150] width 680 height 301
type input "$ 0,00"
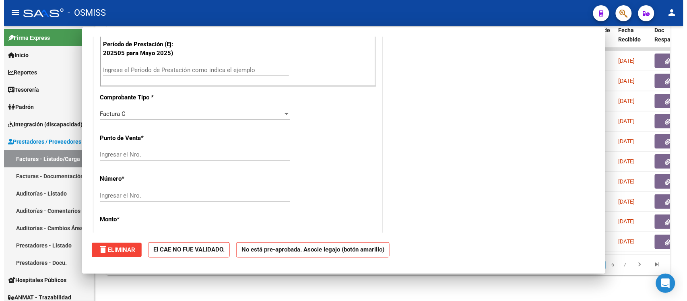
scroll to position [246, 0]
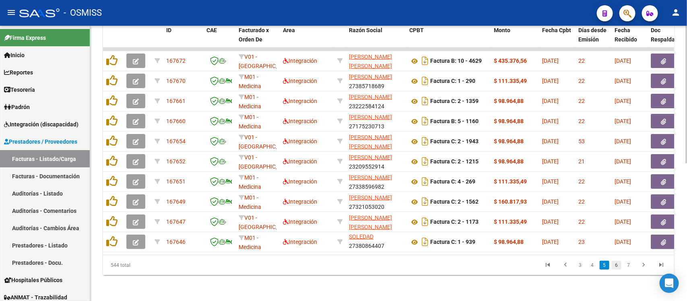
click at [615, 268] on link "6" at bounding box center [617, 265] width 10 height 9
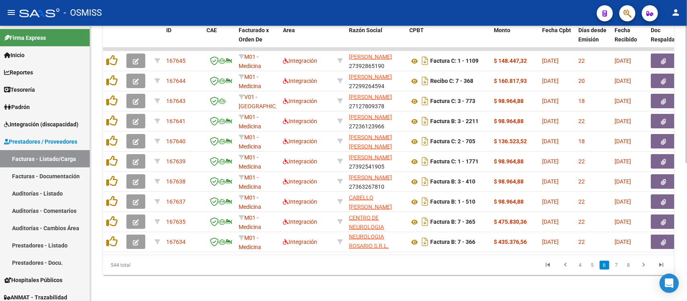
scroll to position [19, 0]
click at [619, 266] on link "7" at bounding box center [617, 265] width 10 height 9
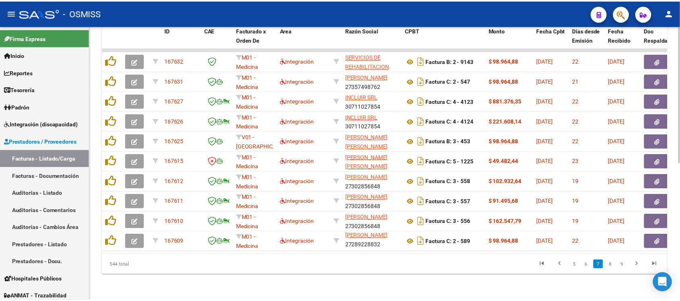
scroll to position [10, 0]
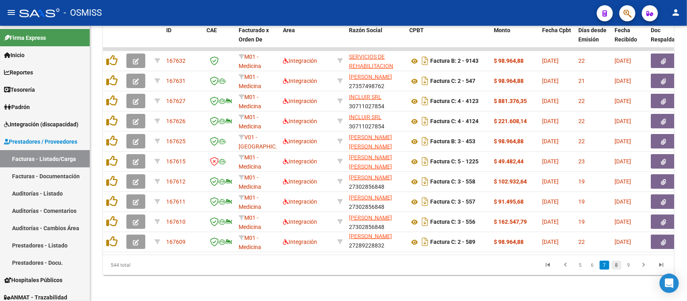
click at [617, 266] on link "8" at bounding box center [617, 265] width 10 height 9
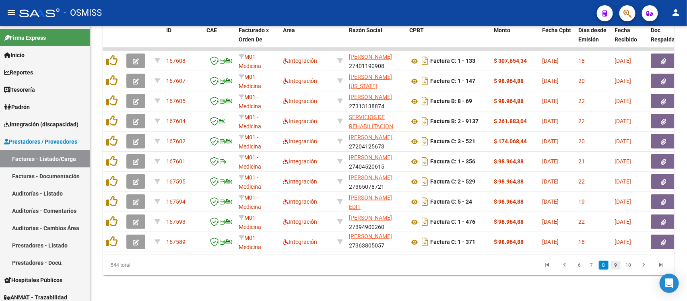
click at [615, 266] on link "9" at bounding box center [616, 265] width 10 height 9
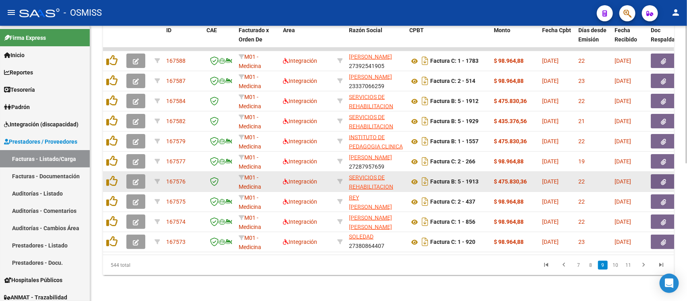
click at [137, 179] on icon "button" at bounding box center [136, 182] width 6 height 6
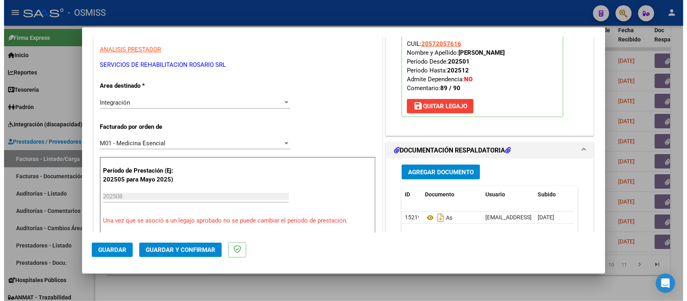
scroll to position [0, 0]
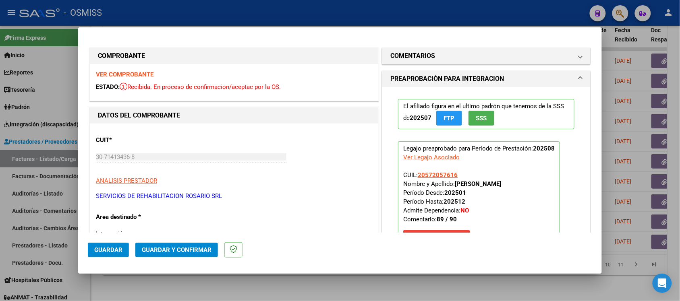
click at [354, 284] on div at bounding box center [340, 150] width 680 height 301
type input "$ 0,00"
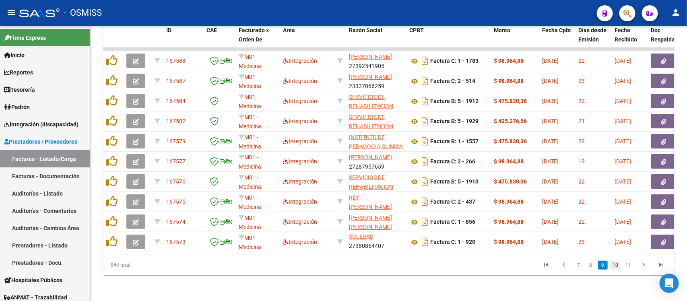
click at [617, 265] on link "10" at bounding box center [616, 265] width 10 height 9
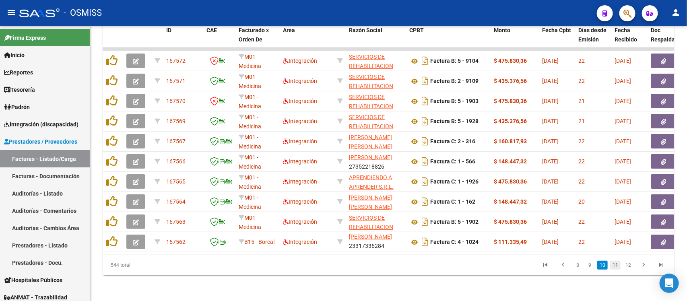
click at [616, 266] on link "11" at bounding box center [616, 265] width 10 height 9
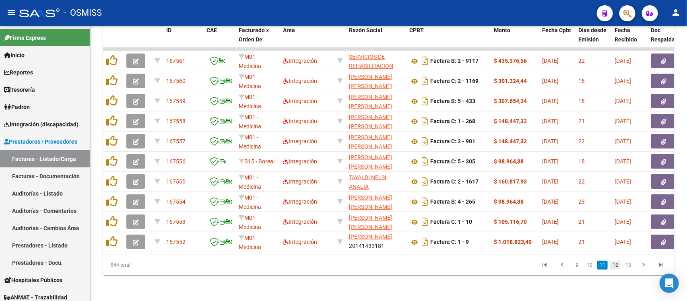
click at [617, 270] on link "12" at bounding box center [616, 265] width 10 height 9
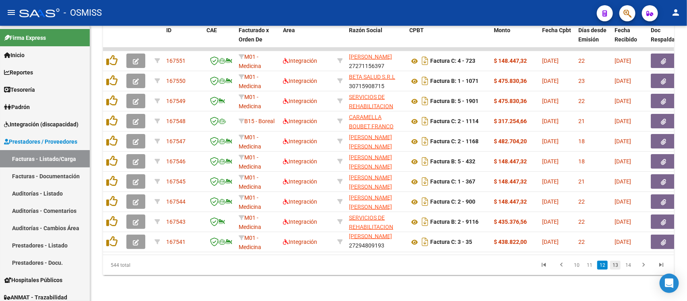
click at [617, 268] on link "13" at bounding box center [616, 265] width 10 height 9
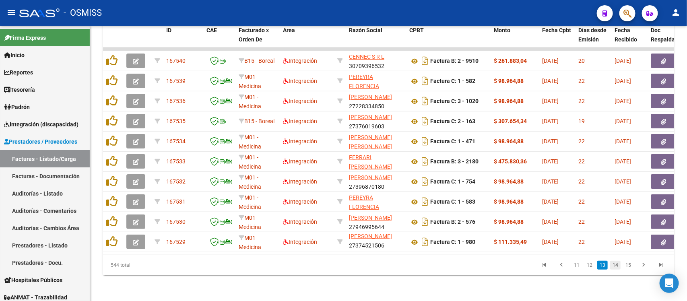
click at [617, 264] on link "14" at bounding box center [616, 265] width 10 height 9
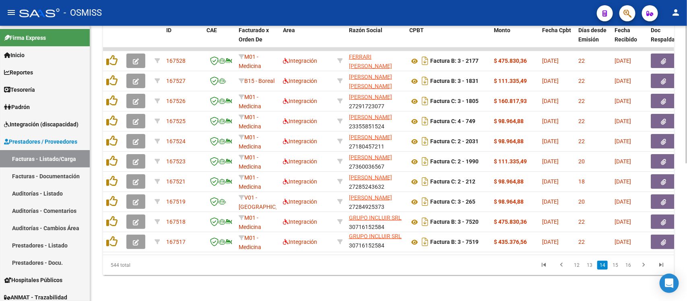
scroll to position [1, 0]
click at [617, 266] on link "15" at bounding box center [616, 265] width 10 height 9
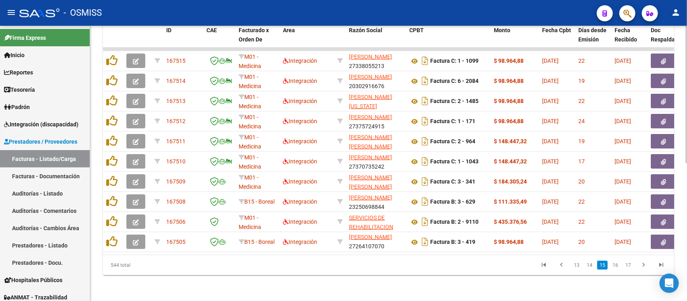
scroll to position [10, 0]
click at [621, 265] on link "16" at bounding box center [616, 265] width 10 height 9
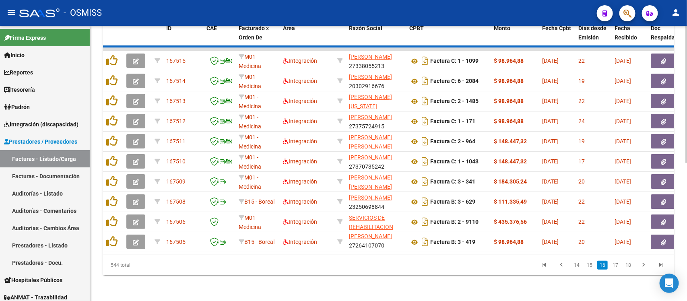
scroll to position [19, 0]
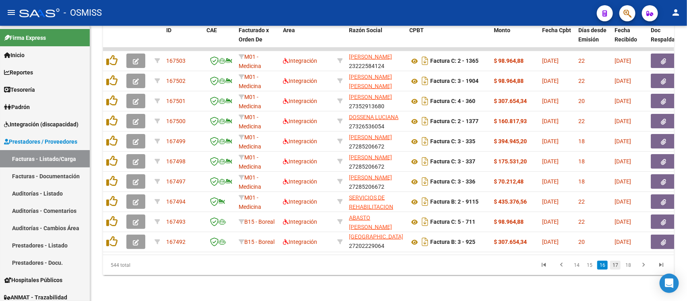
click at [615, 264] on link "17" at bounding box center [616, 265] width 10 height 9
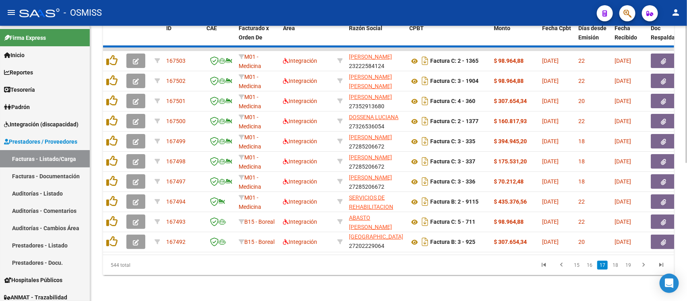
scroll to position [10, 0]
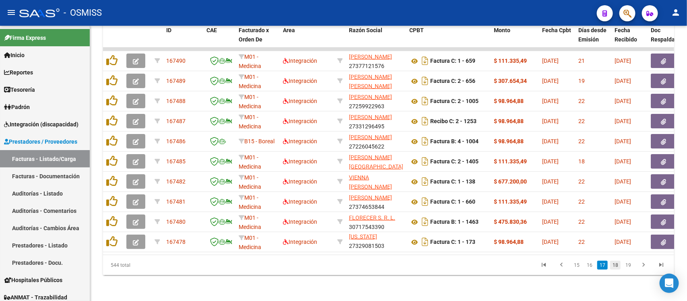
click at [617, 269] on link "18" at bounding box center [616, 265] width 10 height 9
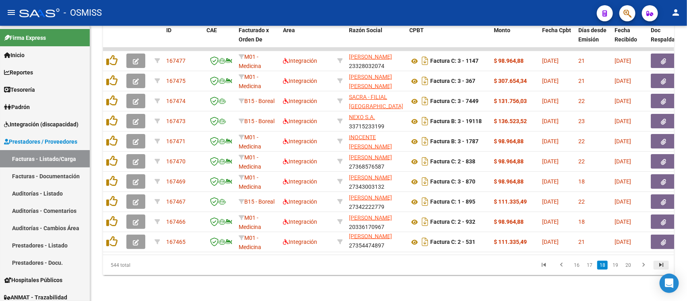
click at [657, 265] on icon "go to last page" at bounding box center [661, 266] width 10 height 10
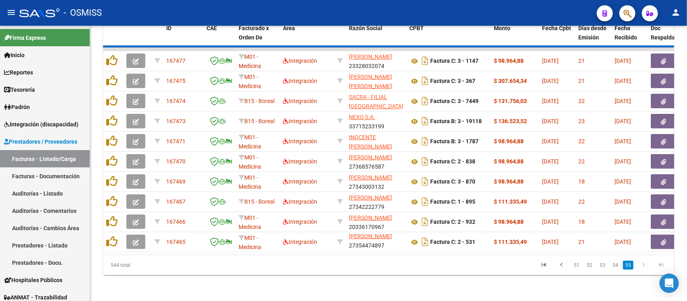
scroll to position [154, 0]
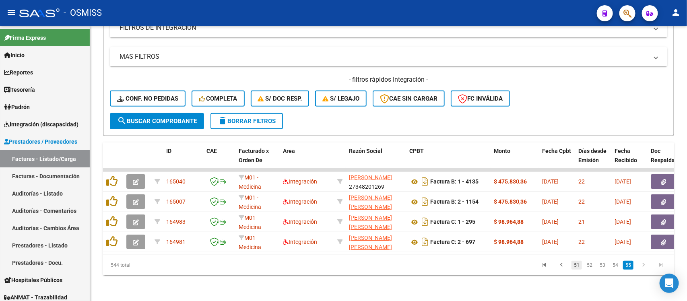
click at [575, 268] on link "51" at bounding box center [577, 265] width 10 height 9
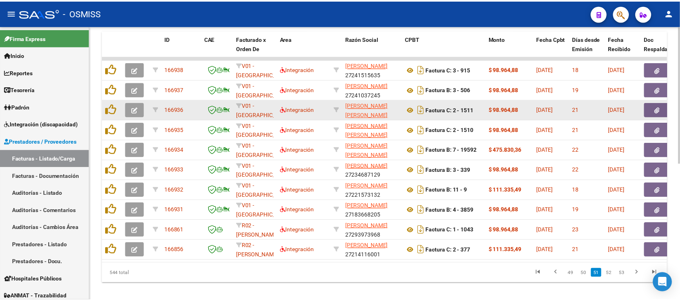
scroll to position [275, 0]
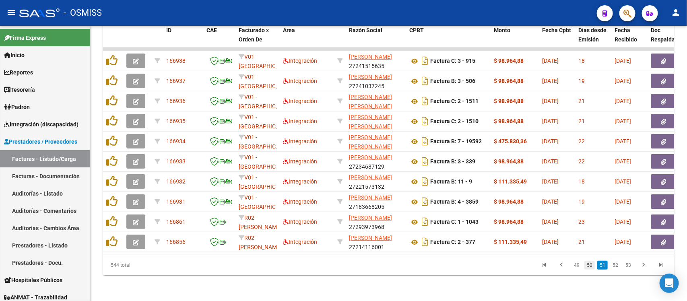
click at [589, 269] on link "50" at bounding box center [590, 265] width 10 height 9
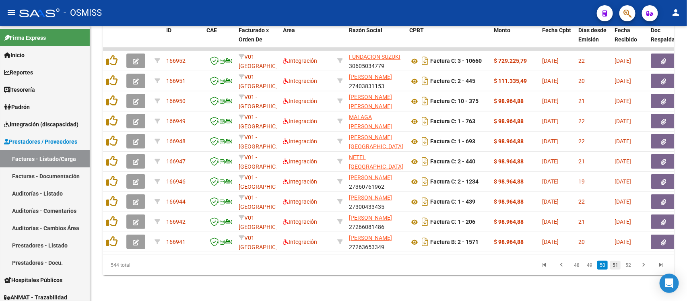
click at [615, 268] on link "51" at bounding box center [616, 265] width 10 height 9
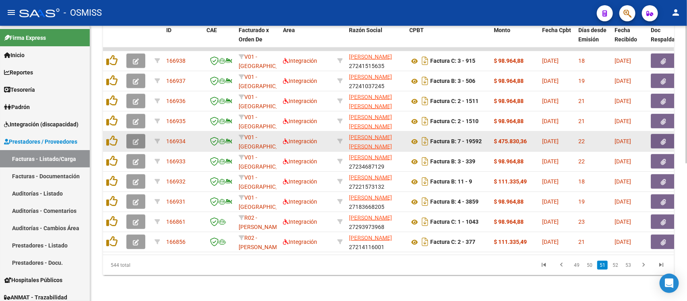
click at [142, 134] on button "button" at bounding box center [135, 141] width 19 height 14
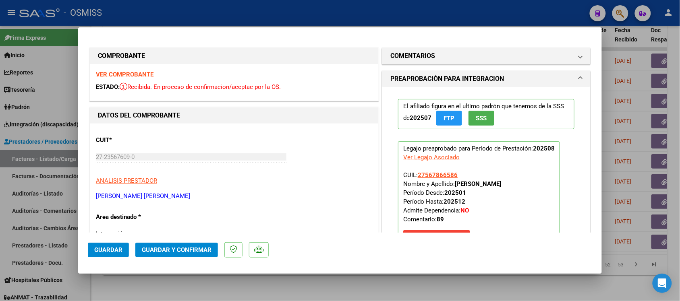
click at [381, 282] on div at bounding box center [340, 150] width 680 height 301
type input "$ 0,00"
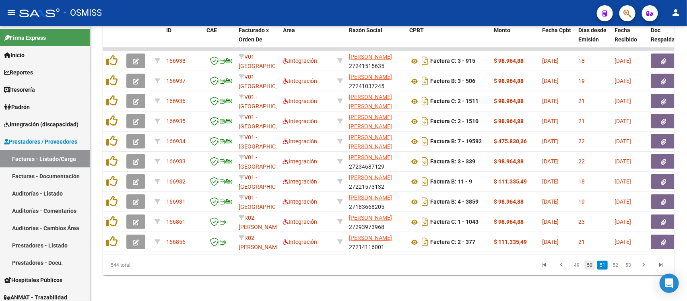
click at [589, 265] on link "50" at bounding box center [590, 265] width 10 height 9
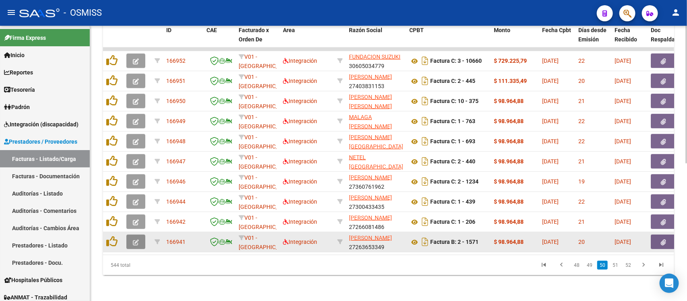
click at [139, 237] on button "button" at bounding box center [135, 242] width 19 height 14
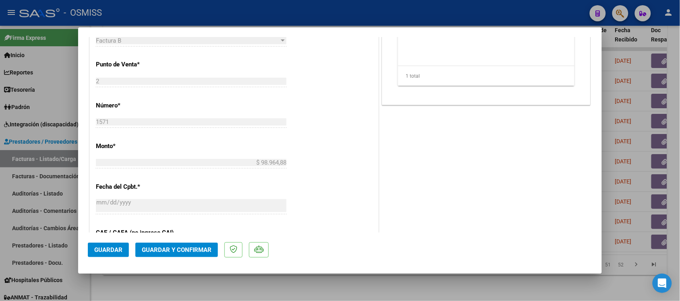
scroll to position [0, 0]
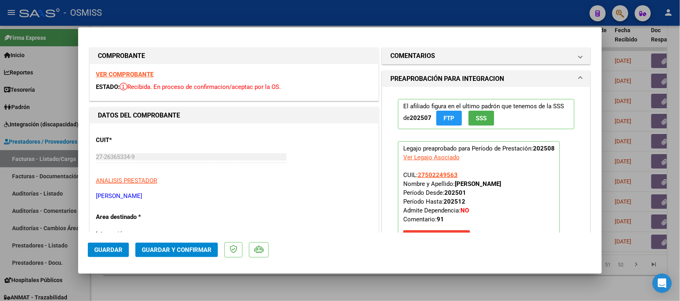
click at [133, 72] on strong "VER COMPROBANTE" at bounding box center [125, 74] width 58 height 7
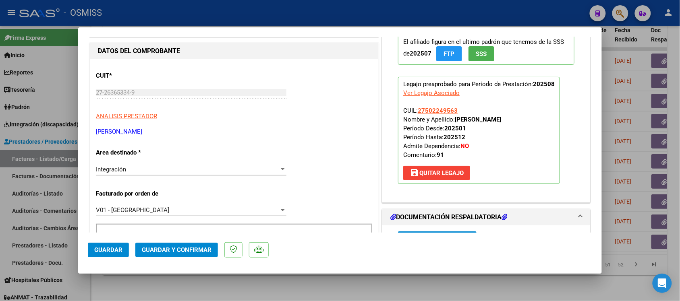
scroll to position [201, 0]
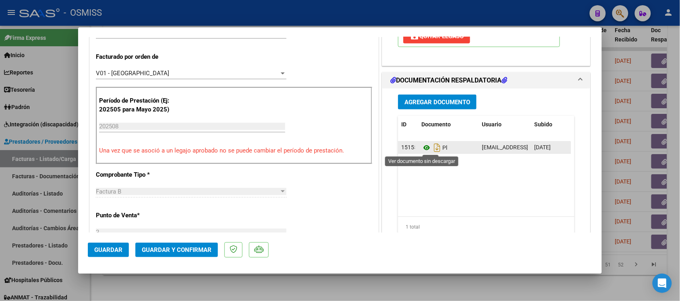
click at [421, 148] on icon at bounding box center [426, 148] width 10 height 10
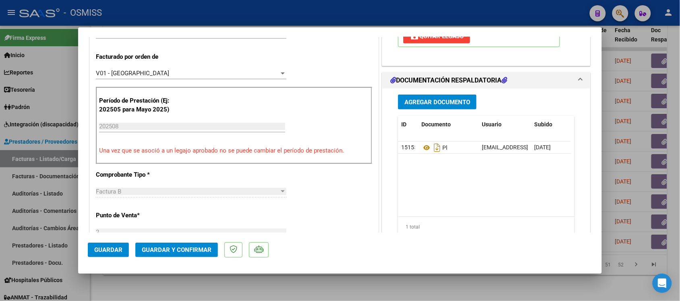
scroll to position [0, 0]
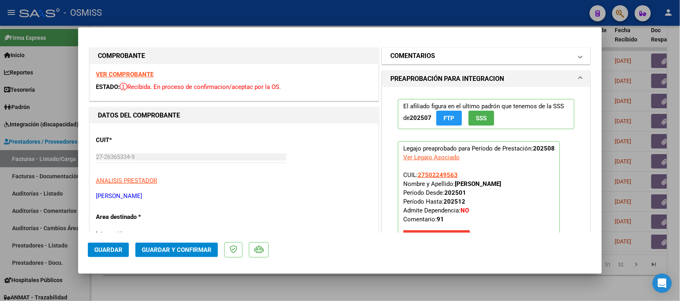
click at [401, 57] on h1 "COMENTARIOS" at bounding box center [412, 56] width 45 height 10
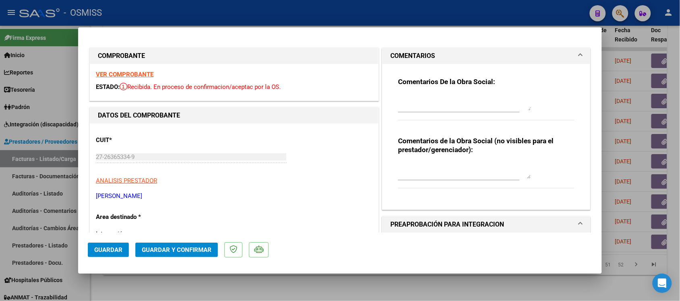
click at [405, 51] on h1 "COMENTARIOS" at bounding box center [412, 56] width 45 height 10
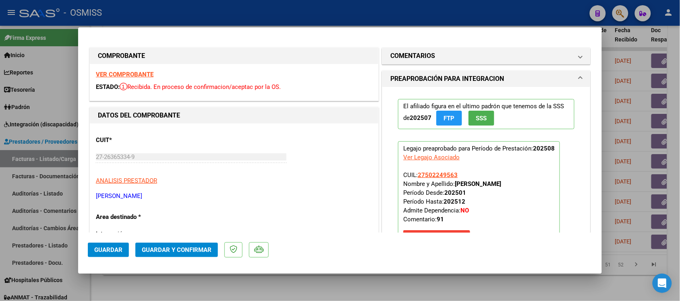
scroll to position [50, 0]
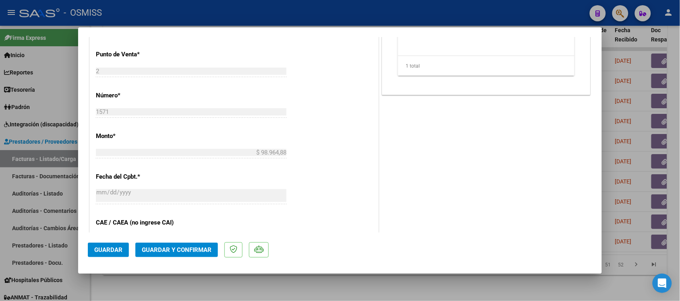
scroll to position [352, 0]
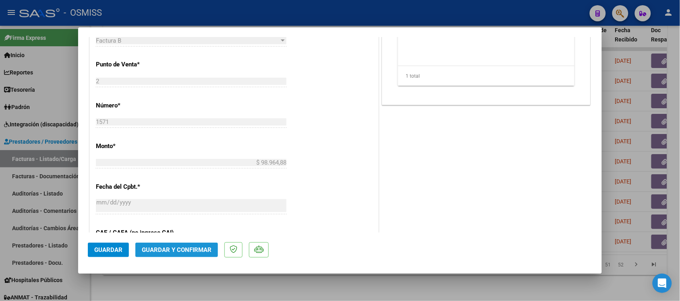
click at [184, 246] on span "Guardar y Confirmar" at bounding box center [177, 249] width 70 height 7
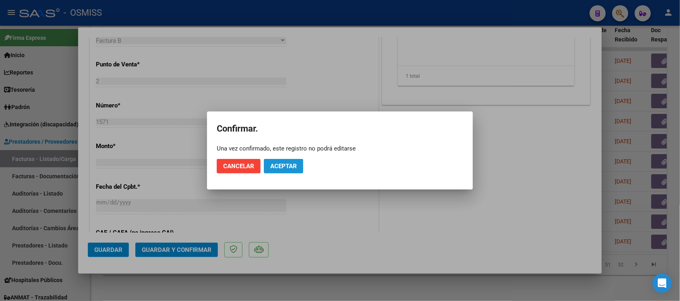
click at [294, 164] on span "Aceptar" at bounding box center [283, 166] width 27 height 7
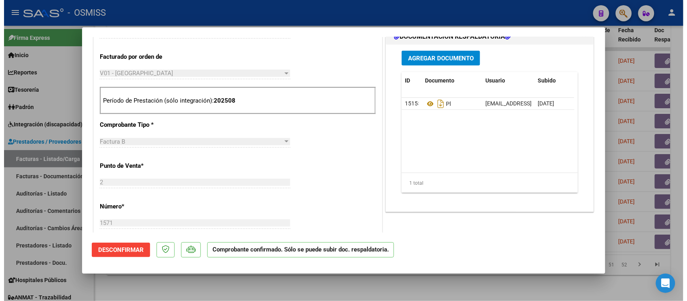
scroll to position [252, 0]
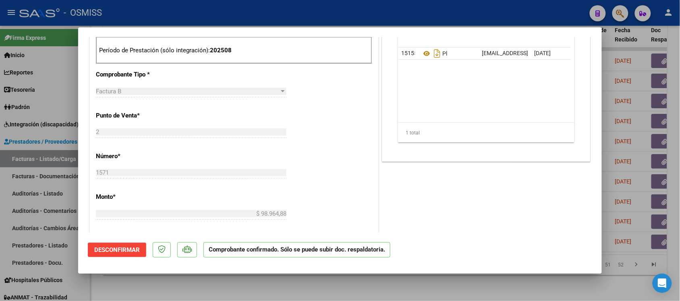
click at [457, 290] on div at bounding box center [340, 150] width 680 height 301
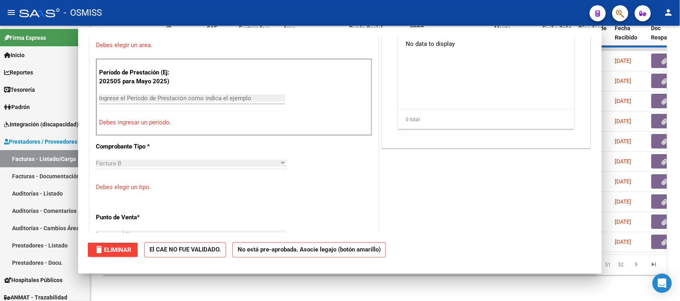
scroll to position [0, 0]
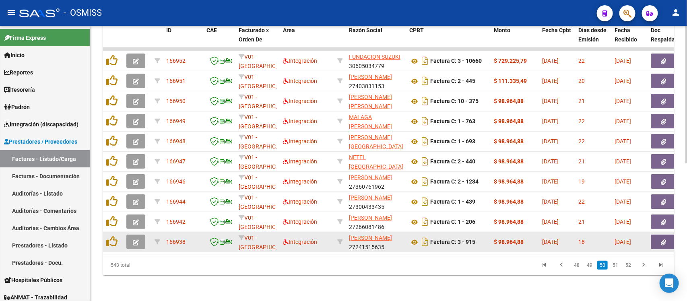
click at [133, 240] on icon "button" at bounding box center [136, 243] width 6 height 6
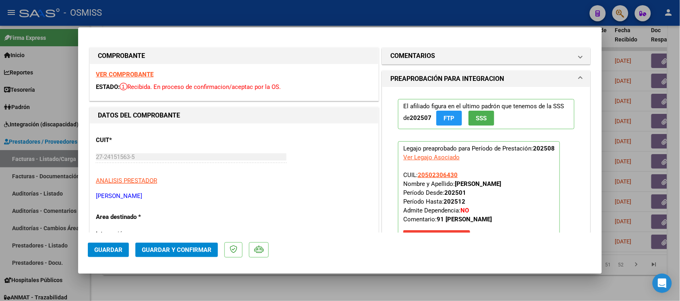
click at [145, 75] on strong "VER COMPROBANTE" at bounding box center [125, 74] width 58 height 7
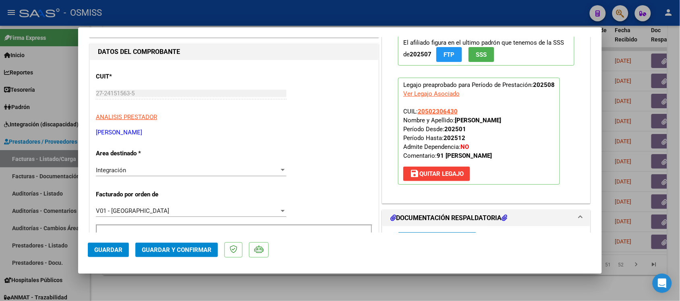
scroll to position [151, 0]
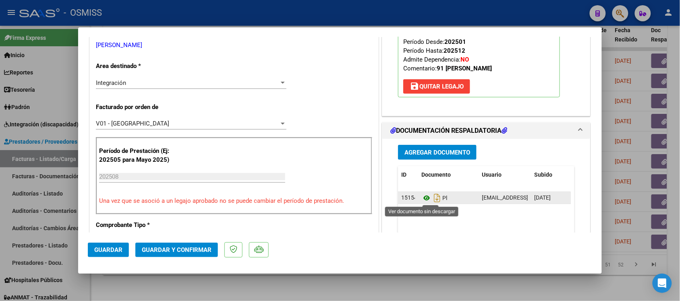
click at [421, 201] on icon at bounding box center [426, 198] width 10 height 10
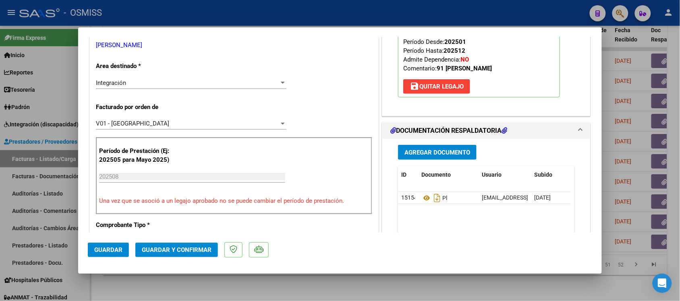
scroll to position [0, 0]
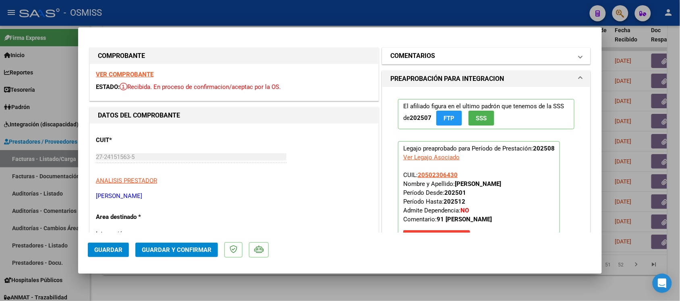
click at [434, 57] on mat-panel-title "COMENTARIOS" at bounding box center [481, 56] width 182 height 10
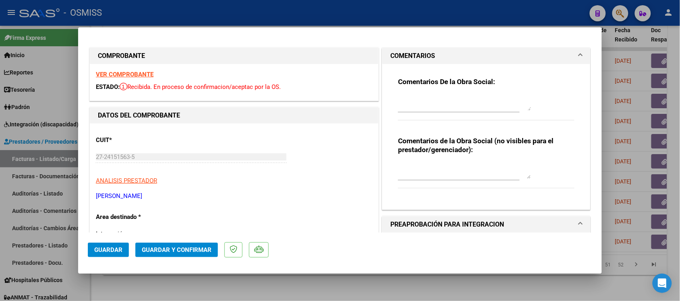
click at [421, 51] on h1 "COMENTARIOS" at bounding box center [412, 56] width 45 height 10
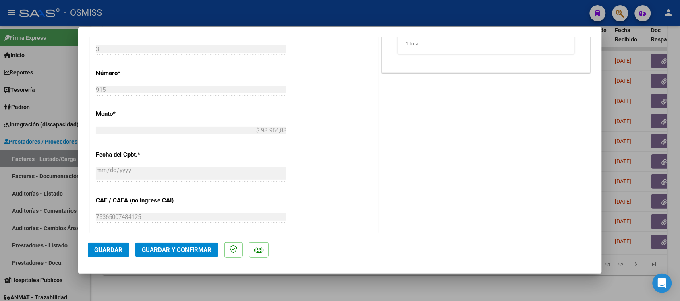
scroll to position [352, 0]
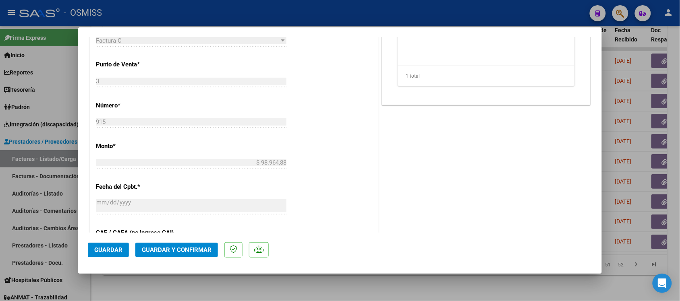
click at [200, 251] on span "Guardar y Confirmar" at bounding box center [177, 249] width 70 height 7
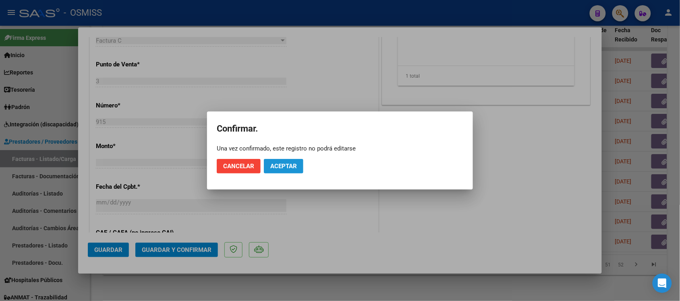
click at [296, 168] on span "Aceptar" at bounding box center [283, 166] width 27 height 7
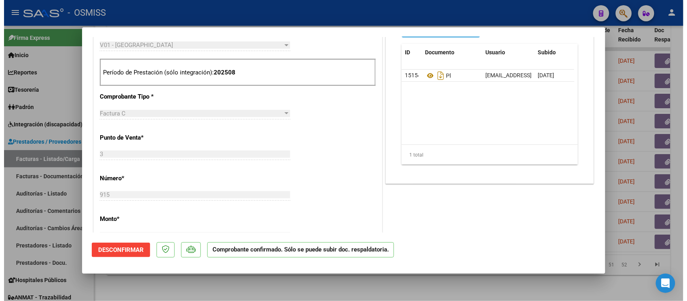
scroll to position [252, 0]
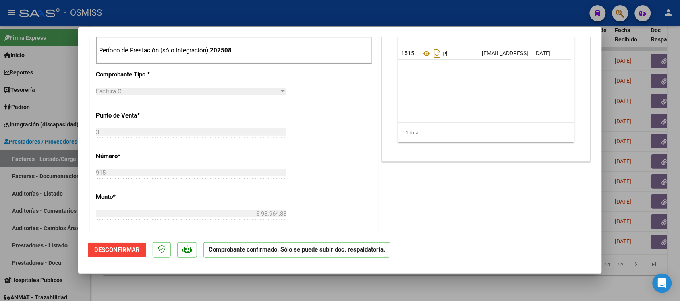
click at [454, 288] on div at bounding box center [340, 150] width 680 height 301
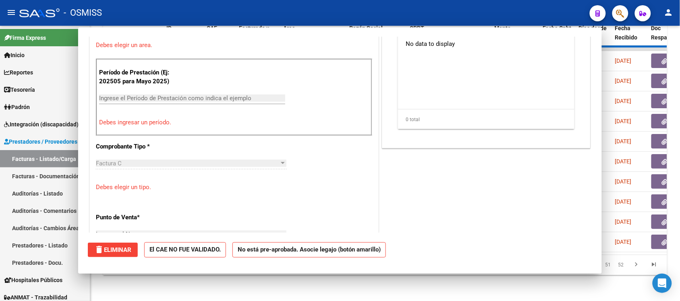
scroll to position [0, 0]
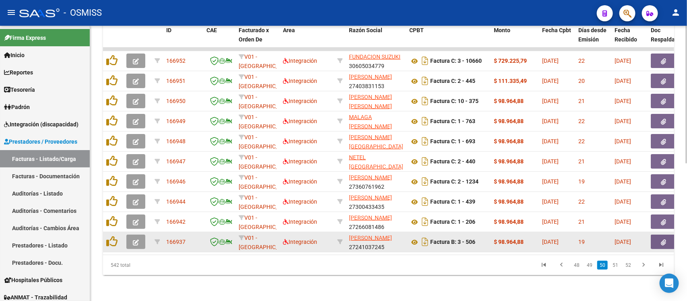
click at [129, 235] on button "button" at bounding box center [135, 242] width 19 height 14
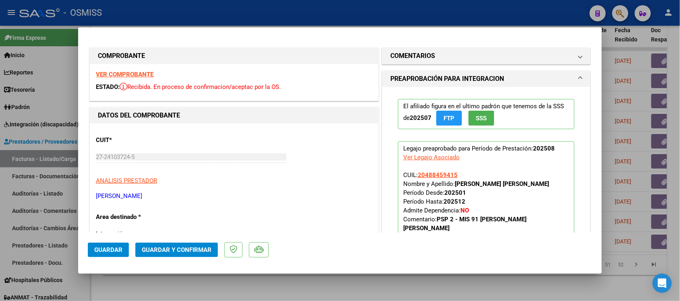
click at [132, 72] on strong "VER COMPROBANTE" at bounding box center [125, 74] width 58 height 7
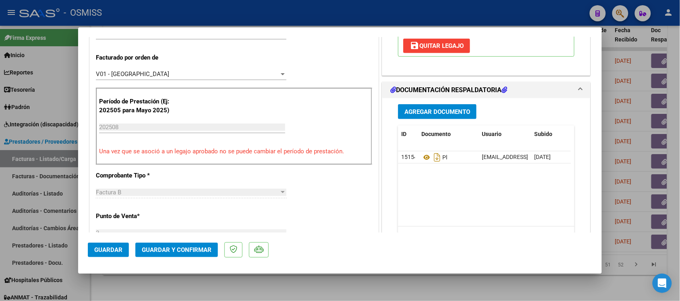
scroll to position [201, 0]
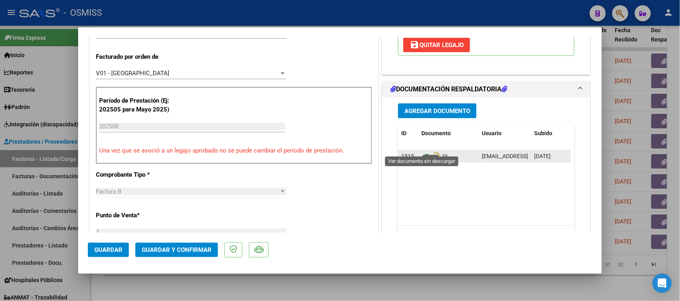
click at [422, 152] on icon at bounding box center [426, 157] width 10 height 10
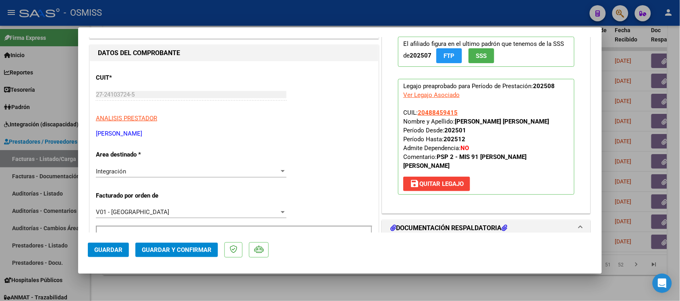
scroll to position [0, 0]
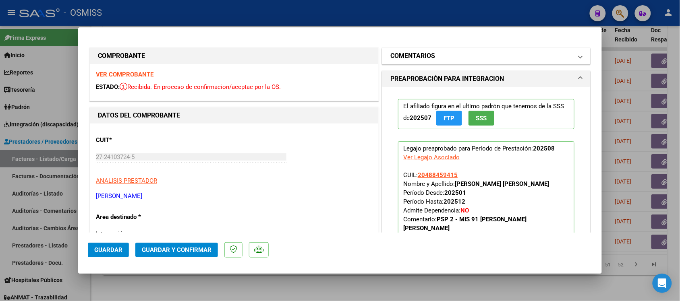
click at [403, 55] on h1 "COMENTARIOS" at bounding box center [412, 56] width 45 height 10
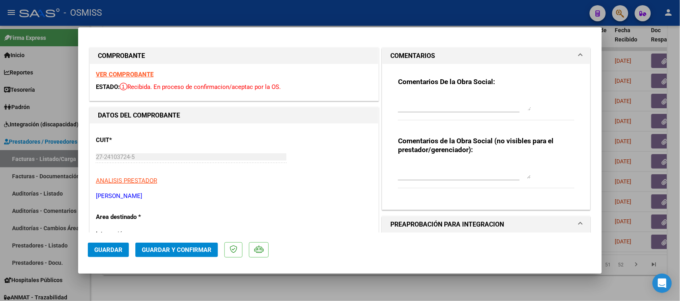
click at [407, 56] on h1 "COMENTARIOS" at bounding box center [412, 56] width 45 height 10
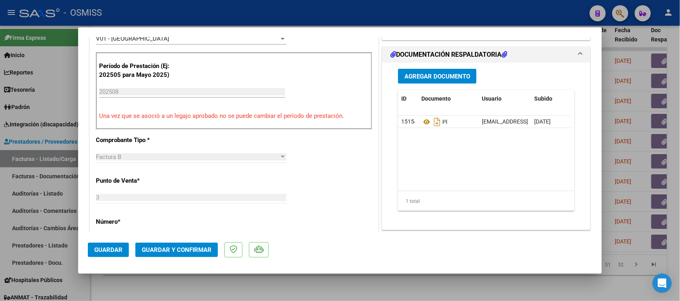
scroll to position [252, 0]
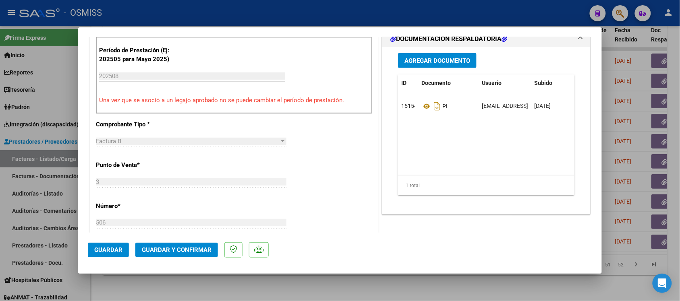
click at [375, 293] on div at bounding box center [340, 150] width 680 height 301
type input "$ 0,00"
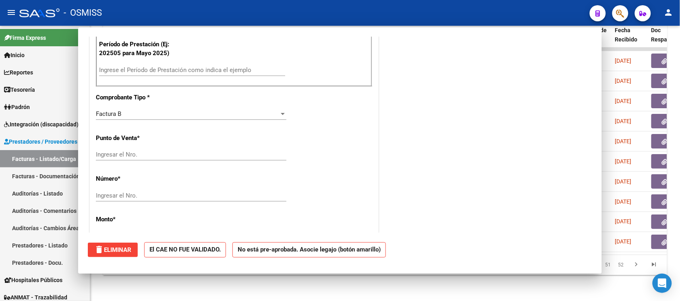
scroll to position [246, 0]
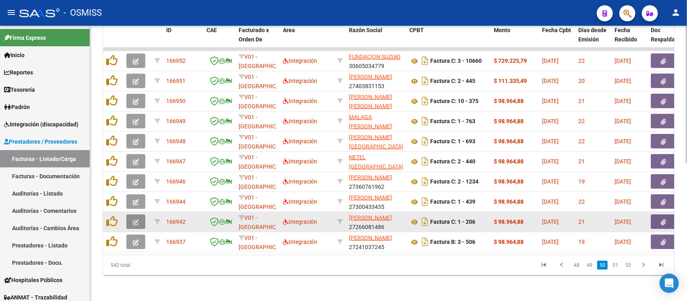
click at [136, 215] on button "button" at bounding box center [135, 222] width 19 height 14
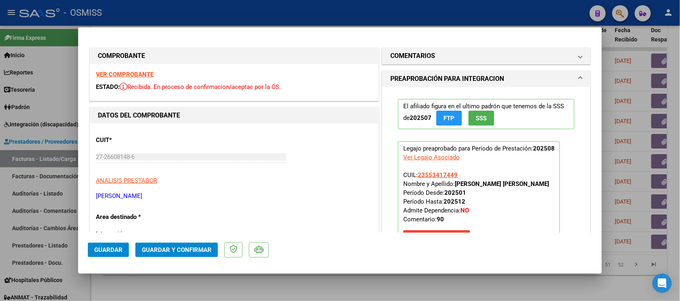
click at [128, 73] on strong "VER COMPROBANTE" at bounding box center [125, 74] width 58 height 7
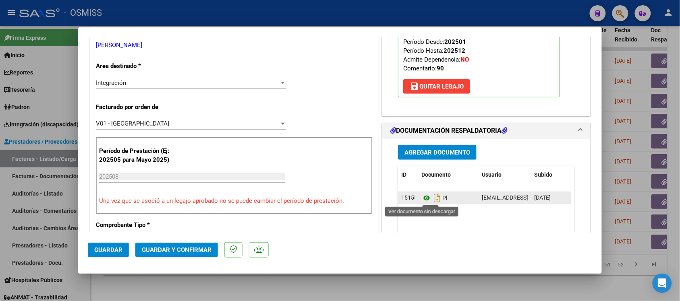
click at [422, 198] on icon at bounding box center [426, 198] width 10 height 10
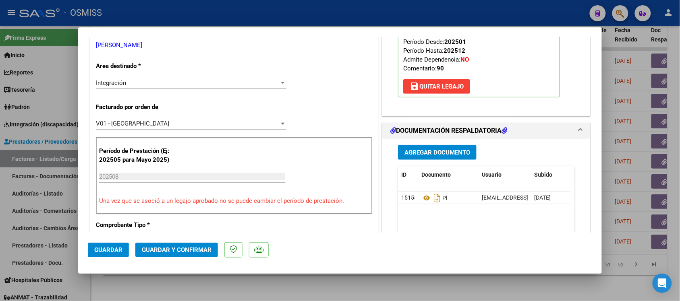
scroll to position [0, 0]
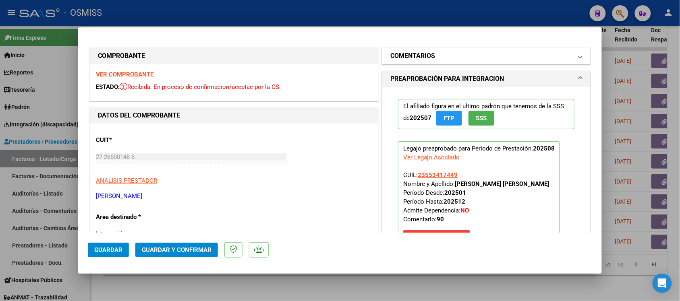
click at [409, 56] on h1 "COMENTARIOS" at bounding box center [412, 56] width 45 height 10
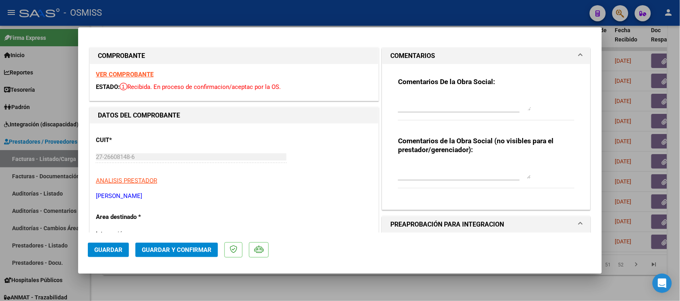
click at [411, 55] on h1 "COMENTARIOS" at bounding box center [412, 56] width 45 height 10
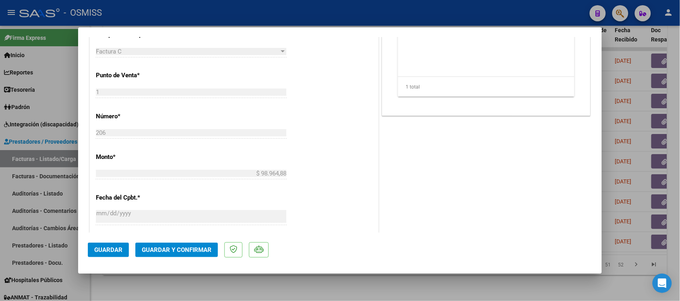
scroll to position [352, 0]
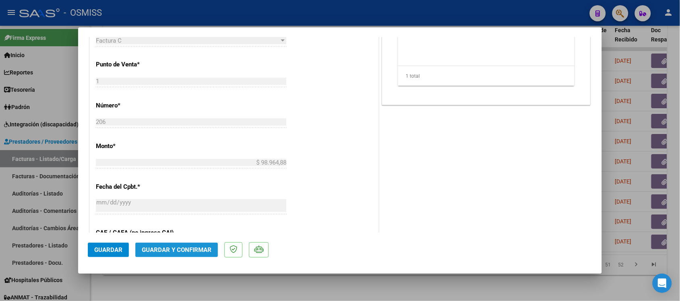
click at [186, 250] on span "Guardar y Confirmar" at bounding box center [177, 249] width 70 height 7
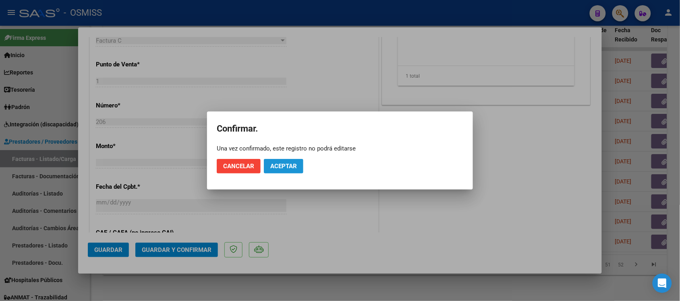
click at [293, 164] on span "Aceptar" at bounding box center [283, 166] width 27 height 7
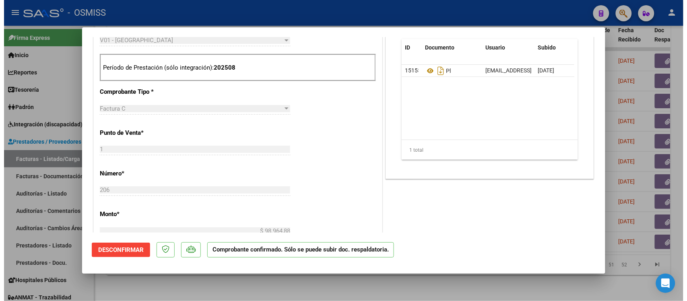
scroll to position [252, 0]
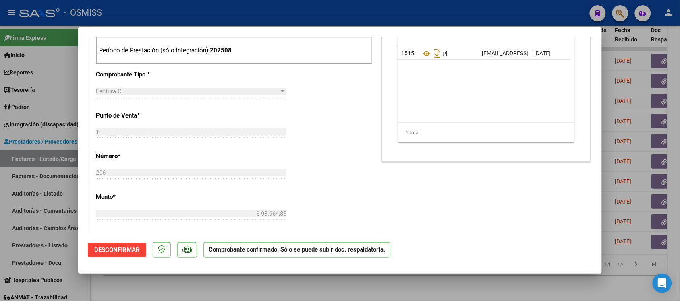
click at [437, 286] on div at bounding box center [340, 150] width 680 height 301
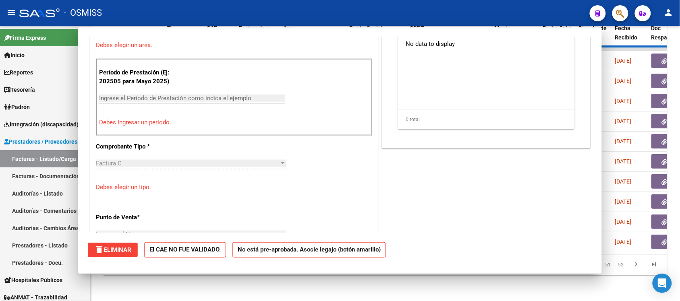
scroll to position [0, 0]
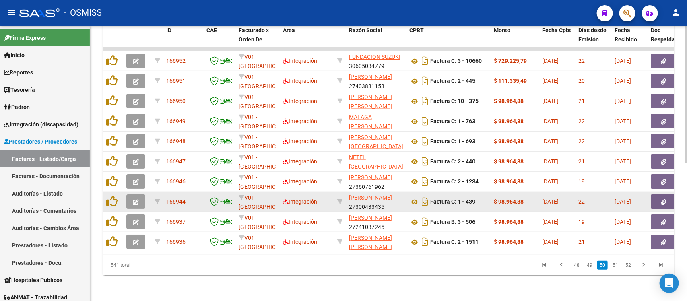
click at [138, 199] on icon "button" at bounding box center [136, 202] width 6 height 6
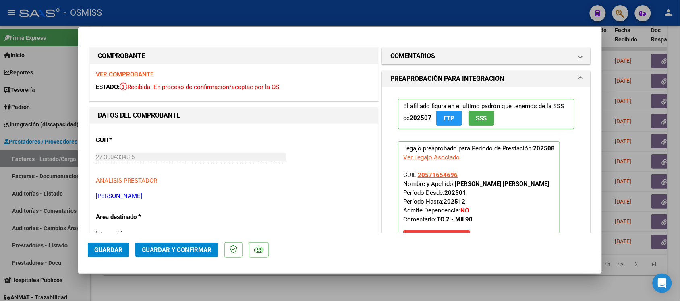
click at [146, 73] on strong "VER COMPROBANTE" at bounding box center [125, 74] width 58 height 7
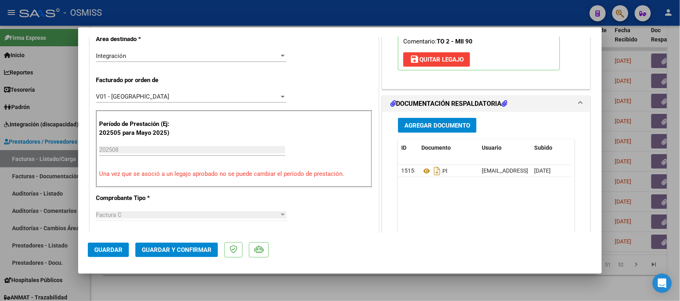
scroll to position [201, 0]
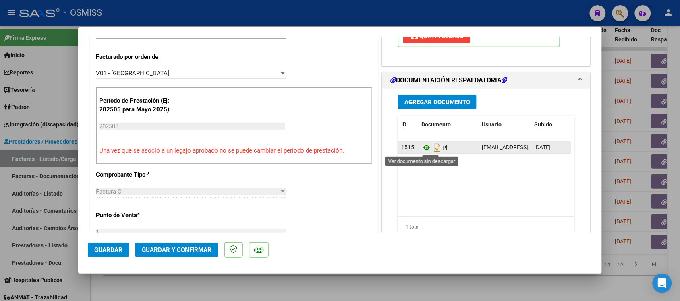
click at [421, 148] on icon at bounding box center [426, 148] width 10 height 10
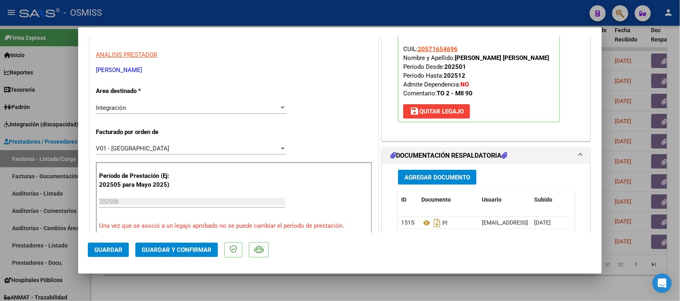
scroll to position [0, 0]
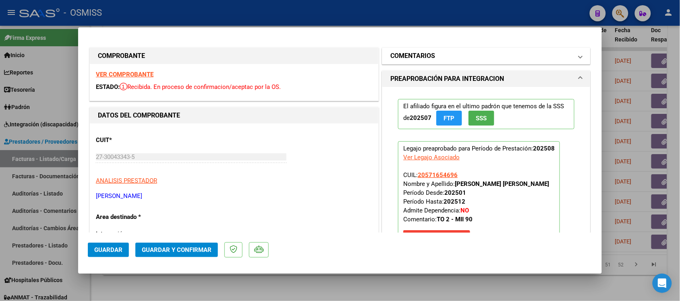
click at [399, 54] on h1 "COMENTARIOS" at bounding box center [412, 56] width 45 height 10
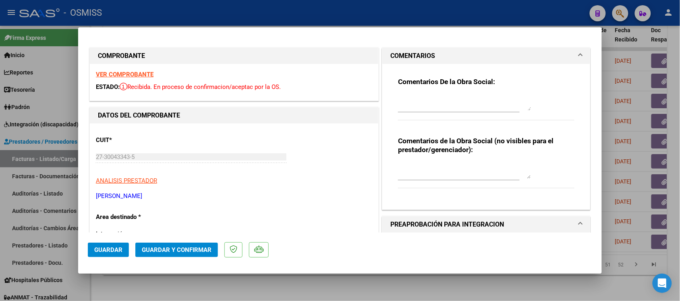
click at [401, 52] on h1 "COMENTARIOS" at bounding box center [412, 56] width 45 height 10
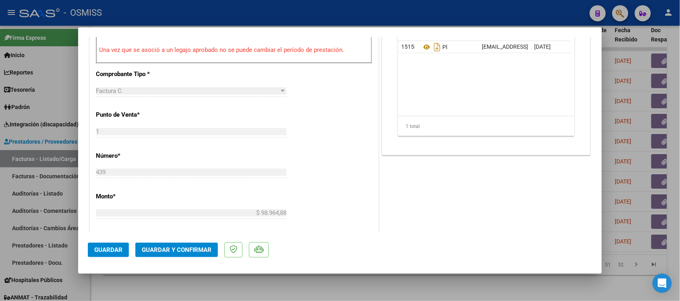
scroll to position [352, 0]
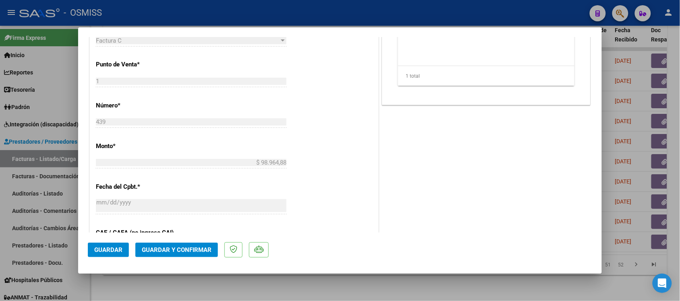
click at [191, 248] on span "Guardar y Confirmar" at bounding box center [177, 249] width 70 height 7
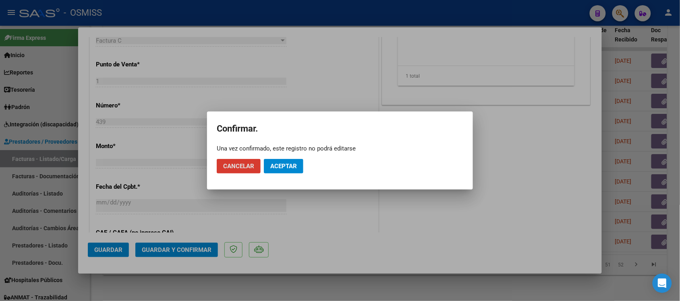
click at [287, 169] on span "Aceptar" at bounding box center [283, 166] width 27 height 7
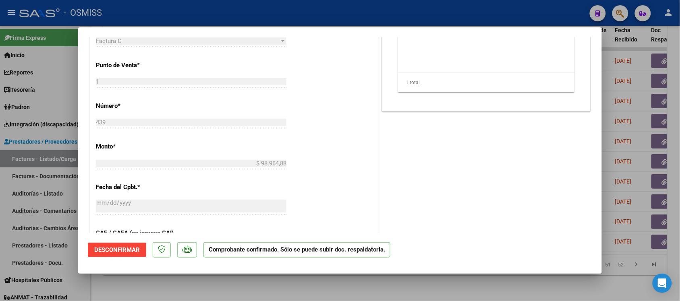
scroll to position [252, 0]
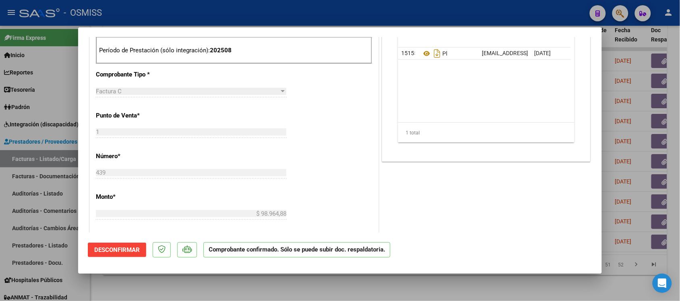
click at [453, 285] on div at bounding box center [340, 150] width 680 height 301
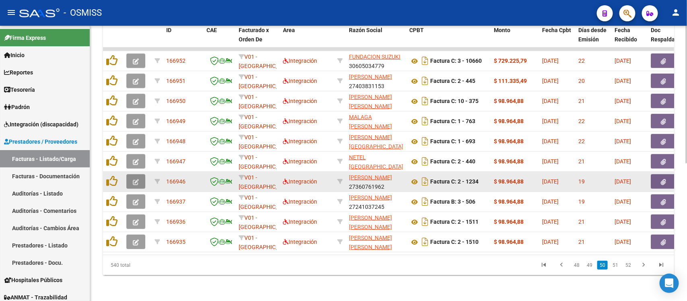
click at [138, 179] on icon "button" at bounding box center [136, 182] width 6 height 6
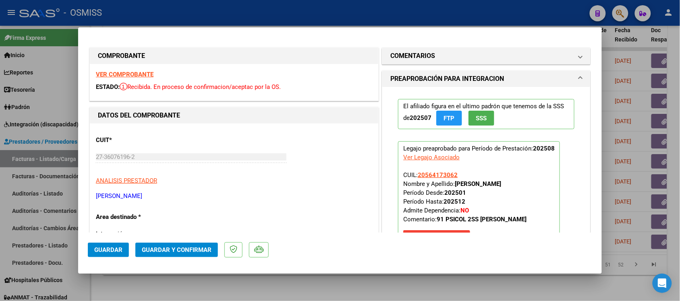
click at [130, 71] on strong "VER COMPROBANTE" at bounding box center [125, 74] width 58 height 7
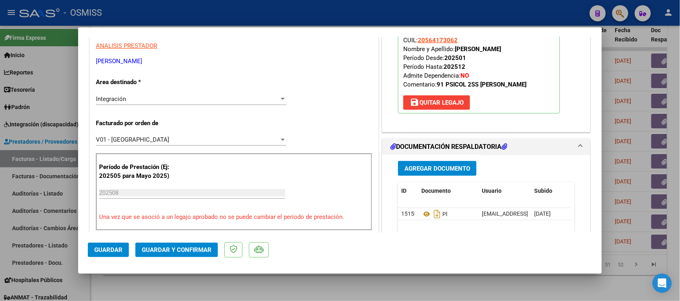
scroll to position [151, 0]
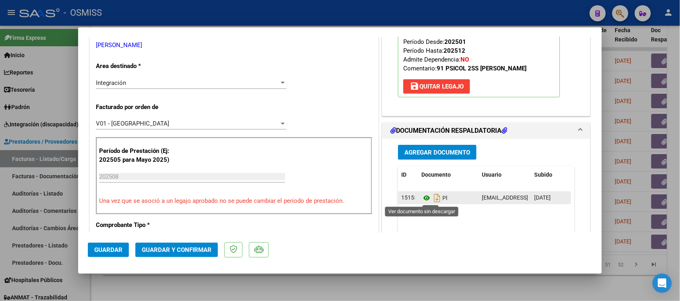
click at [421, 200] on icon at bounding box center [426, 198] width 10 height 10
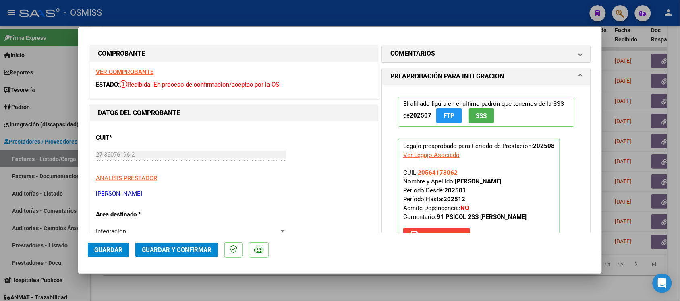
scroll to position [0, 0]
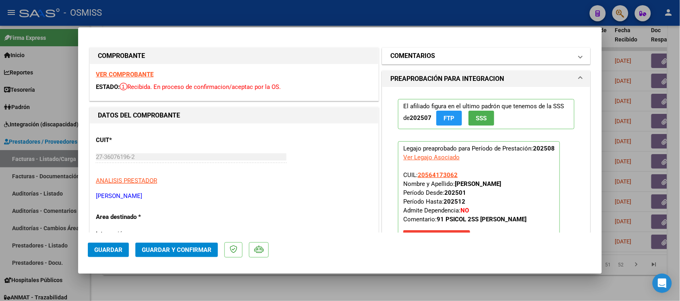
click at [442, 54] on mat-panel-title "COMENTARIOS" at bounding box center [481, 56] width 182 height 10
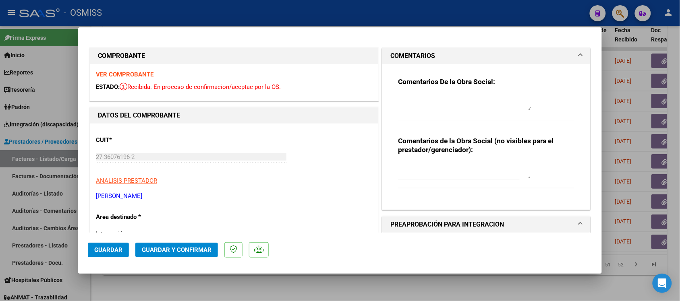
click at [442, 54] on mat-panel-title "COMENTARIOS" at bounding box center [481, 56] width 182 height 10
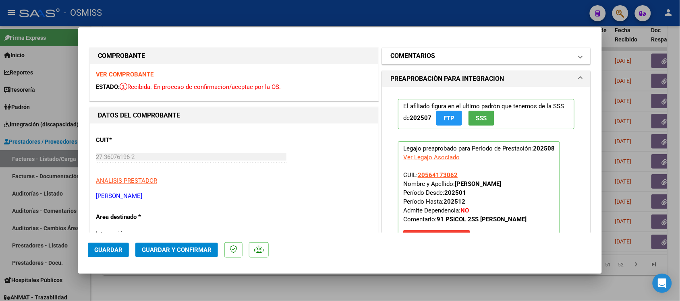
click at [412, 52] on h1 "COMENTARIOS" at bounding box center [412, 56] width 45 height 10
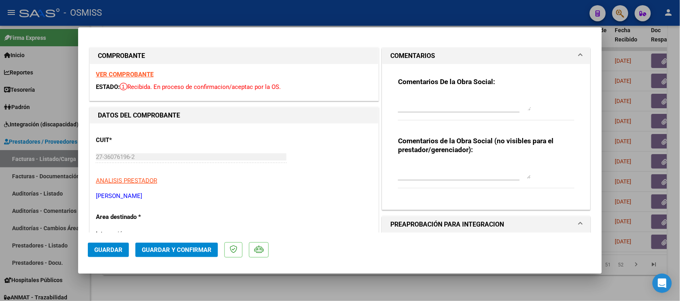
click at [412, 52] on h1 "COMENTARIOS" at bounding box center [412, 56] width 45 height 10
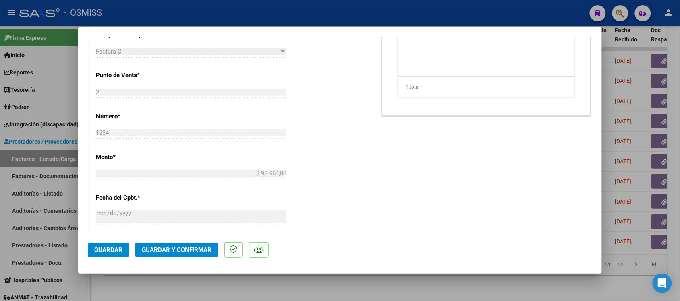
scroll to position [352, 0]
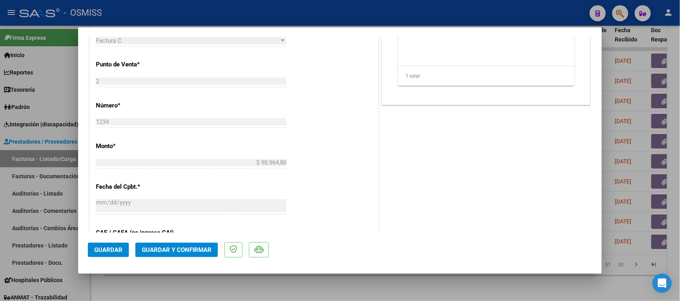
click at [176, 248] on span "Guardar y Confirmar" at bounding box center [177, 249] width 70 height 7
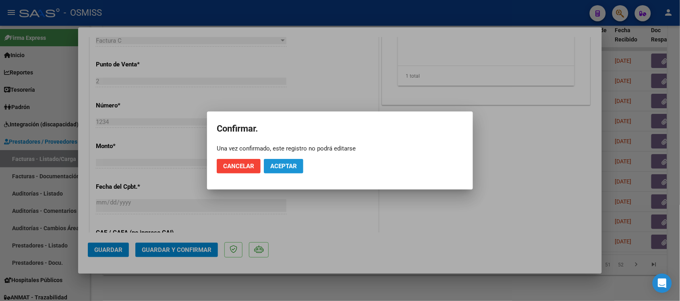
click at [283, 163] on span "Aceptar" at bounding box center [283, 166] width 27 height 7
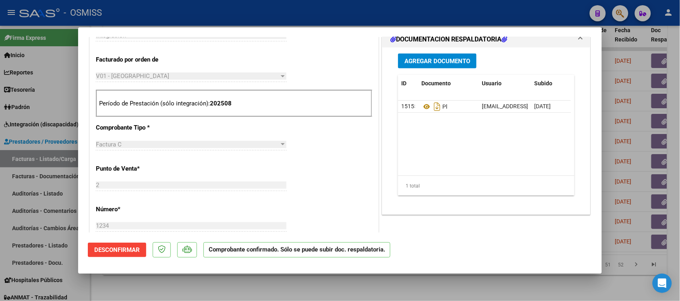
scroll to position [201, 0]
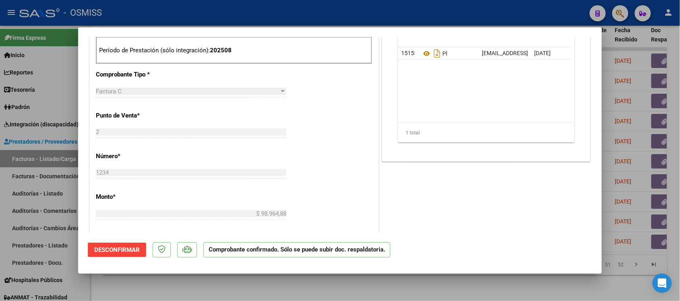
click at [435, 283] on div at bounding box center [340, 150] width 680 height 301
type input "$ 0,00"
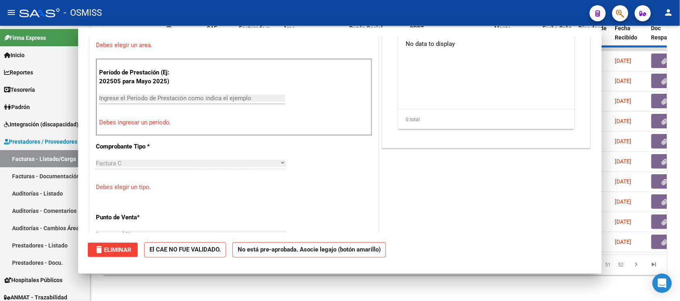
scroll to position [323, 0]
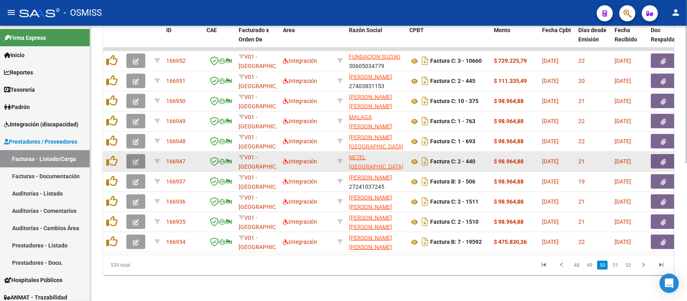
click at [133, 159] on icon "button" at bounding box center [136, 162] width 6 height 6
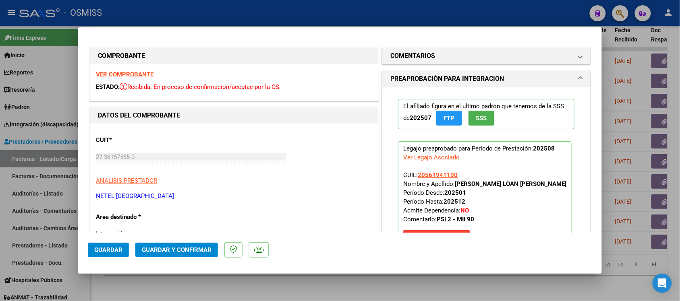
click at [134, 73] on strong "VER COMPROBANTE" at bounding box center [125, 74] width 58 height 7
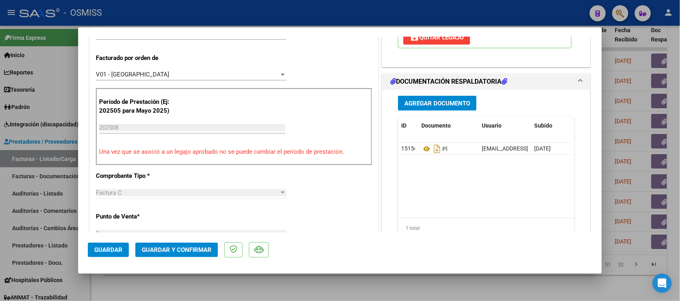
scroll to position [201, 0]
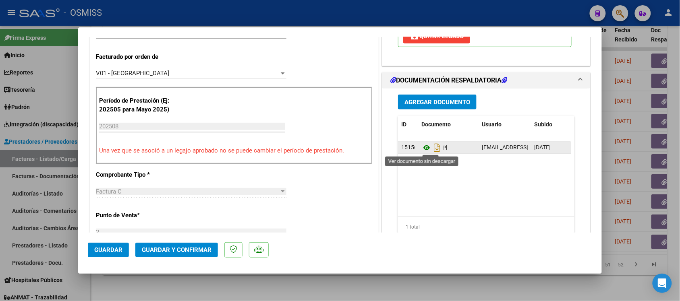
click at [422, 146] on icon at bounding box center [426, 148] width 10 height 10
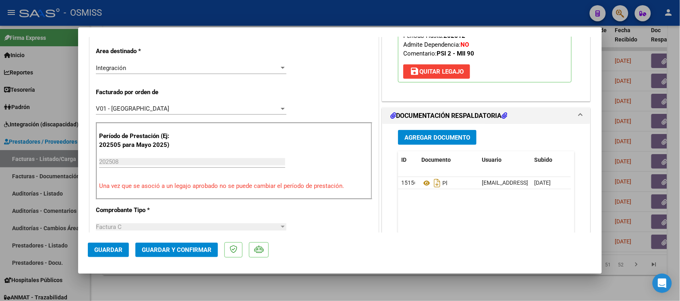
scroll to position [0, 0]
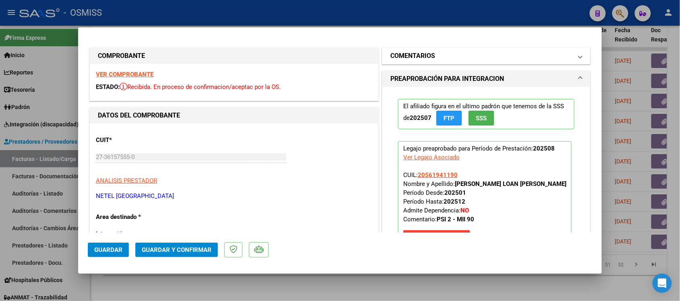
click at [401, 59] on h1 "COMENTARIOS" at bounding box center [412, 56] width 45 height 10
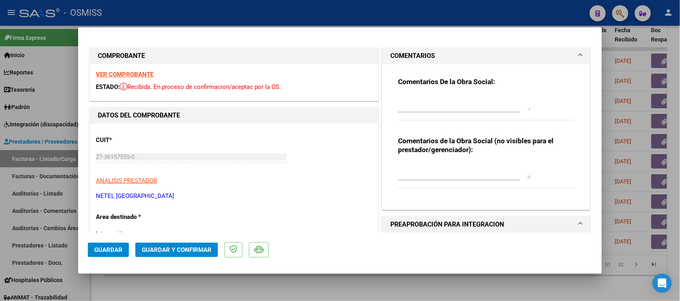
click at [405, 53] on h1 "COMENTARIOS" at bounding box center [412, 56] width 45 height 10
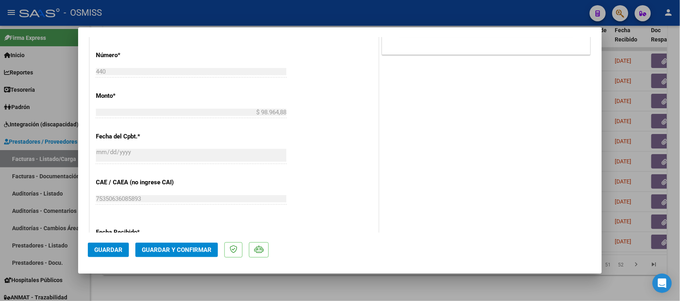
scroll to position [352, 0]
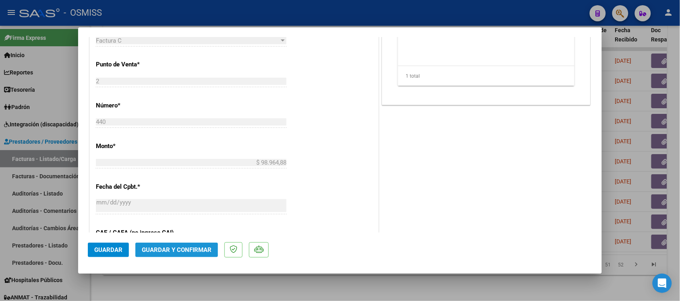
click at [174, 250] on span "Guardar y Confirmar" at bounding box center [177, 249] width 70 height 7
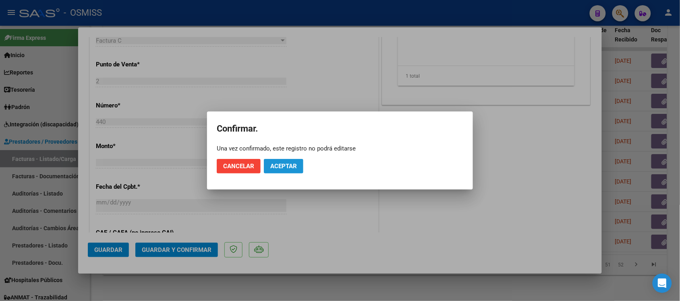
click at [289, 165] on span "Aceptar" at bounding box center [283, 166] width 27 height 7
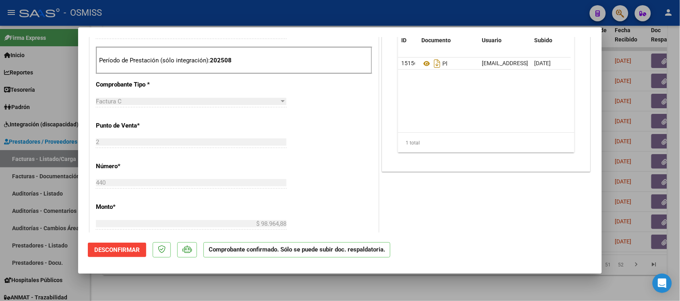
scroll to position [252, 0]
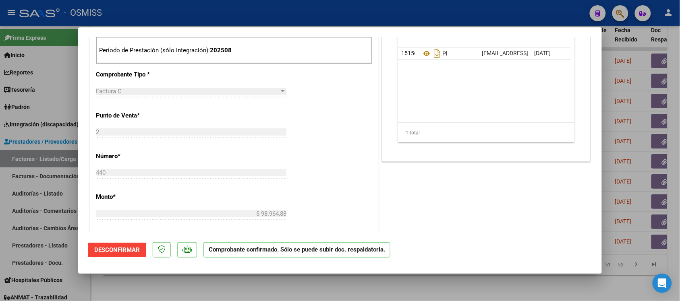
click at [450, 285] on div at bounding box center [340, 150] width 680 height 301
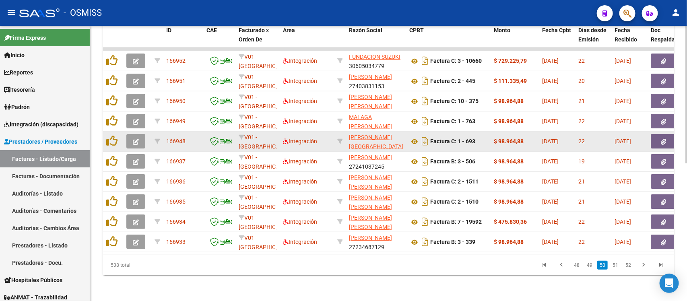
click at [134, 139] on icon "button" at bounding box center [136, 142] width 6 height 6
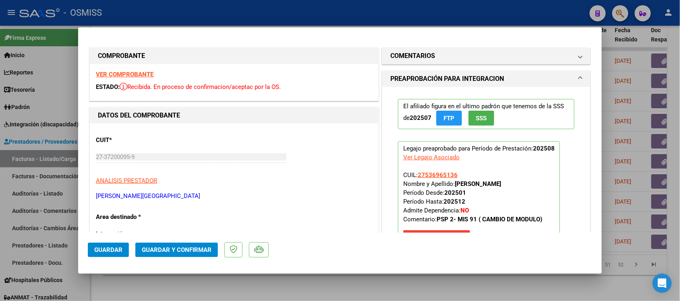
click at [144, 71] on strong "VER COMPROBANTE" at bounding box center [125, 74] width 58 height 7
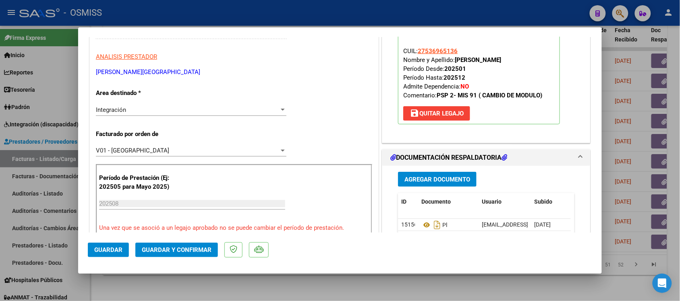
scroll to position [151, 0]
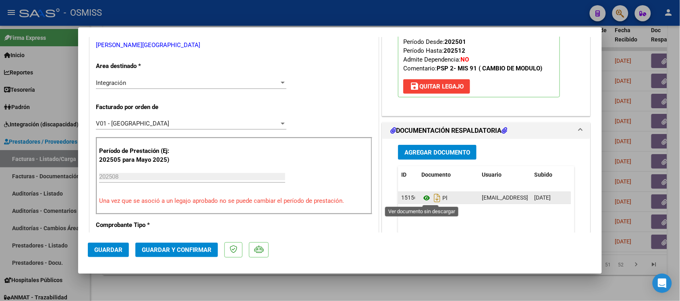
click at [423, 197] on icon at bounding box center [426, 198] width 10 height 10
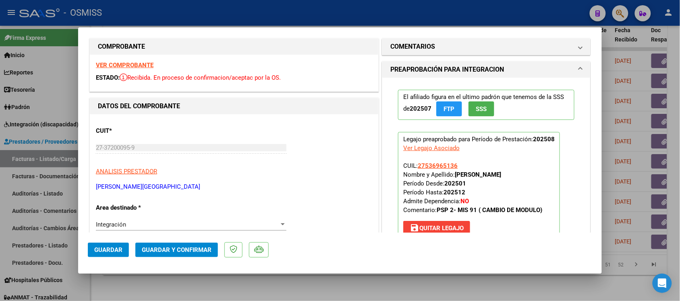
scroll to position [0, 0]
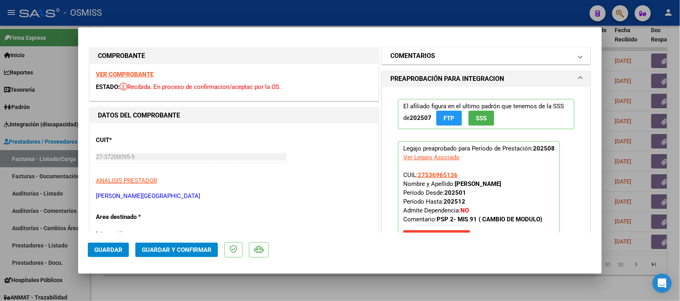
click at [426, 49] on mat-expansion-panel-header "COMENTARIOS" at bounding box center [486, 56] width 208 height 16
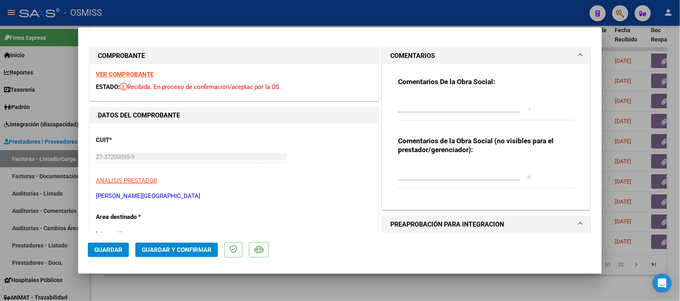
click at [426, 53] on h1 "COMENTARIOS" at bounding box center [412, 56] width 45 height 10
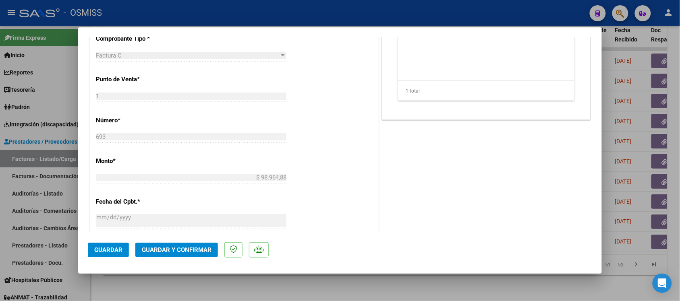
scroll to position [352, 0]
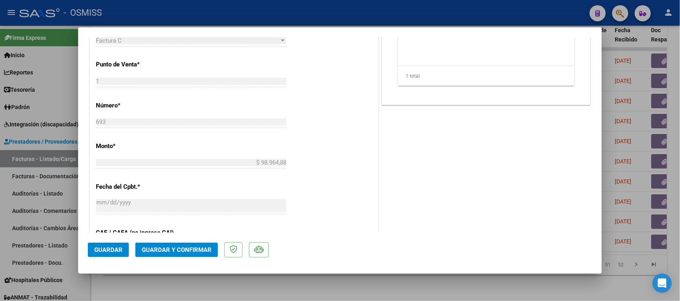
click at [180, 248] on span "Guardar y Confirmar" at bounding box center [177, 249] width 70 height 7
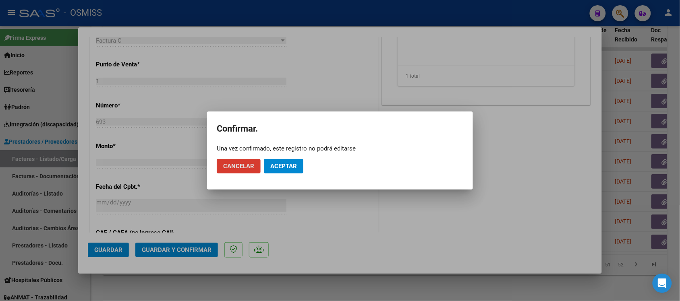
click at [291, 159] on button "Aceptar" at bounding box center [283, 166] width 39 height 14
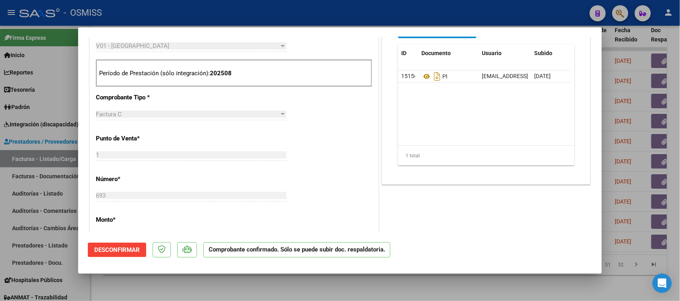
scroll to position [252, 0]
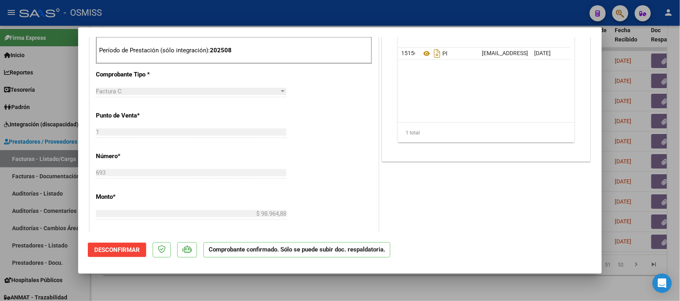
click at [452, 289] on div at bounding box center [340, 150] width 680 height 301
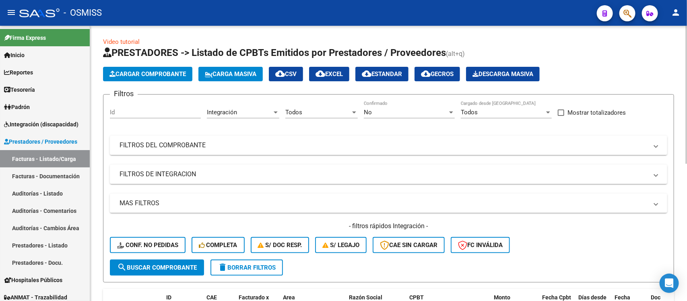
scroll to position [0, 0]
